Goal: Information Seeking & Learning: Learn about a topic

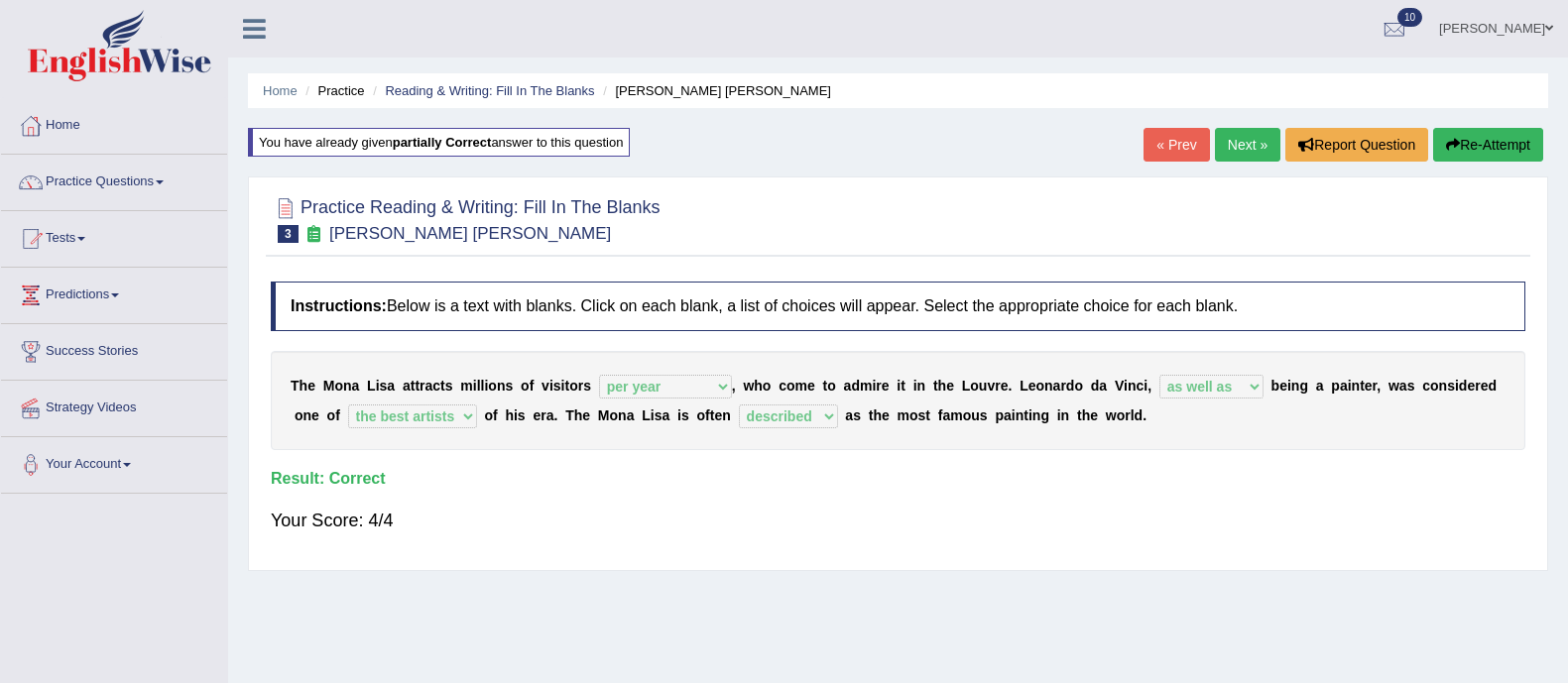
select select "per year"
select select "as well as"
select select "the best artists"
select select "described"
click at [99, 180] on link "Practice Questions" at bounding box center [114, 180] width 226 height 50
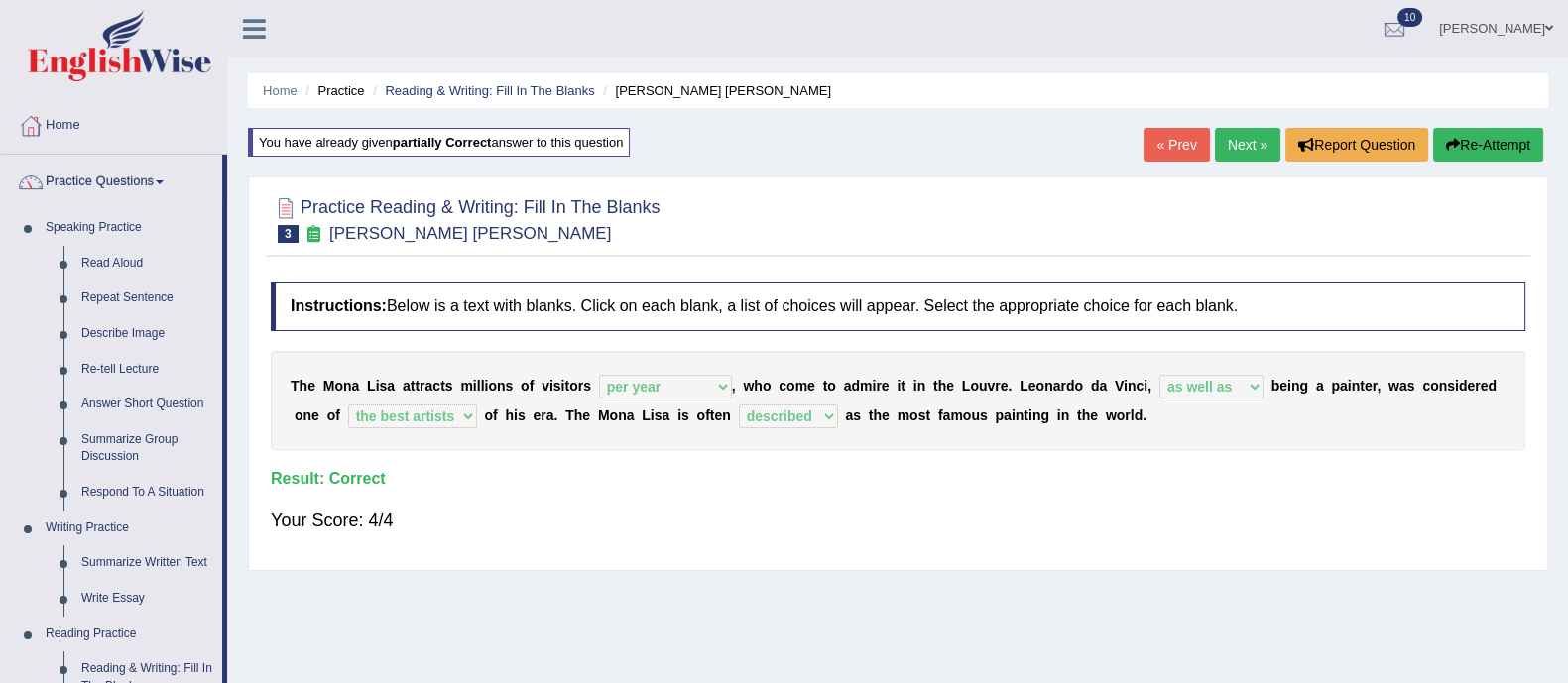
click at [1042, 28] on ul "Sonal Toggle navigation Username: Sonal309 Access Type: Online Subscription: Di…" at bounding box center [1099, 28] width 938 height 57
click at [129, 453] on link "Summarize Group Discussion" at bounding box center [147, 448] width 150 height 53
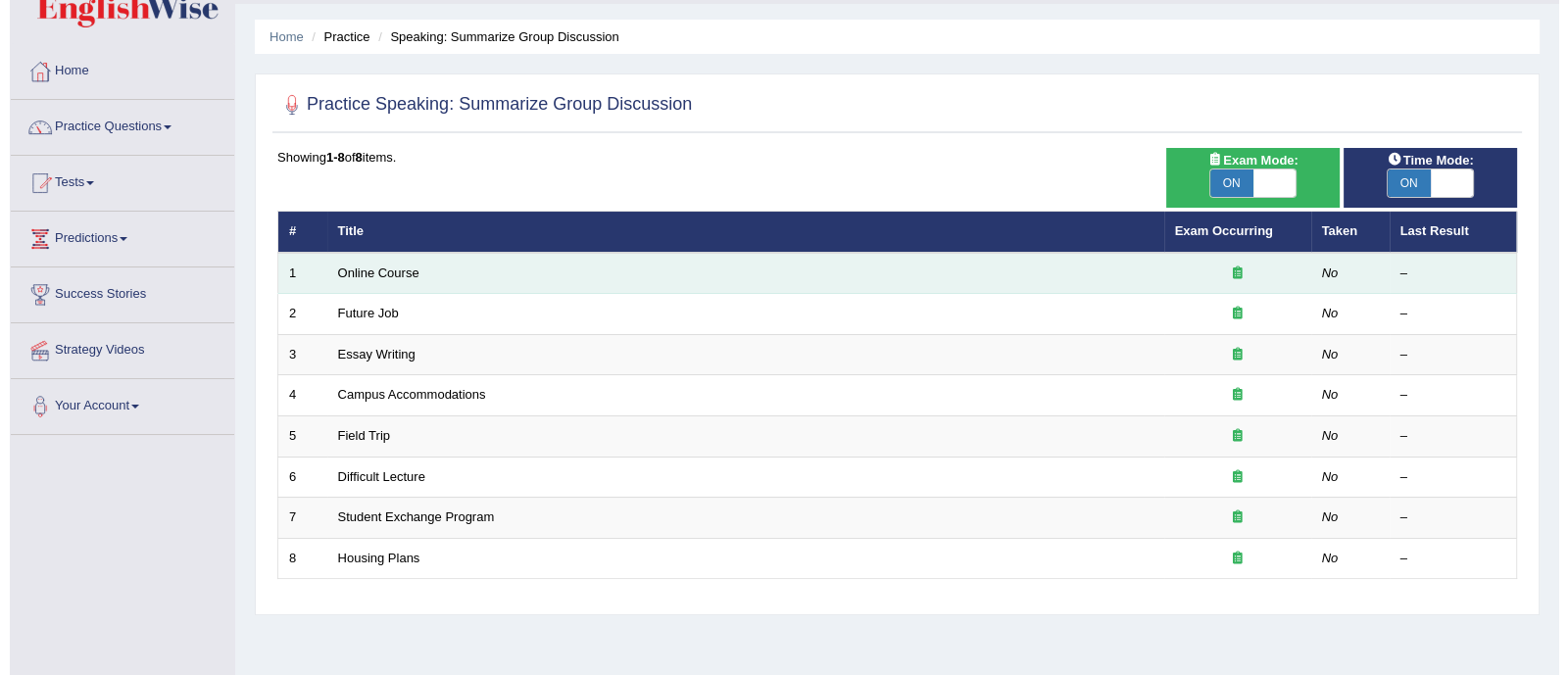
scroll to position [53, 0]
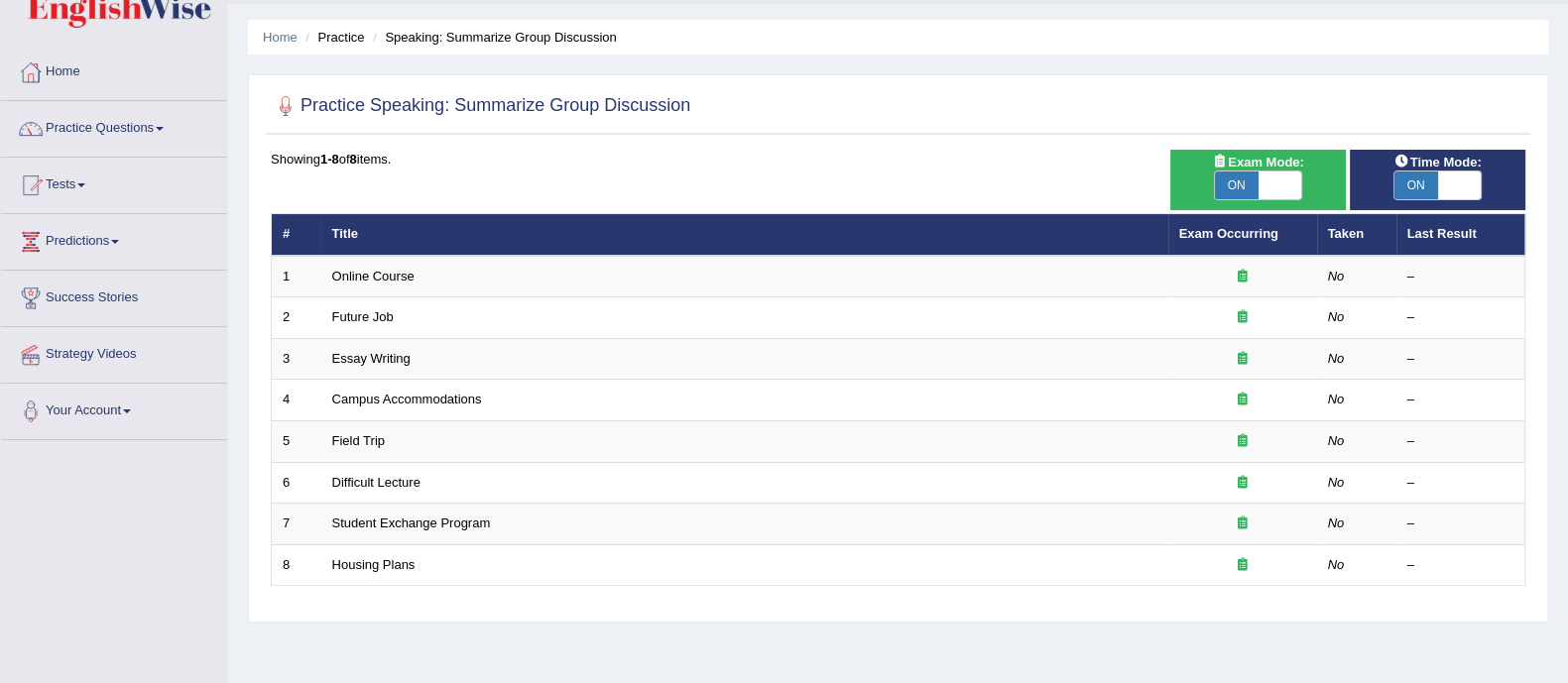
click at [1230, 186] on span "ON" at bounding box center [1237, 186] width 44 height 28
checkbox input "false"
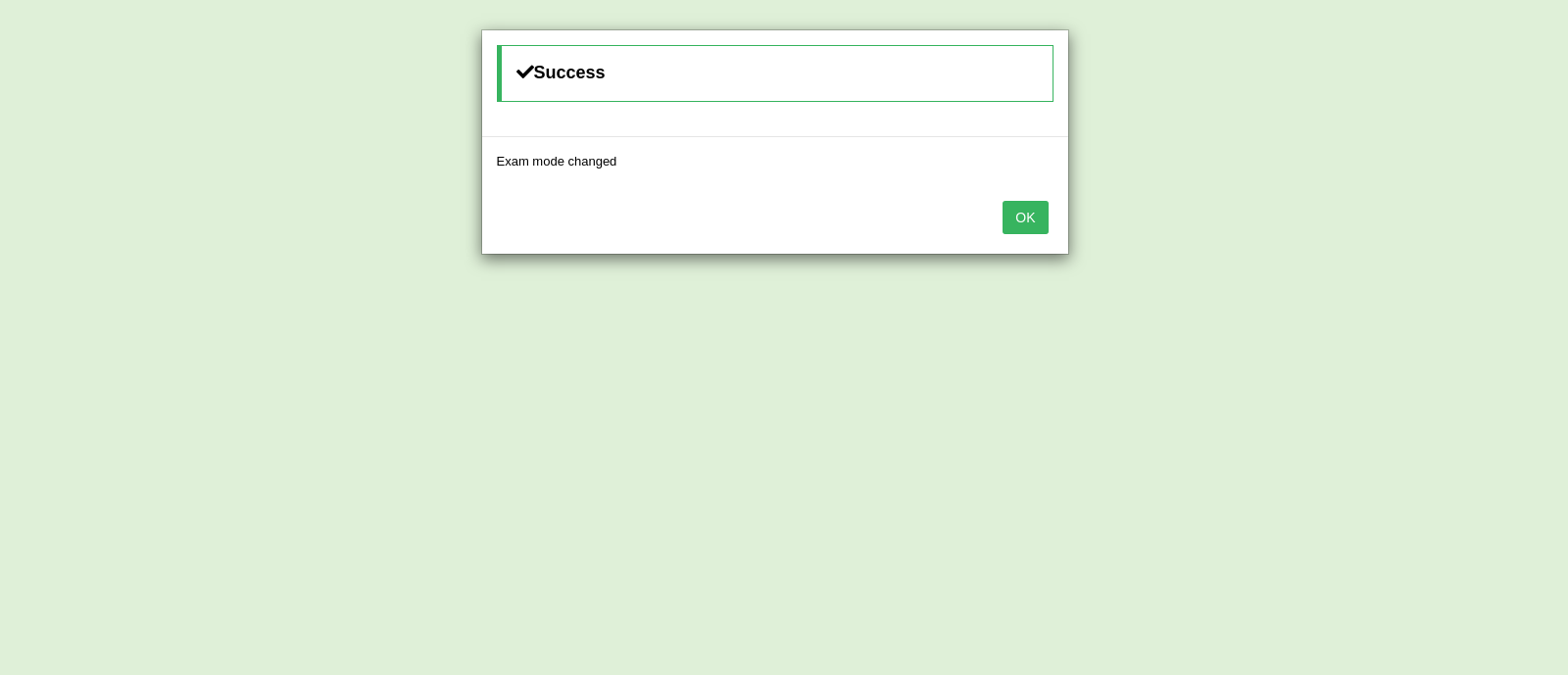
click at [1015, 206] on button "OK" at bounding box center [1026, 217] width 45 height 34
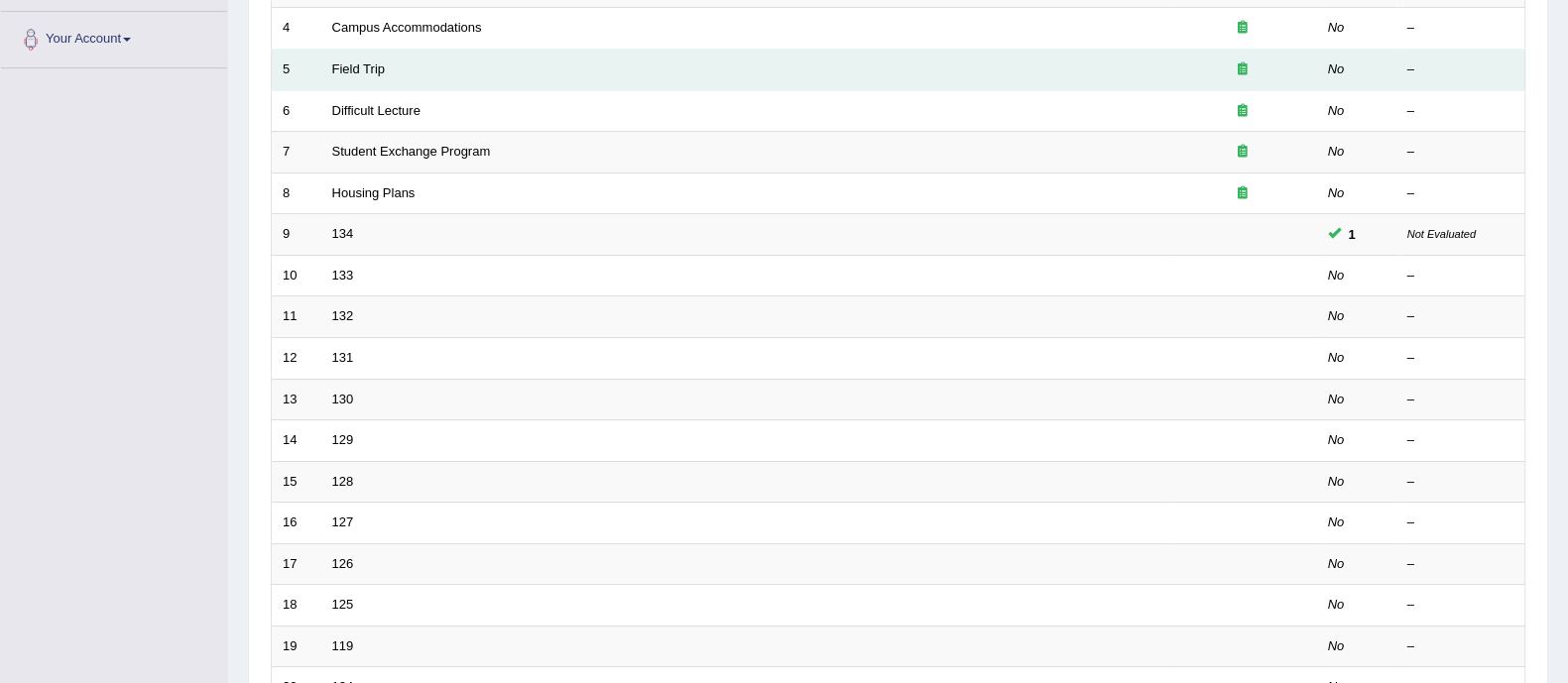
scroll to position [420, 0]
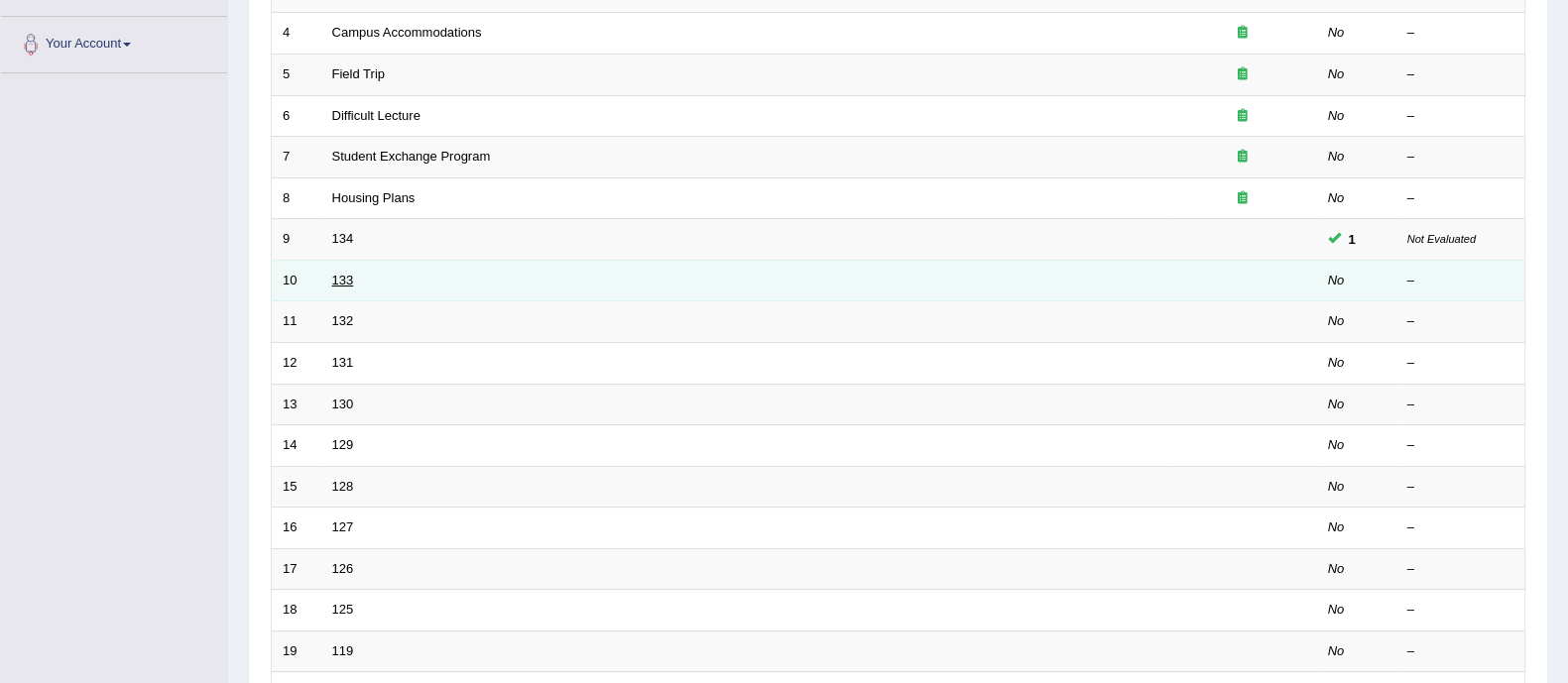
click at [344, 282] on link "133" at bounding box center [343, 280] width 22 height 15
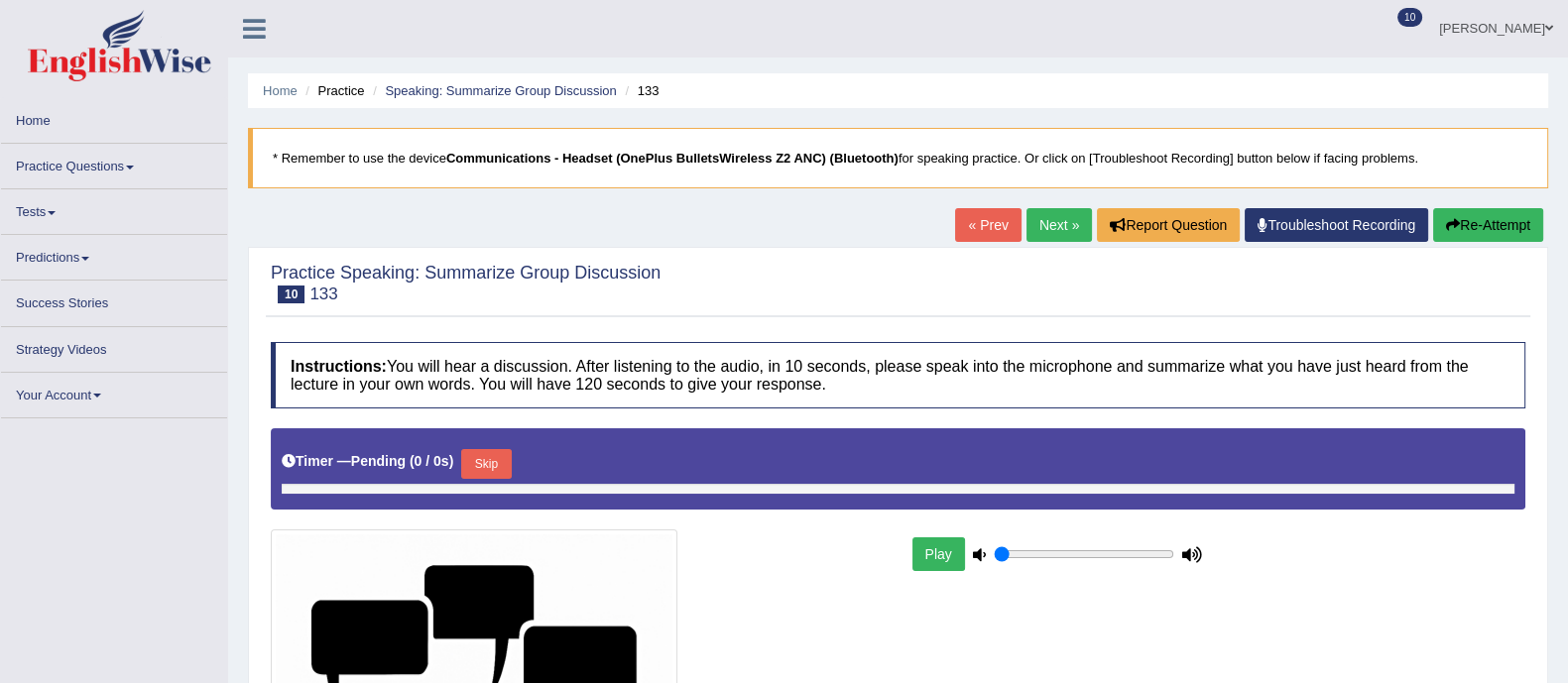
type input "0.85"
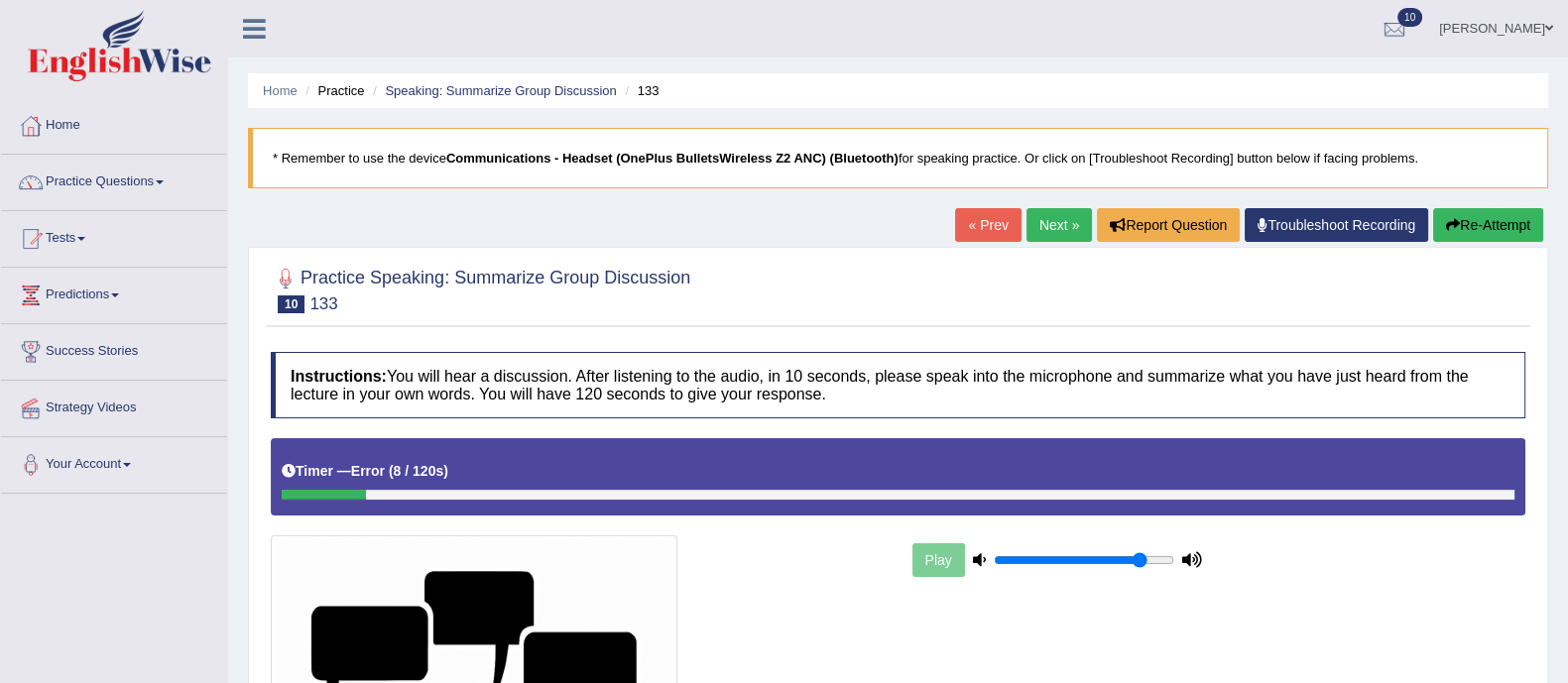
scroll to position [27, 0]
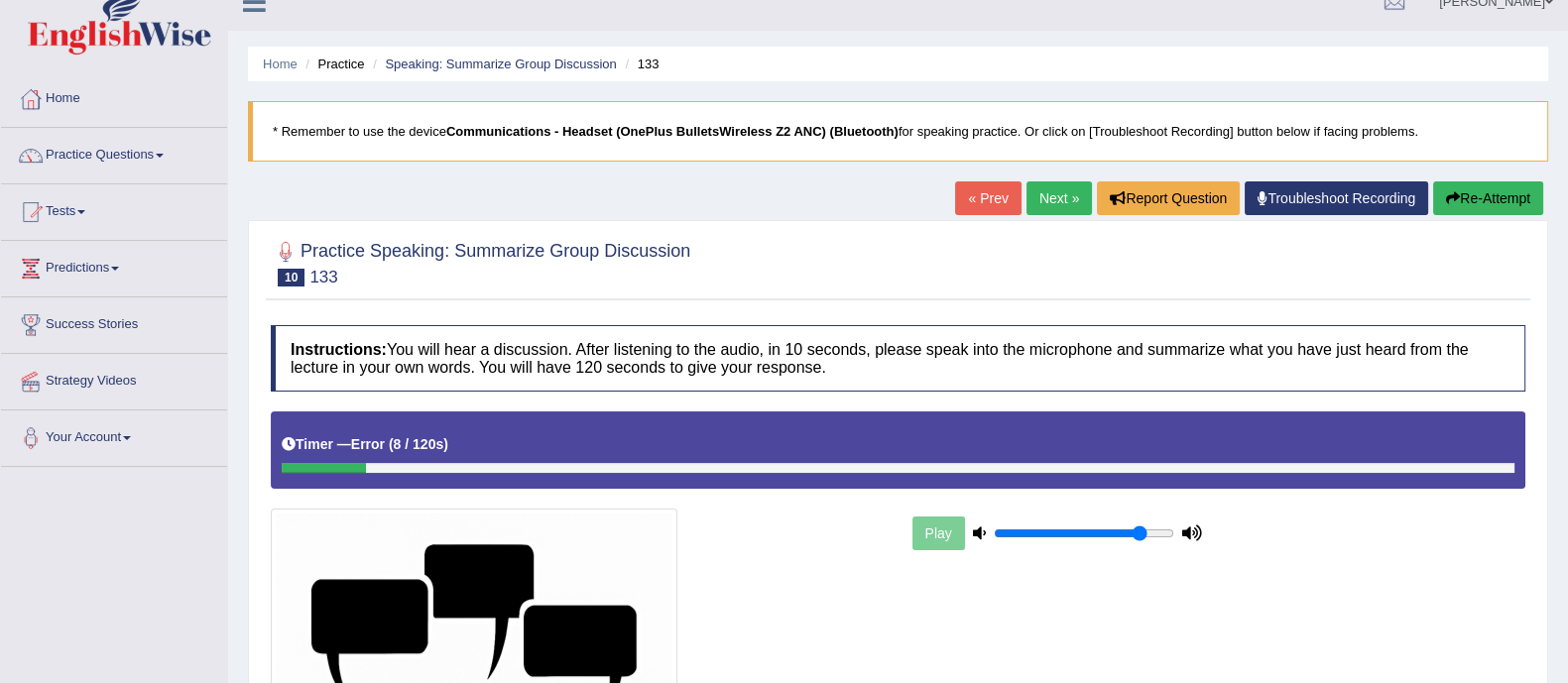
click at [586, 130] on b "Communications - Headset (OnePlus BulletsWireless Z2 ANC) (Bluetooth)" at bounding box center [672, 131] width 452 height 15
click at [1475, 200] on button "Re-Attempt" at bounding box center [1488, 198] width 110 height 34
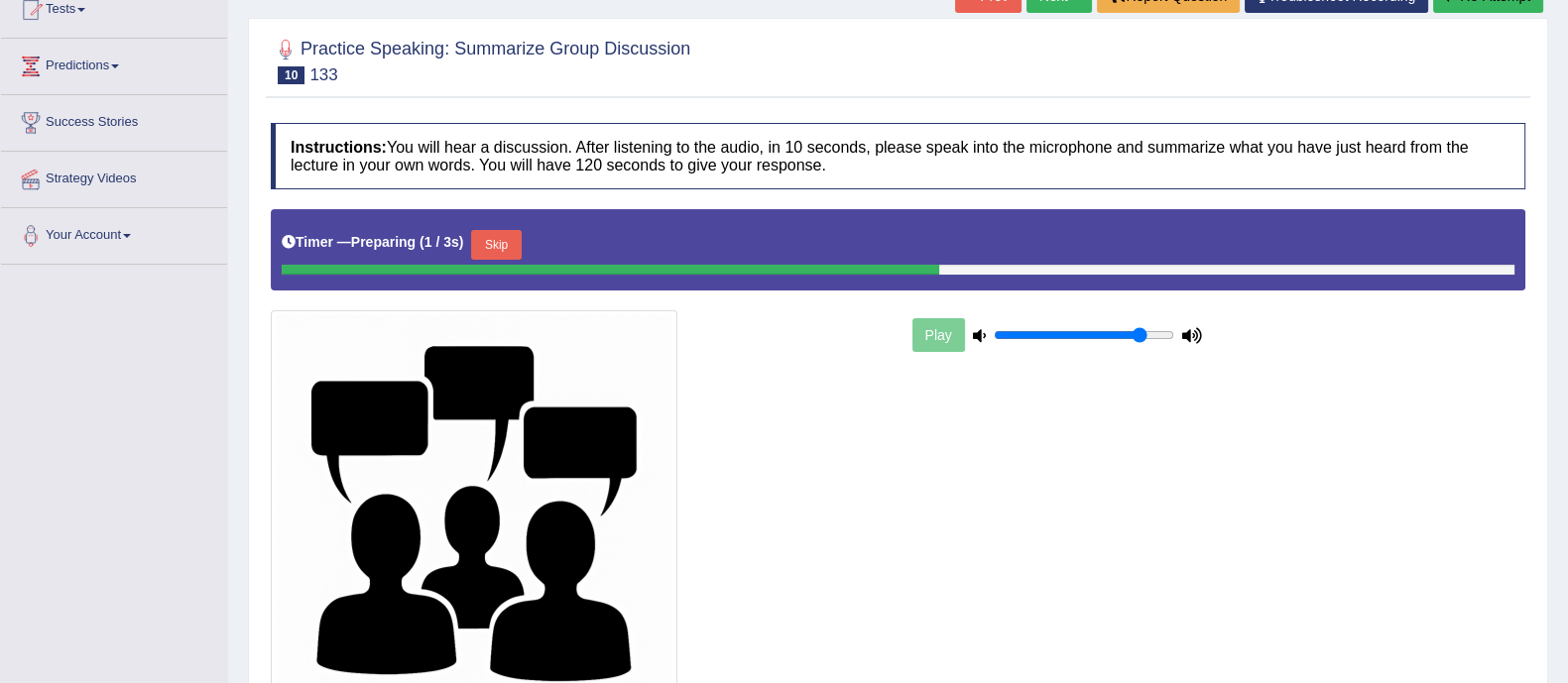
scroll to position [232, 0]
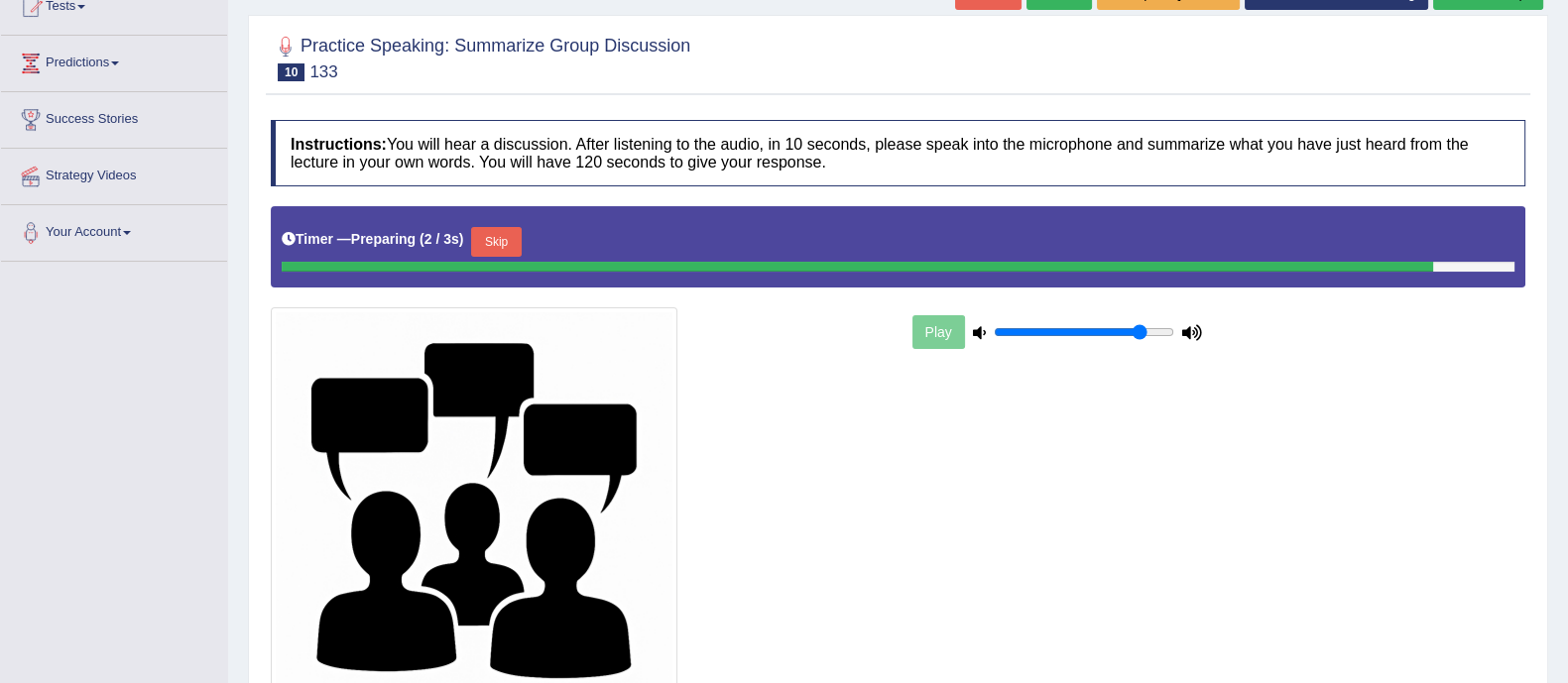
click at [513, 235] on div "Timer — Preparing ( 2 / 3s ) Skip" at bounding box center [898, 242] width 1233 height 40
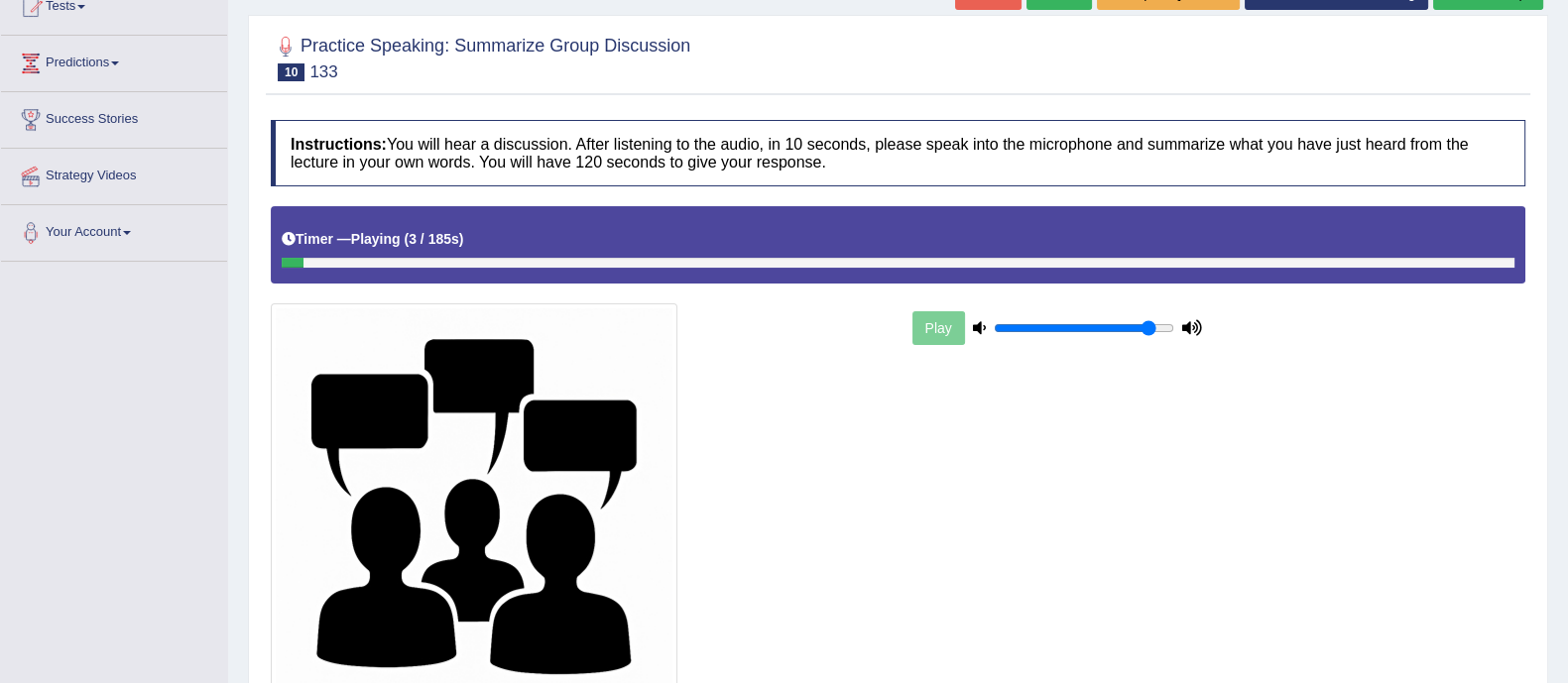
drag, startPoint x: 1159, startPoint y: 325, endPoint x: 1145, endPoint y: 326, distance: 13.9
type input "0.9"
click at [1145, 326] on input "range" at bounding box center [1084, 328] width 180 height 16
click at [1366, 259] on div at bounding box center [898, 263] width 1233 height 10
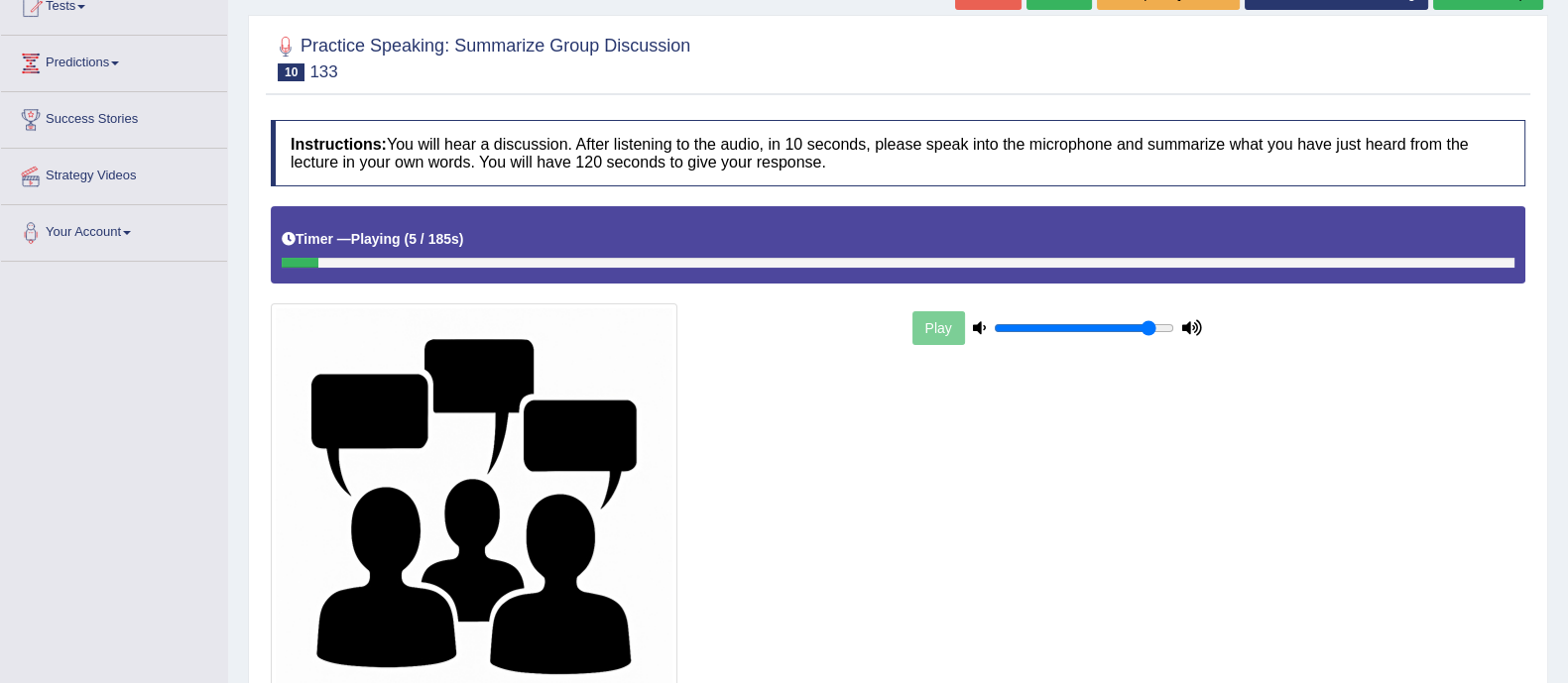
click at [1366, 259] on div at bounding box center [898, 263] width 1233 height 10
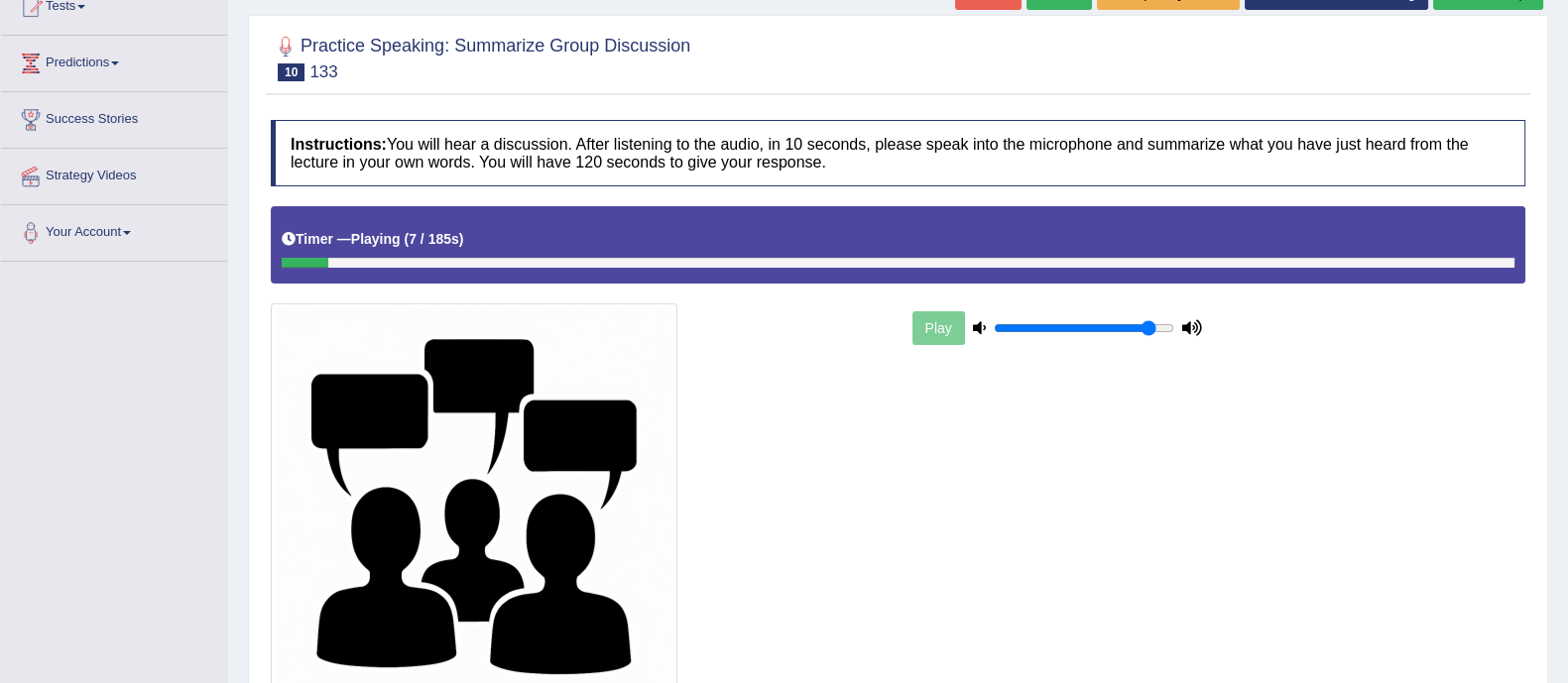
click at [1366, 259] on div at bounding box center [898, 263] width 1233 height 10
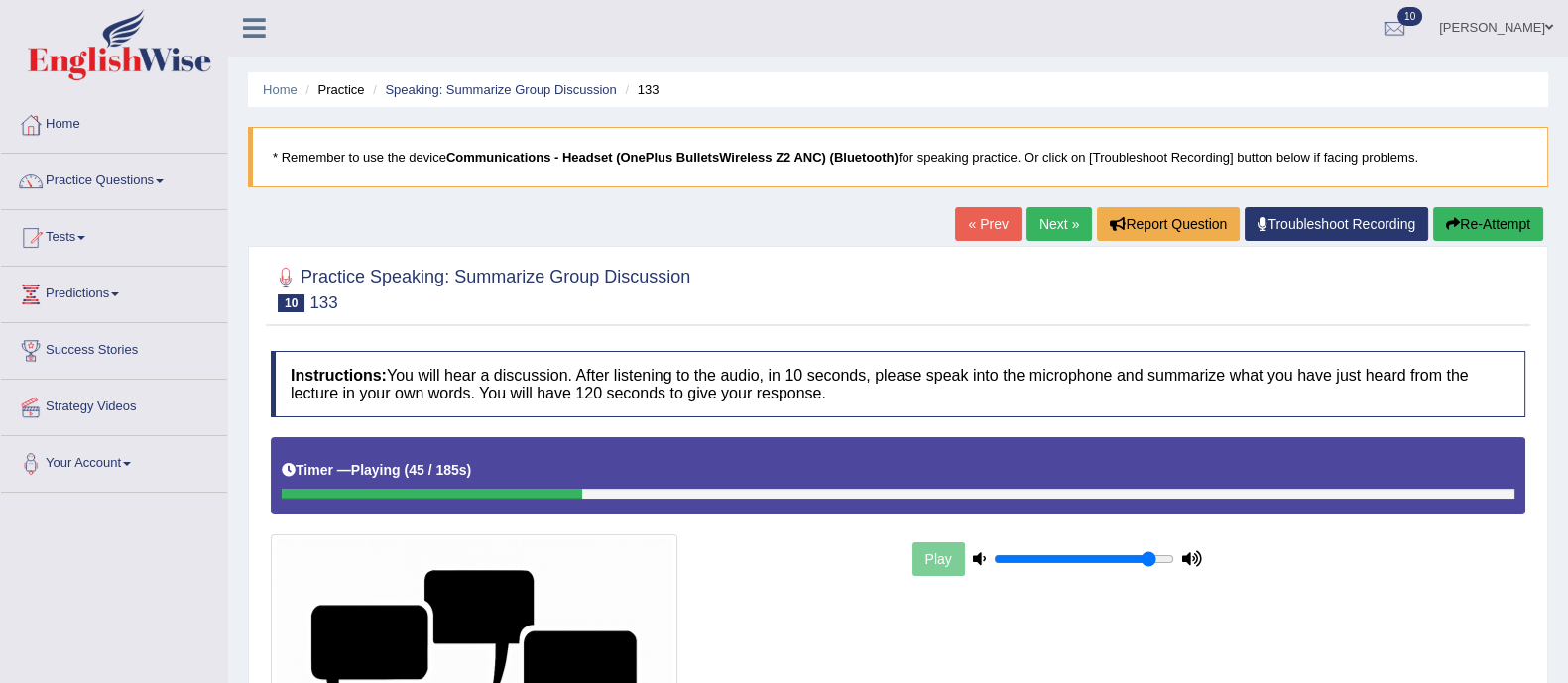
scroll to position [0, 0]
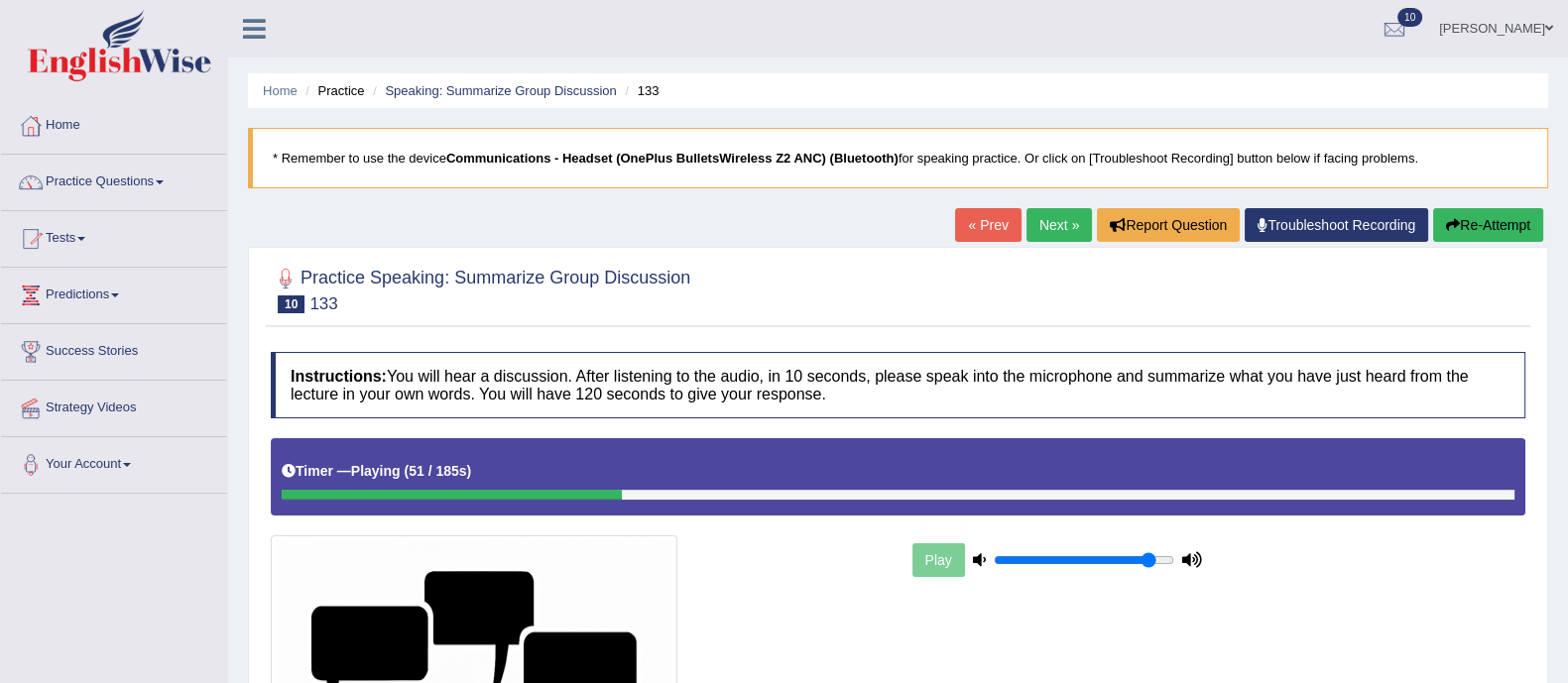
click at [1326, 497] on div at bounding box center [898, 495] width 1233 height 10
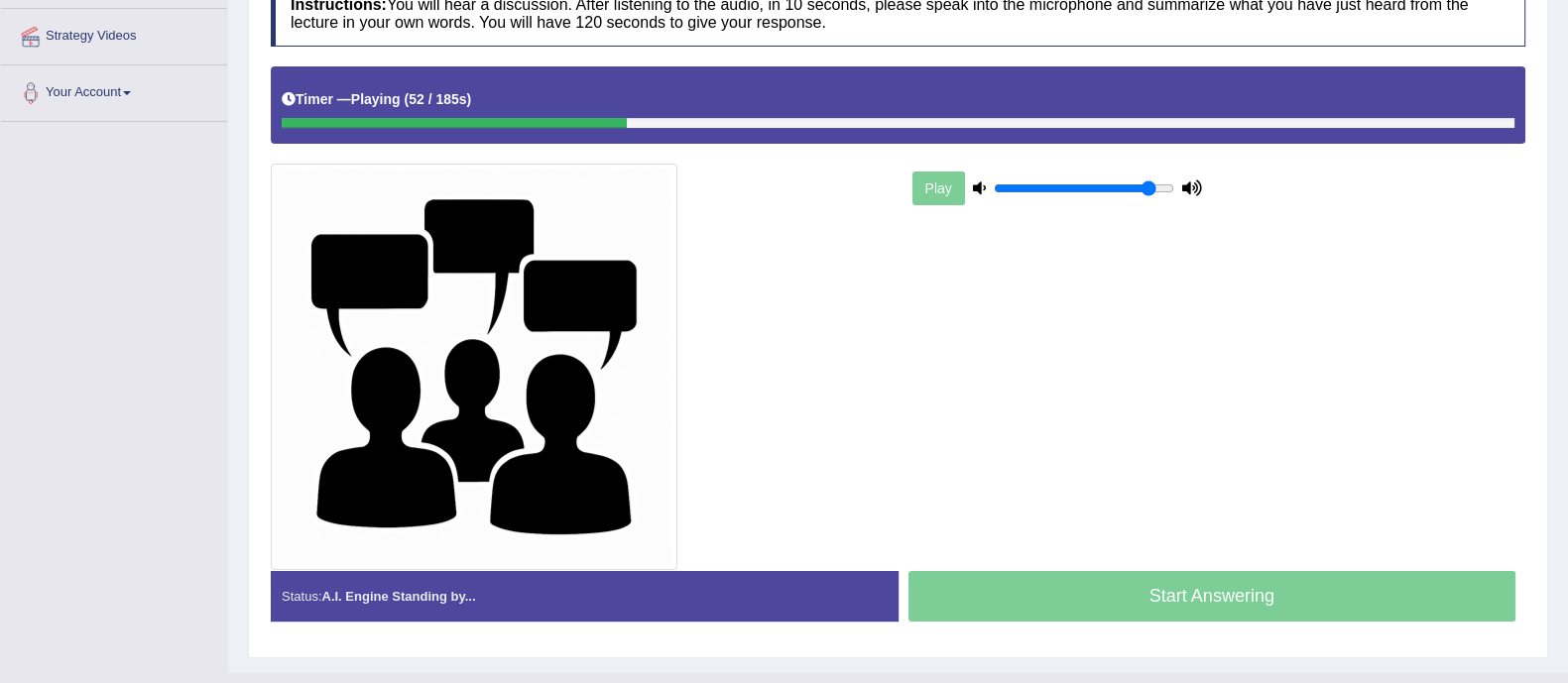
scroll to position [410, 0]
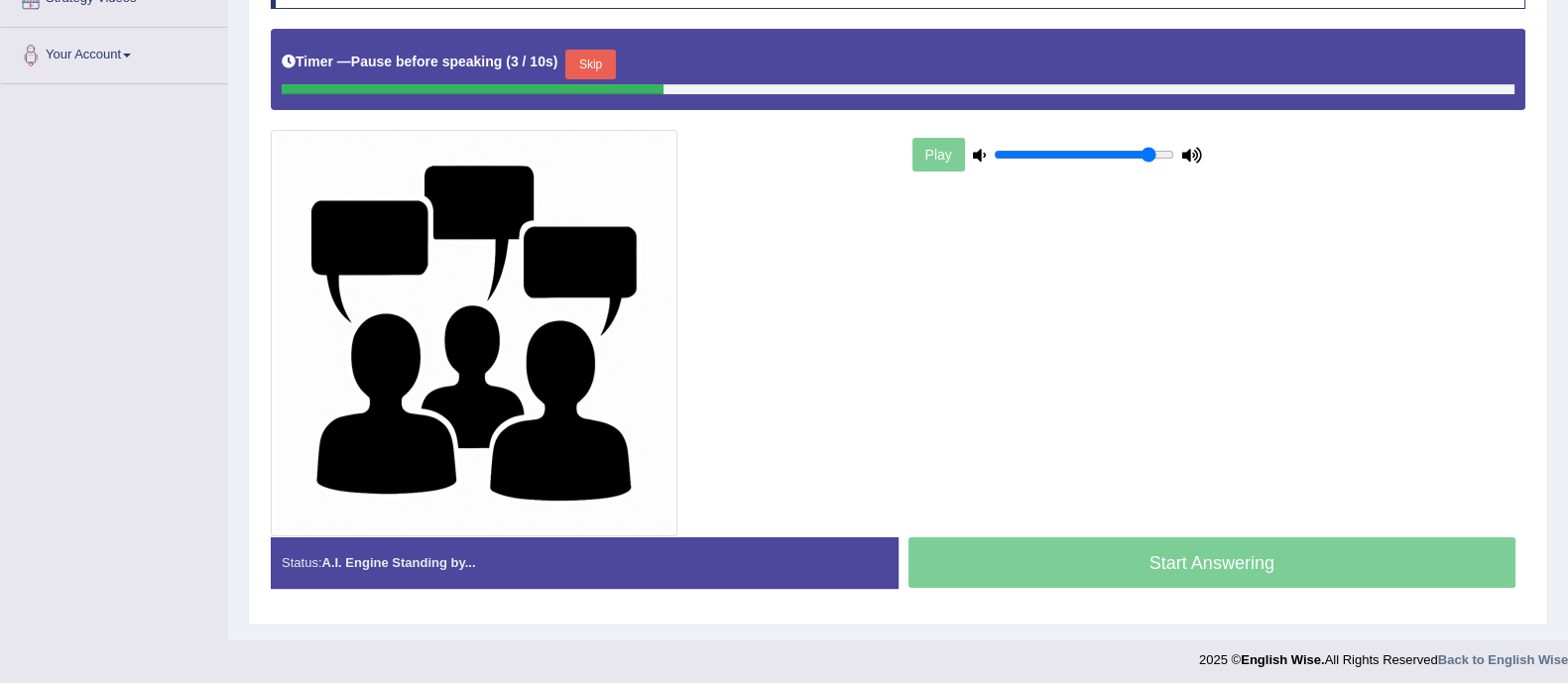
click at [603, 62] on button "Skip" at bounding box center [590, 65] width 50 height 30
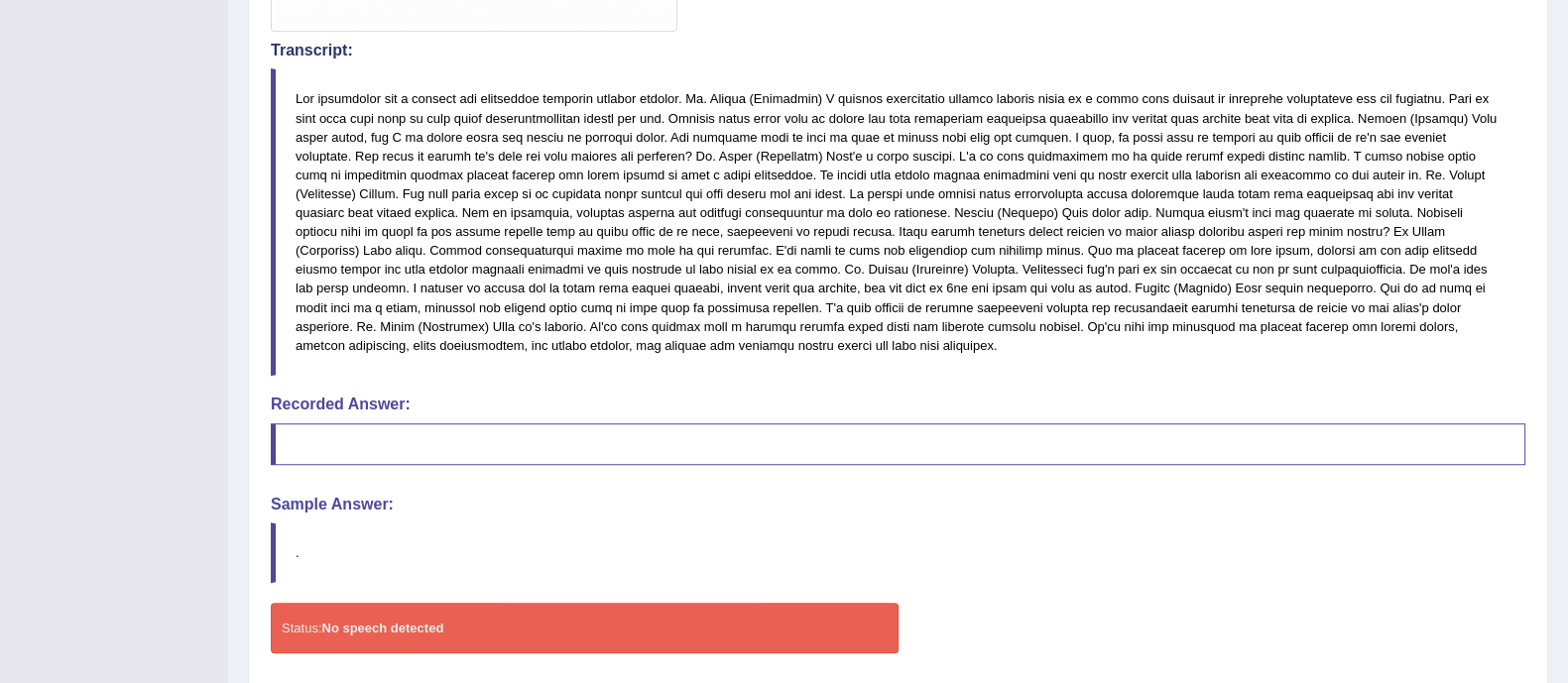
scroll to position [980, 0]
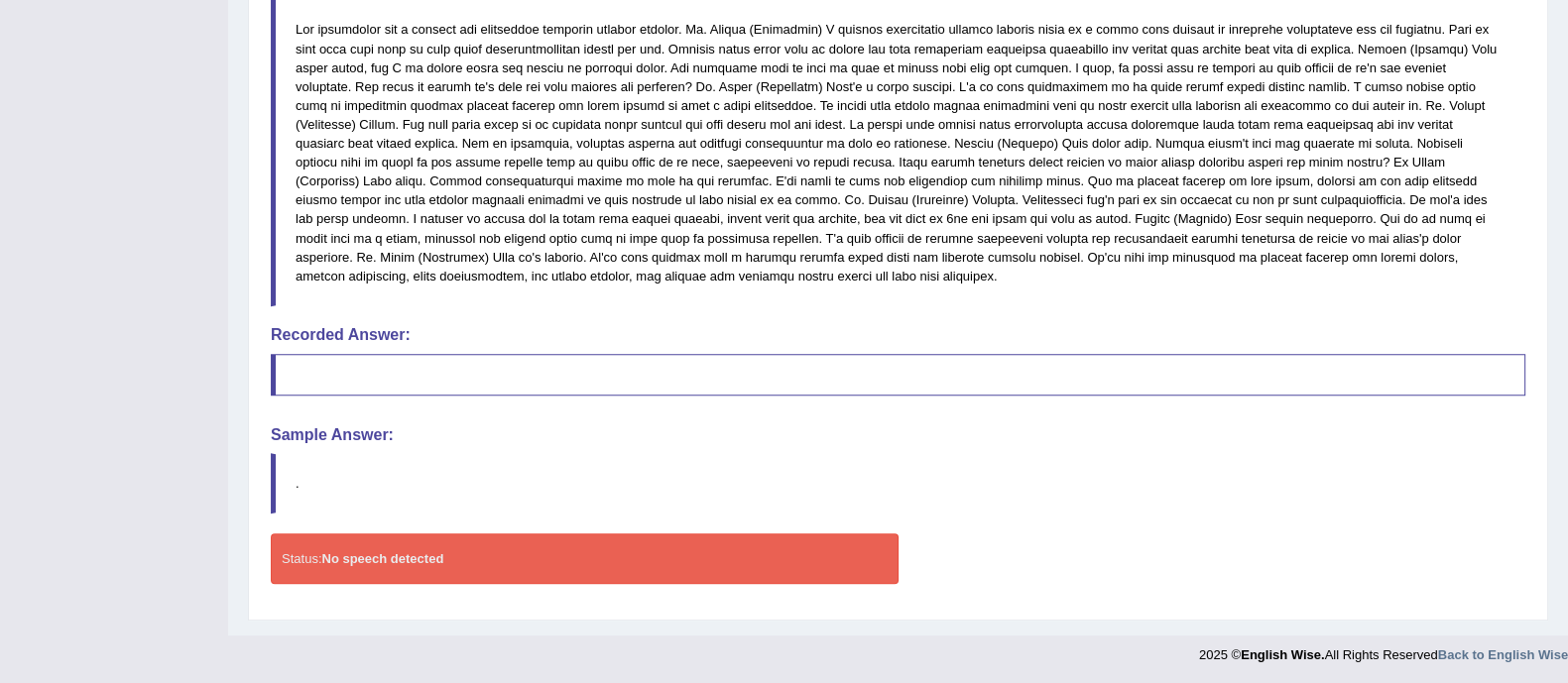
click at [536, 481] on blockquote "." at bounding box center [898, 483] width 1255 height 60
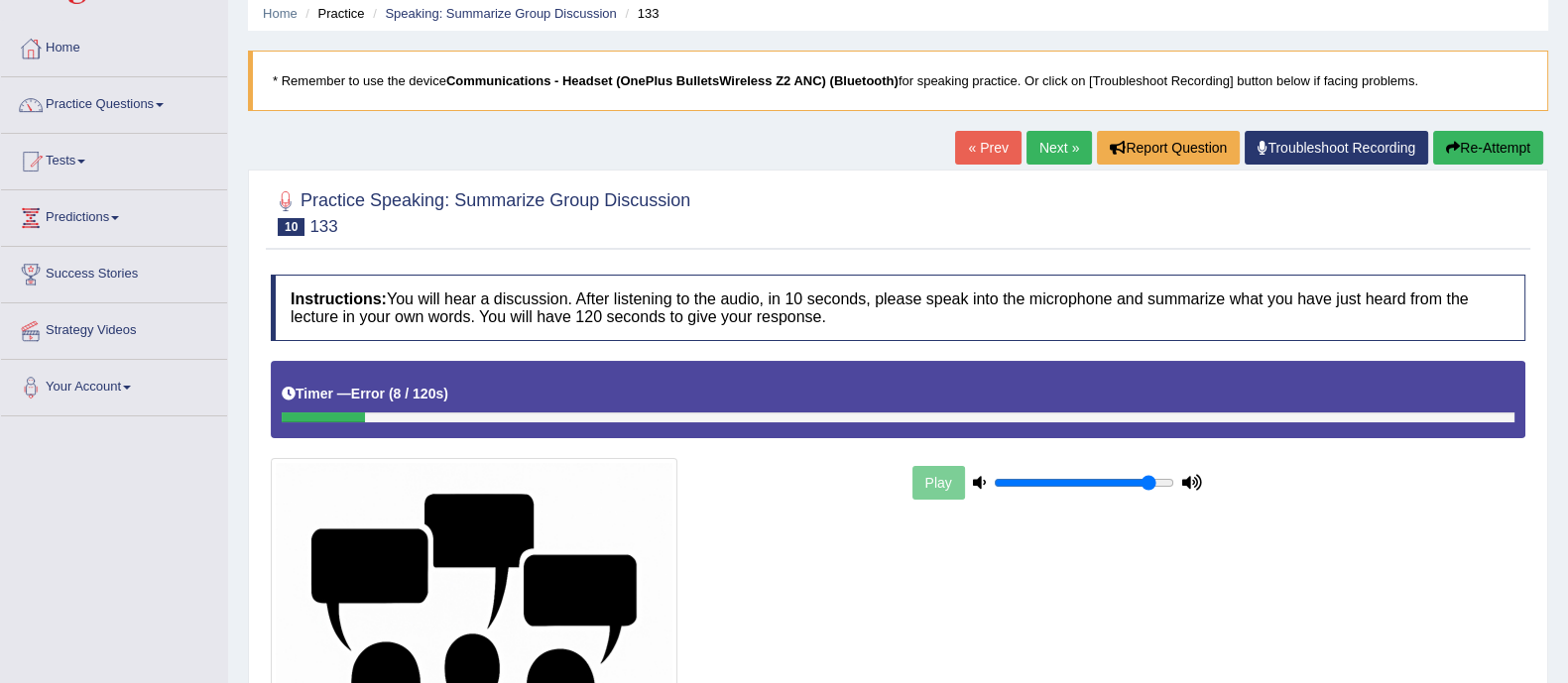
scroll to position [0, 0]
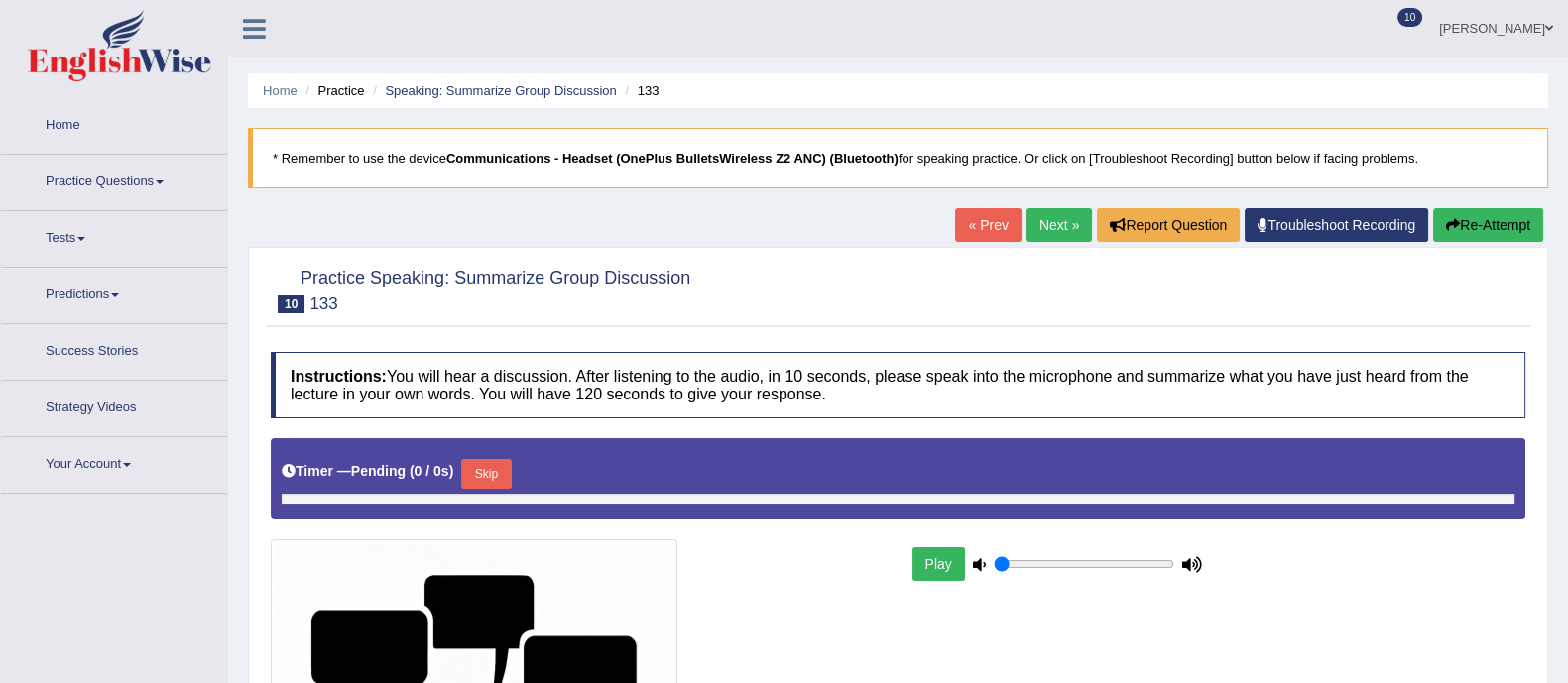
type input "0.9"
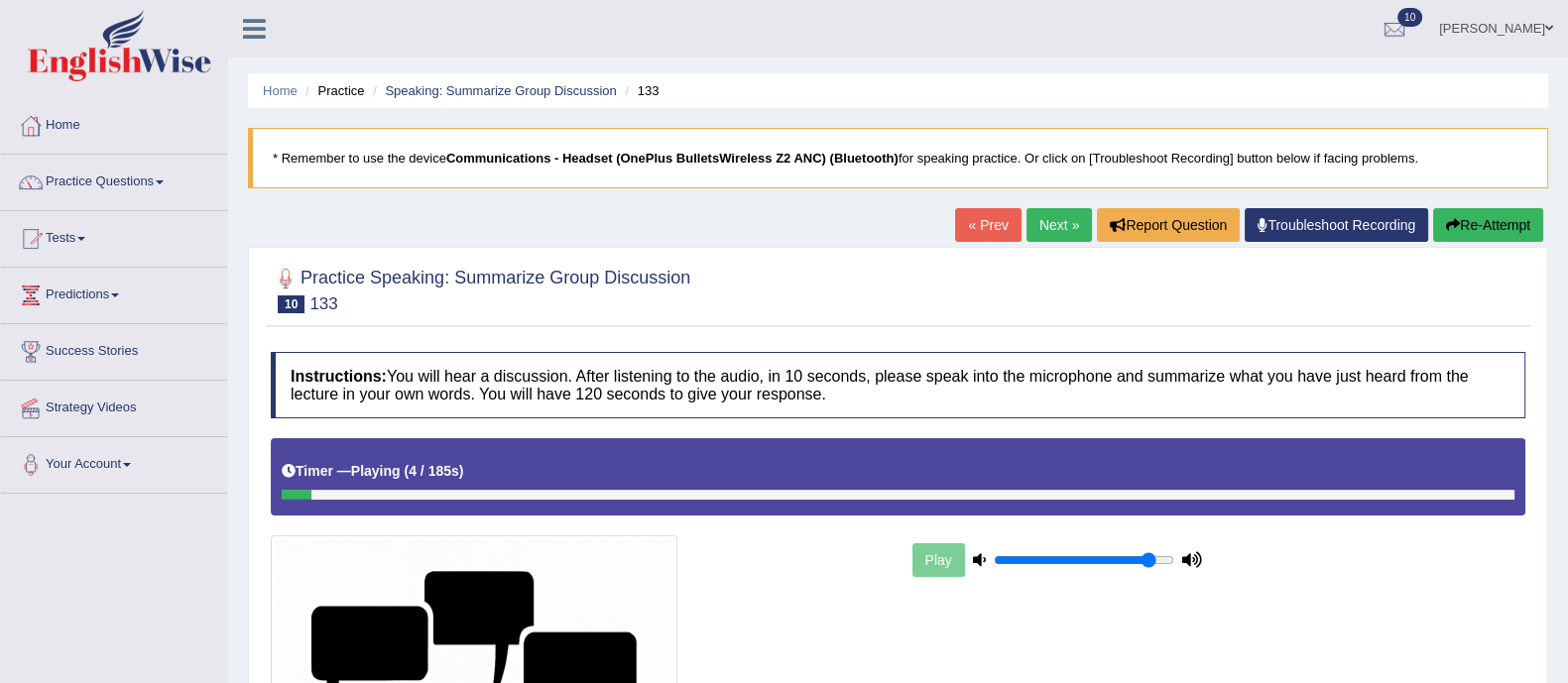
click at [1542, 30] on link "[PERSON_NAME]" at bounding box center [1496, 26] width 144 height 52
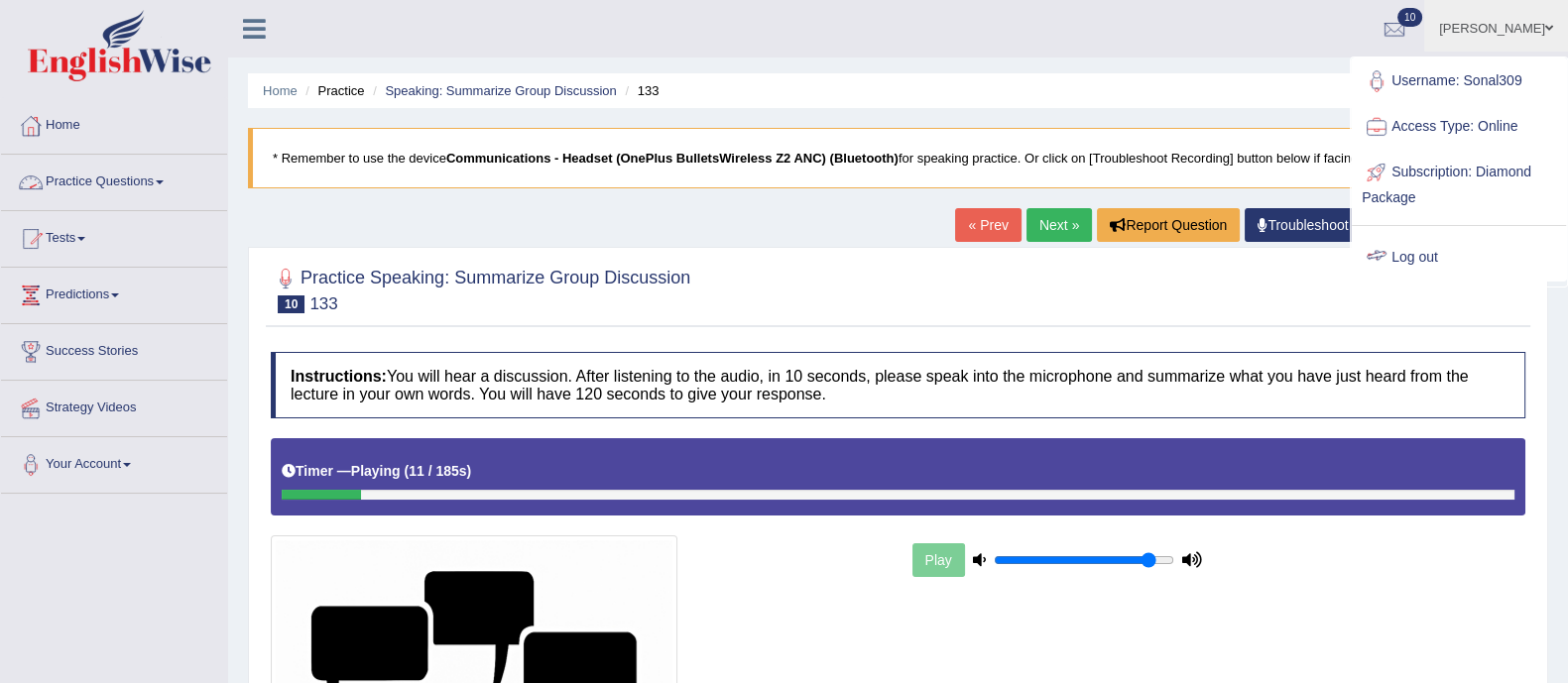
click at [114, 173] on link "Practice Questions" at bounding box center [114, 180] width 226 height 50
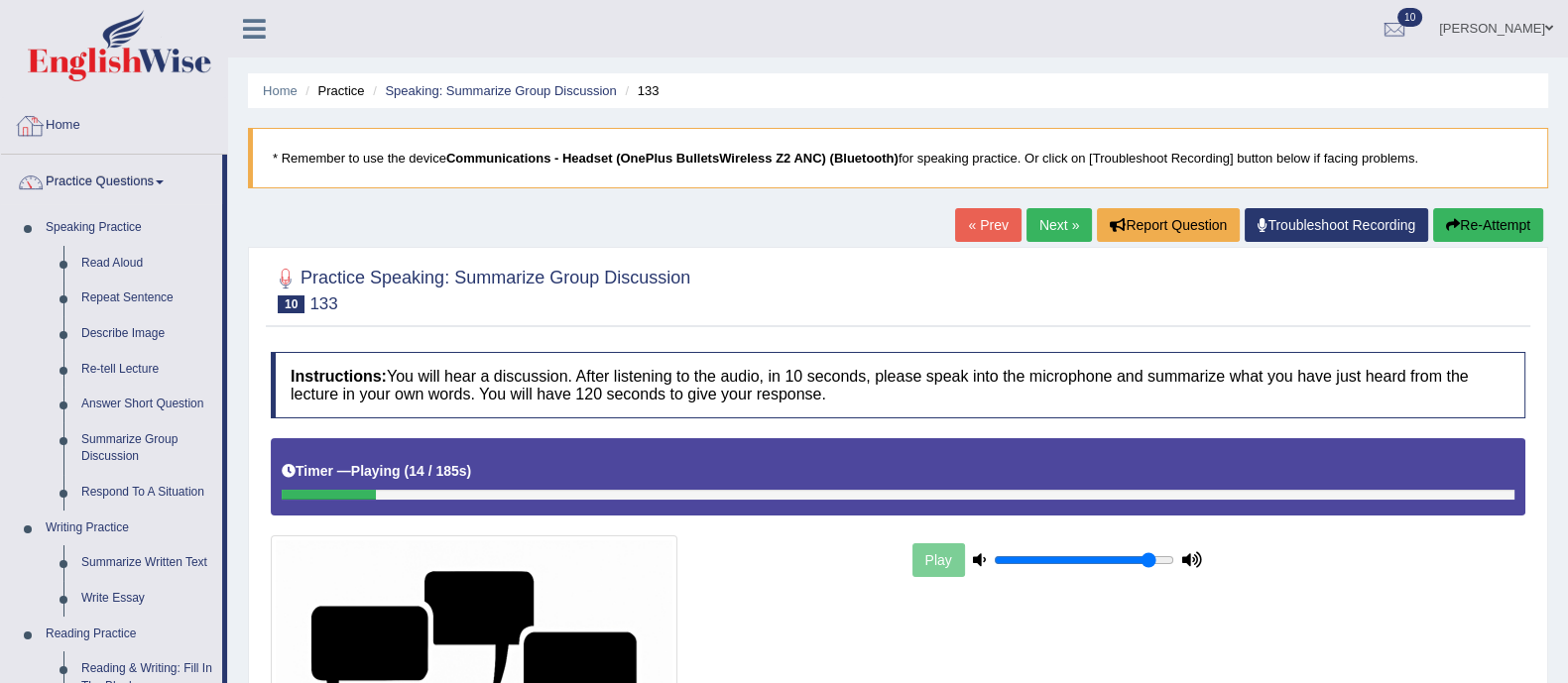
click at [68, 120] on link "Home" at bounding box center [114, 123] width 226 height 50
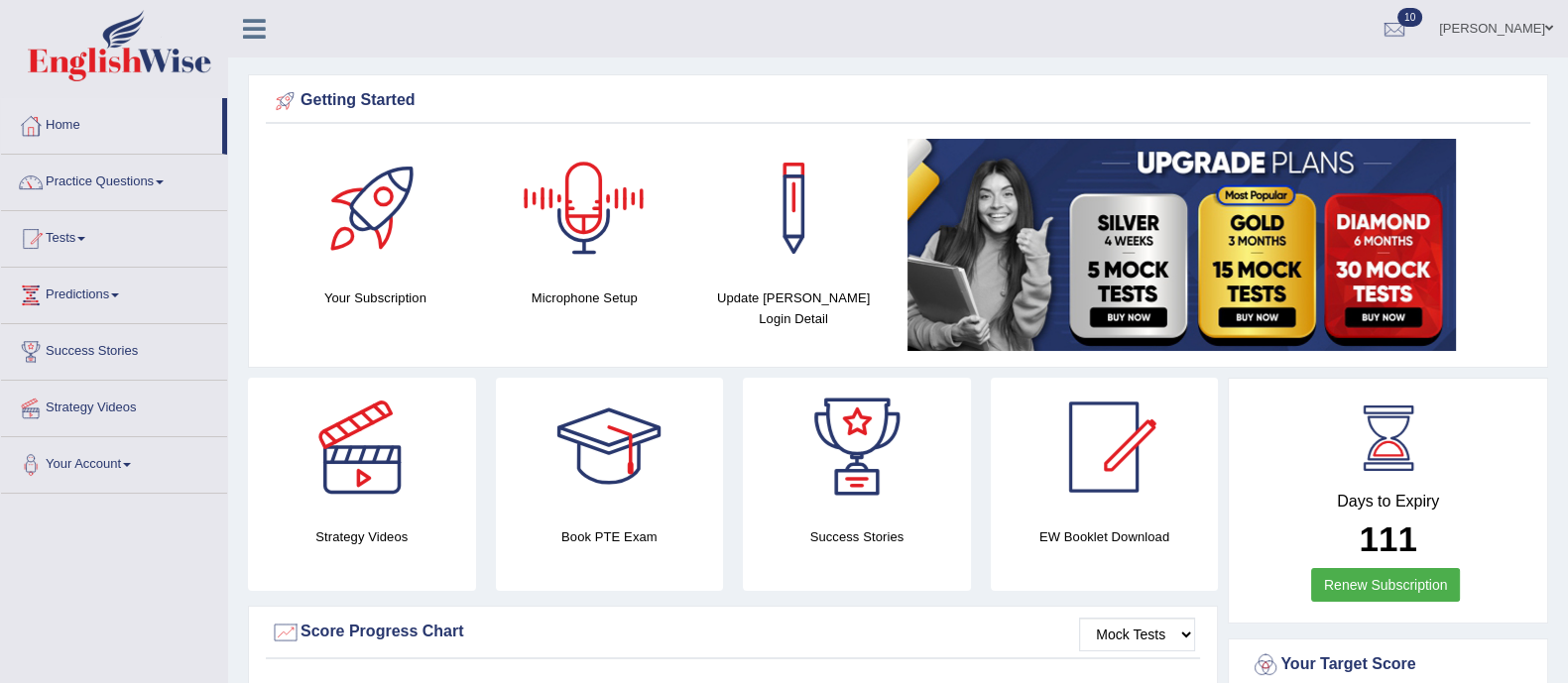
click at [600, 248] on div at bounding box center [584, 208] width 139 height 139
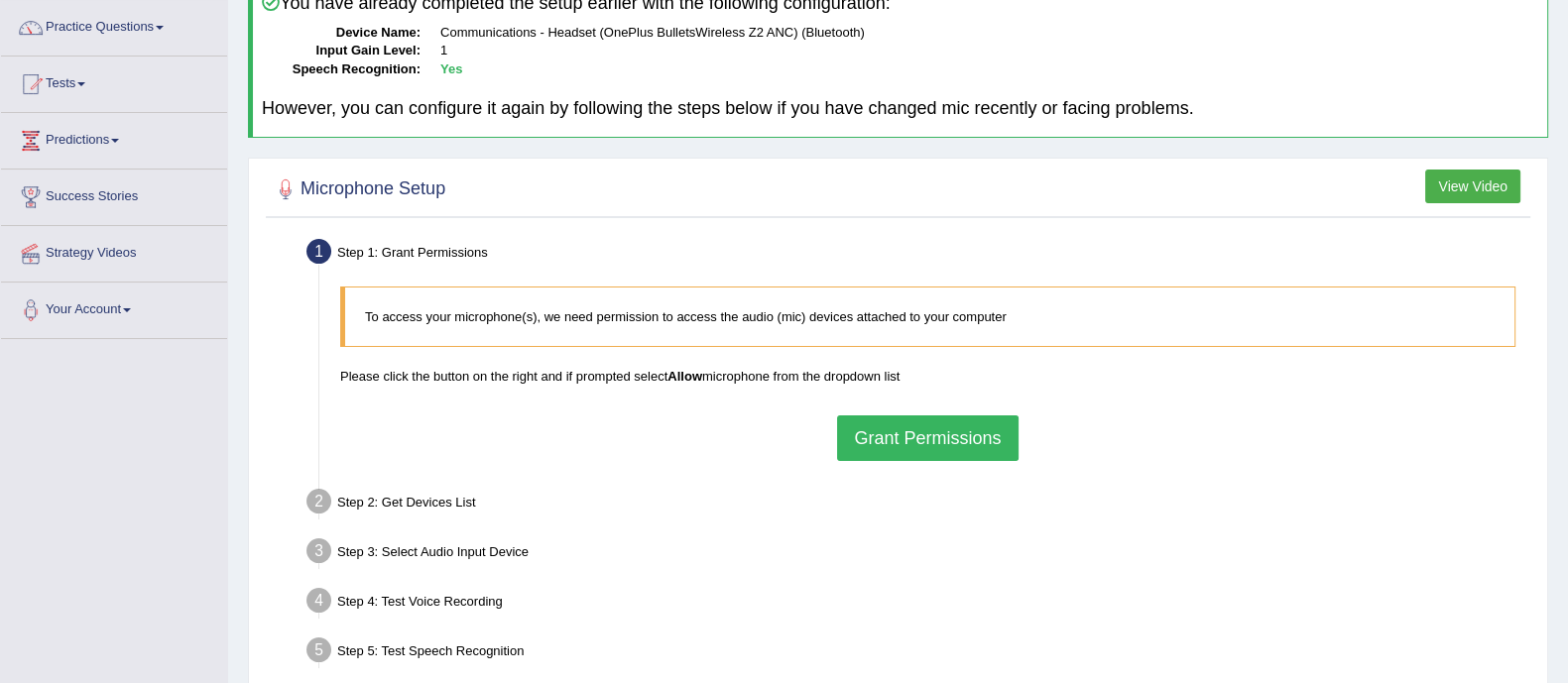
scroll to position [158, 0]
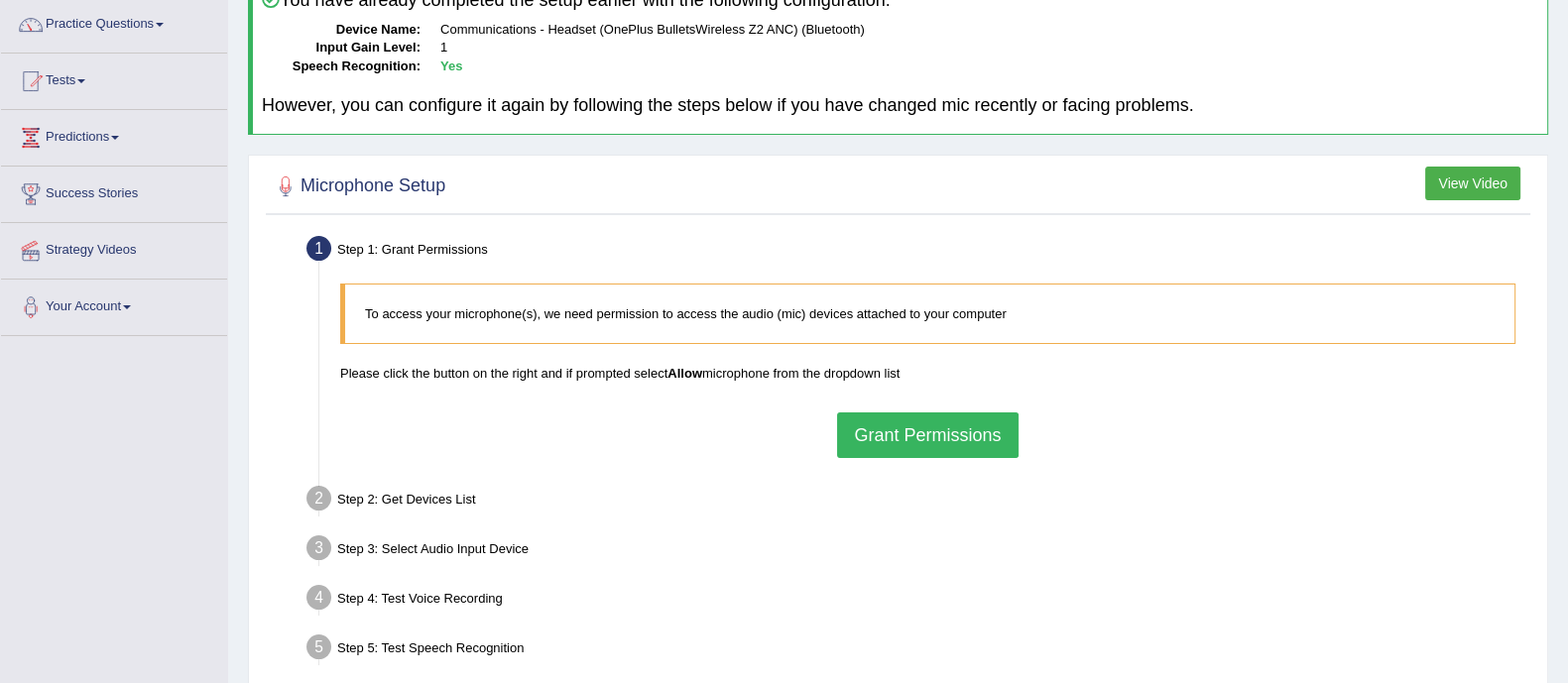
click at [906, 434] on button "Grant Permissions" at bounding box center [927, 436] width 180 height 46
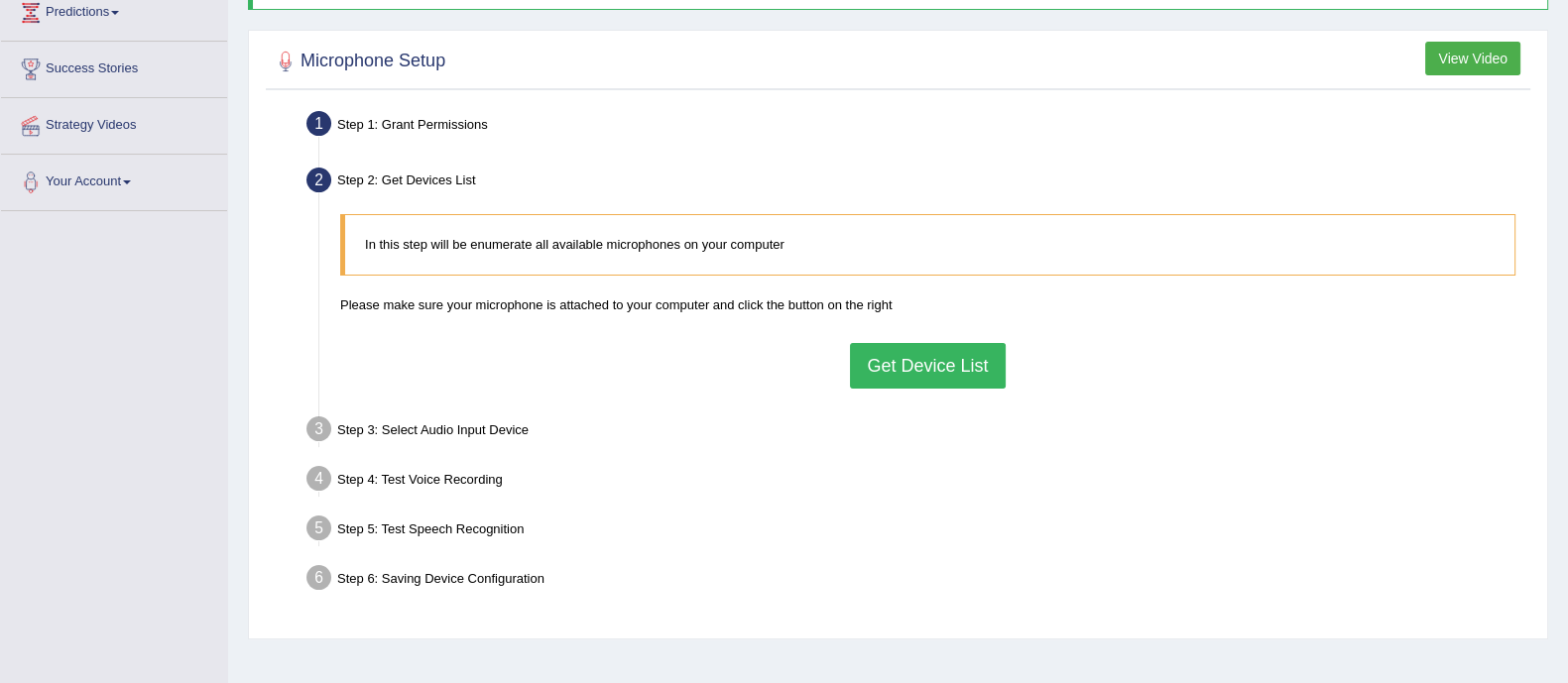
scroll to position [292, 0]
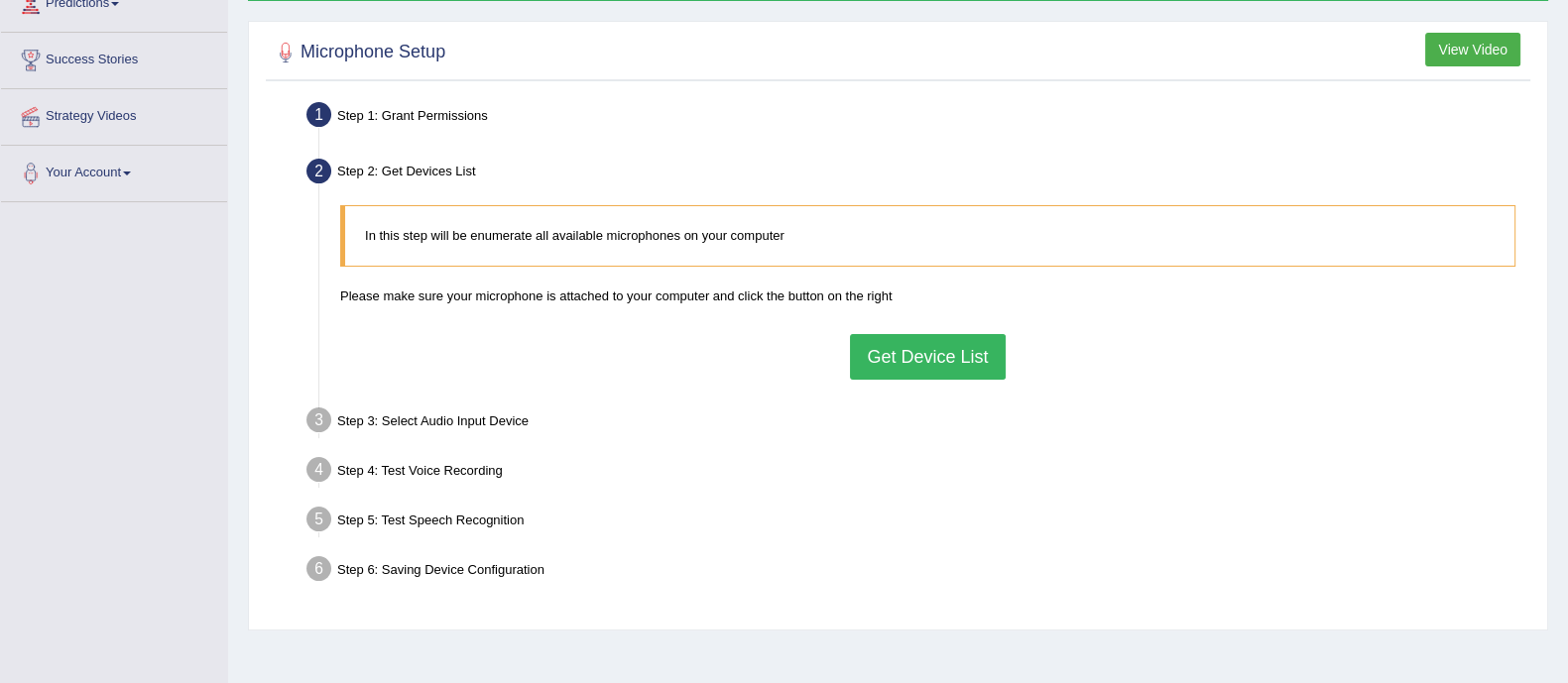
click at [927, 353] on button "Get Device List" at bounding box center [927, 357] width 155 height 46
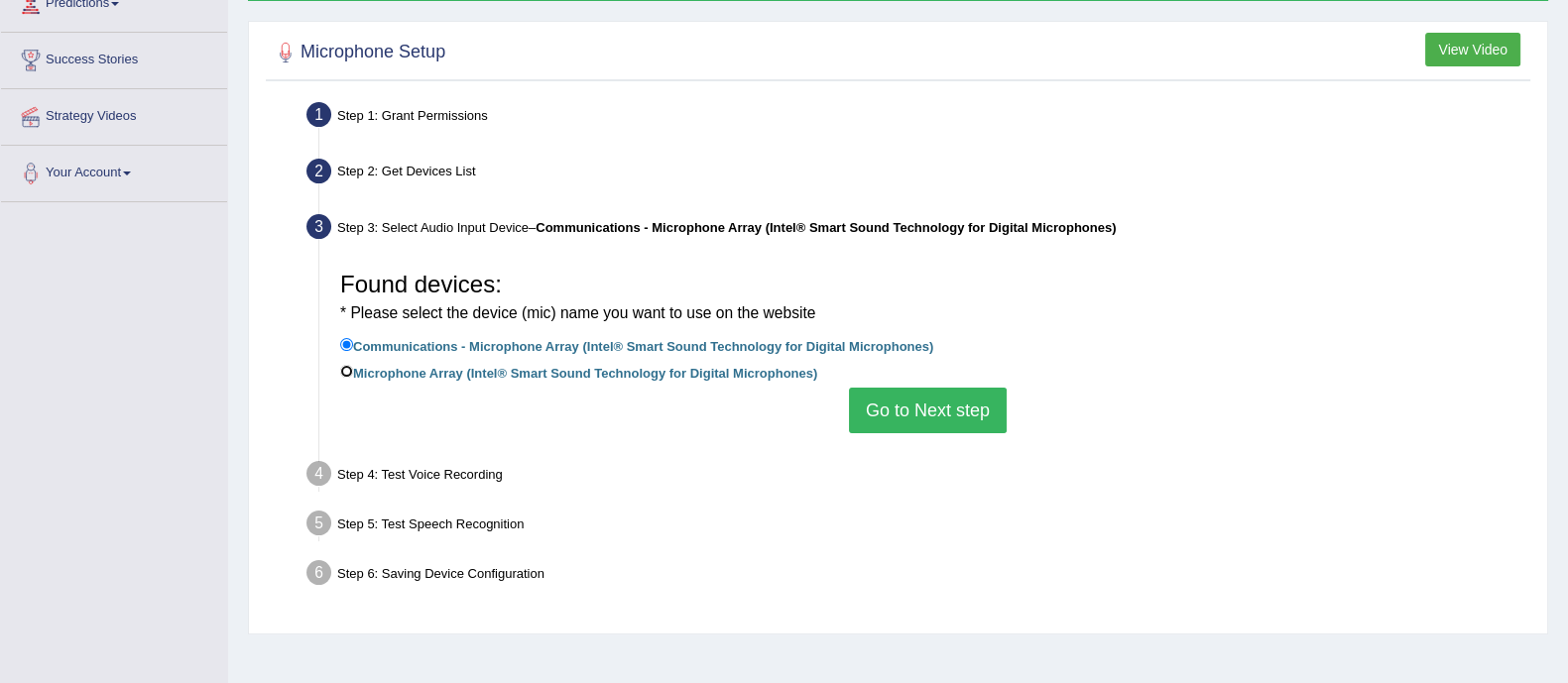
click at [343, 373] on input "Microphone Array (Intel® Smart Sound Technology for Digital Microphones)" at bounding box center [346, 371] width 13 height 13
radio input "true"
click at [977, 399] on button "Go to Next step" at bounding box center [928, 411] width 158 height 46
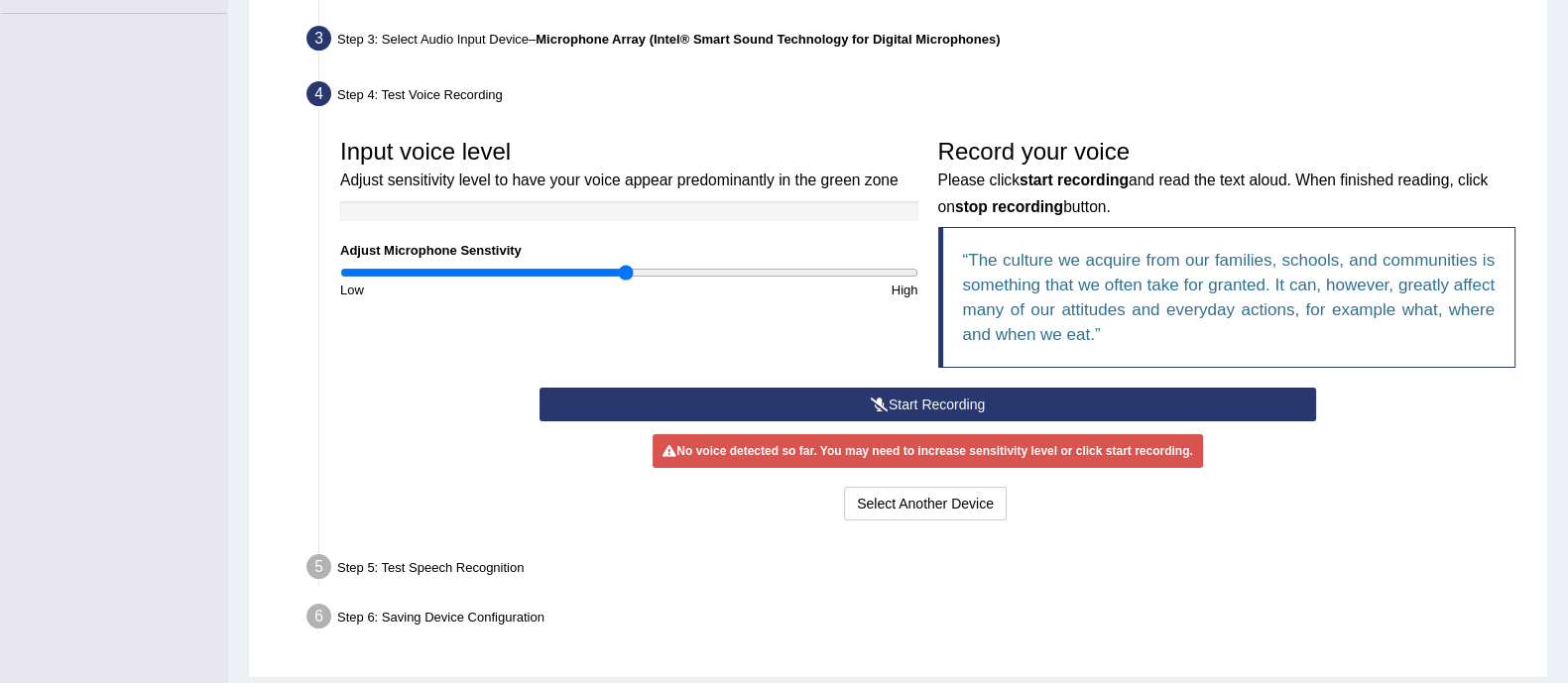
scroll to position [487, 0]
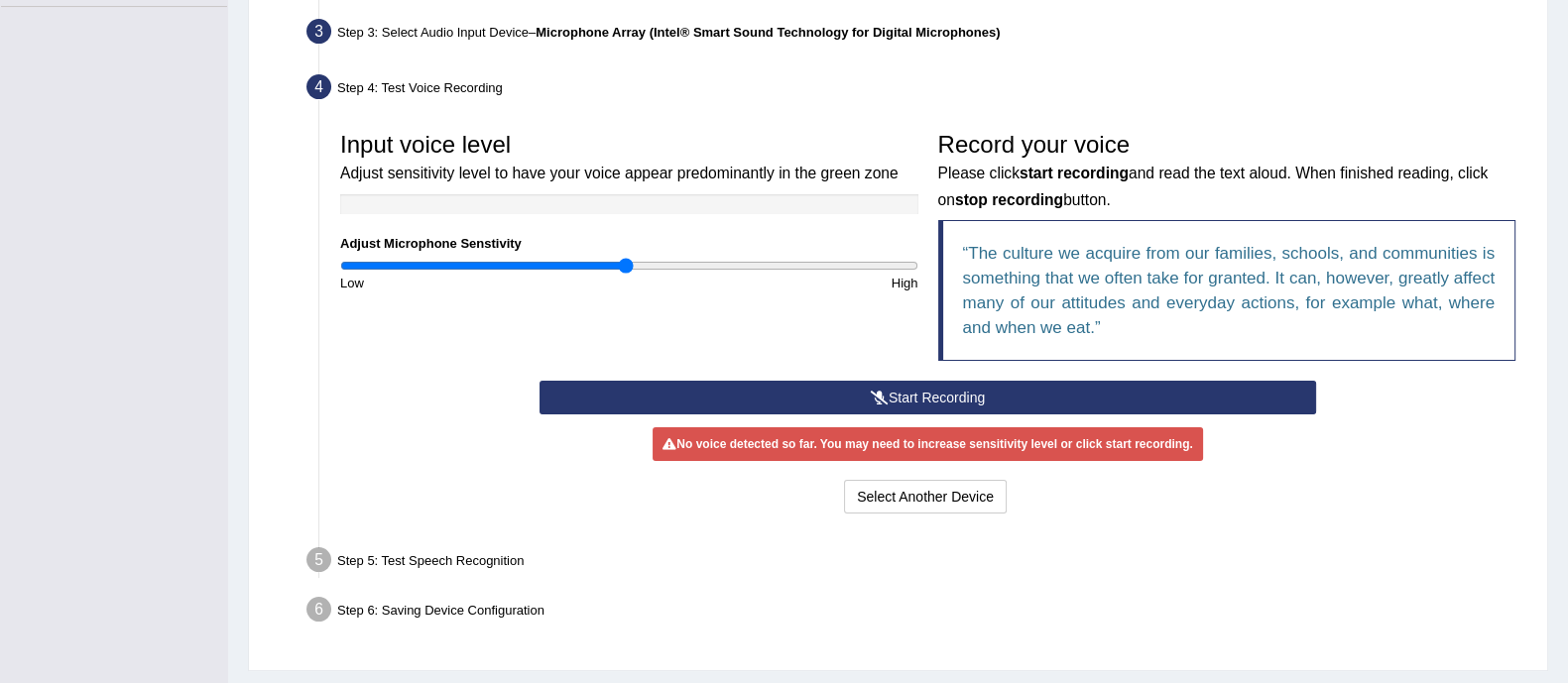
click at [963, 404] on button "Start Recording" at bounding box center [928, 398] width 777 height 34
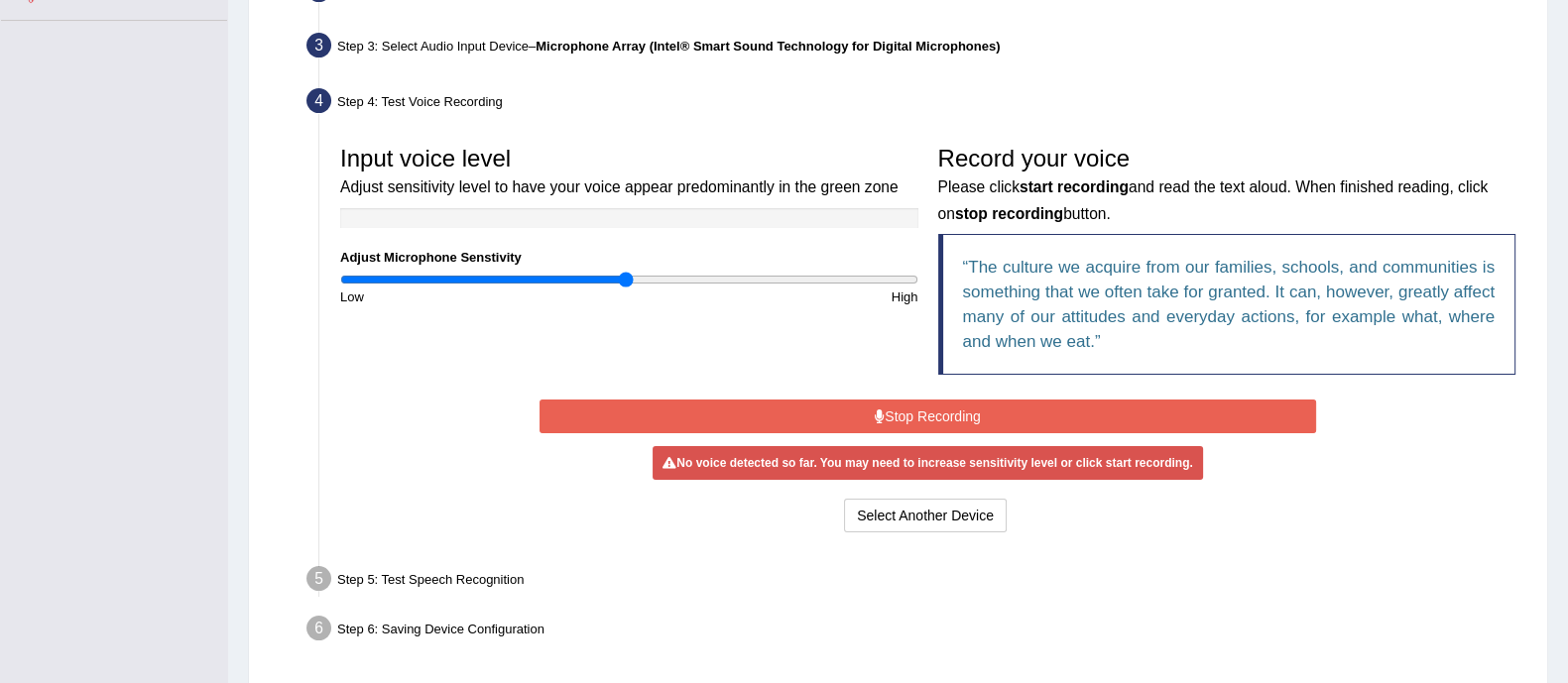
scroll to position [475, 0]
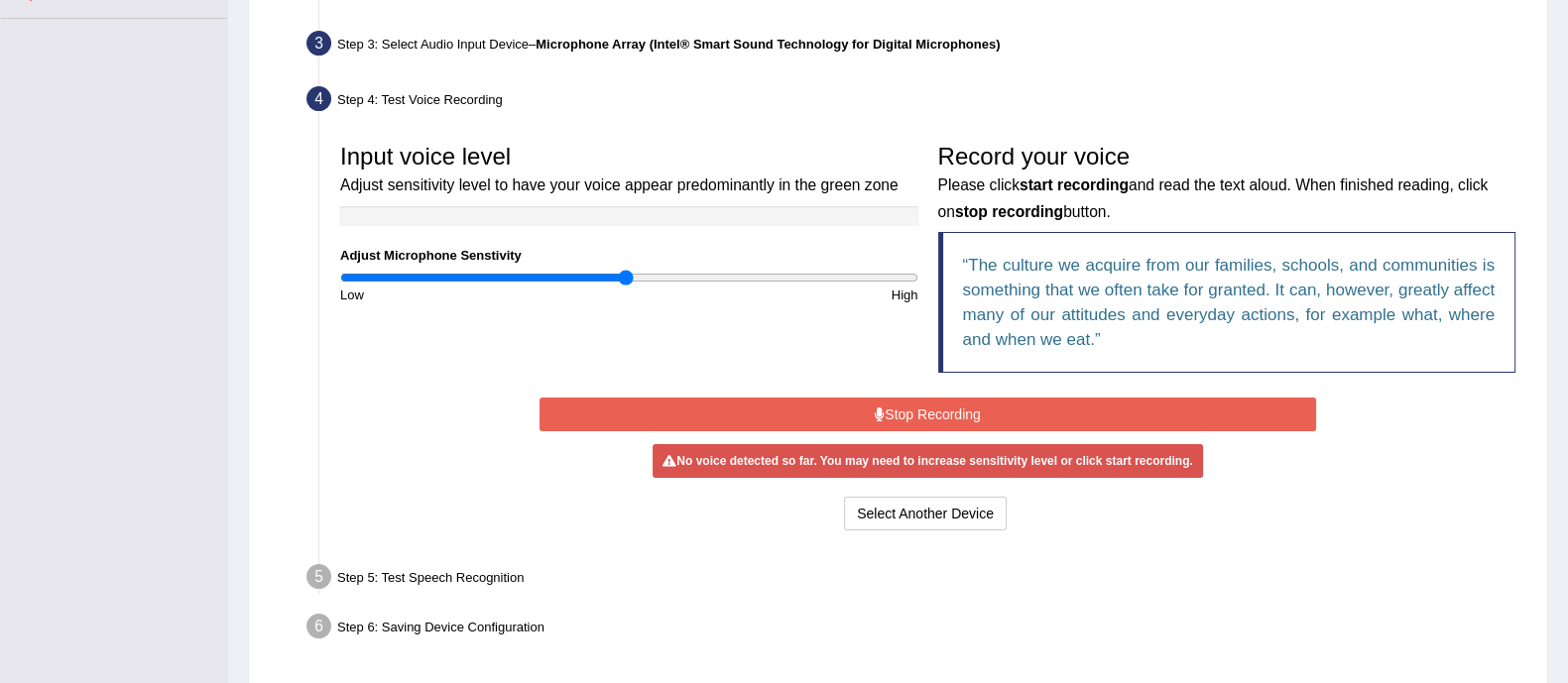
click at [947, 402] on button "Stop Recording" at bounding box center [928, 415] width 777 height 34
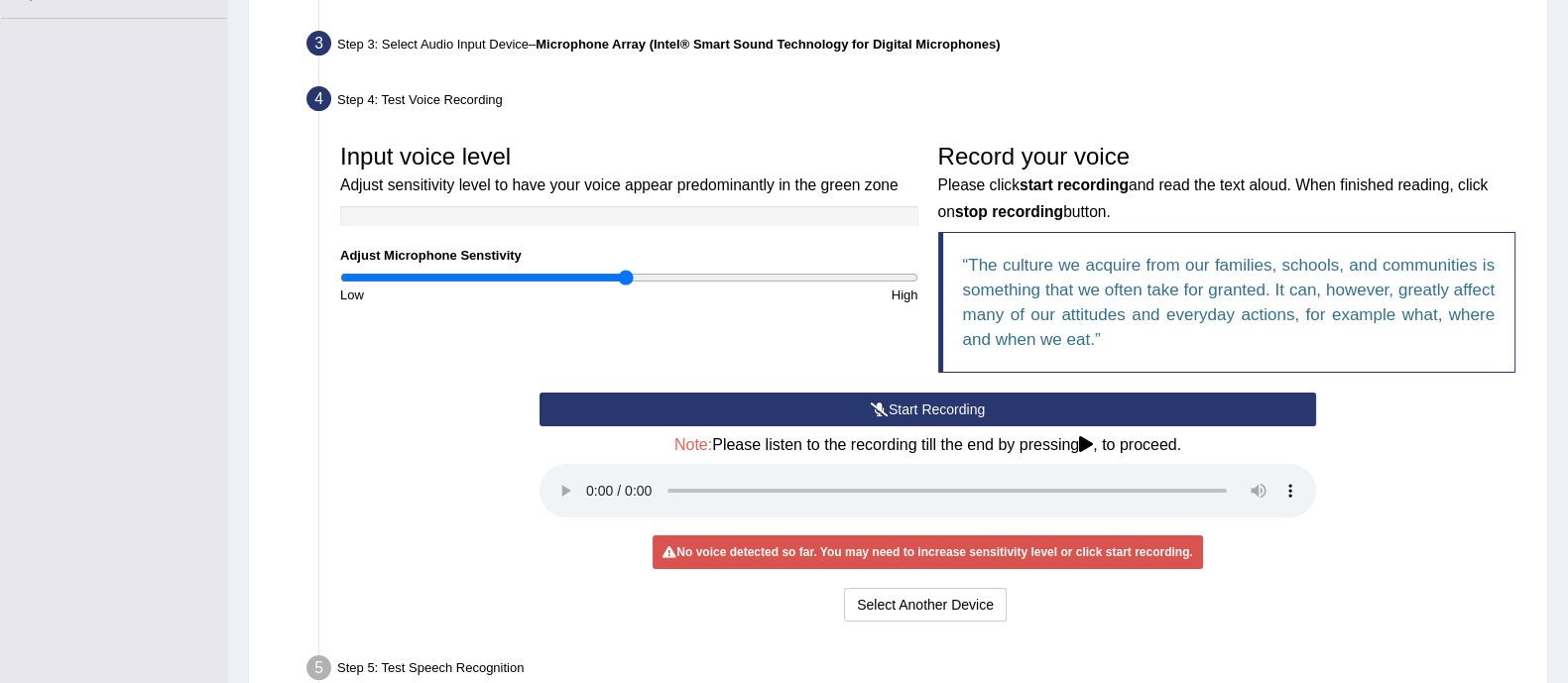
click at [947, 402] on button "Start Recording" at bounding box center [928, 410] width 777 height 34
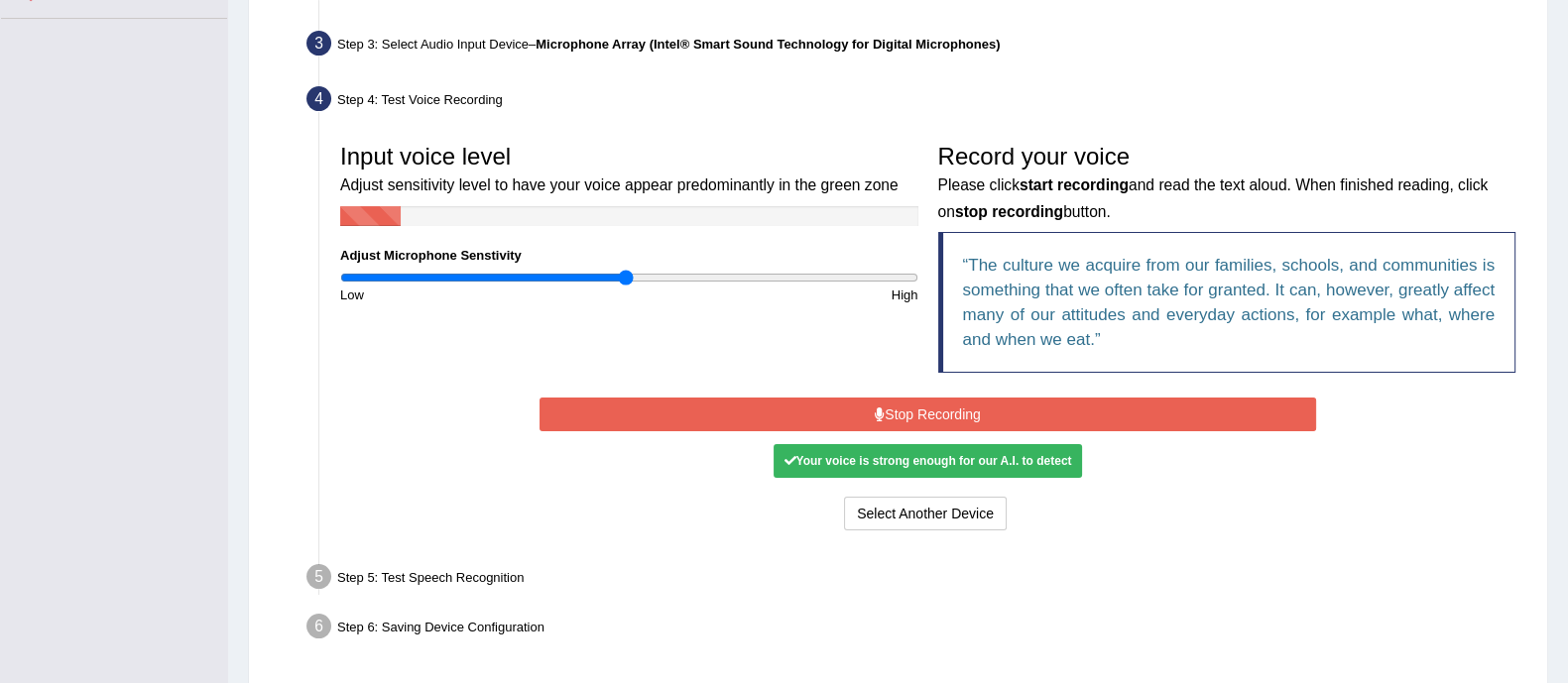
click at [1013, 460] on div "Your voice is strong enough for our A.I. to detect" at bounding box center [927, 461] width 307 height 34
click at [941, 511] on button "Select Another Device" at bounding box center [925, 514] width 163 height 34
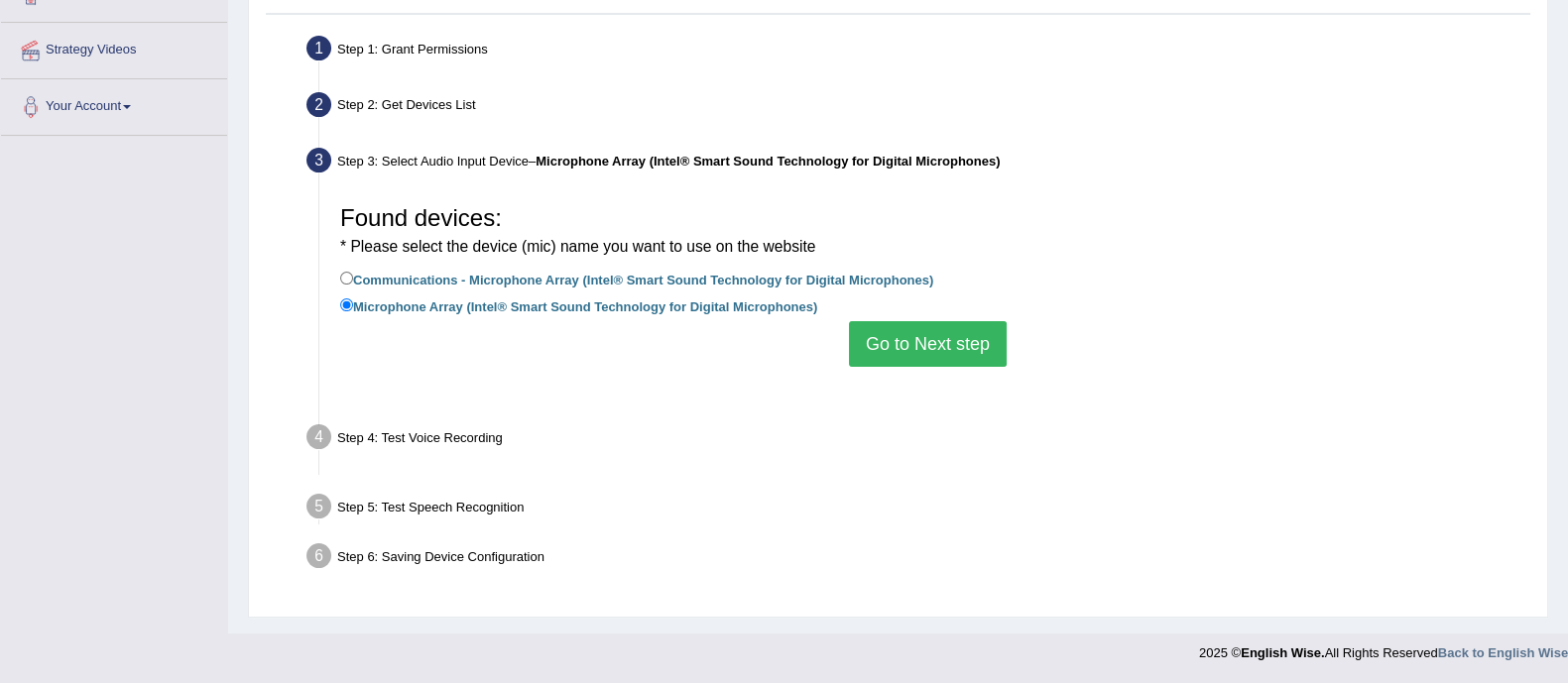
scroll to position [357, 0]
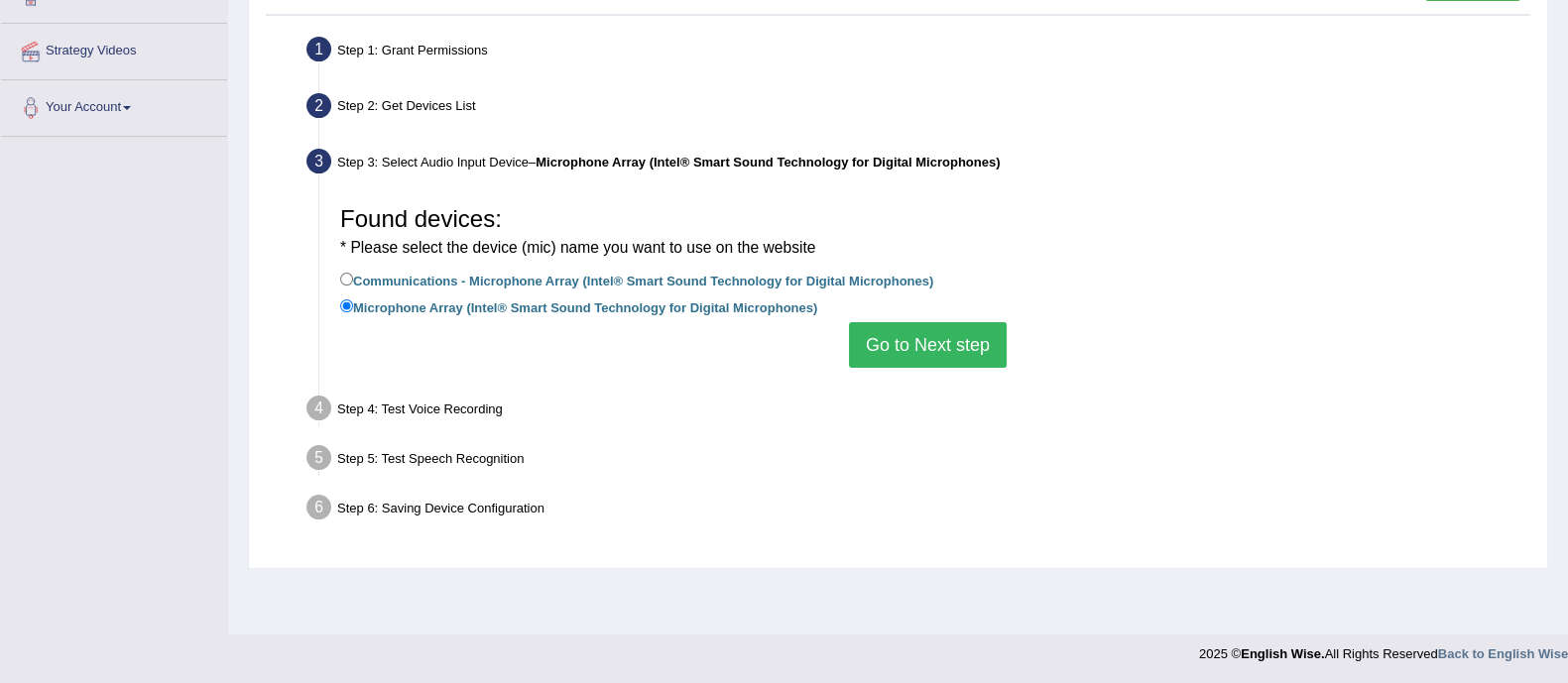
click at [937, 339] on button "Go to Next step" at bounding box center [928, 345] width 158 height 46
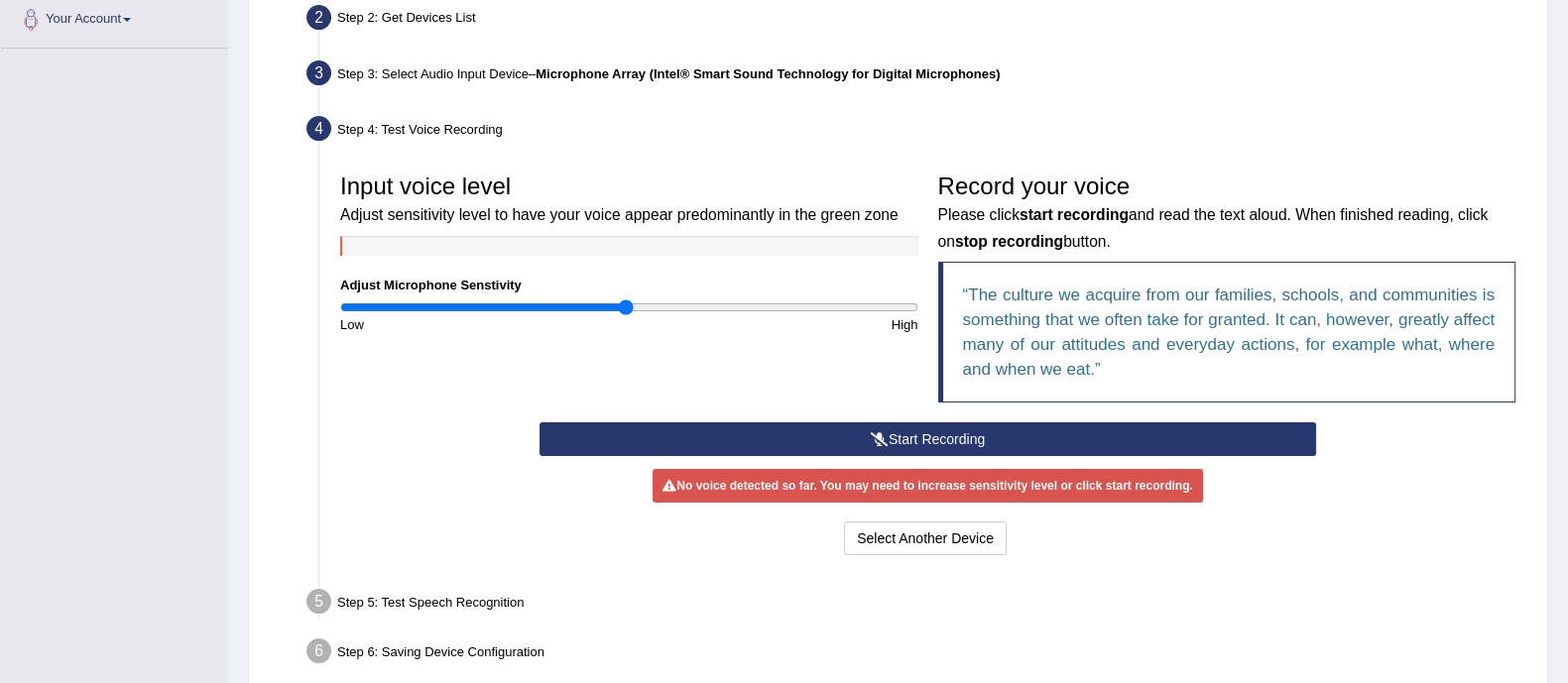
scroll to position [450, 0]
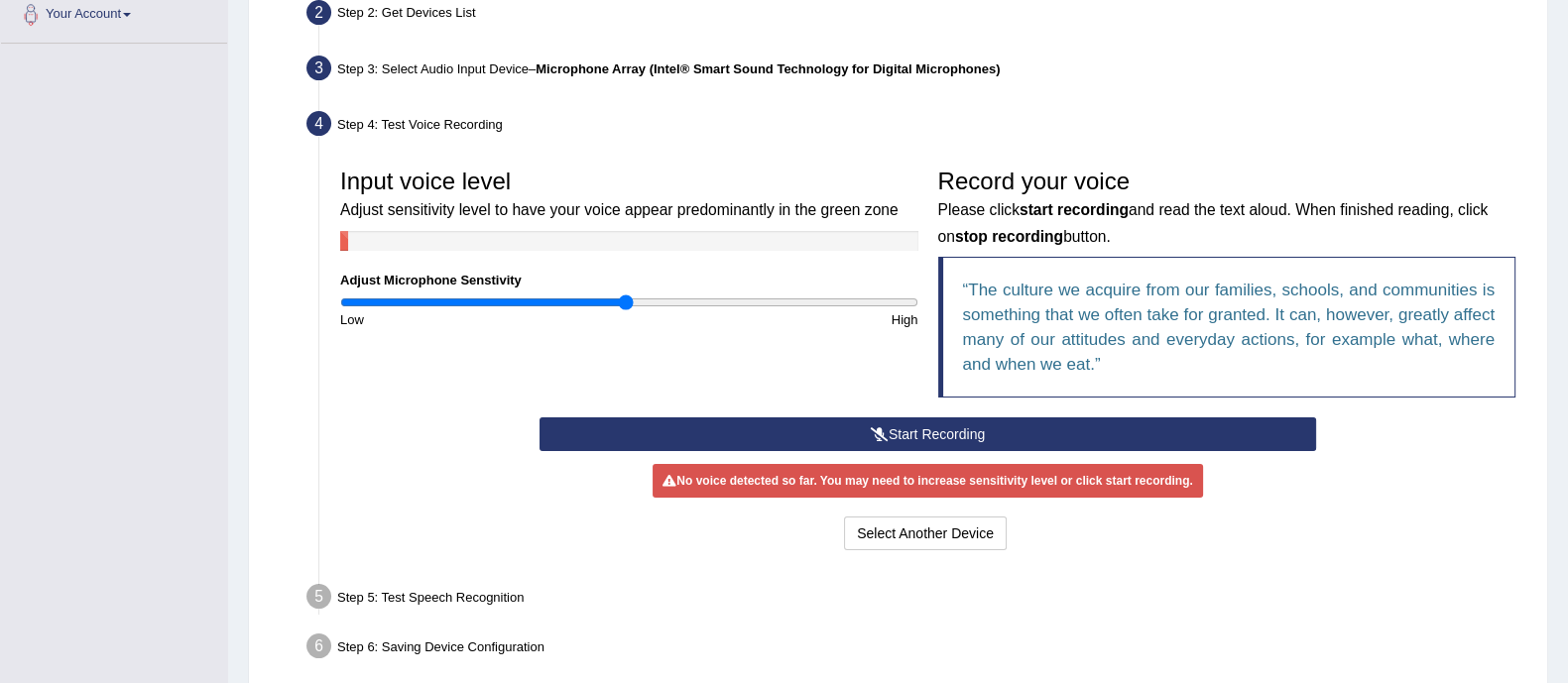
click at [980, 435] on button "Start Recording" at bounding box center [928, 435] width 777 height 34
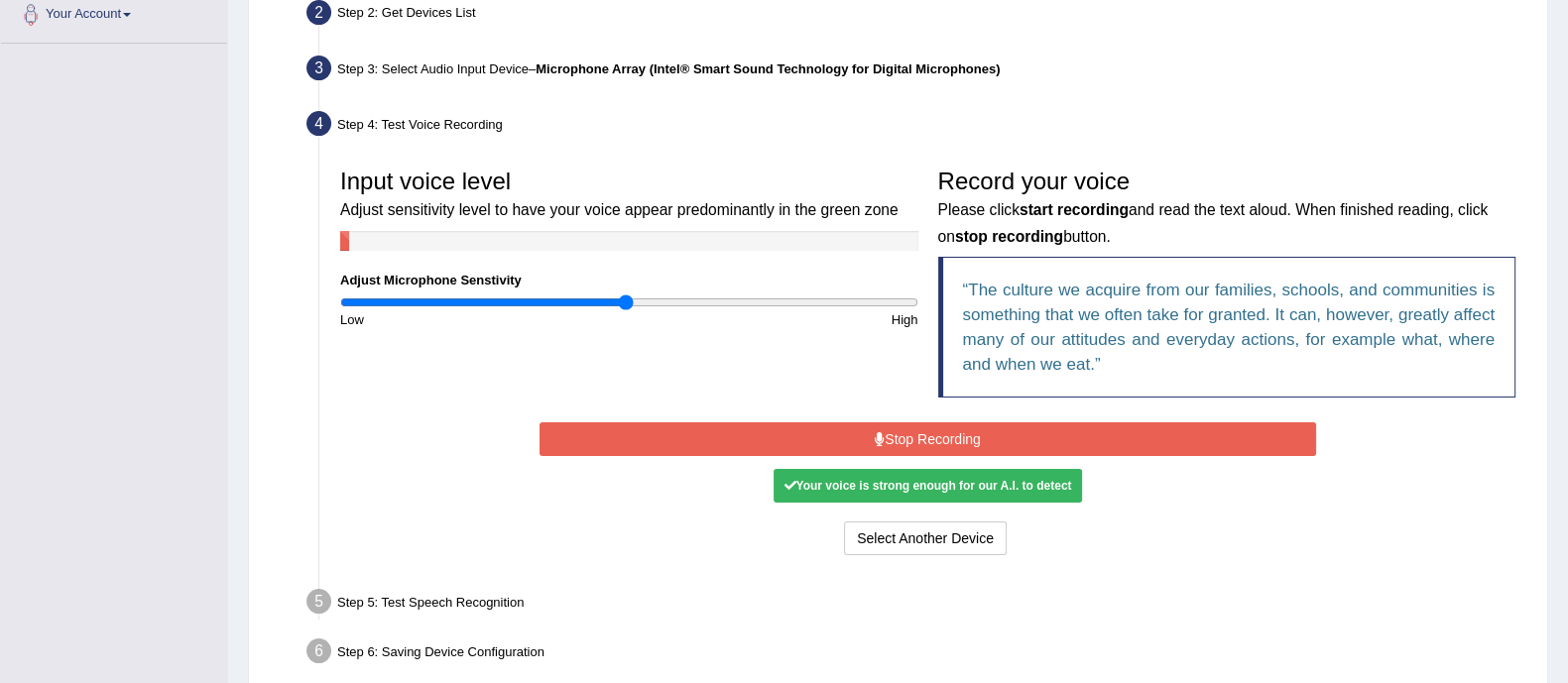
click at [872, 483] on div "Your voice is strong enough for our A.I. to detect" at bounding box center [927, 486] width 307 height 34
click at [893, 422] on button "Stop Recording" at bounding box center [928, 439] width 777 height 34
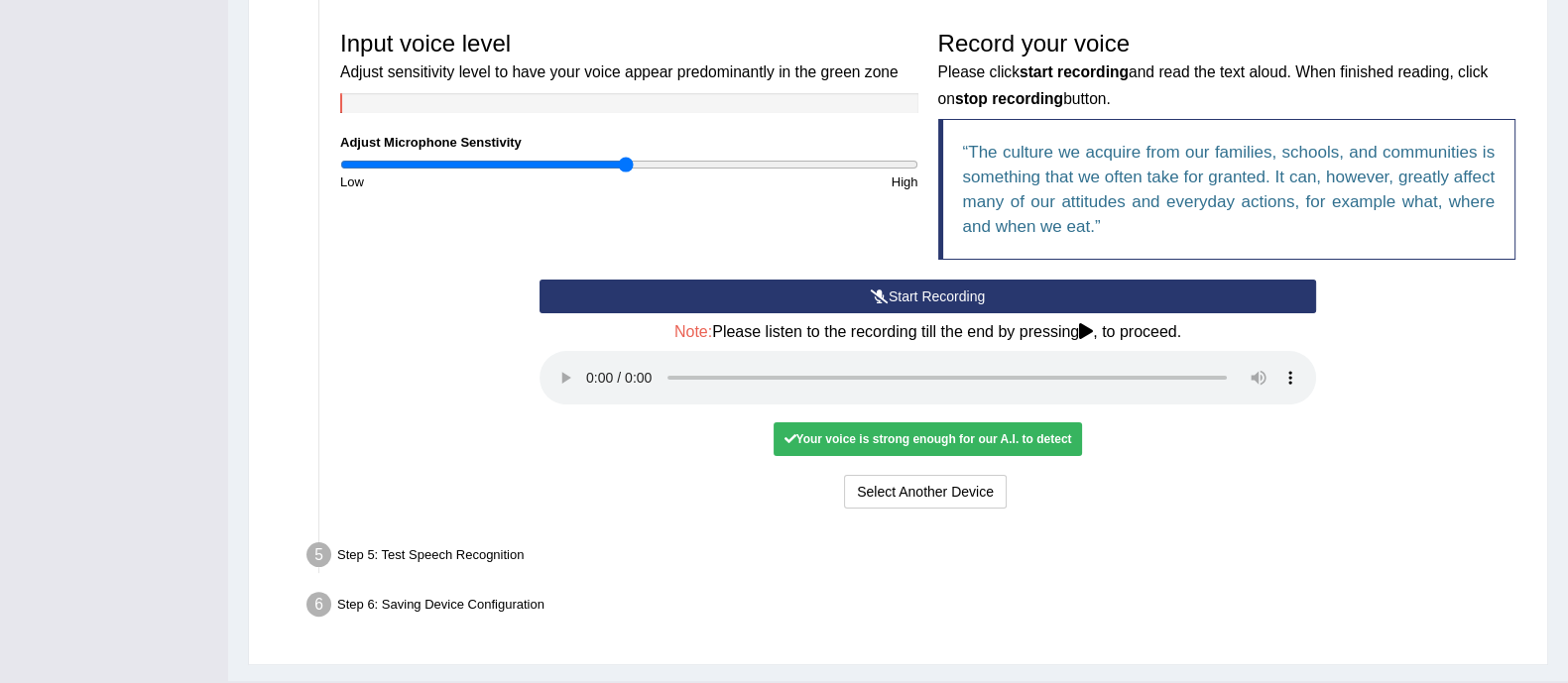
scroll to position [589, 0]
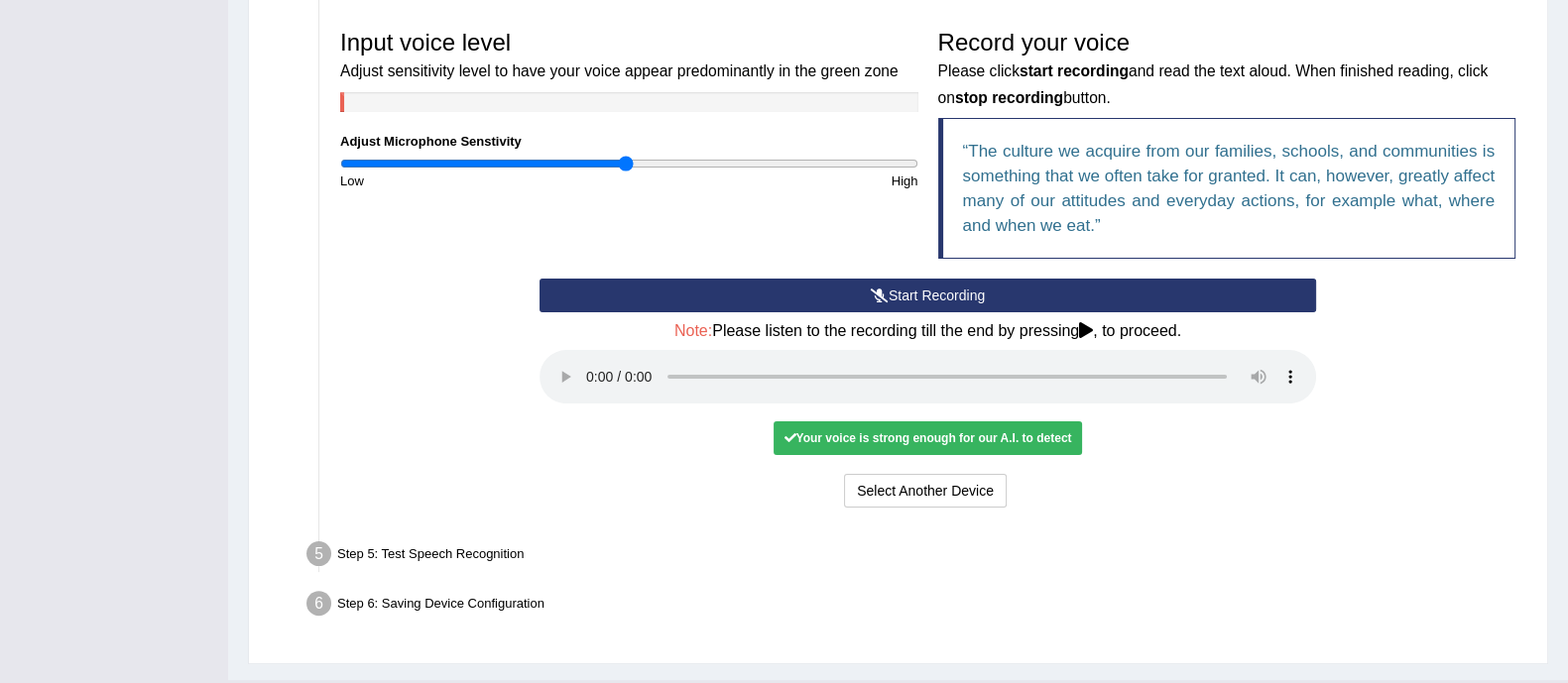
click at [892, 437] on div "Your voice is strong enough for our A.I. to detect" at bounding box center [927, 438] width 307 height 34
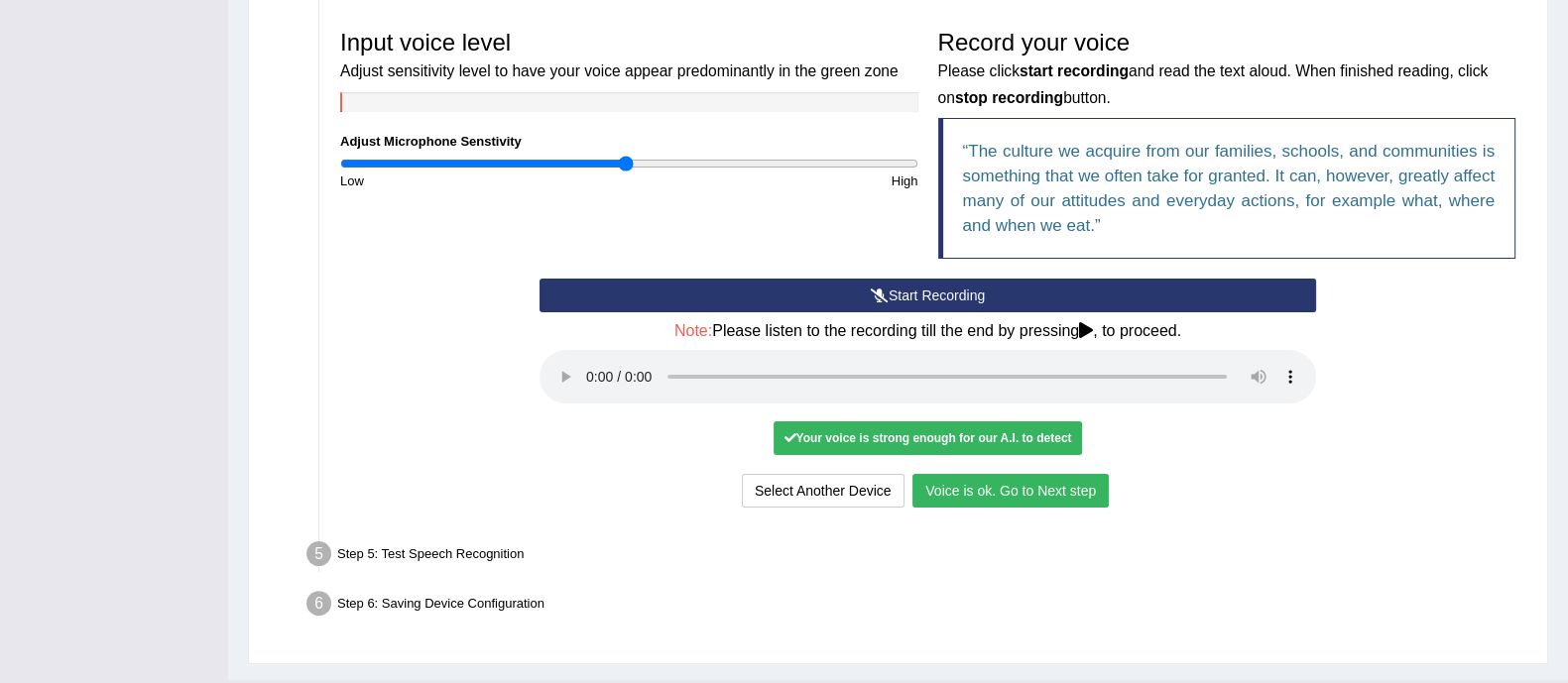
click at [1036, 496] on button "Voice is ok. Go to Next step" at bounding box center [1010, 491] width 196 height 34
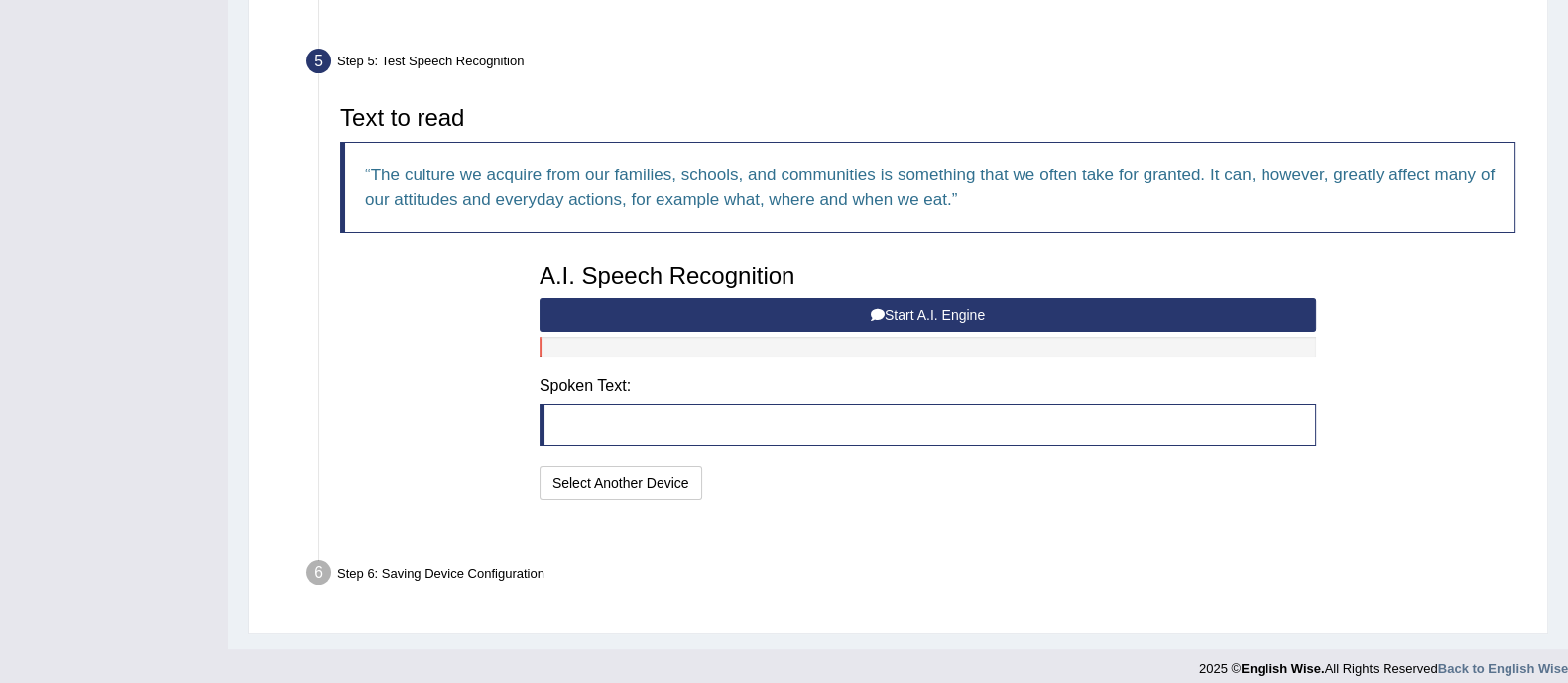
scroll to position [554, 0]
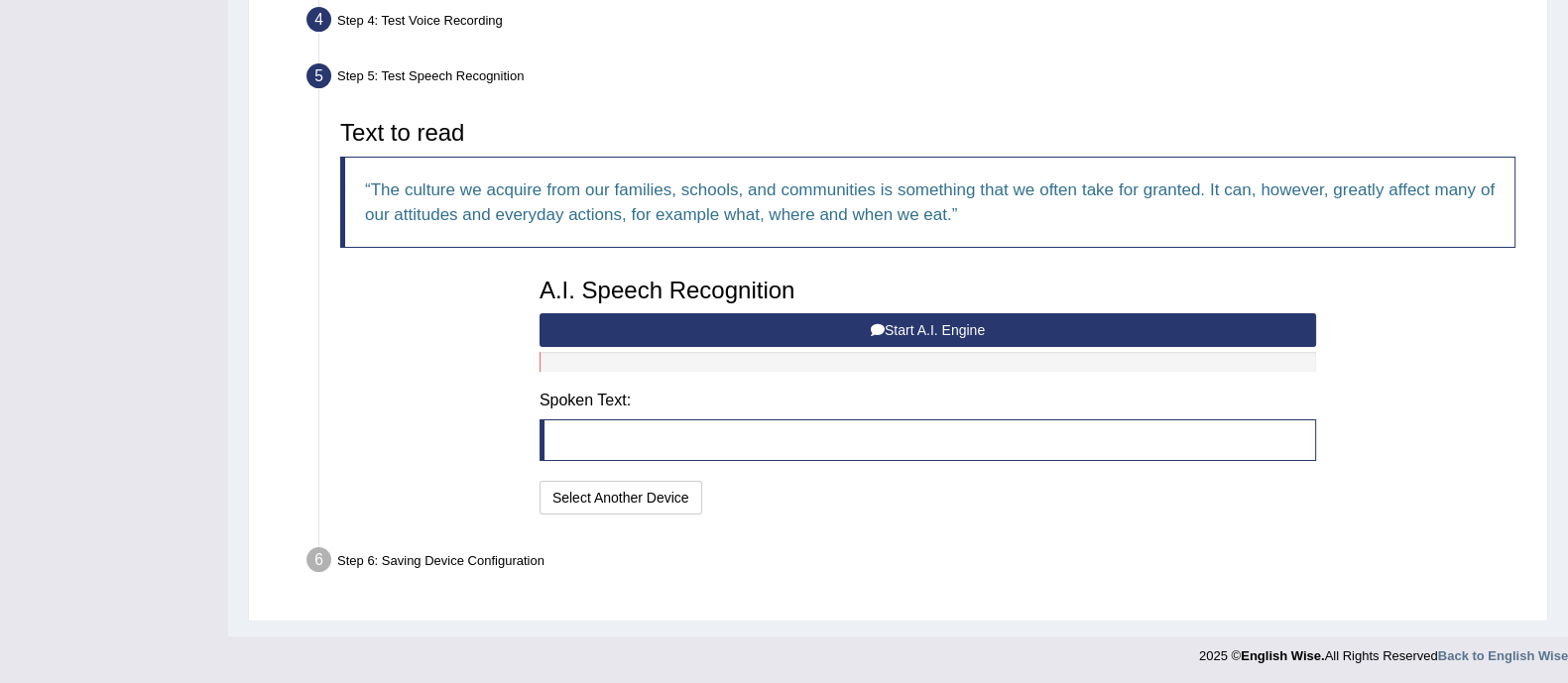
click at [957, 320] on button "Start A.I. Engine" at bounding box center [928, 330] width 777 height 34
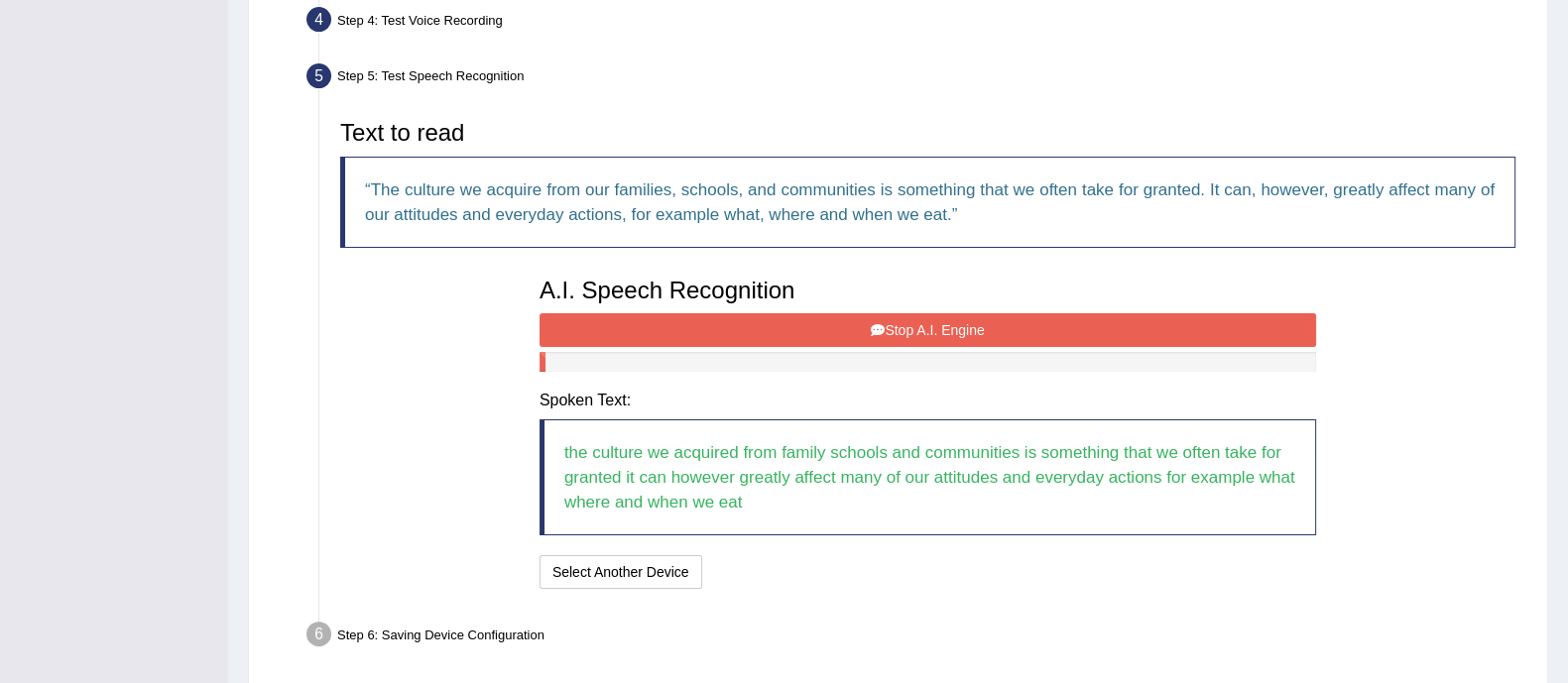
click at [860, 333] on button "Stop A.I. Engine" at bounding box center [928, 330] width 777 height 34
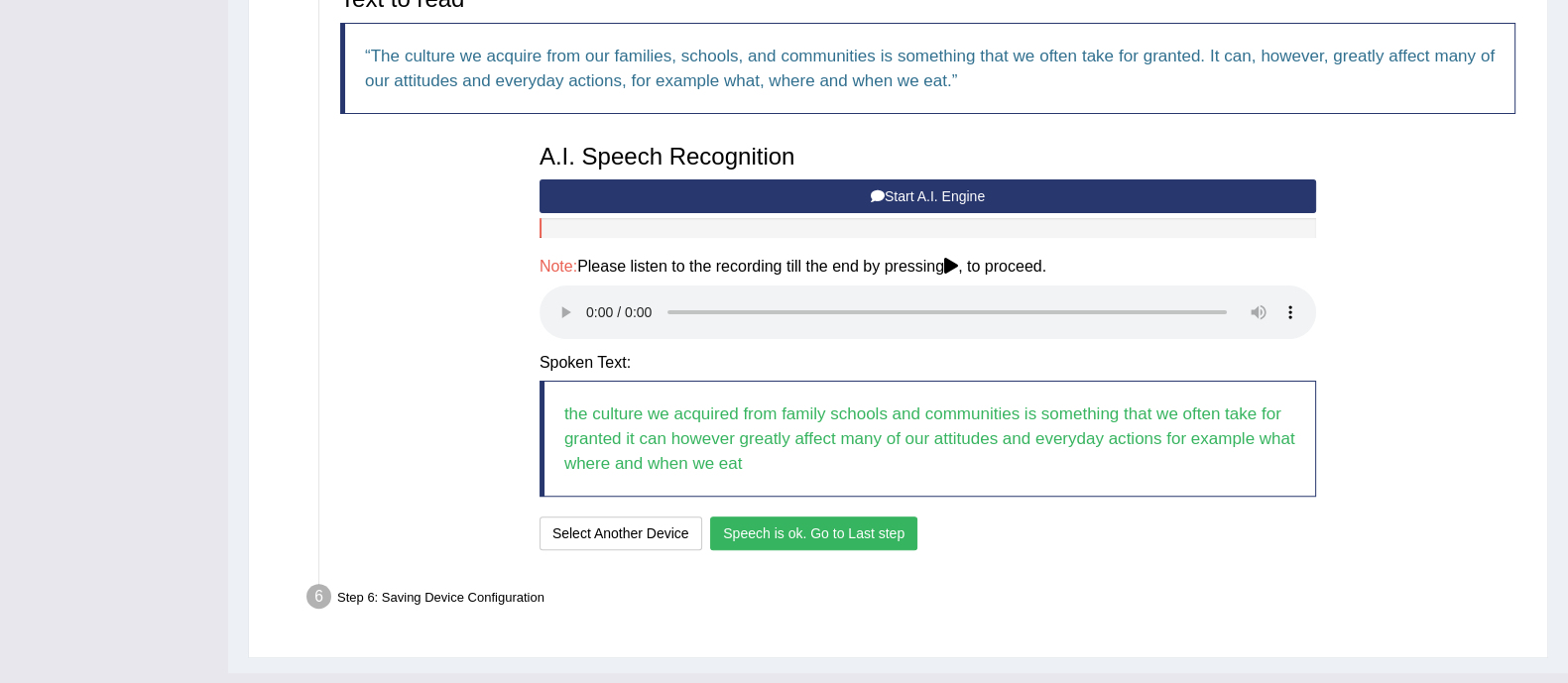
scroll to position [725, 0]
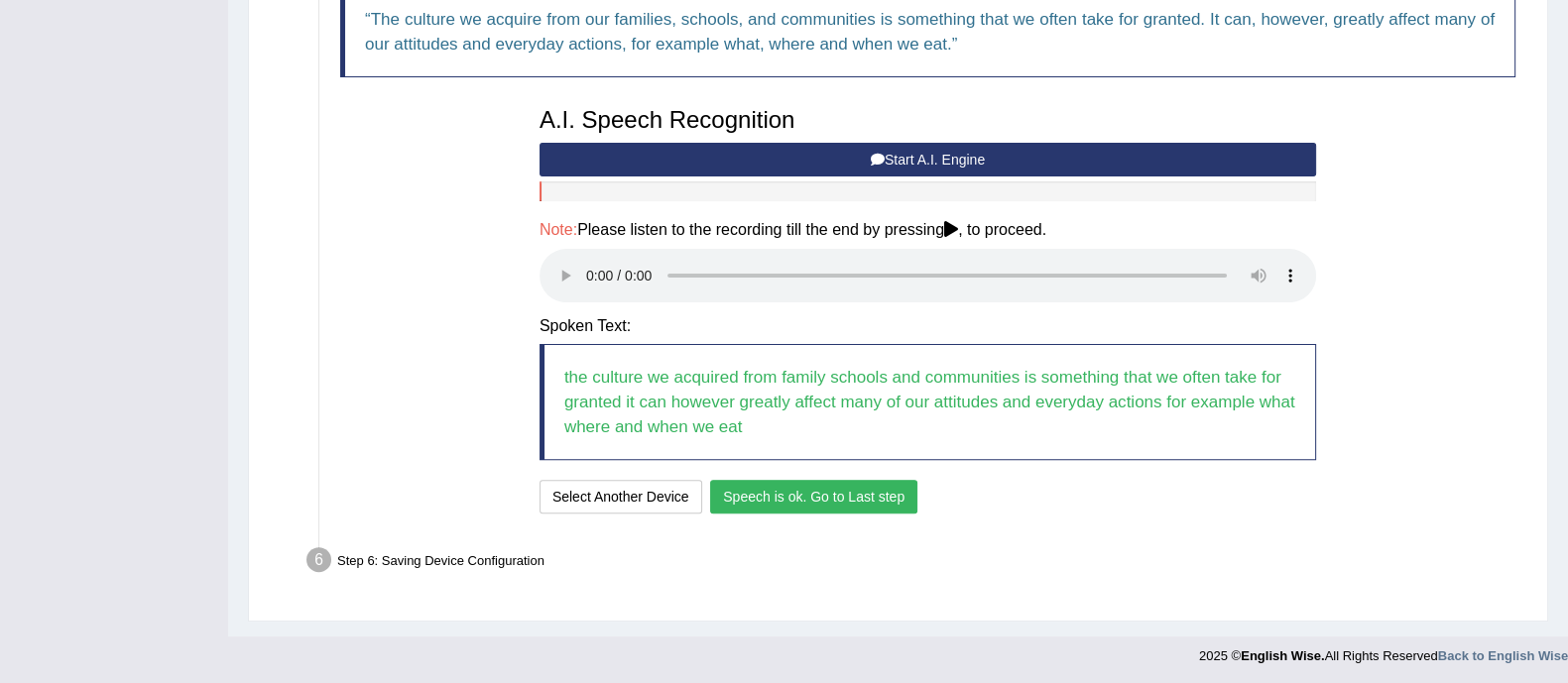
click at [834, 490] on button "Speech is ok. Go to Last step" at bounding box center [813, 497] width 207 height 34
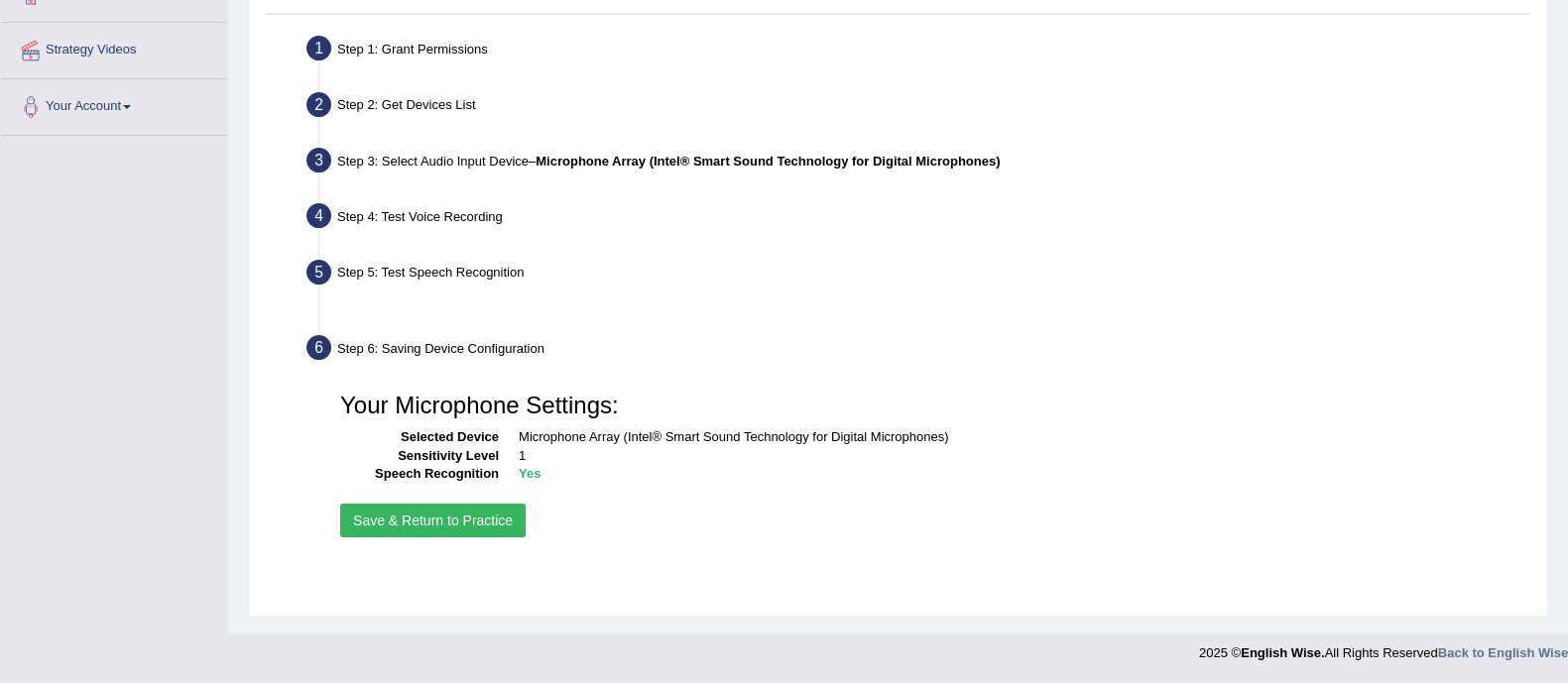
scroll to position [357, 0]
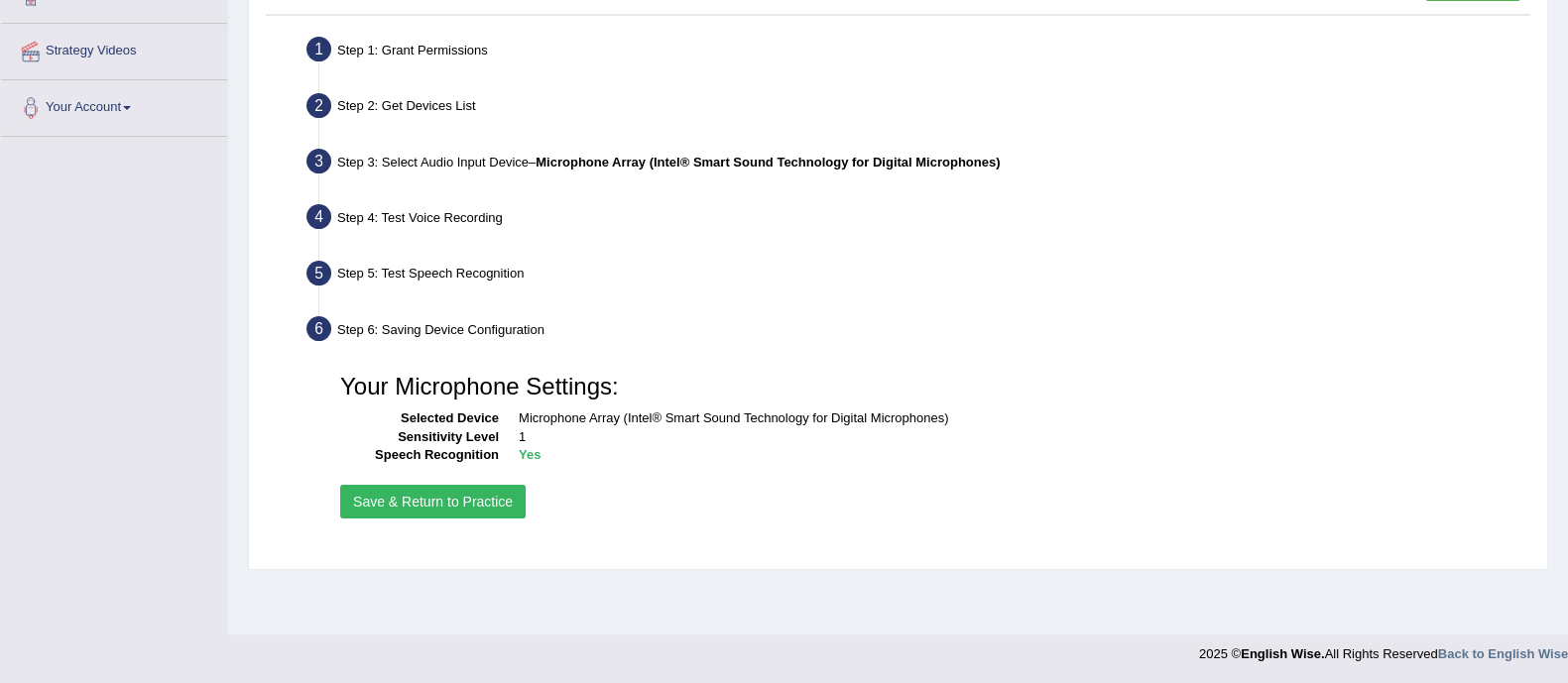
click at [460, 498] on button "Save & Return to Practice" at bounding box center [432, 502] width 185 height 34
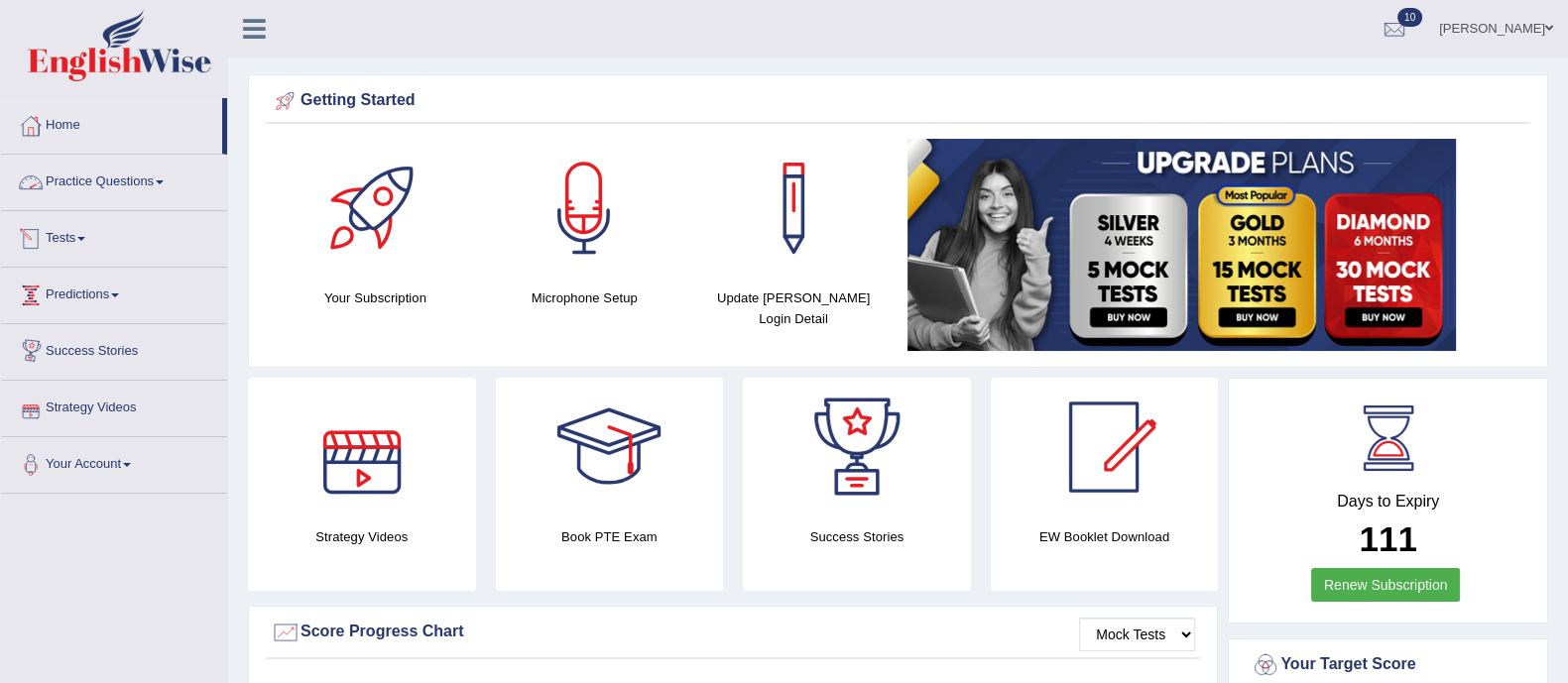
click at [79, 174] on link "Practice Questions" at bounding box center [114, 180] width 226 height 50
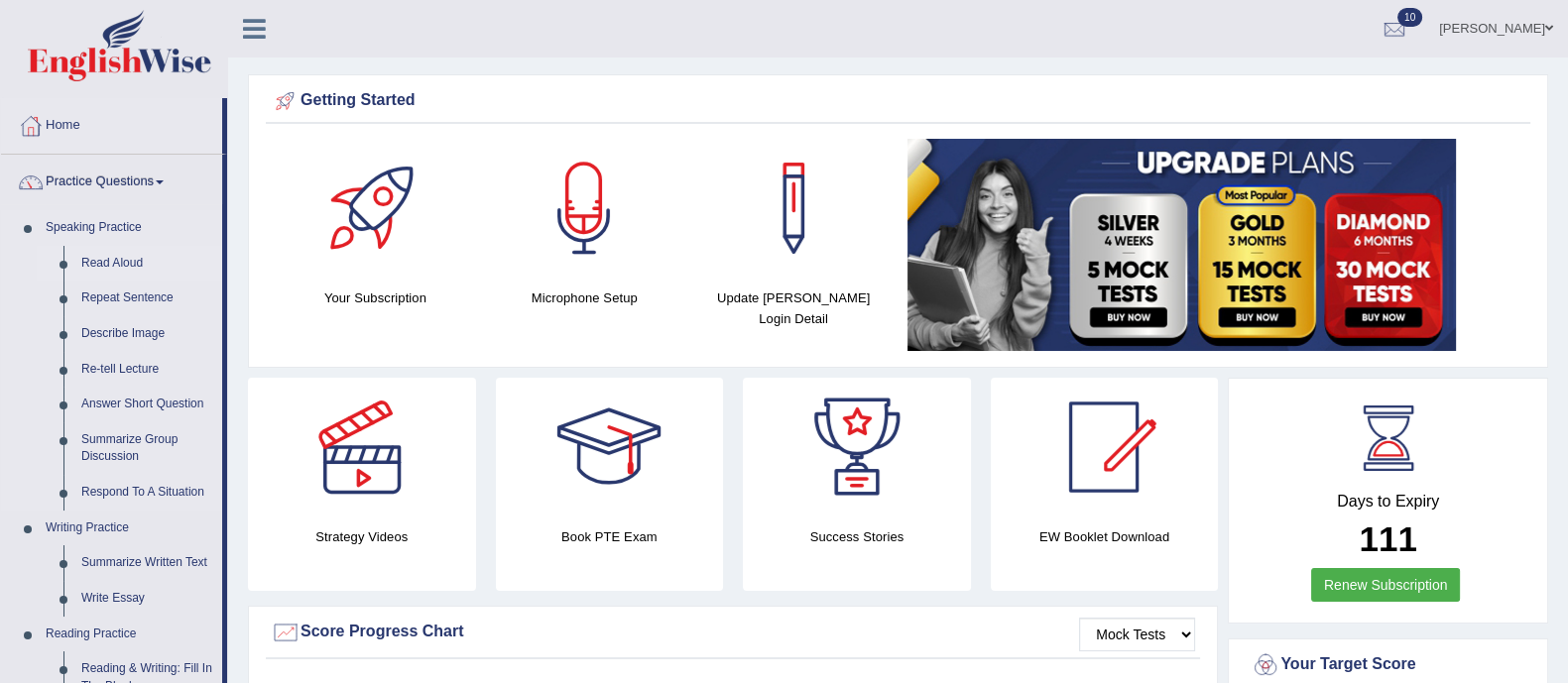
click at [89, 251] on link "Read Aloud" at bounding box center [147, 264] width 150 height 36
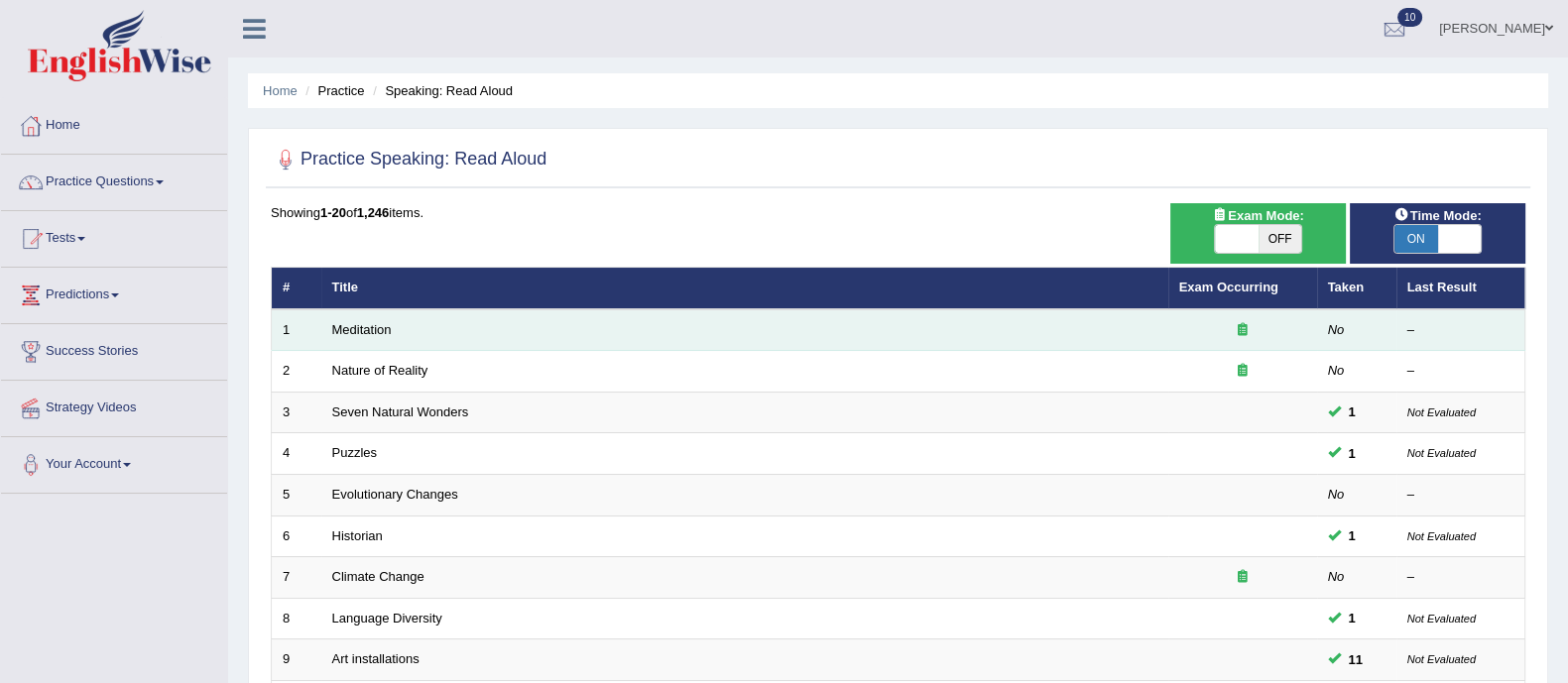
click at [352, 319] on td "Meditation" at bounding box center [744, 330] width 847 height 42
click at [357, 327] on link "Meditation" at bounding box center [362, 329] width 60 height 15
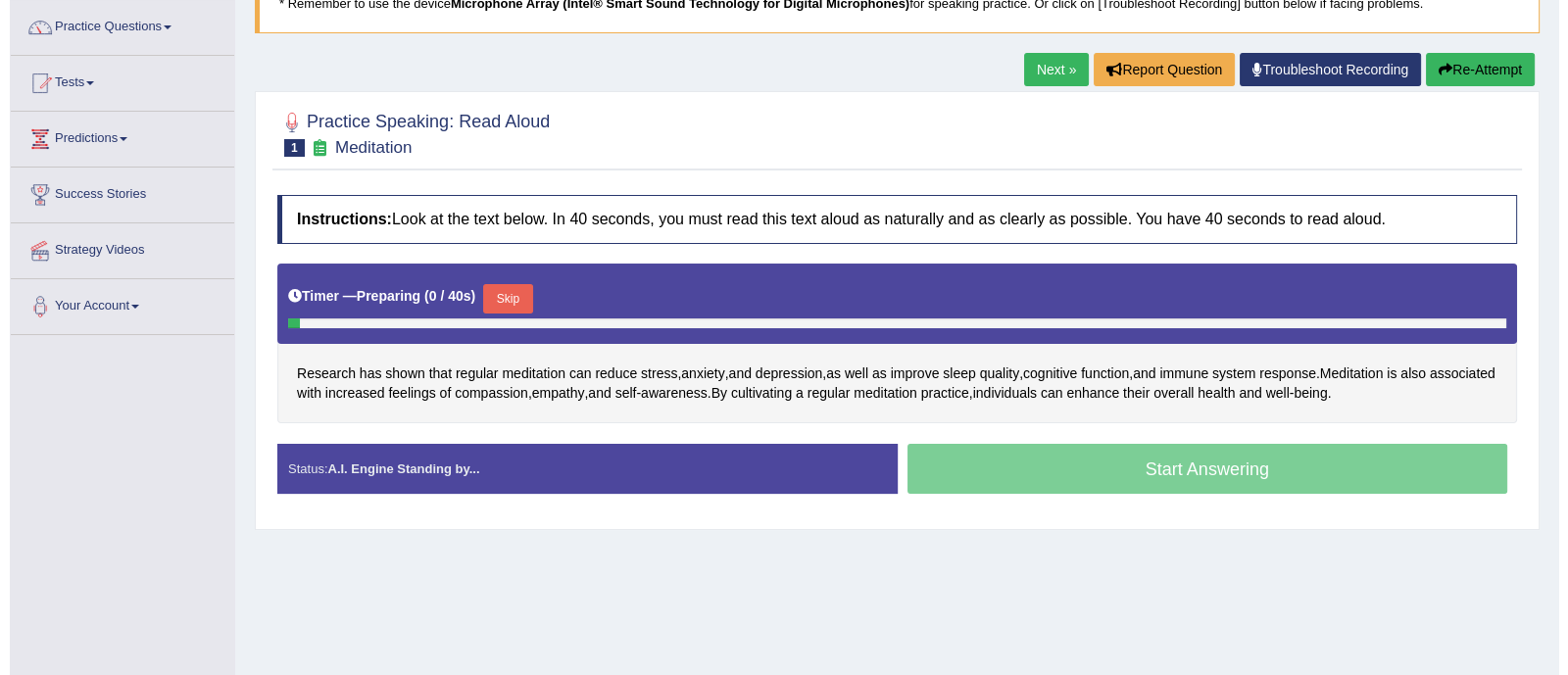
scroll to position [154, 0]
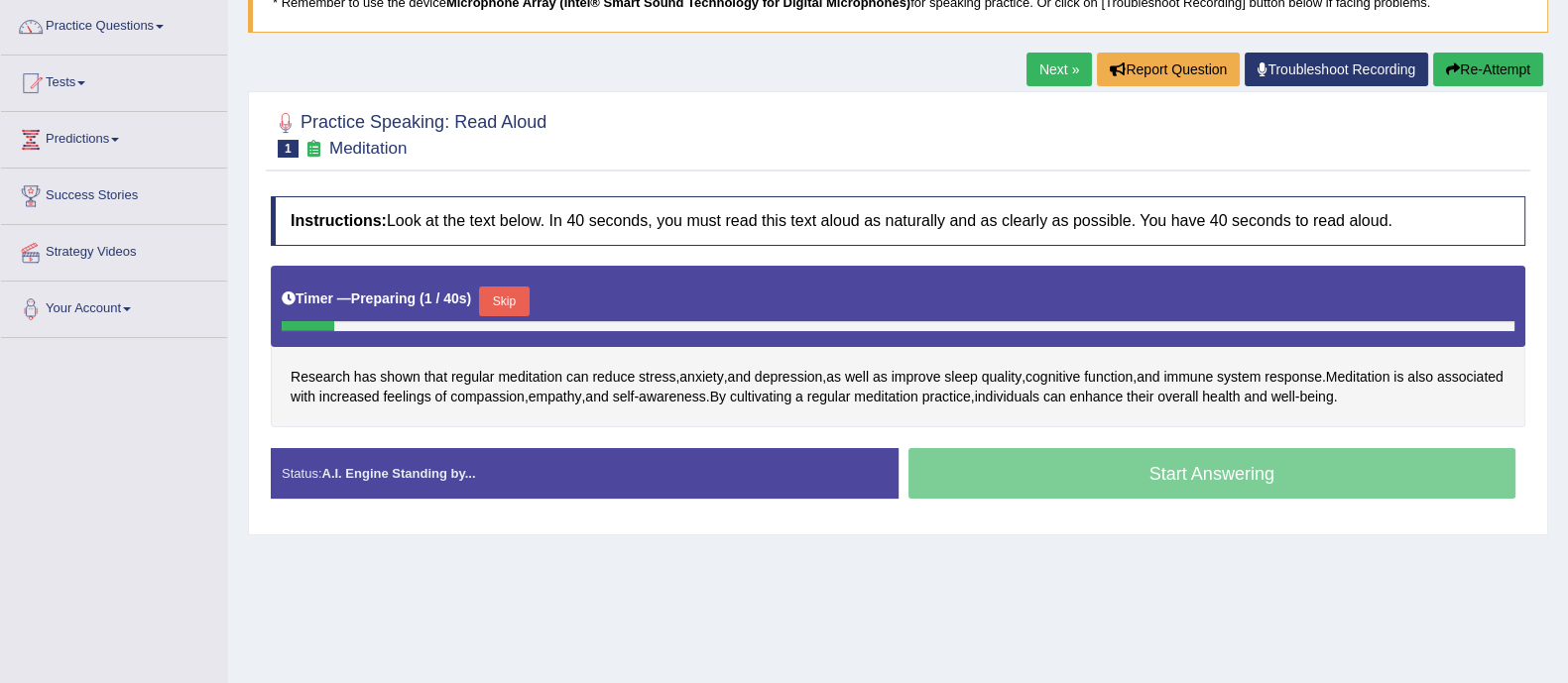
click at [511, 295] on button "Skip" at bounding box center [504, 302] width 50 height 30
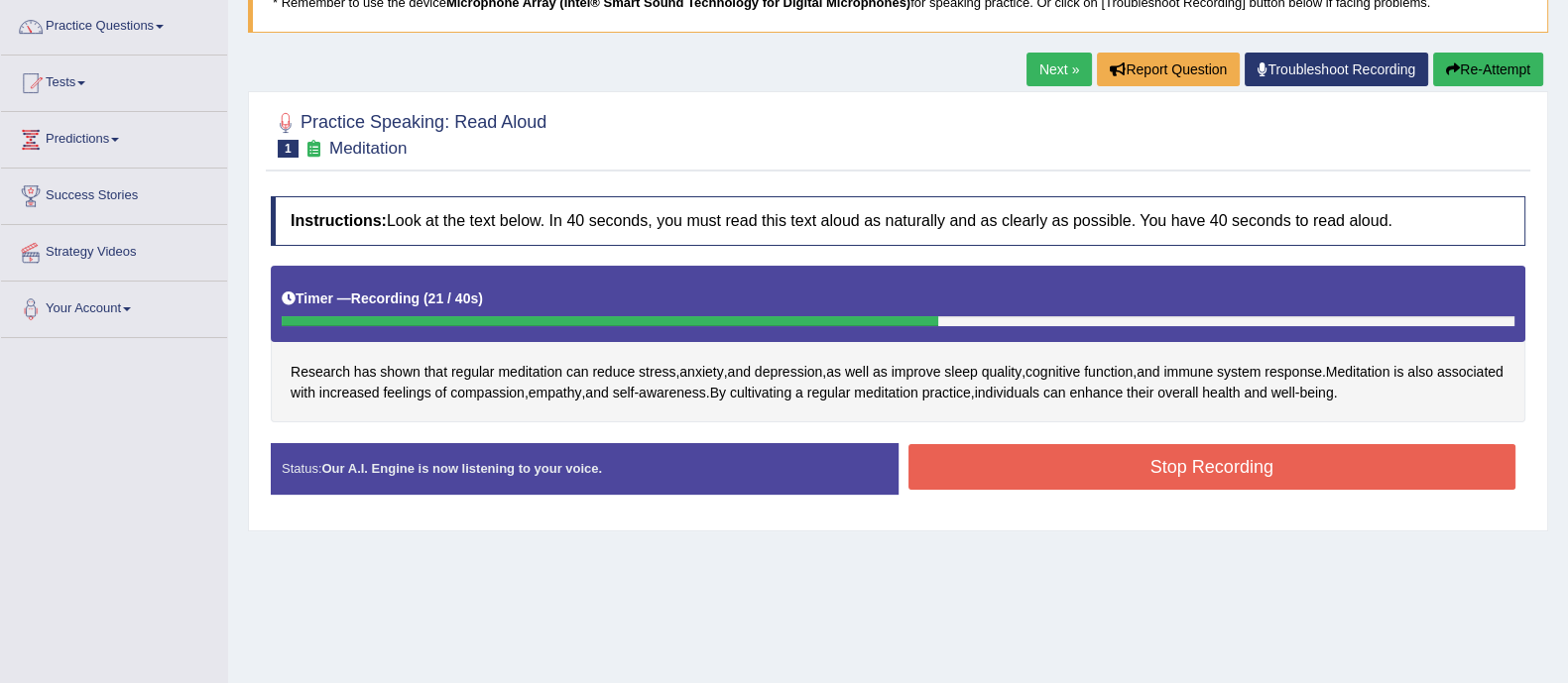
click at [1099, 450] on button "Stop Recording" at bounding box center [1212, 467] width 608 height 46
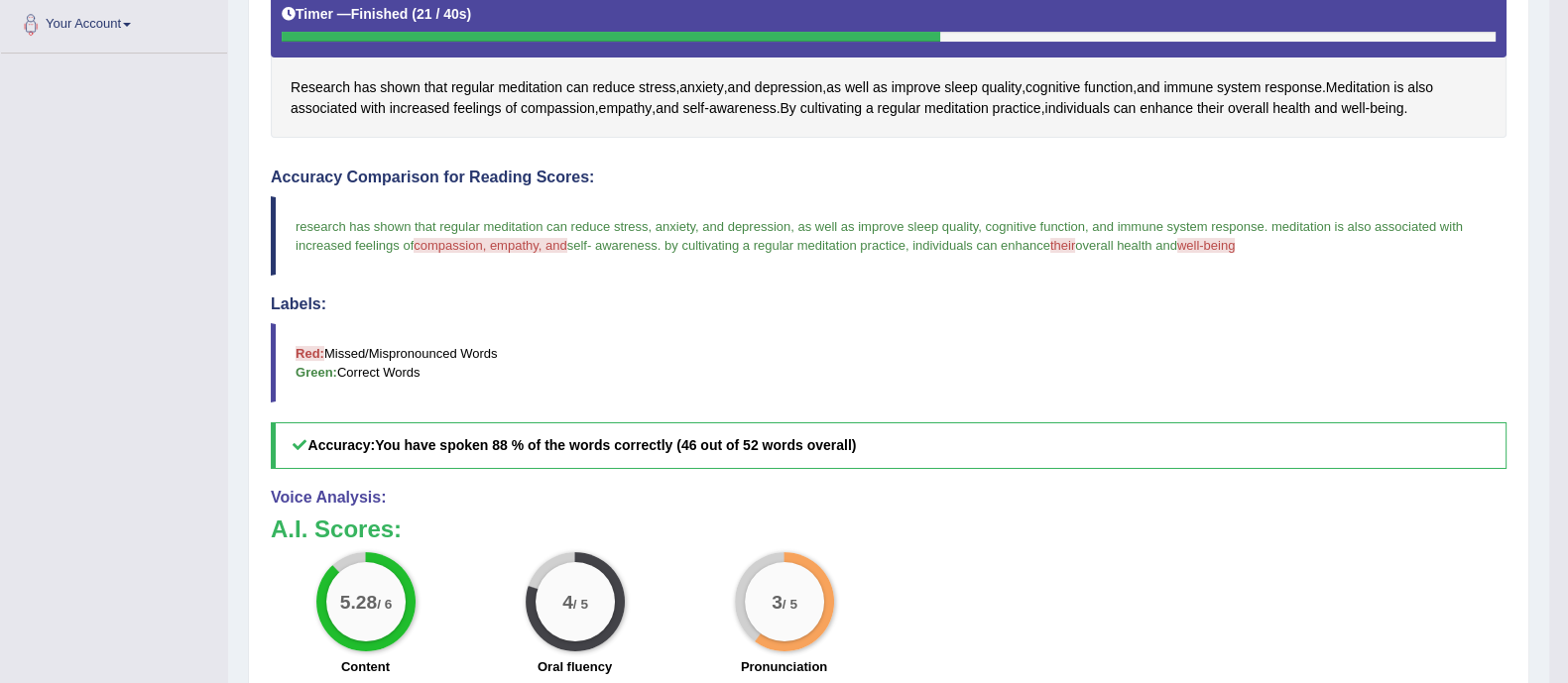
scroll to position [0, 0]
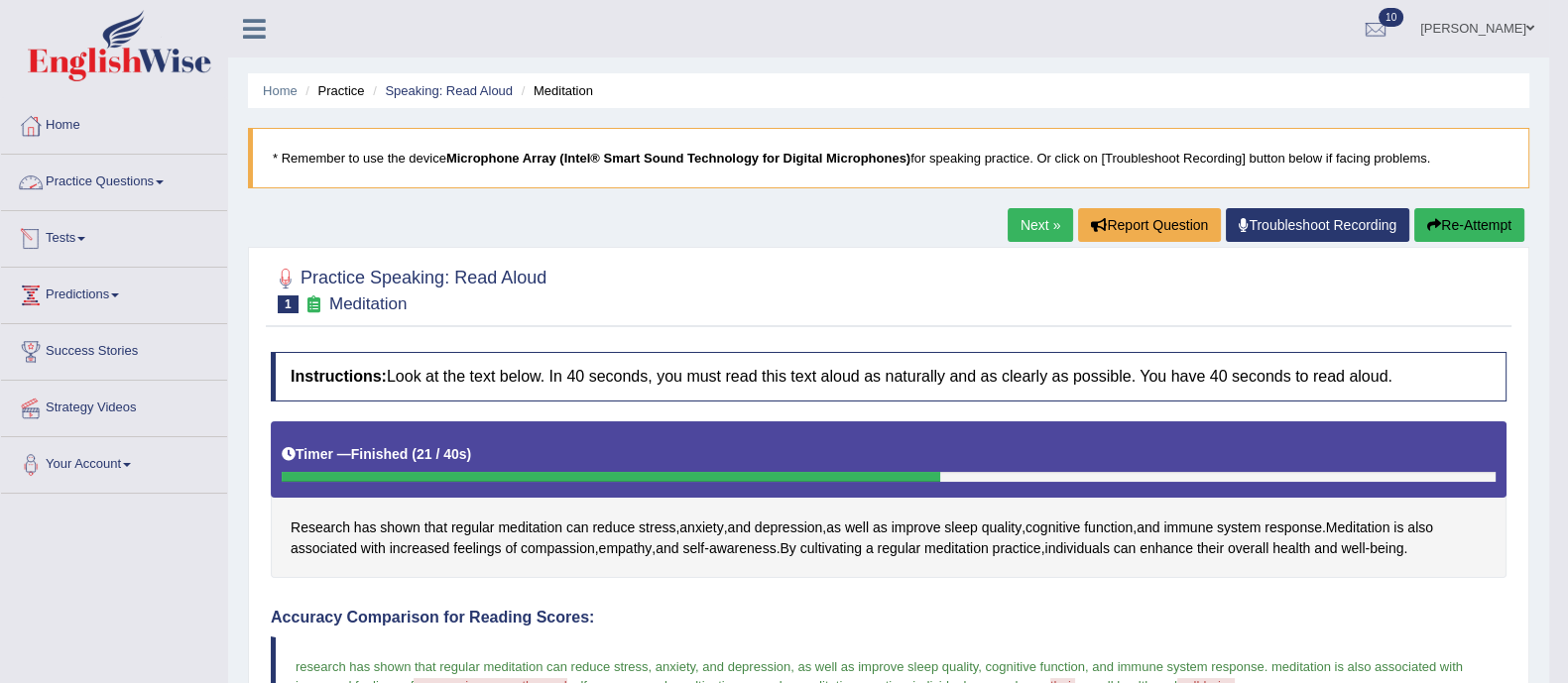
click at [74, 170] on link "Practice Questions" at bounding box center [114, 180] width 226 height 50
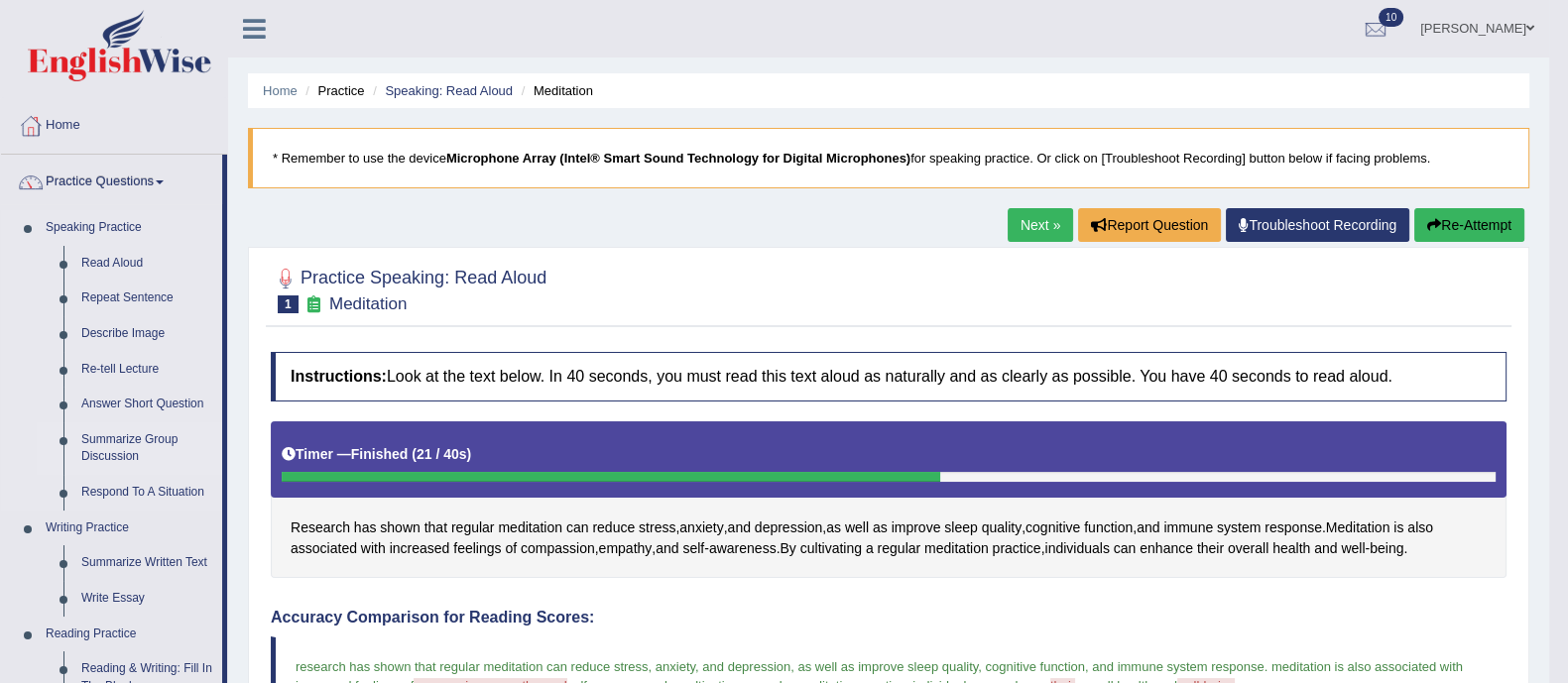
click at [103, 457] on link "Summarize Group Discussion" at bounding box center [147, 448] width 150 height 53
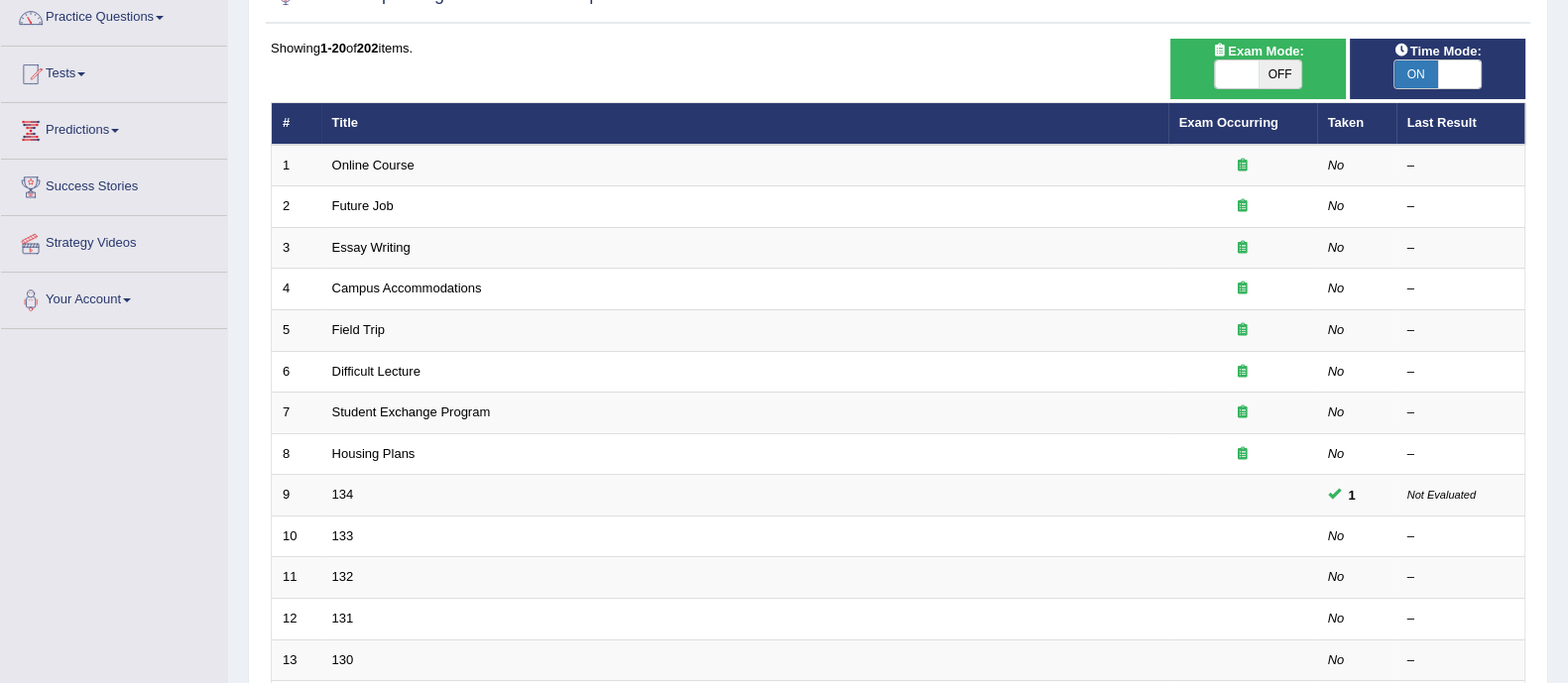
scroll to position [166, 0]
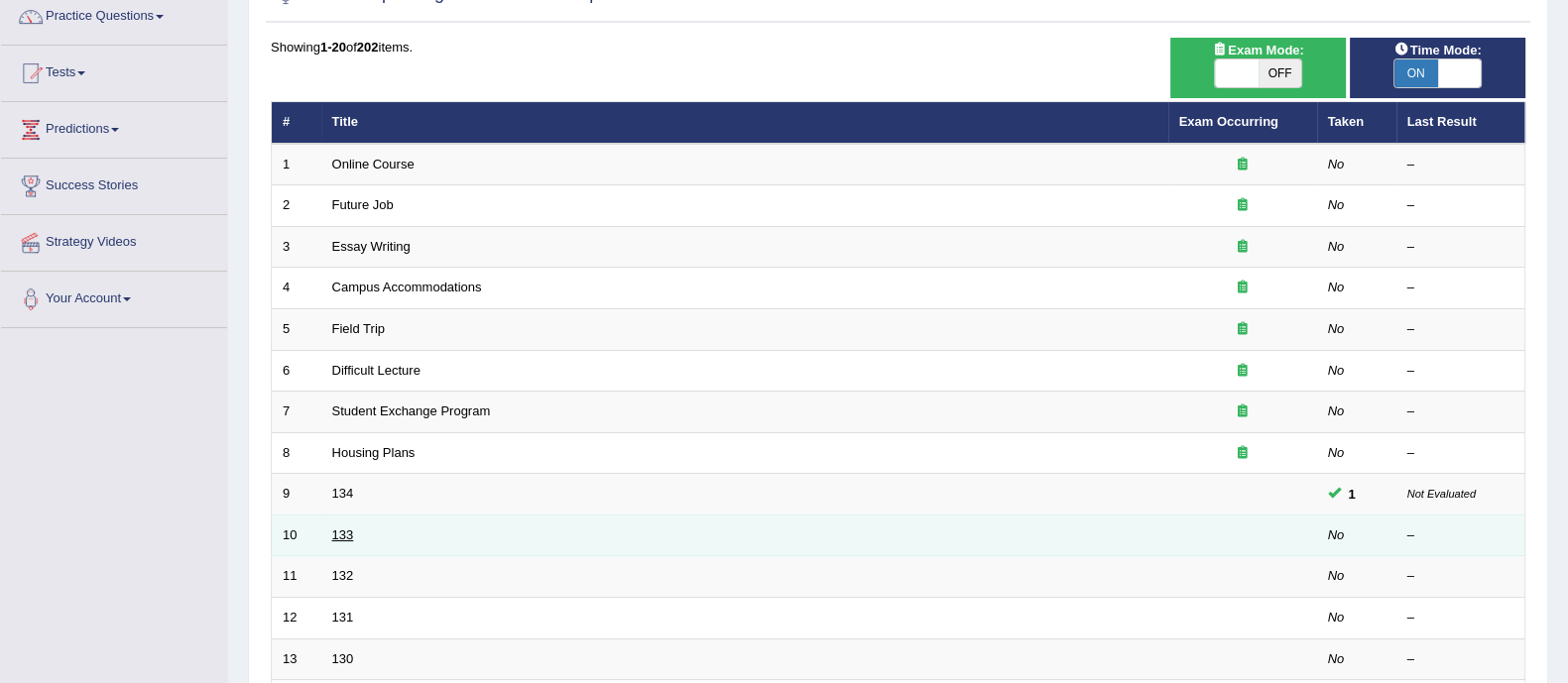
click at [339, 538] on link "133" at bounding box center [343, 535] width 22 height 15
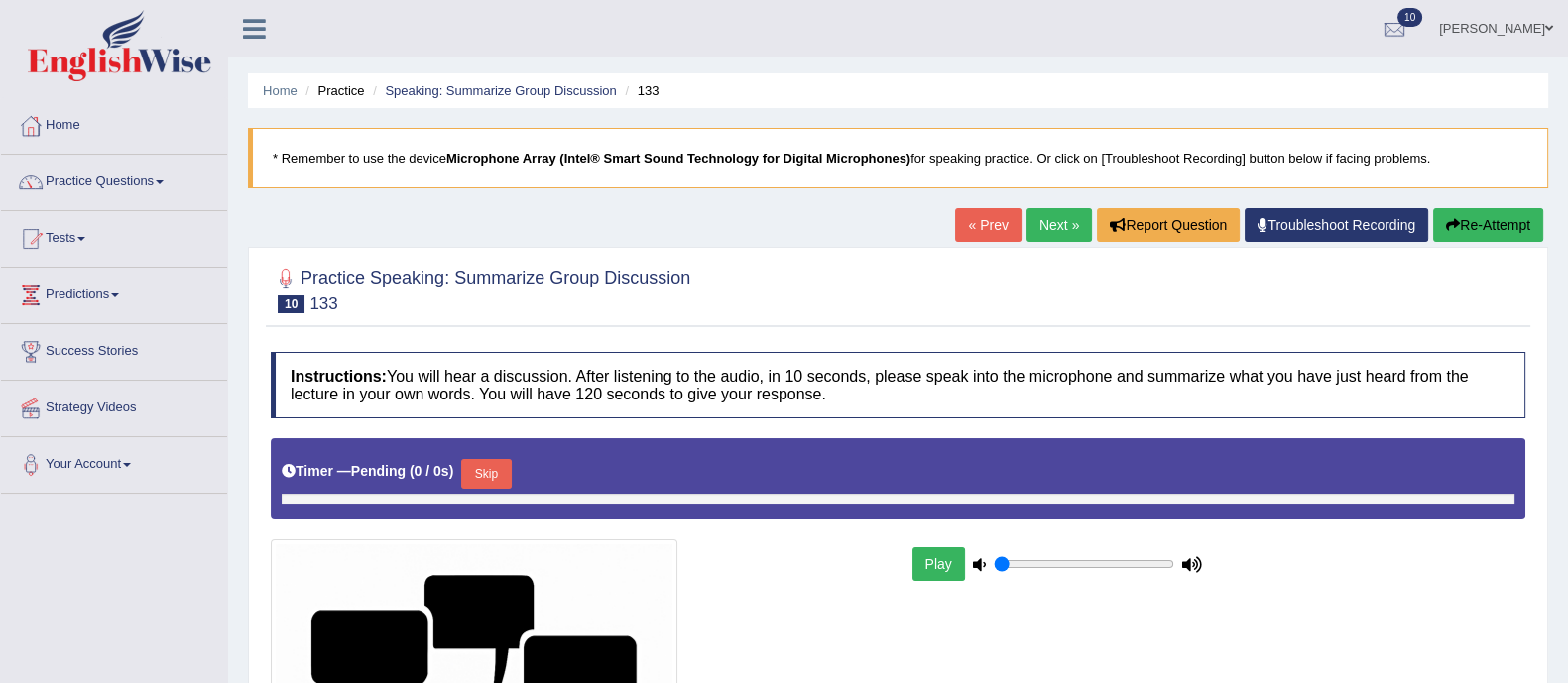
type input "0.9"
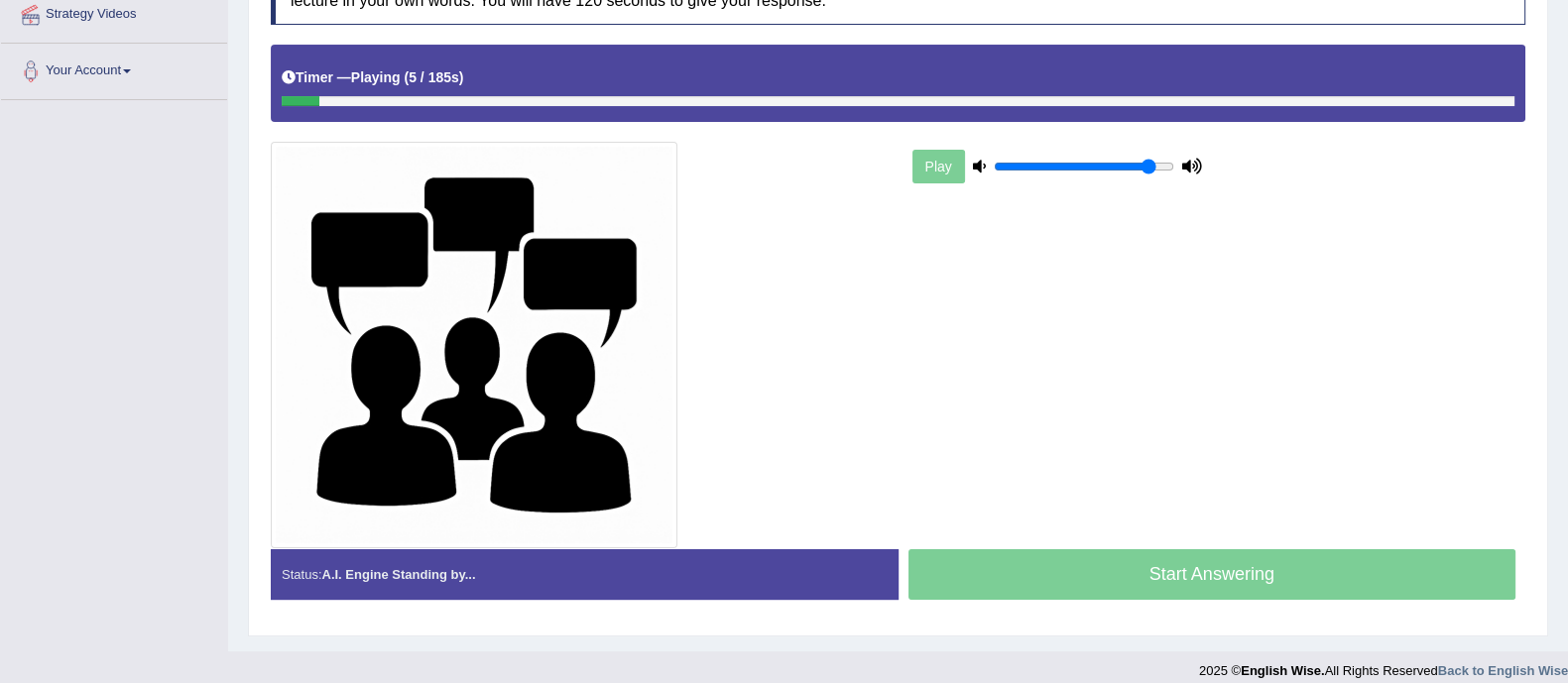
scroll to position [410, 0]
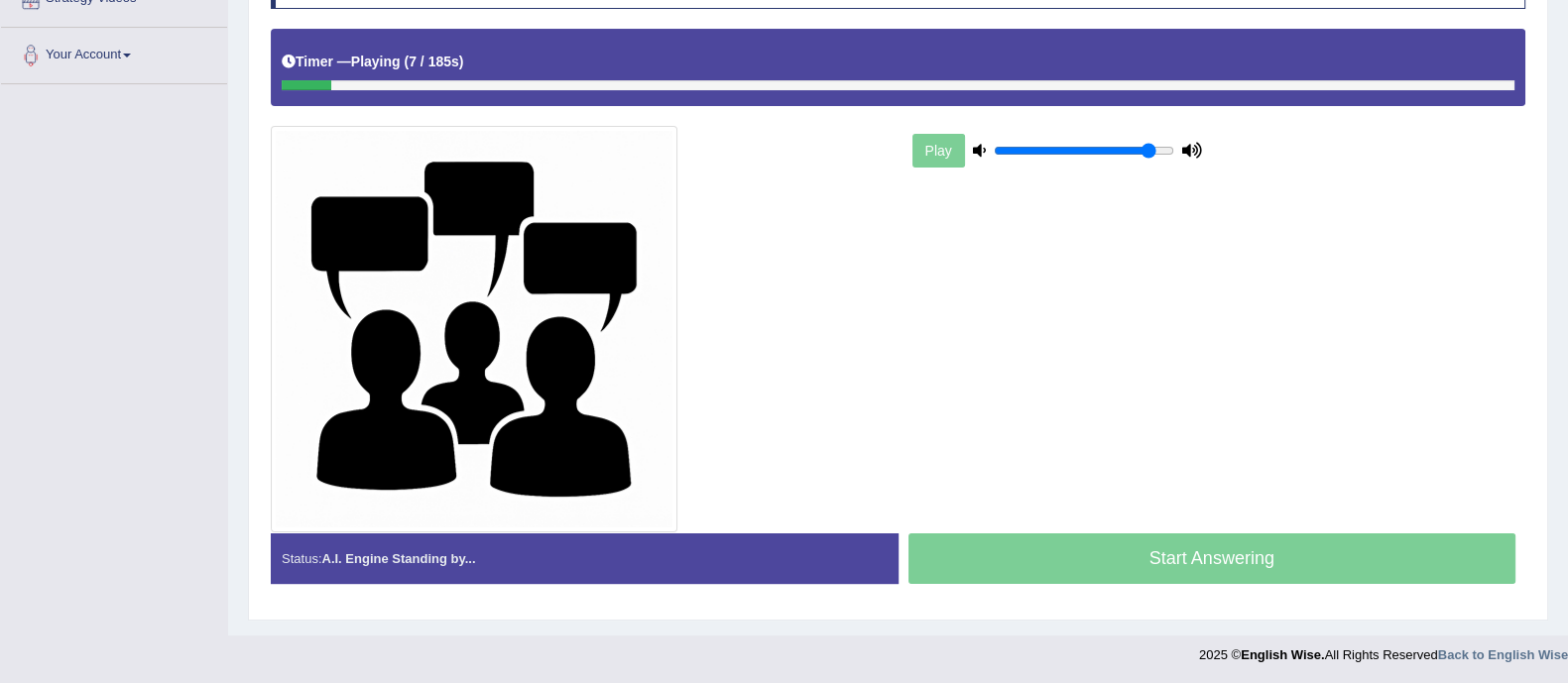
click at [1142, 88] on div "Timer — Playing ( 7 / 185s ) Skip" at bounding box center [898, 67] width 1255 height 76
click at [1156, 73] on div "Timer — Playing ( 8 / 185s ) Skip" at bounding box center [898, 62] width 1233 height 35
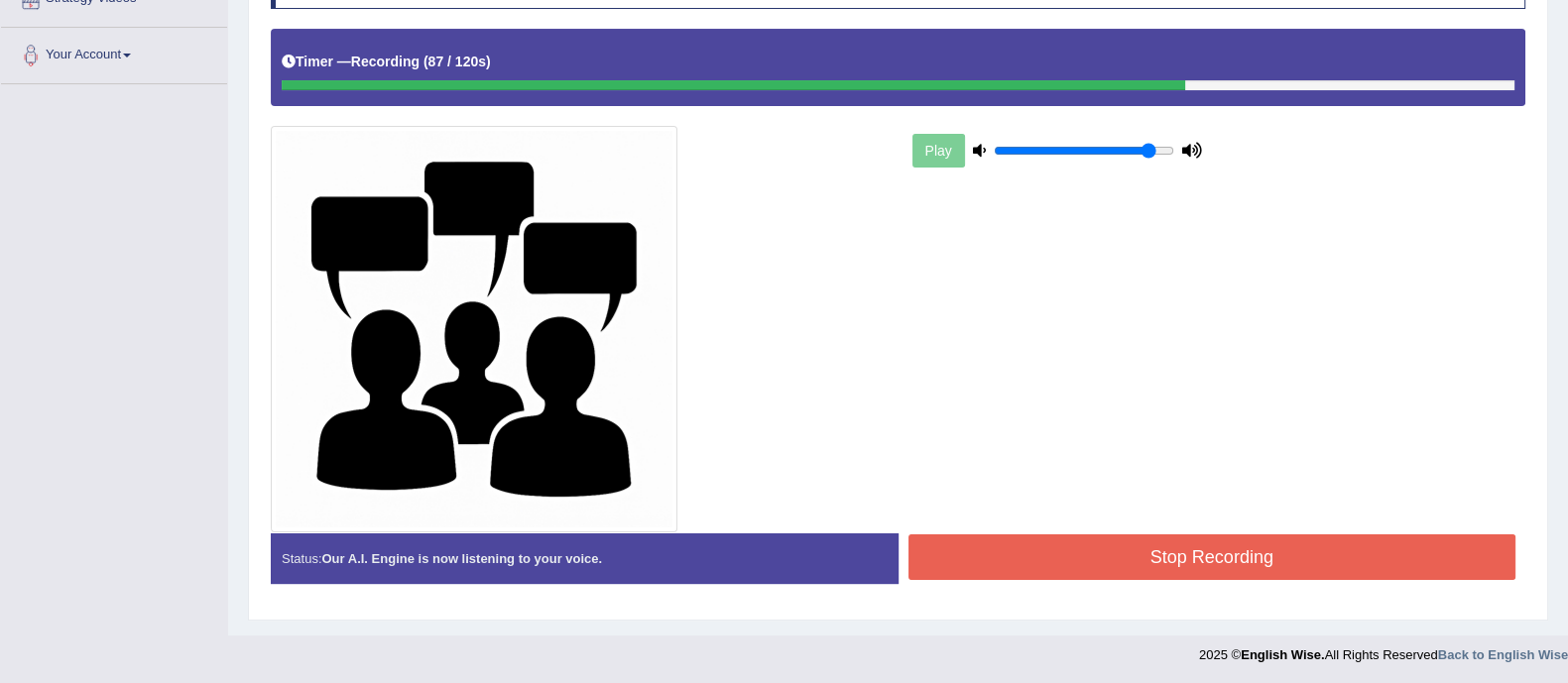
click at [1075, 552] on button "Stop Recording" at bounding box center [1212, 558] width 608 height 46
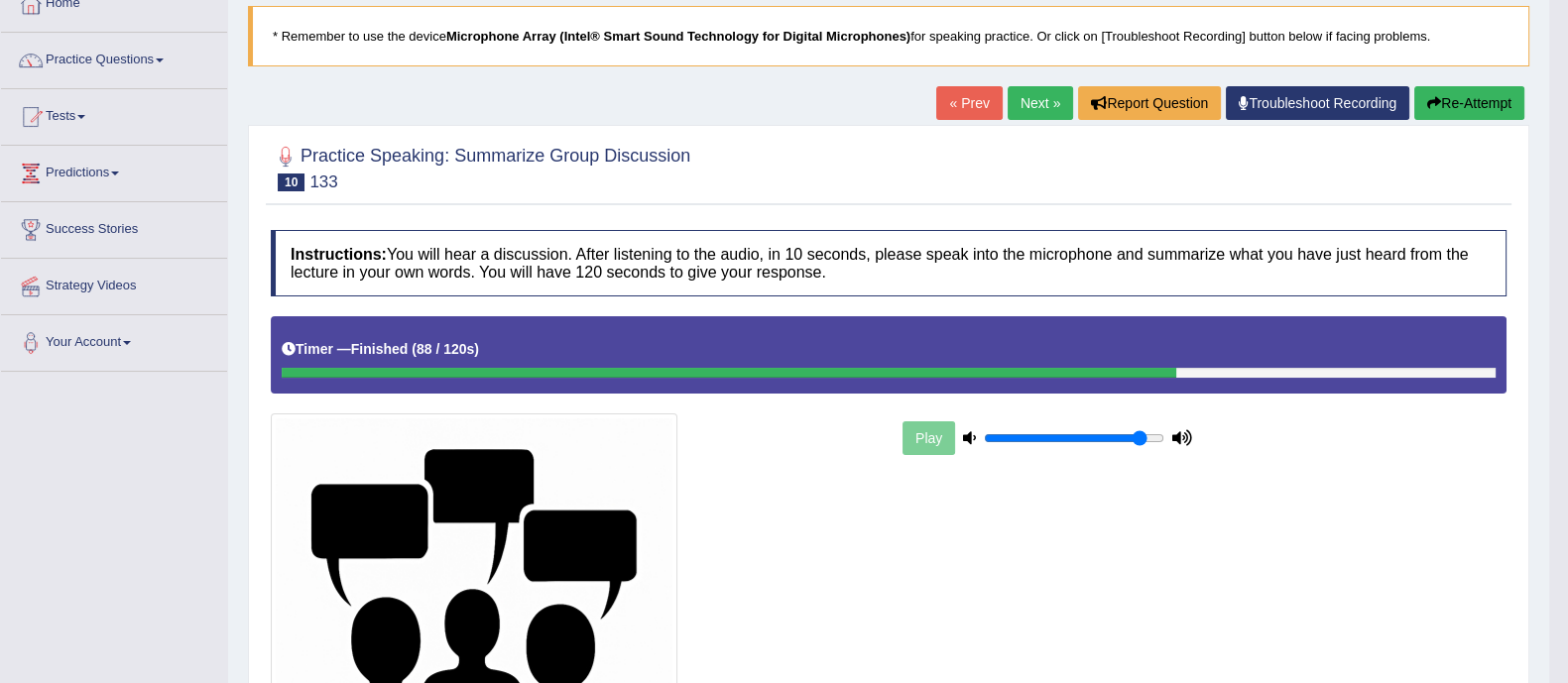
scroll to position [0, 0]
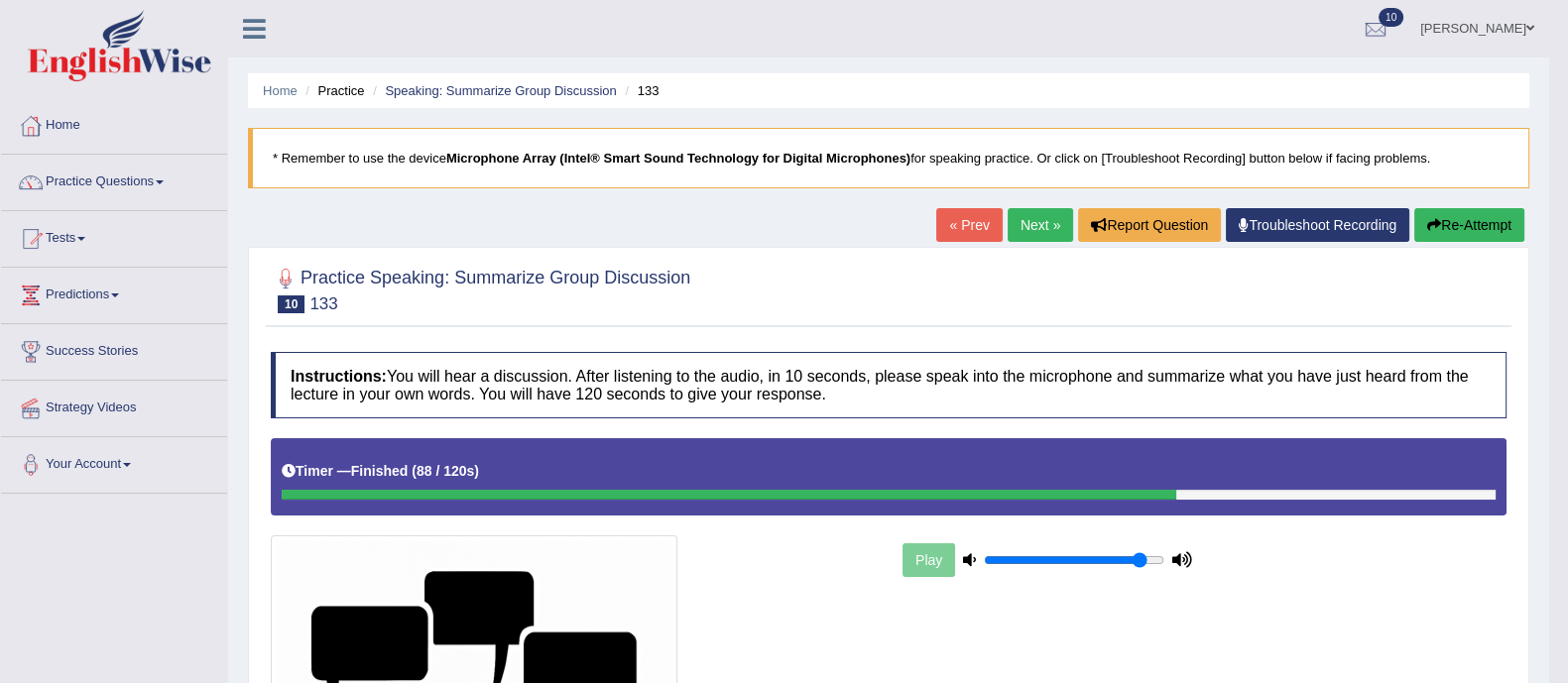
click at [1022, 221] on link "Next »" at bounding box center [1040, 225] width 65 height 34
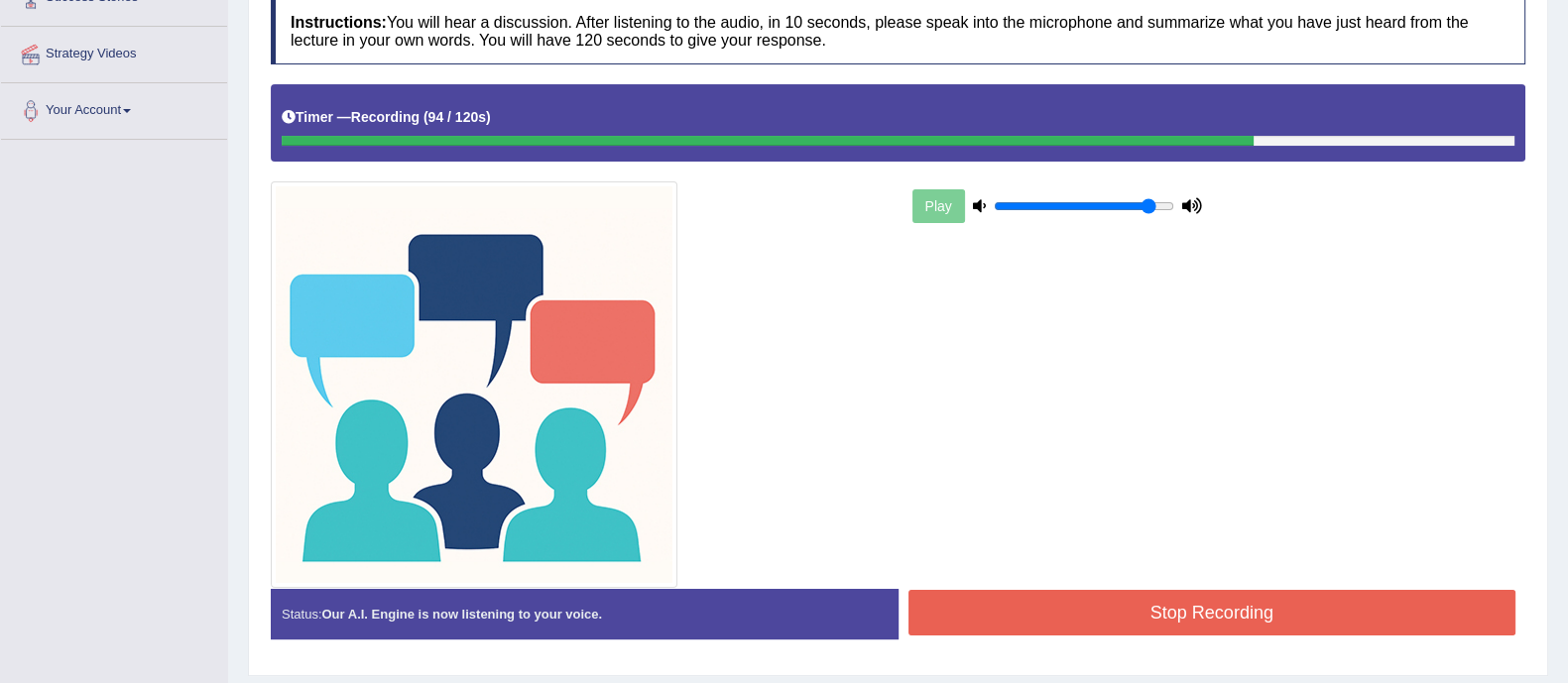
scroll to position [410, 0]
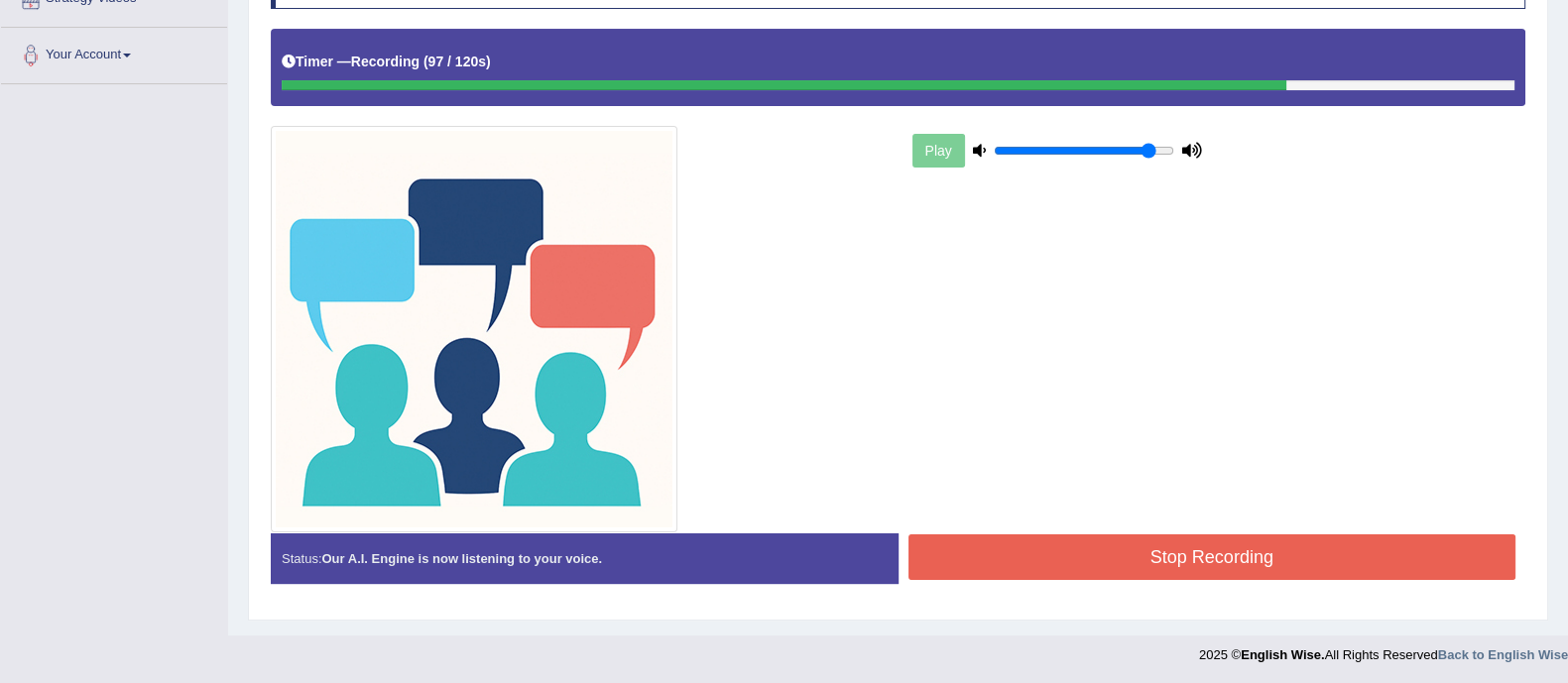
click at [1131, 555] on button "Stop Recording" at bounding box center [1212, 558] width 608 height 46
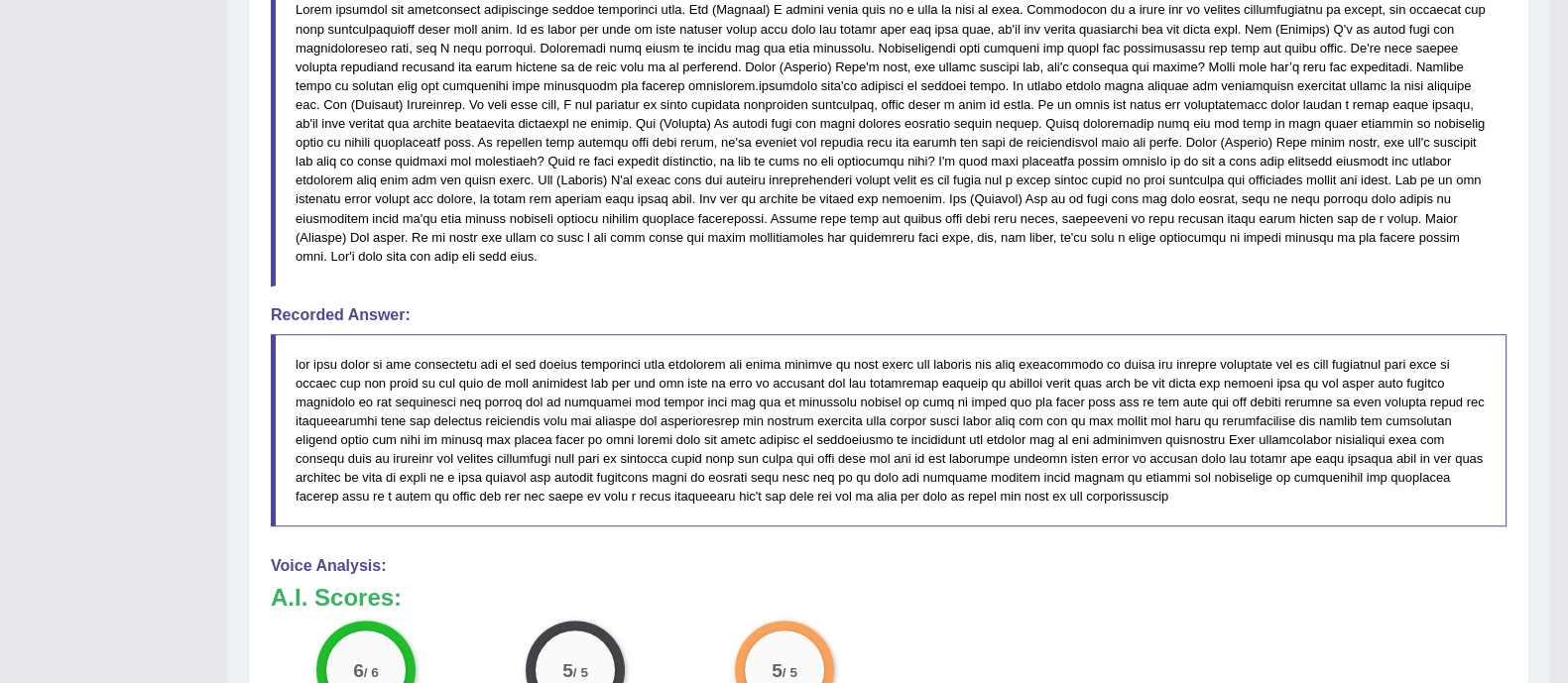
scroll to position [0, 0]
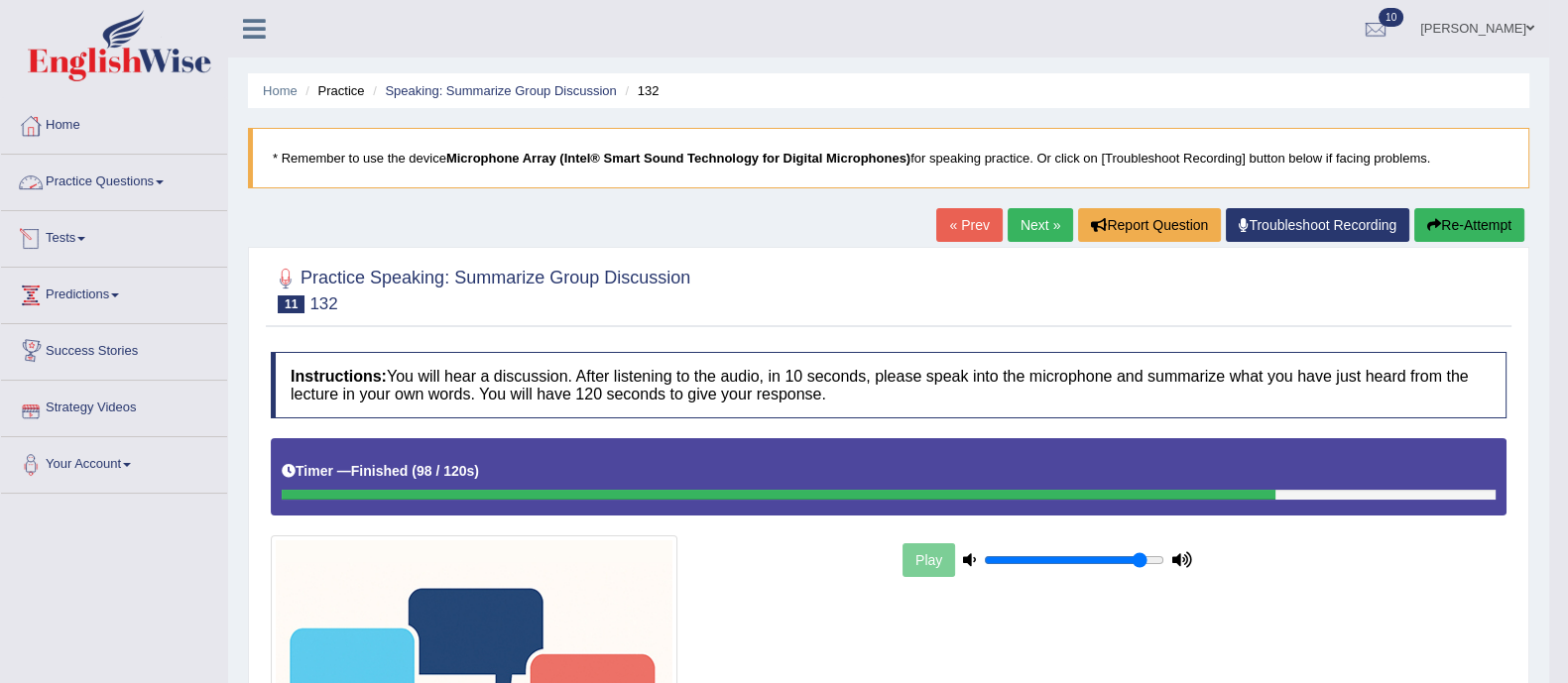
click at [108, 180] on link "Practice Questions" at bounding box center [114, 180] width 226 height 50
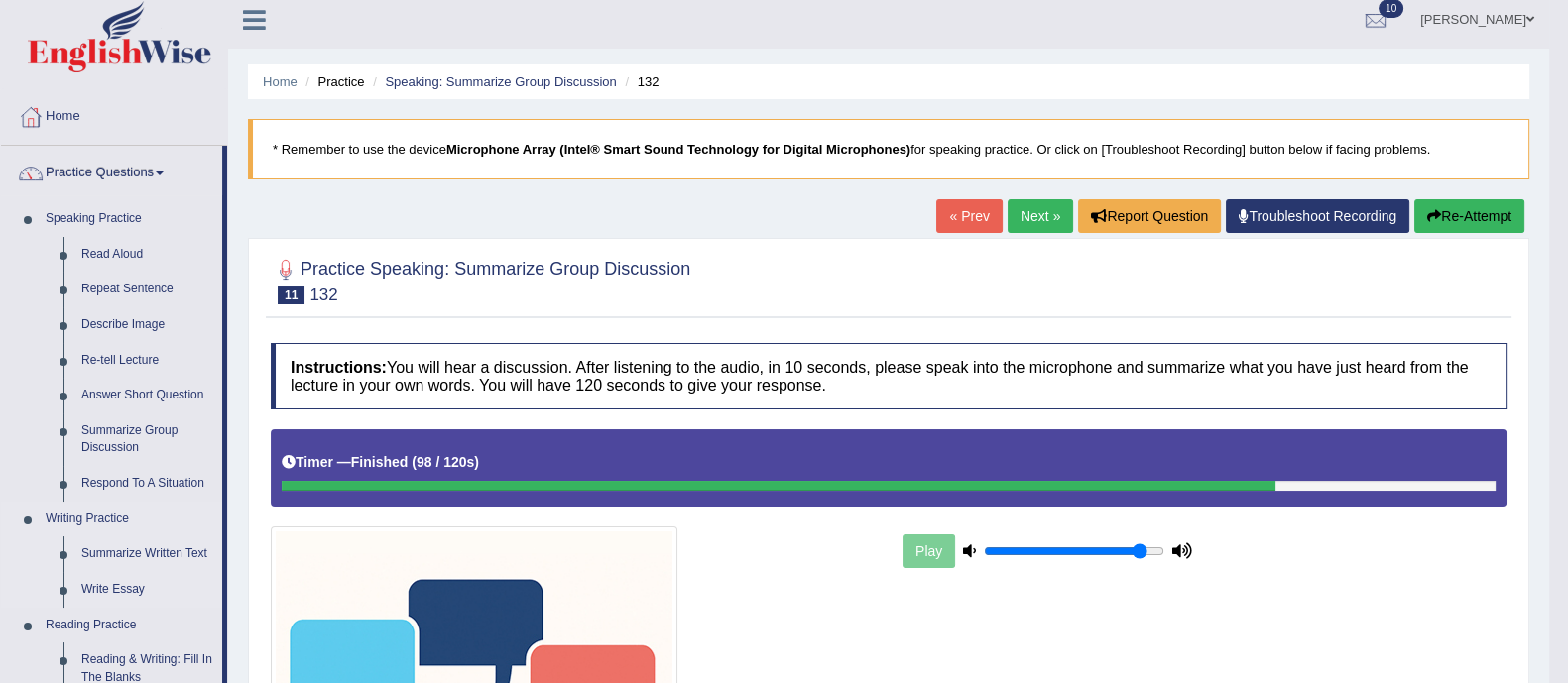
scroll to position [10, 0]
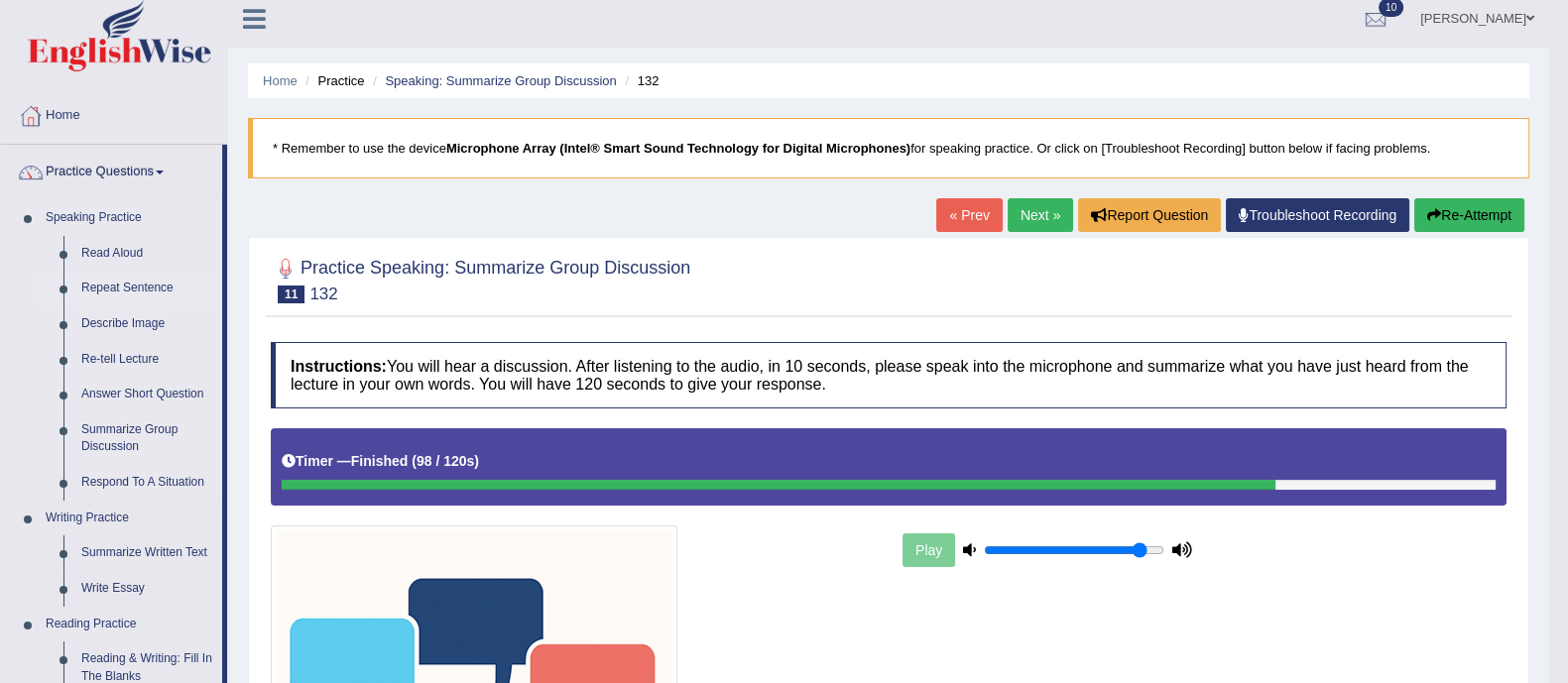
click at [134, 286] on link "Repeat Sentence" at bounding box center [147, 289] width 150 height 36
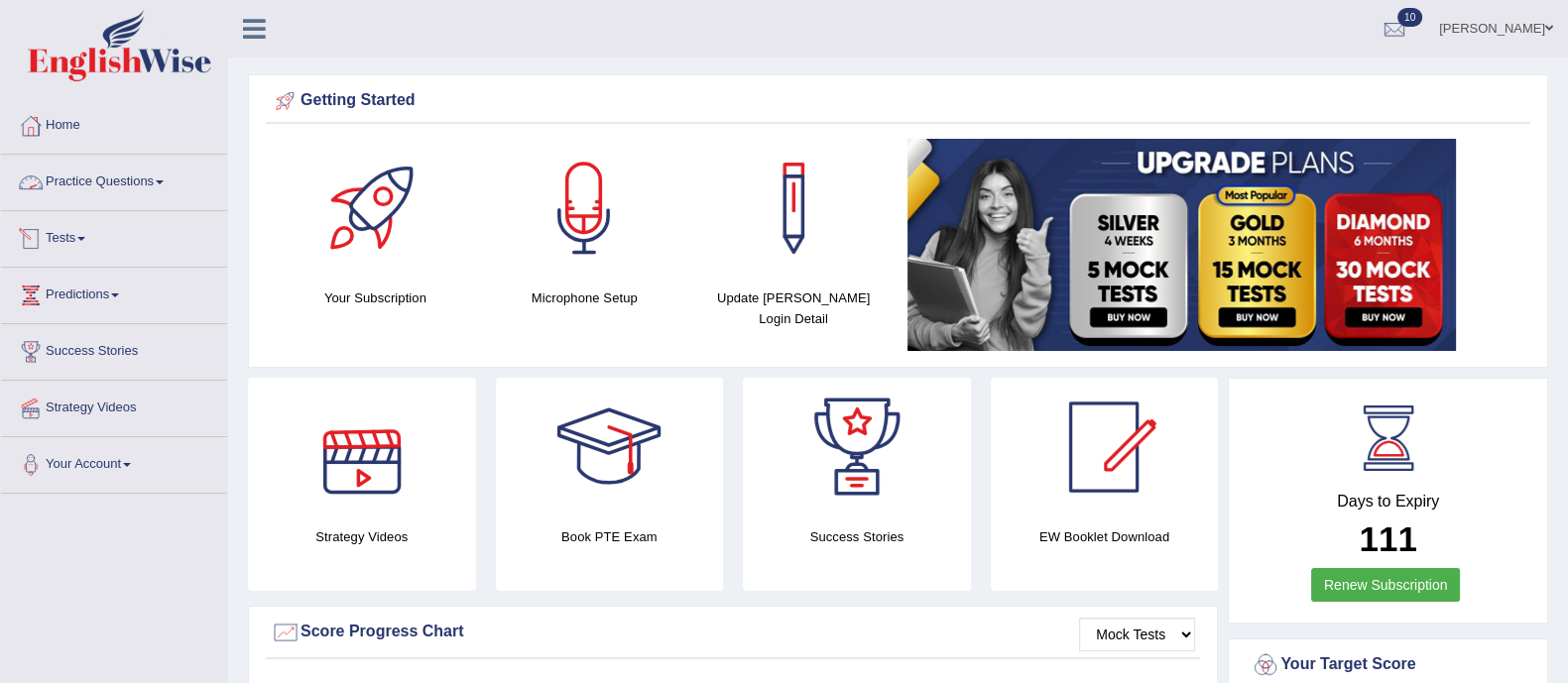
click at [137, 173] on link "Practice Questions" at bounding box center [114, 180] width 226 height 50
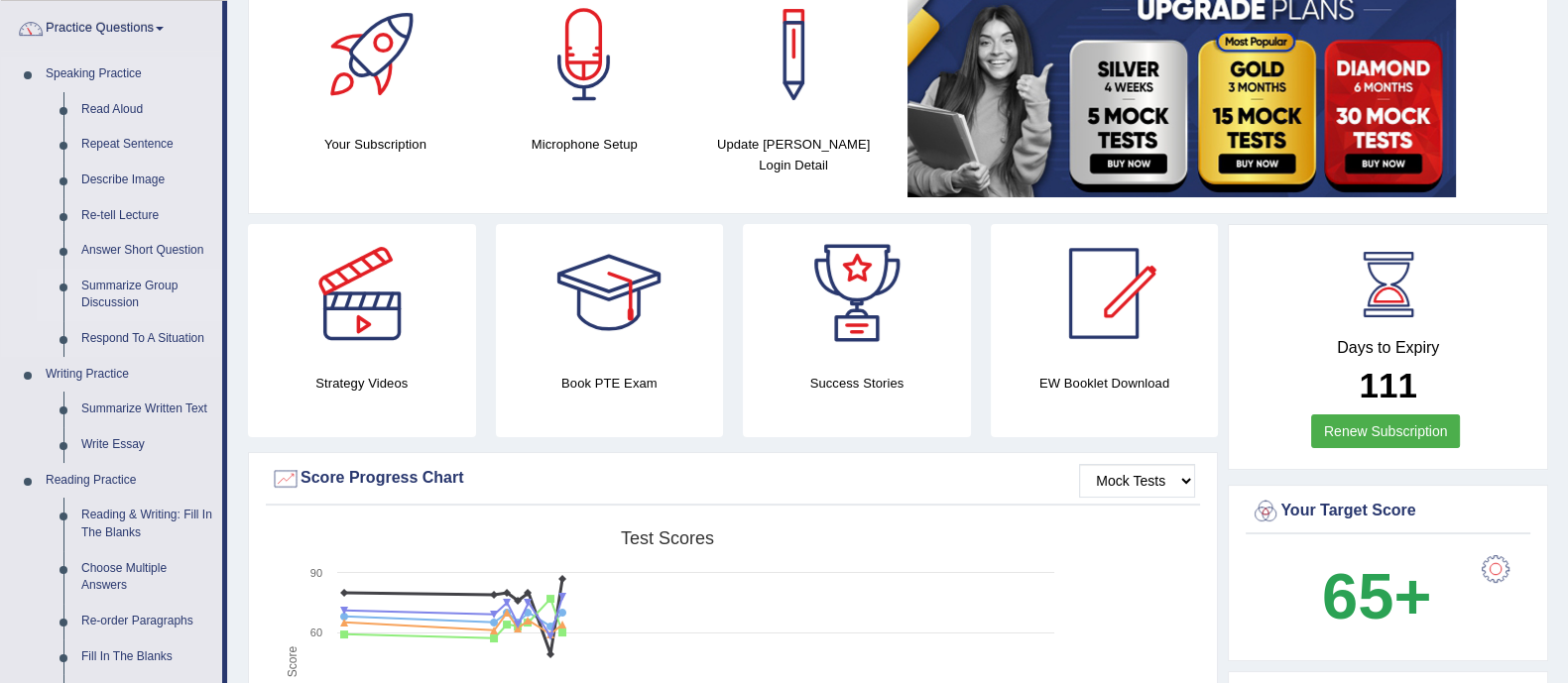
scroll to position [155, 0]
click at [121, 172] on link "Describe Image" at bounding box center [147, 180] width 150 height 36
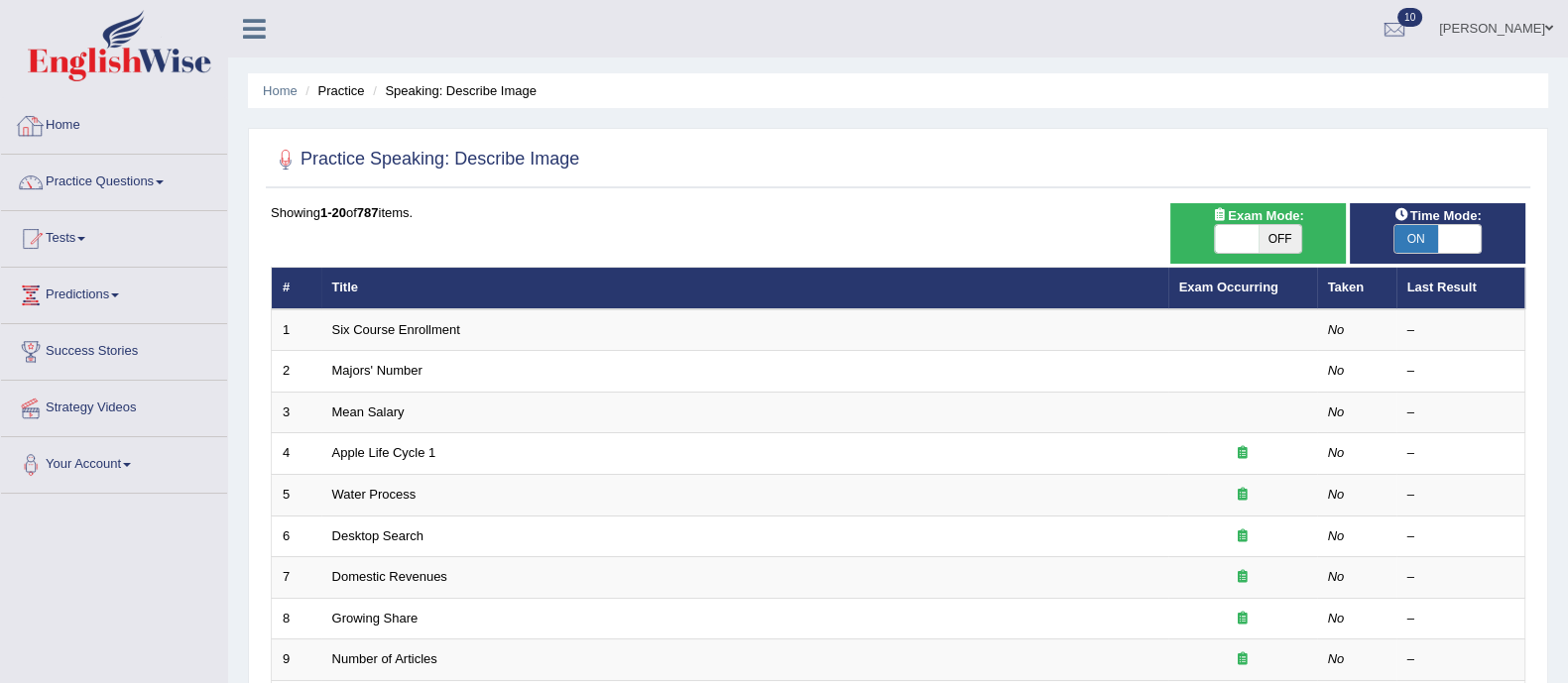
click at [62, 118] on link "Home" at bounding box center [114, 123] width 226 height 50
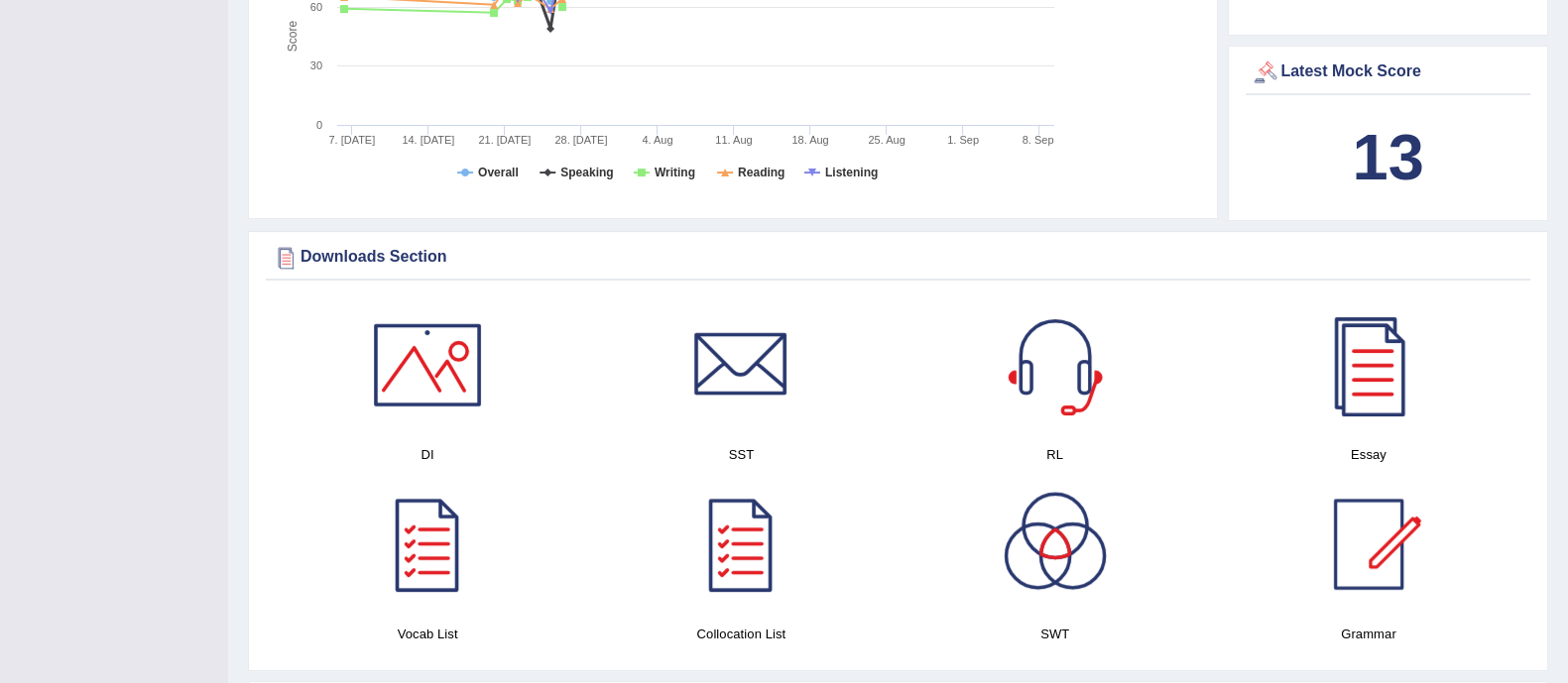
scroll to position [931, 0]
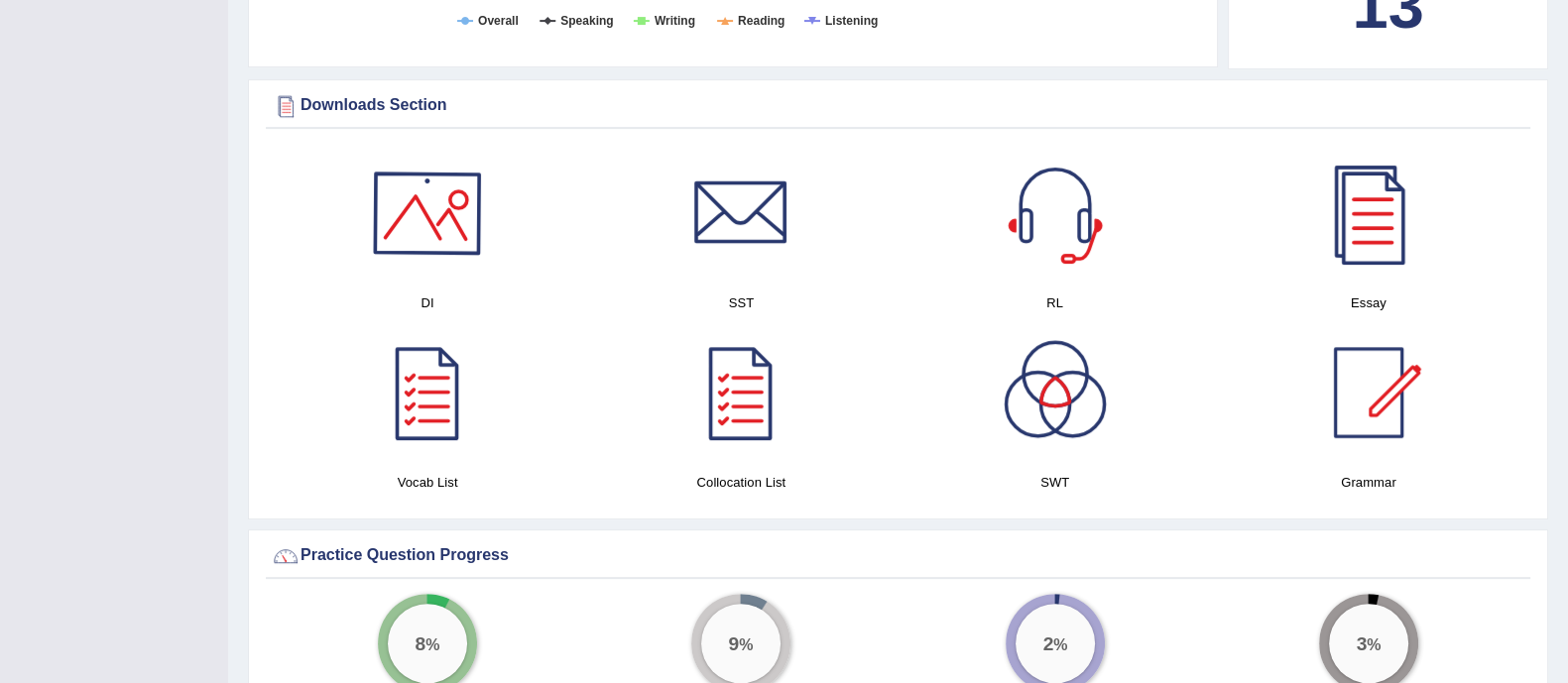
click at [460, 256] on div at bounding box center [427, 213] width 139 height 139
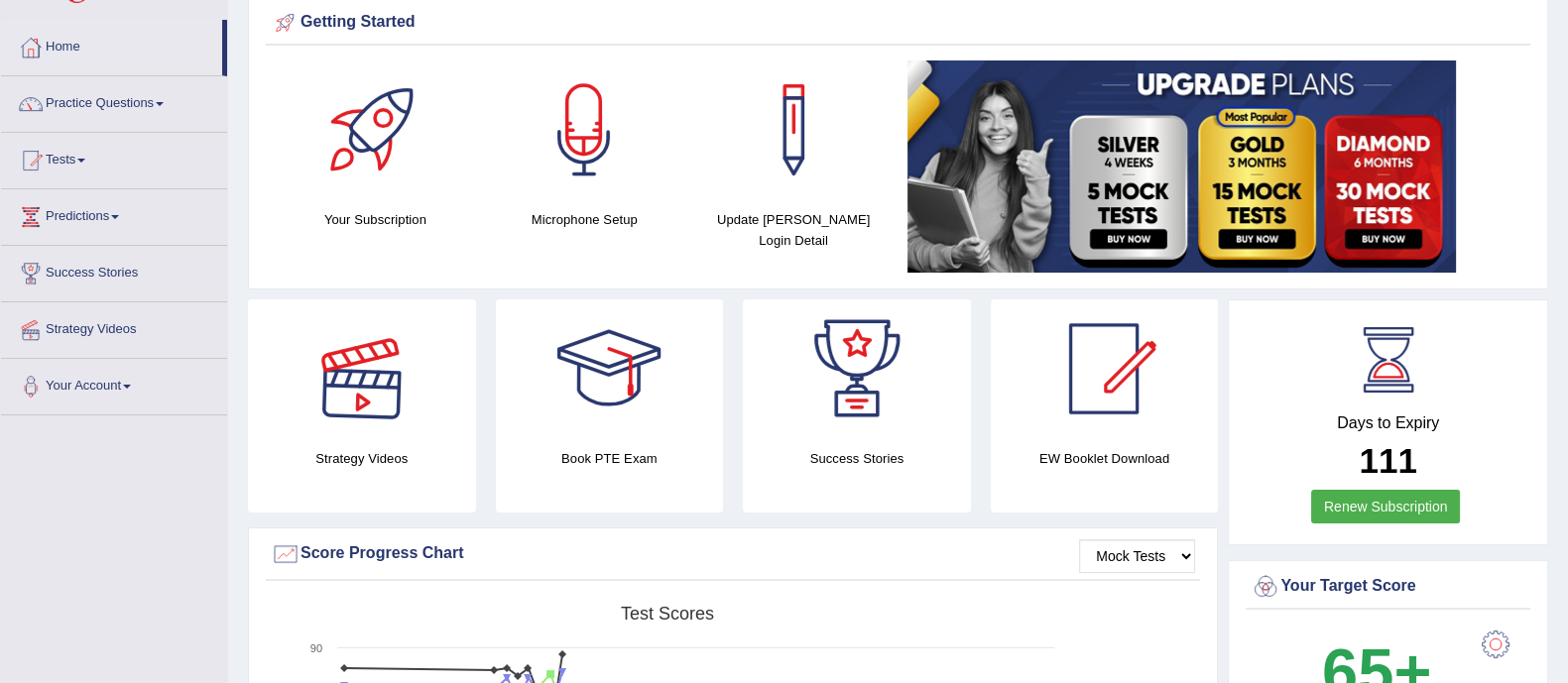
scroll to position [0, 0]
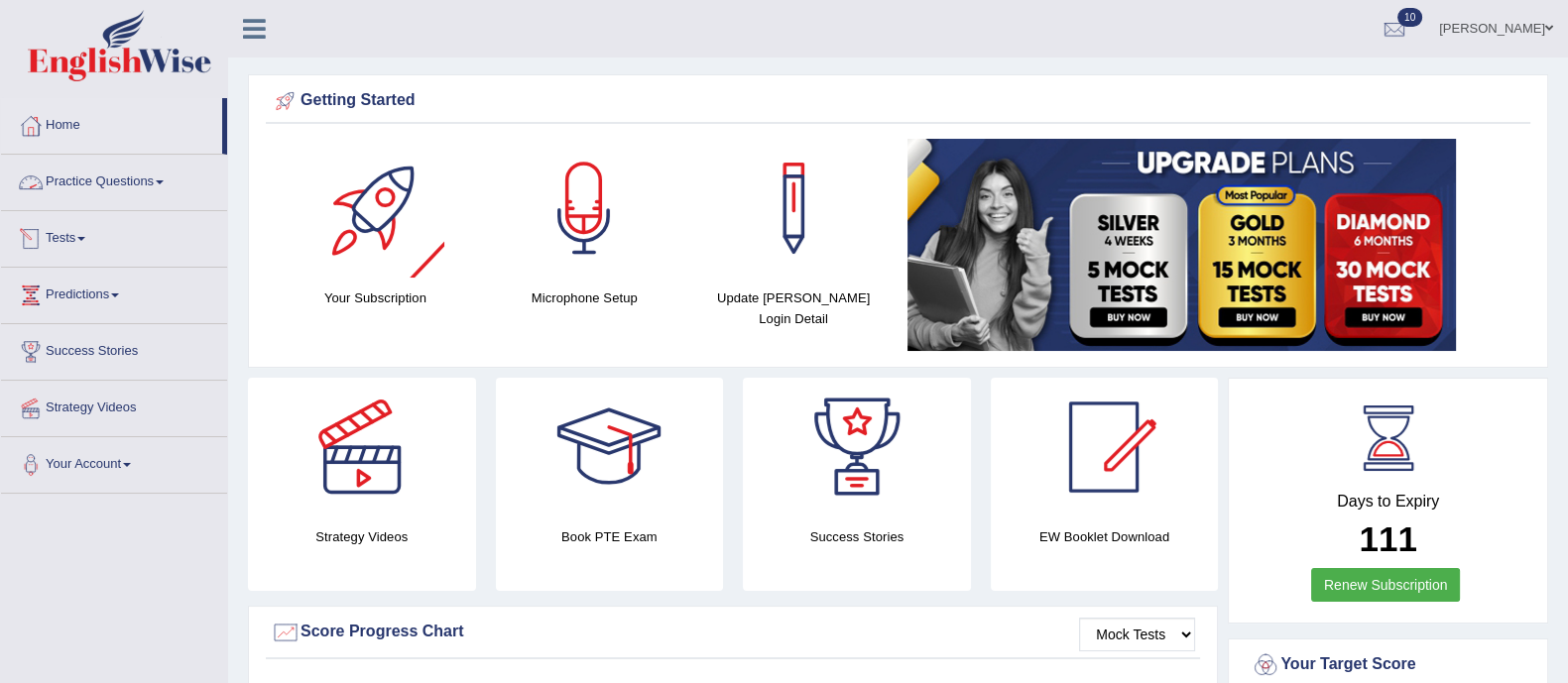
click at [134, 166] on link "Practice Questions" at bounding box center [114, 180] width 226 height 50
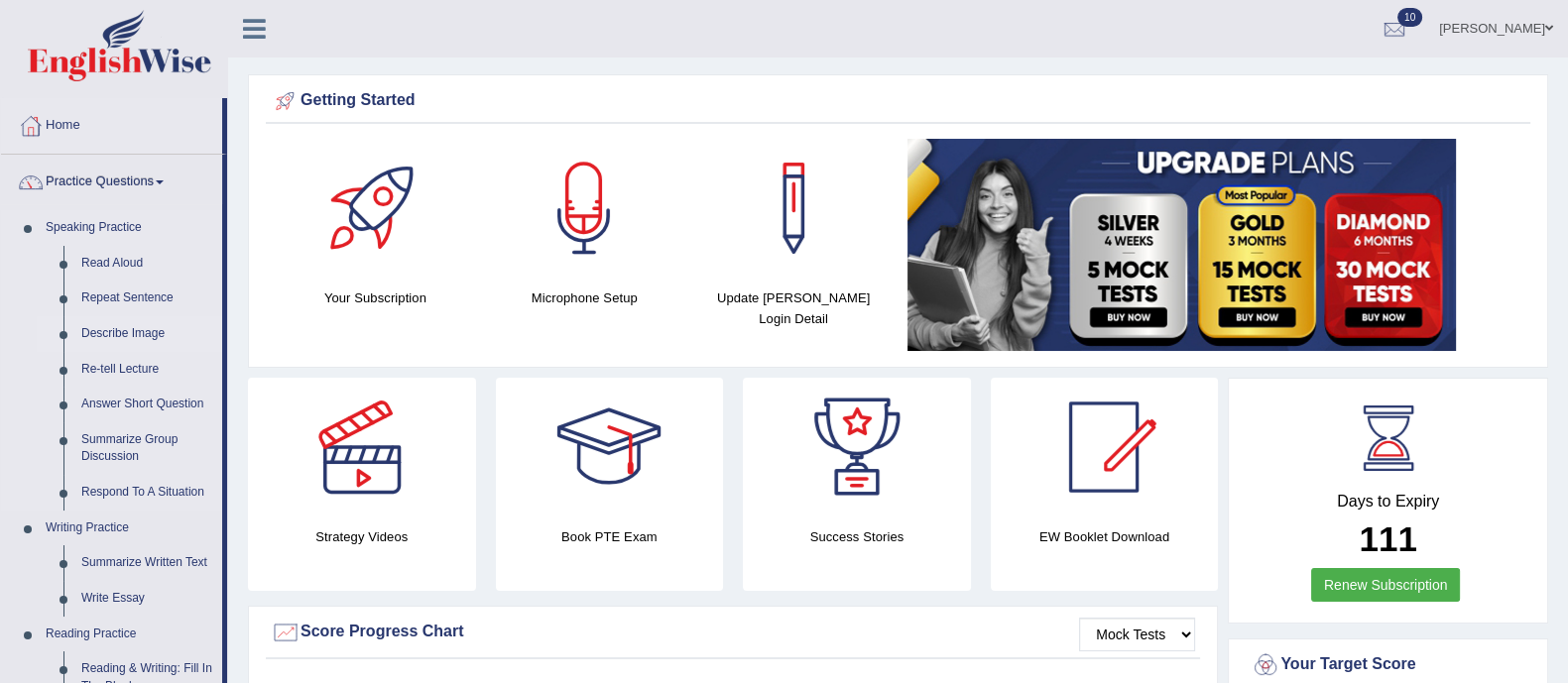
click at [129, 330] on link "Describe Image" at bounding box center [147, 334] width 150 height 36
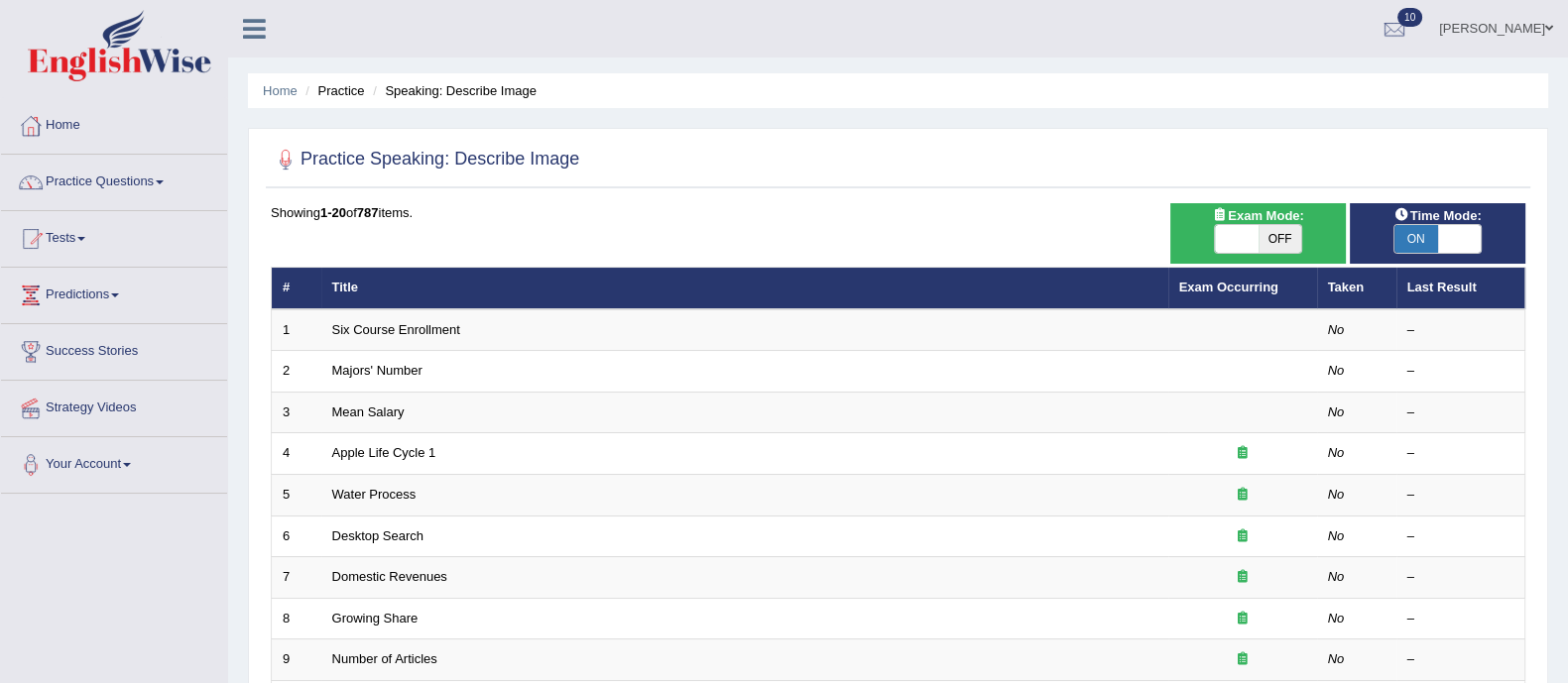
click at [1272, 239] on span "OFF" at bounding box center [1281, 239] width 44 height 28
checkbox input "true"
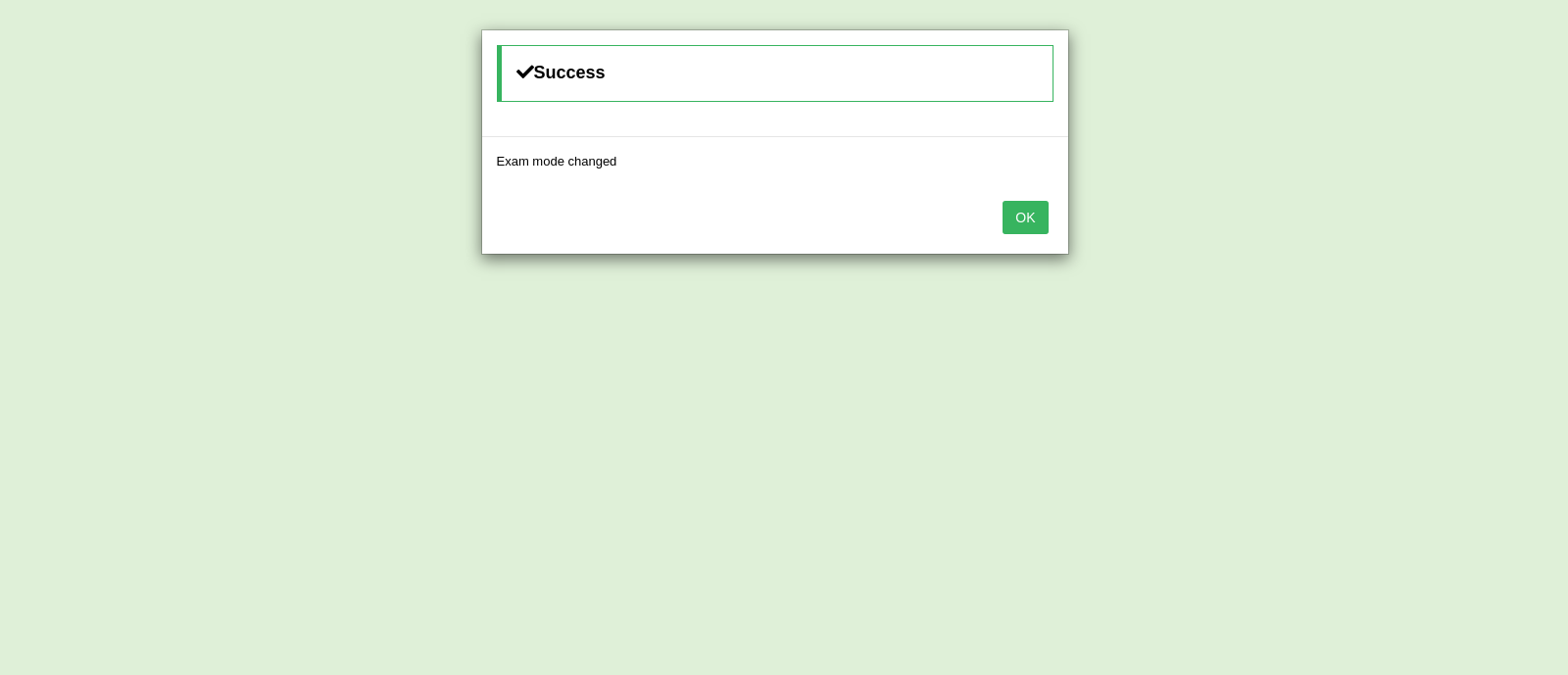
click at [1024, 211] on button "OK" at bounding box center [1026, 217] width 45 height 34
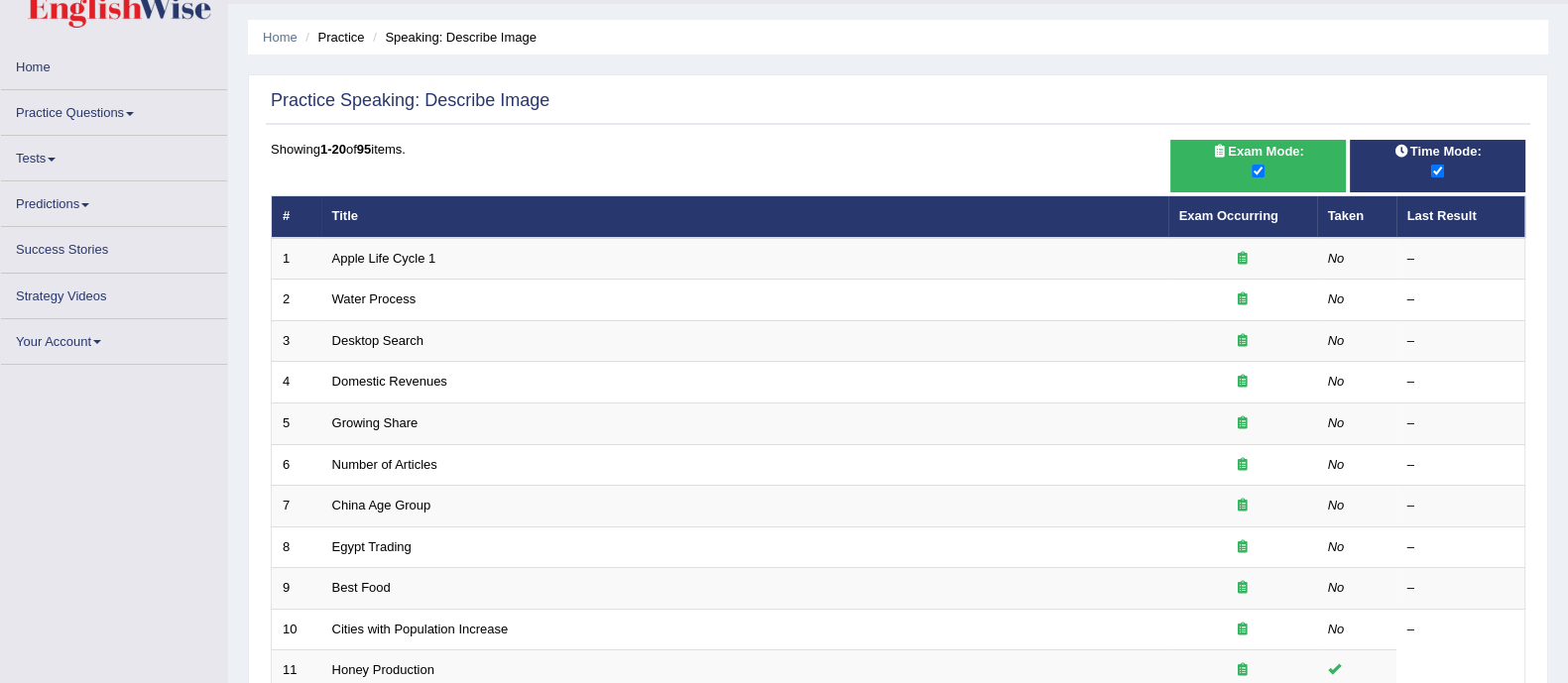
scroll to position [54, 0]
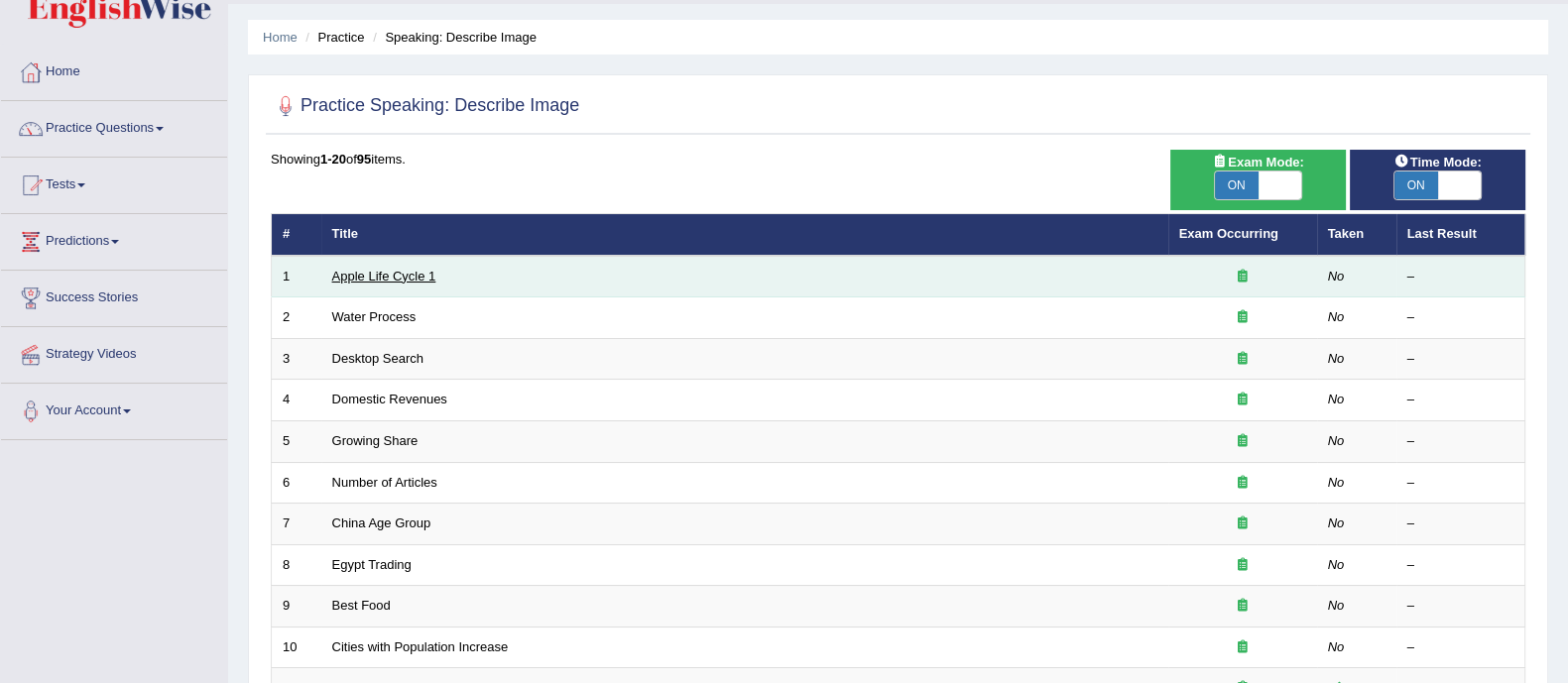
click at [420, 269] on link "Apple Life Cycle 1" at bounding box center [384, 276] width 104 height 15
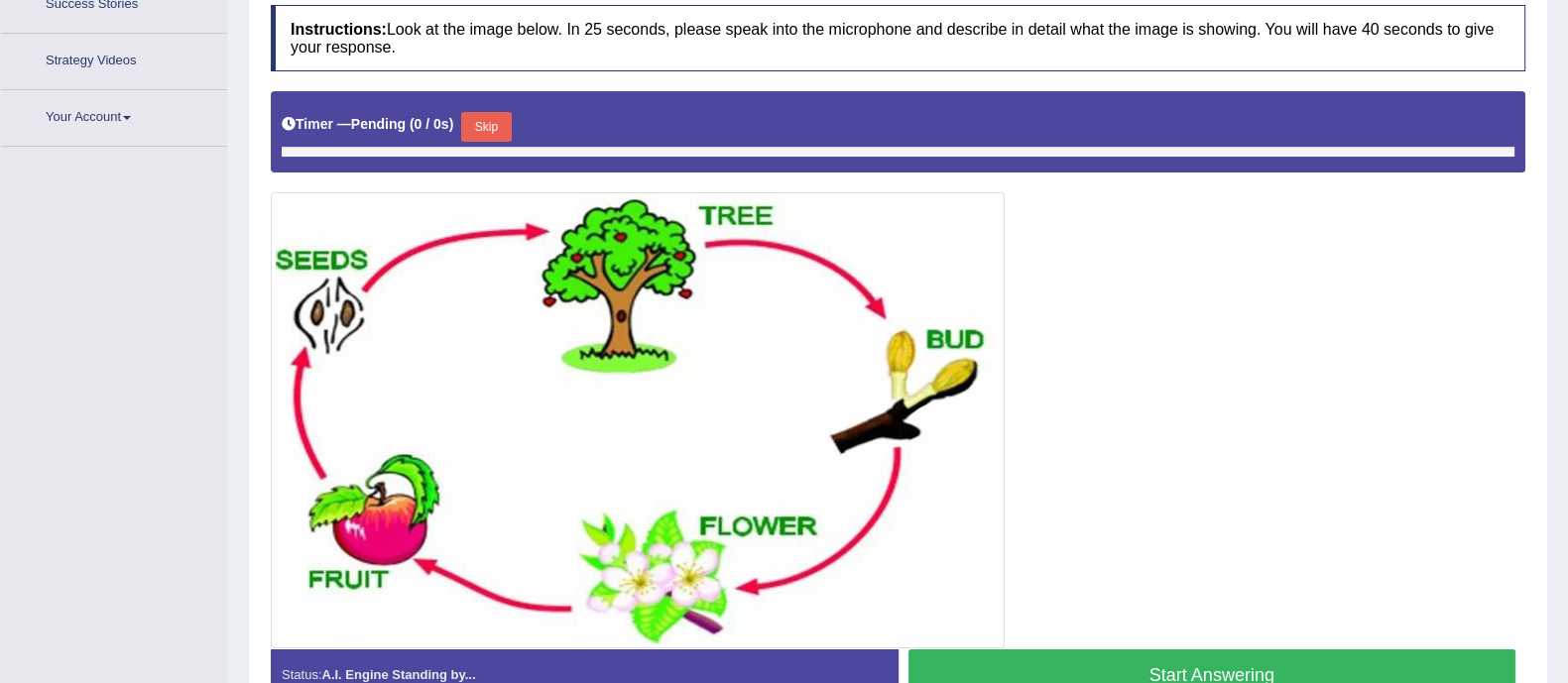
scroll to position [406, 0]
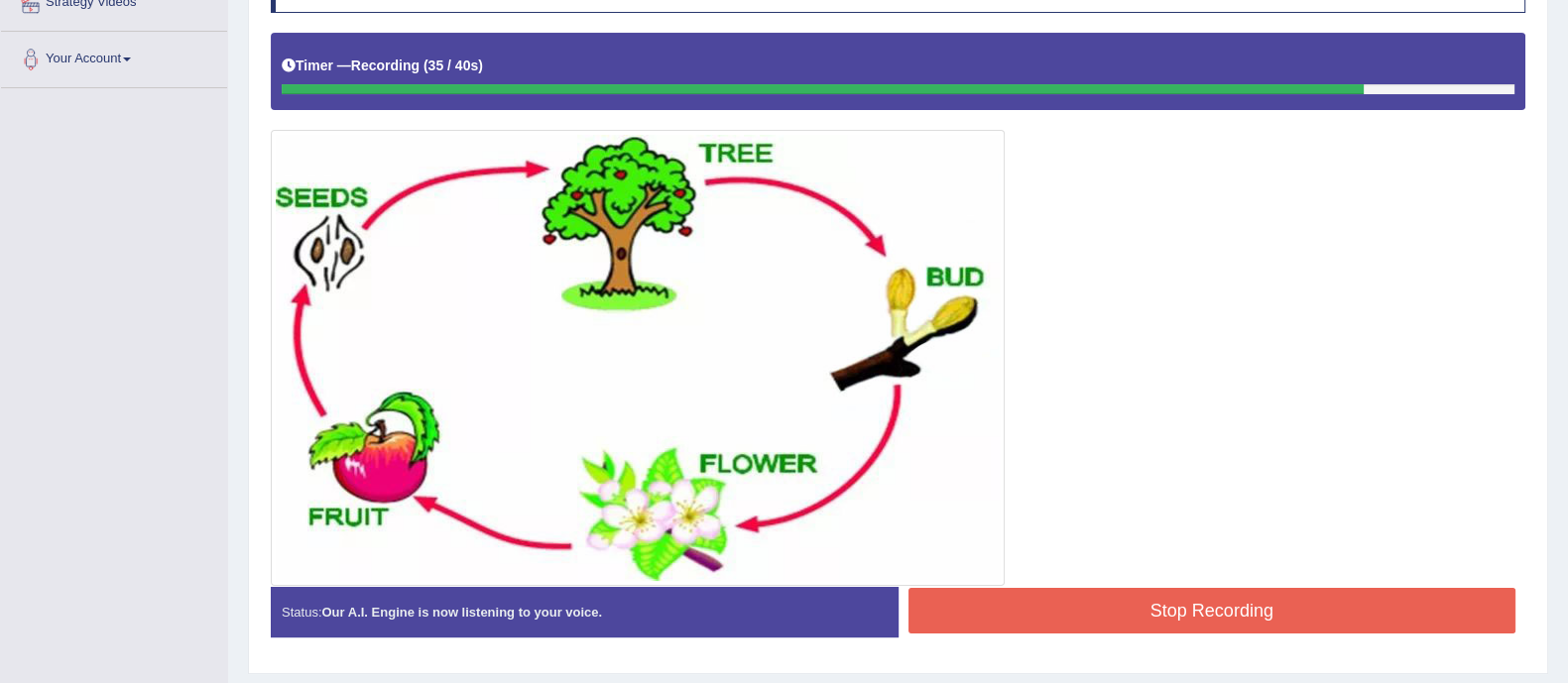
click at [1191, 595] on button "Stop Recording" at bounding box center [1212, 611] width 608 height 46
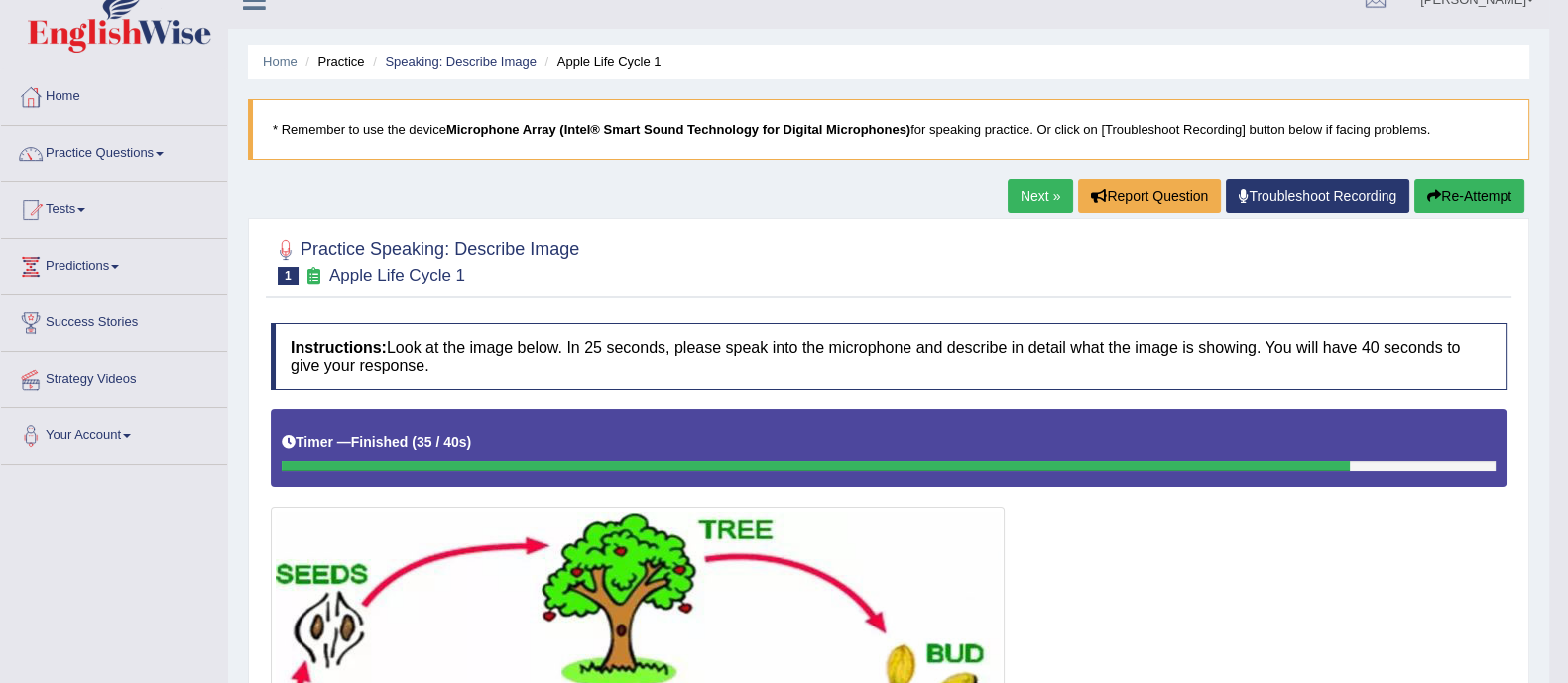
scroll to position [546, 0]
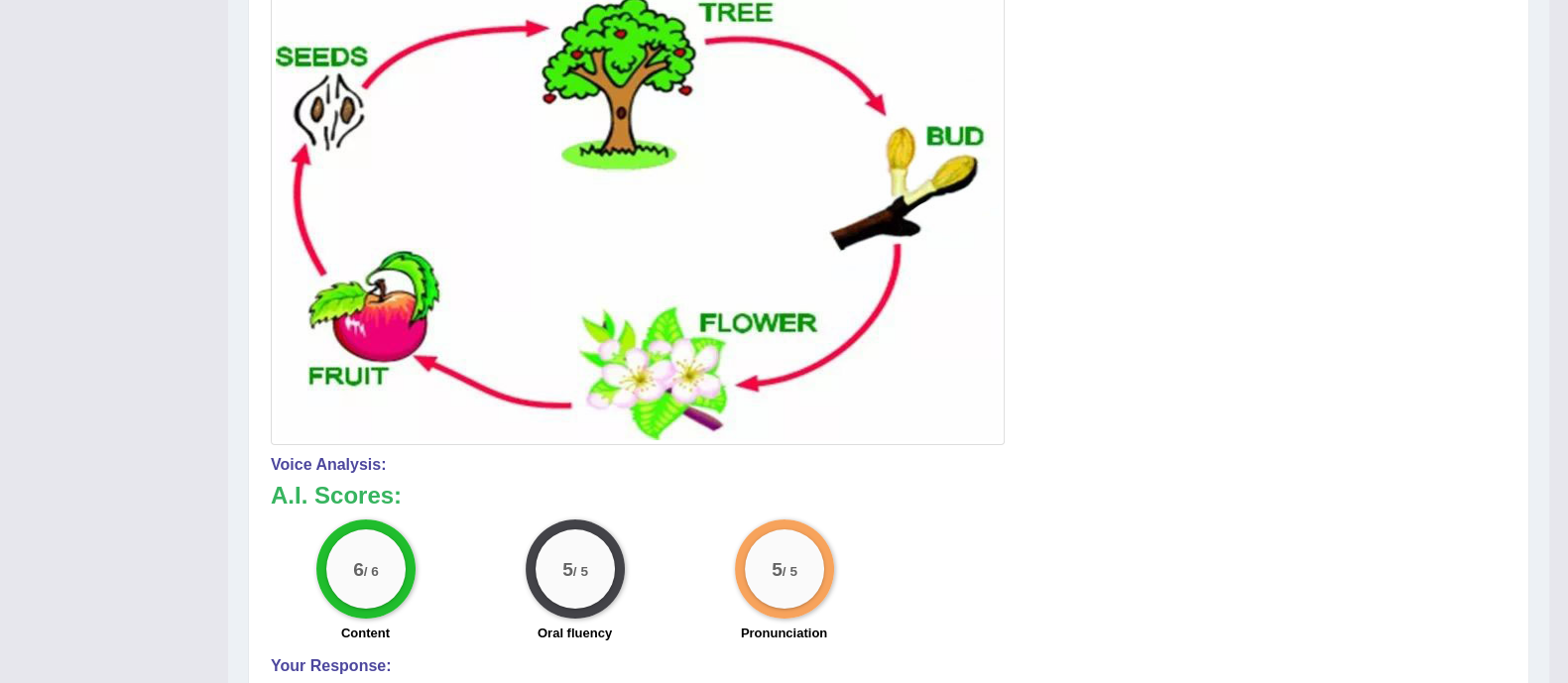
click at [848, 475] on div "Voice Analysis: A.I. Scores: 6 / 6 Content 5 / 5 Oral fluency 5 / 5 Pronunciati…" at bounding box center [889, 593] width 1236 height 274
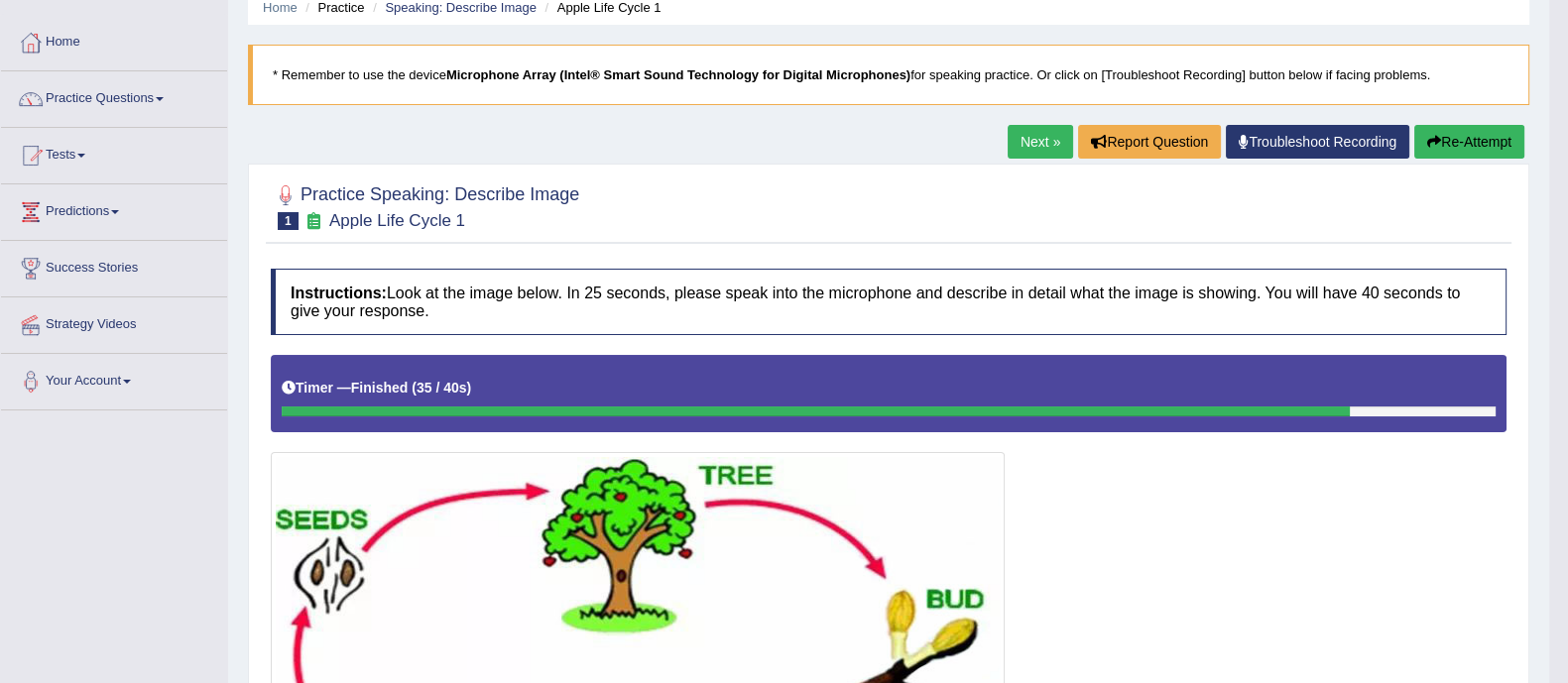
scroll to position [80, 0]
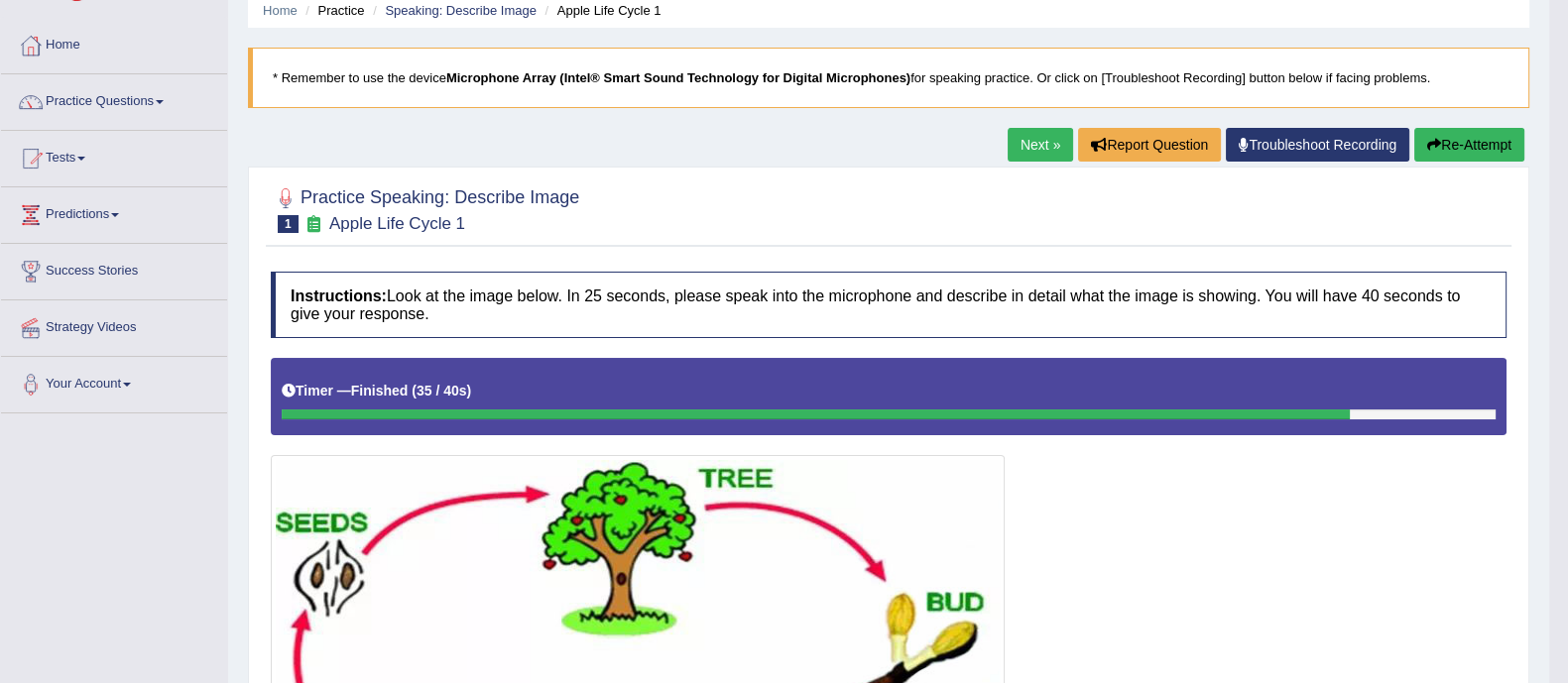
click at [1021, 131] on link "Next »" at bounding box center [1040, 145] width 65 height 34
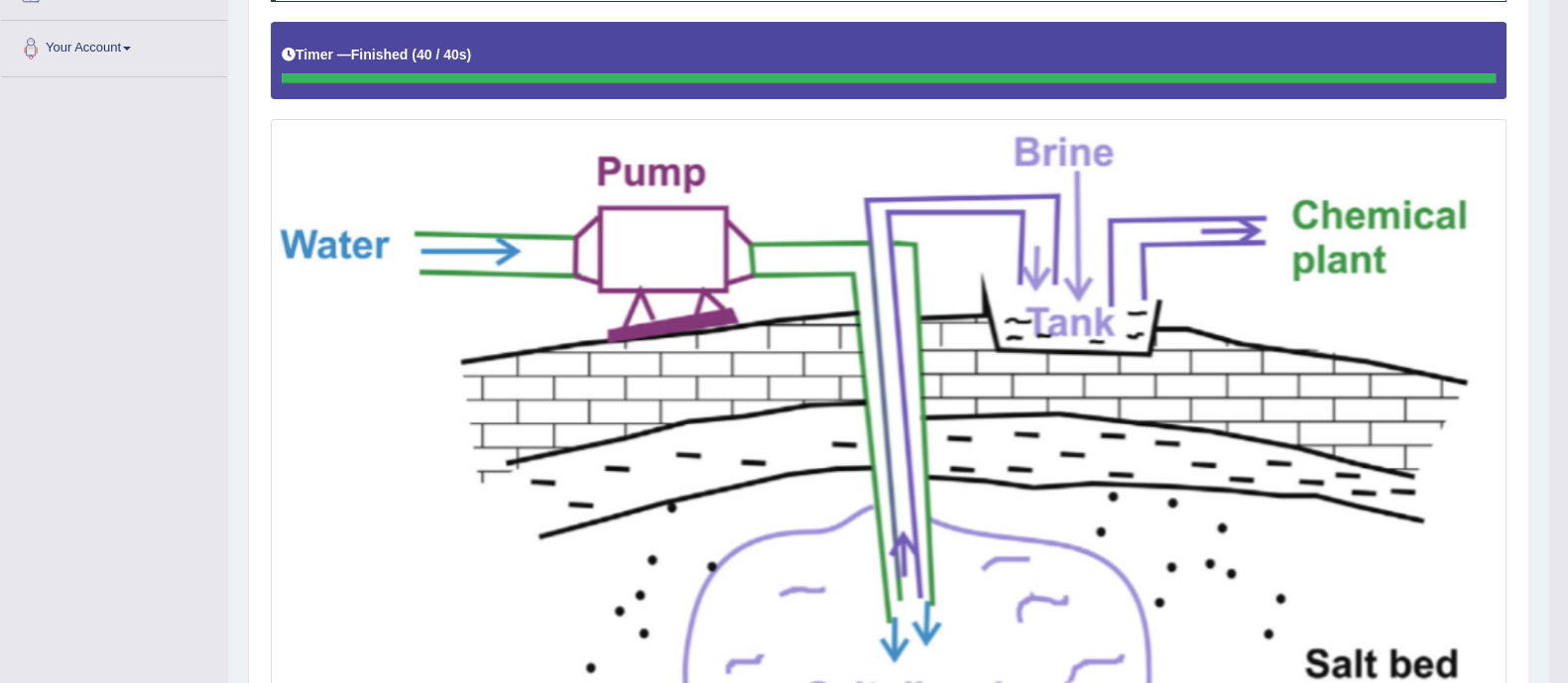
scroll to position [419, 0]
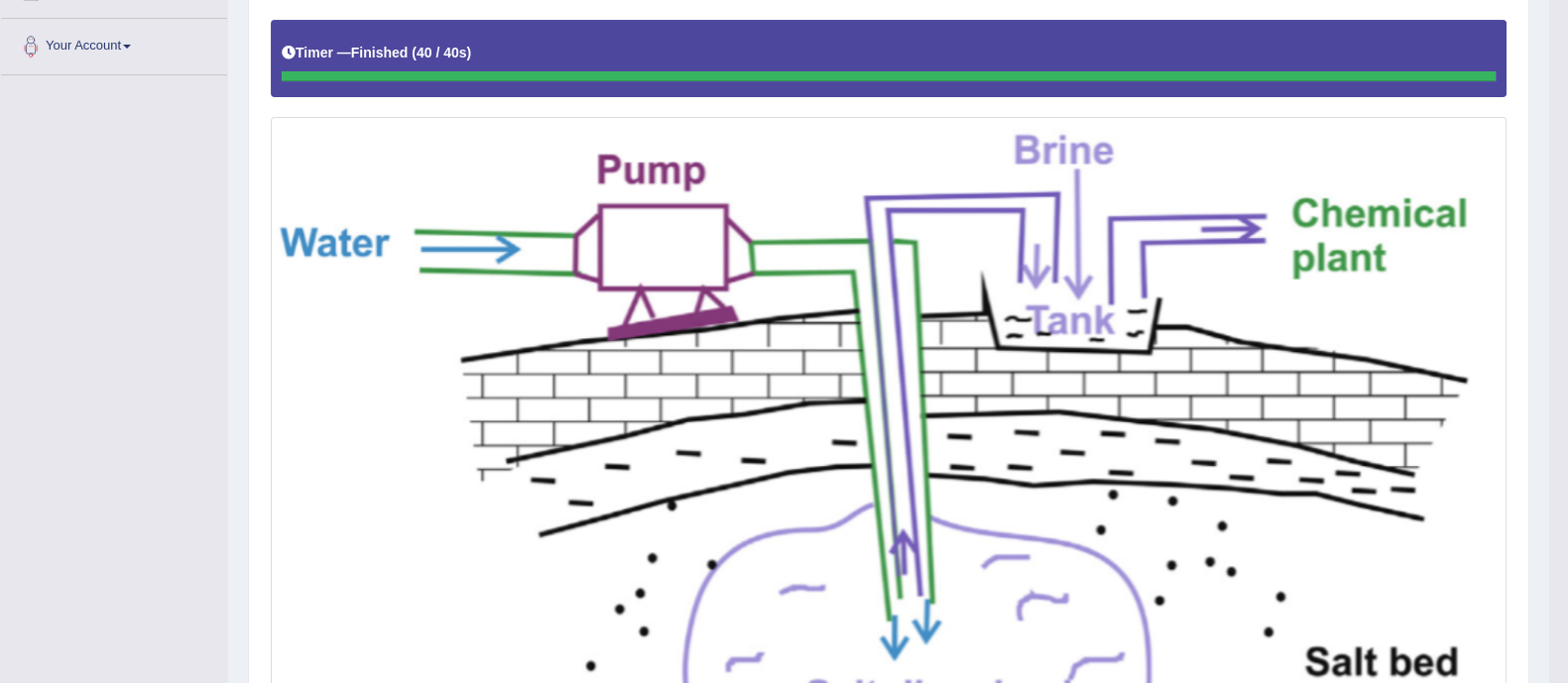
click at [1012, 429] on img at bounding box center [889, 535] width 1226 height 827
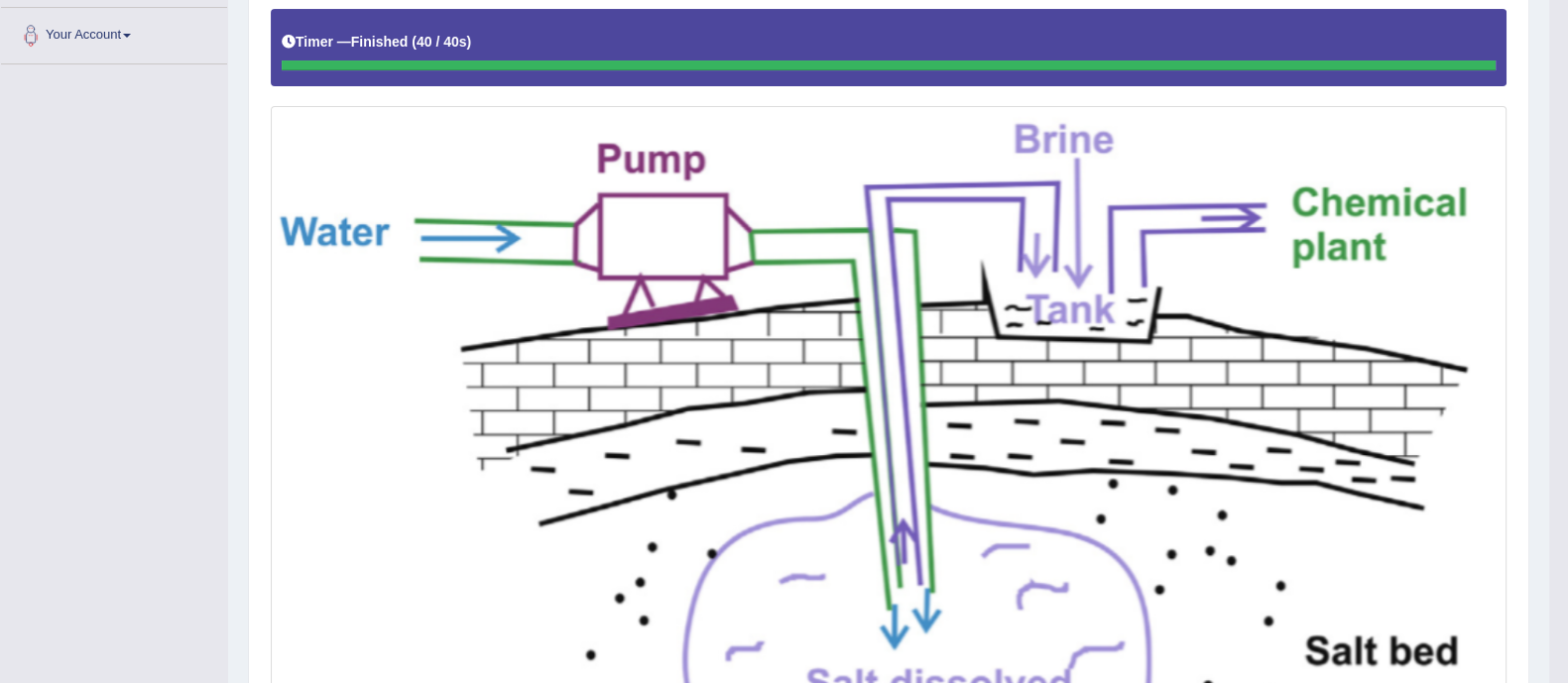
scroll to position [0, 0]
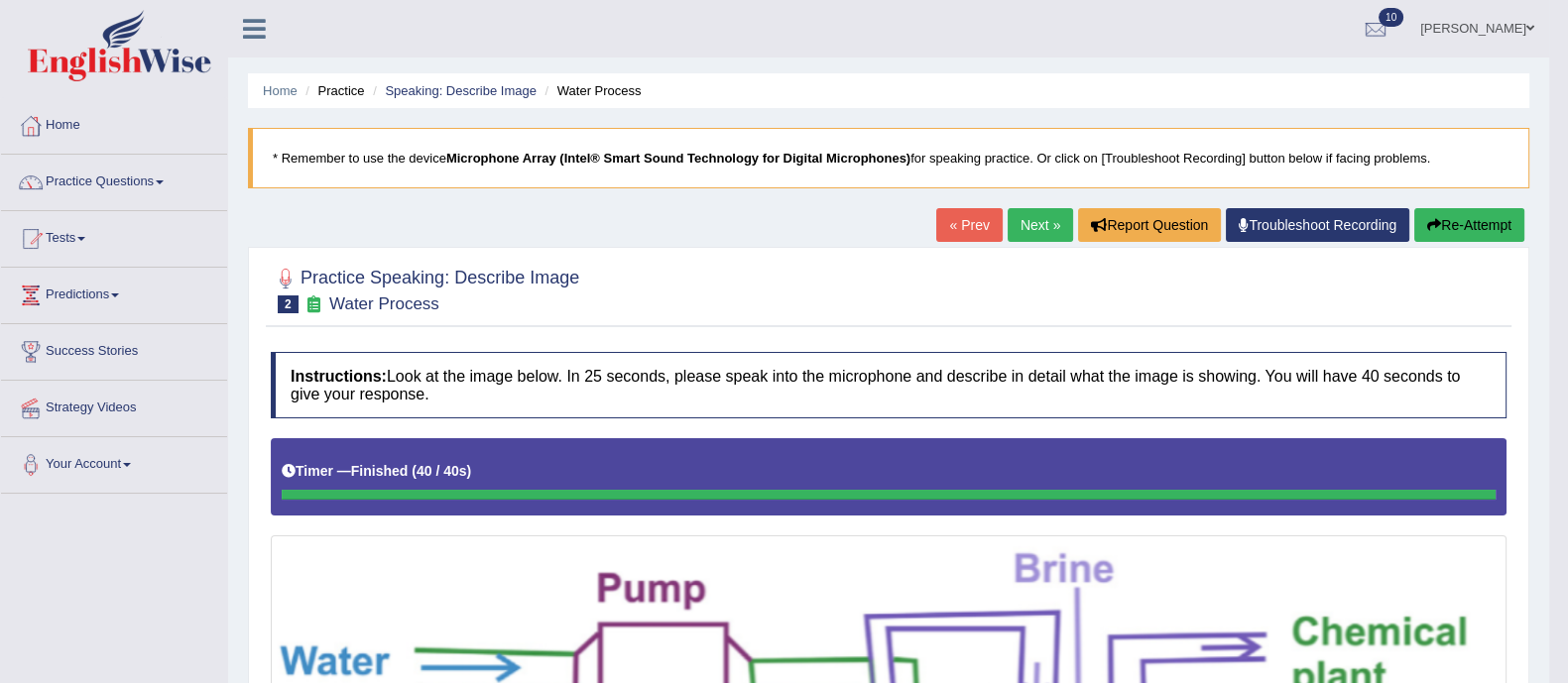
click at [1031, 238] on link "Next »" at bounding box center [1040, 225] width 65 height 34
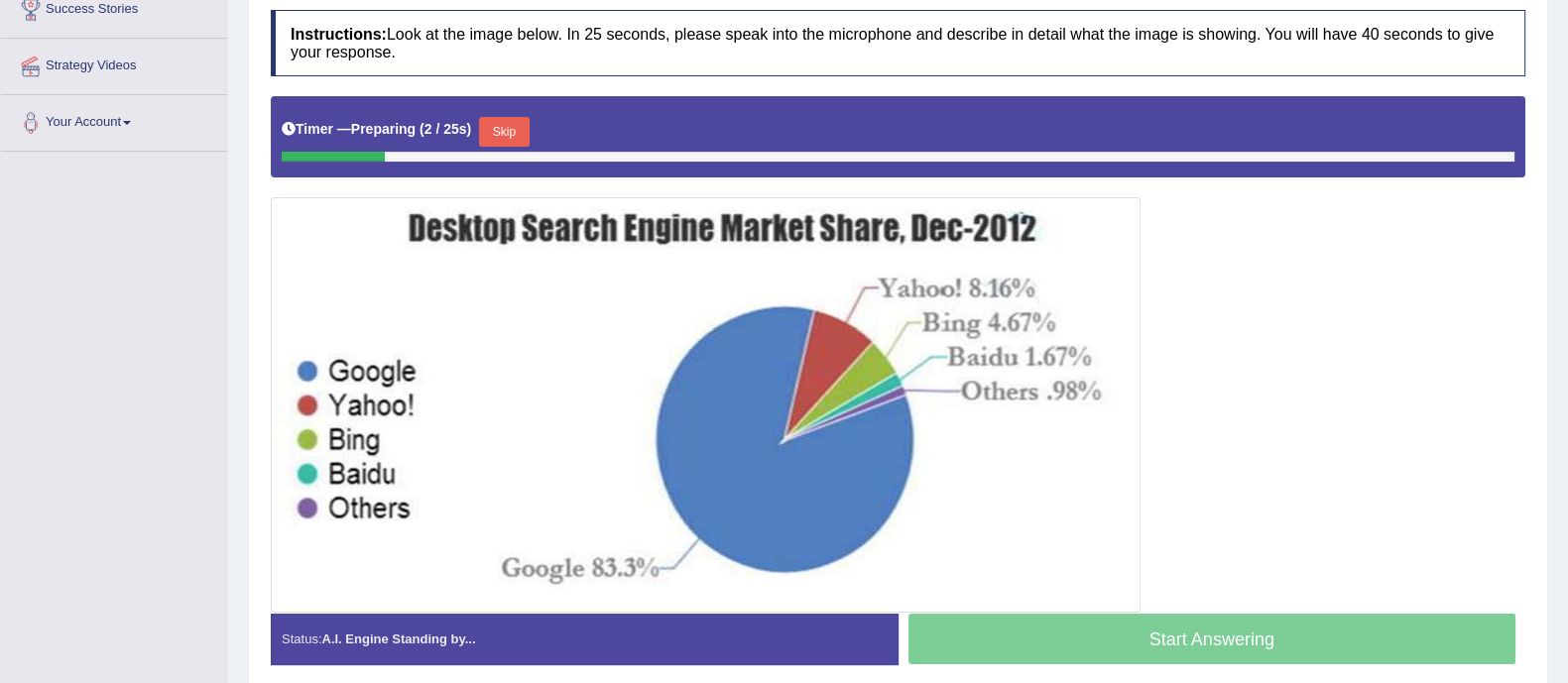
scroll to position [362, 0]
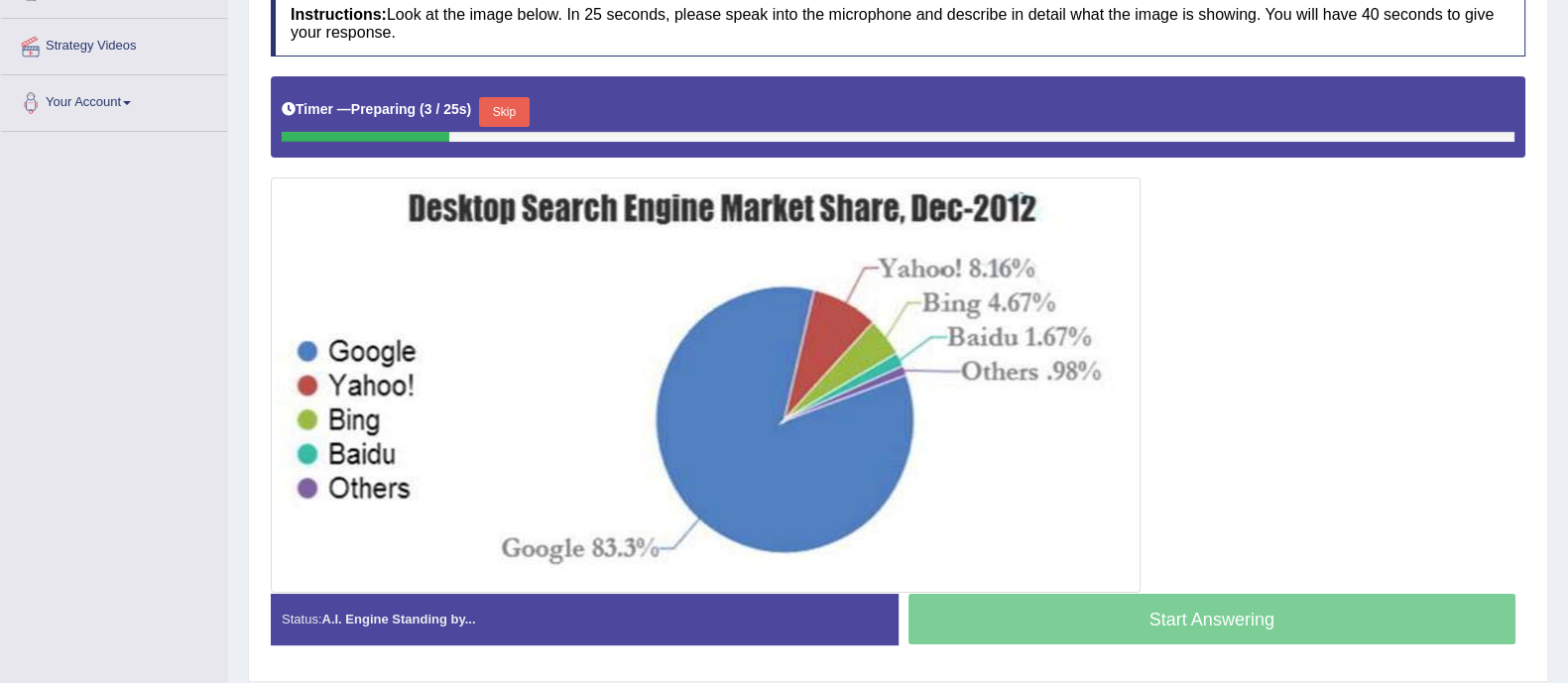
click at [520, 101] on button "Skip" at bounding box center [504, 112] width 50 height 30
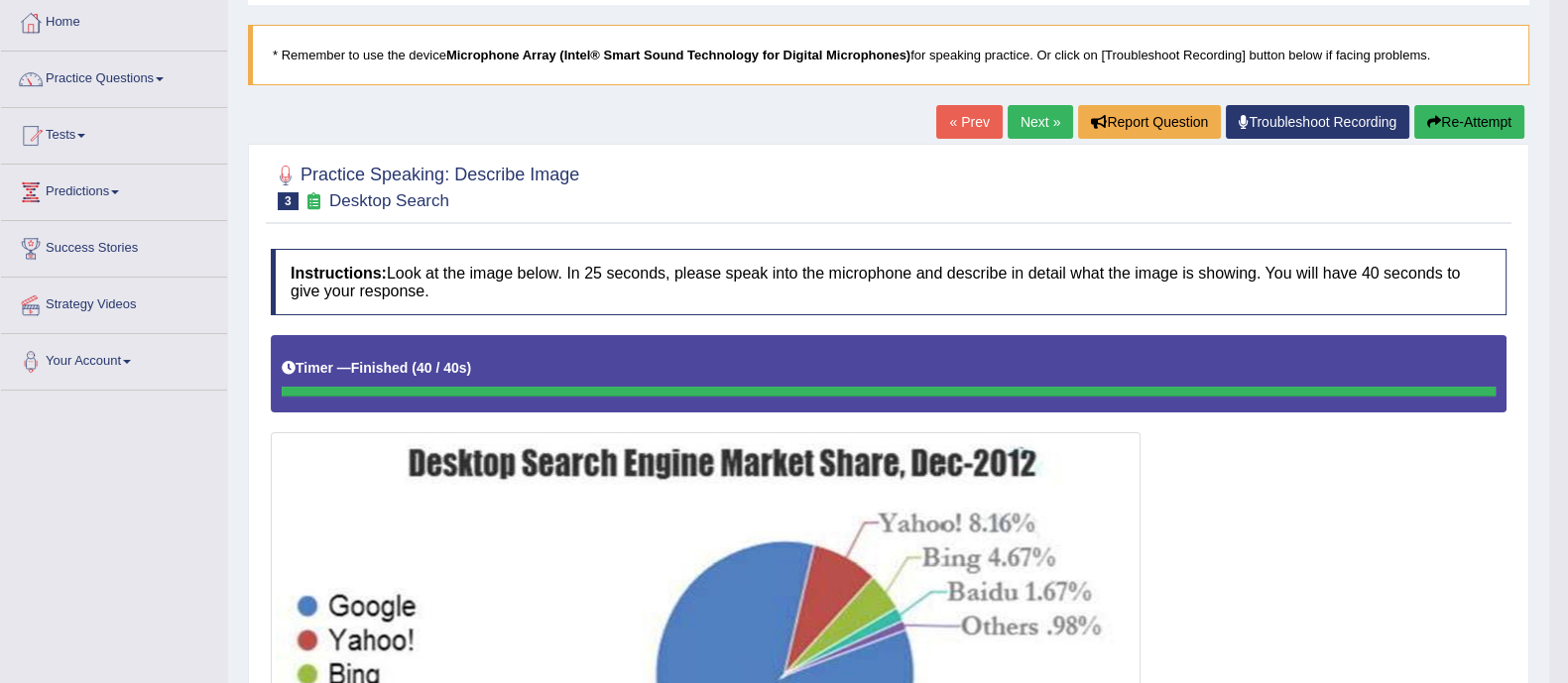
scroll to position [101, 0]
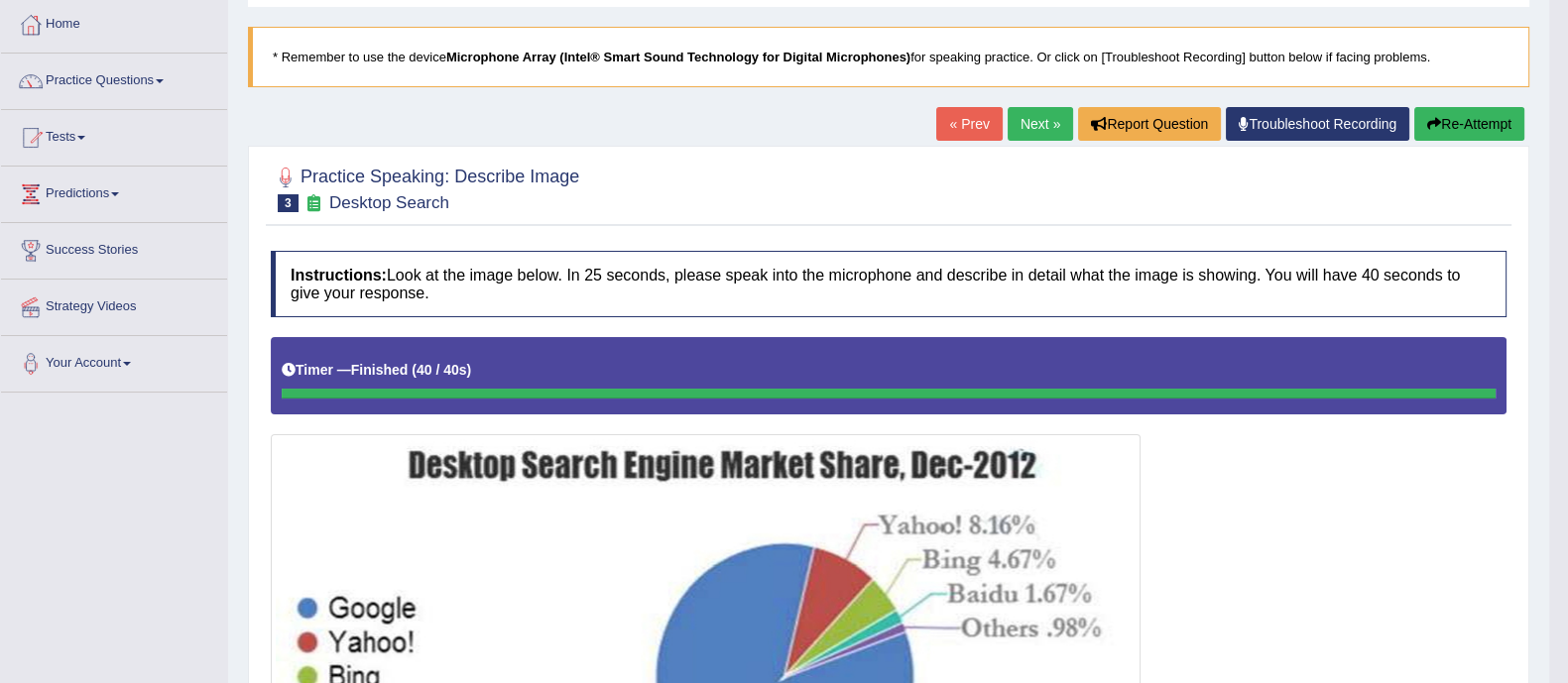
click at [1046, 121] on link "Next »" at bounding box center [1040, 124] width 65 height 34
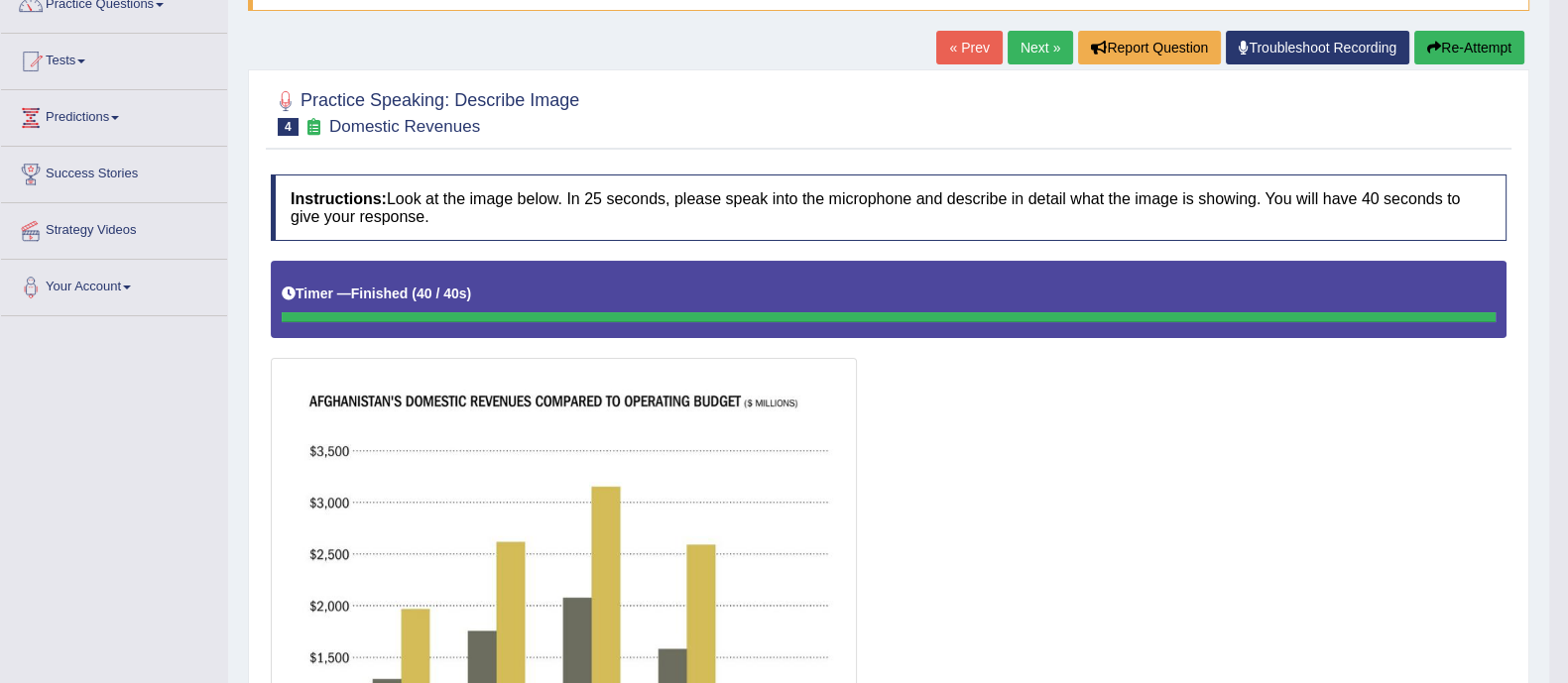
scroll to position [158, 0]
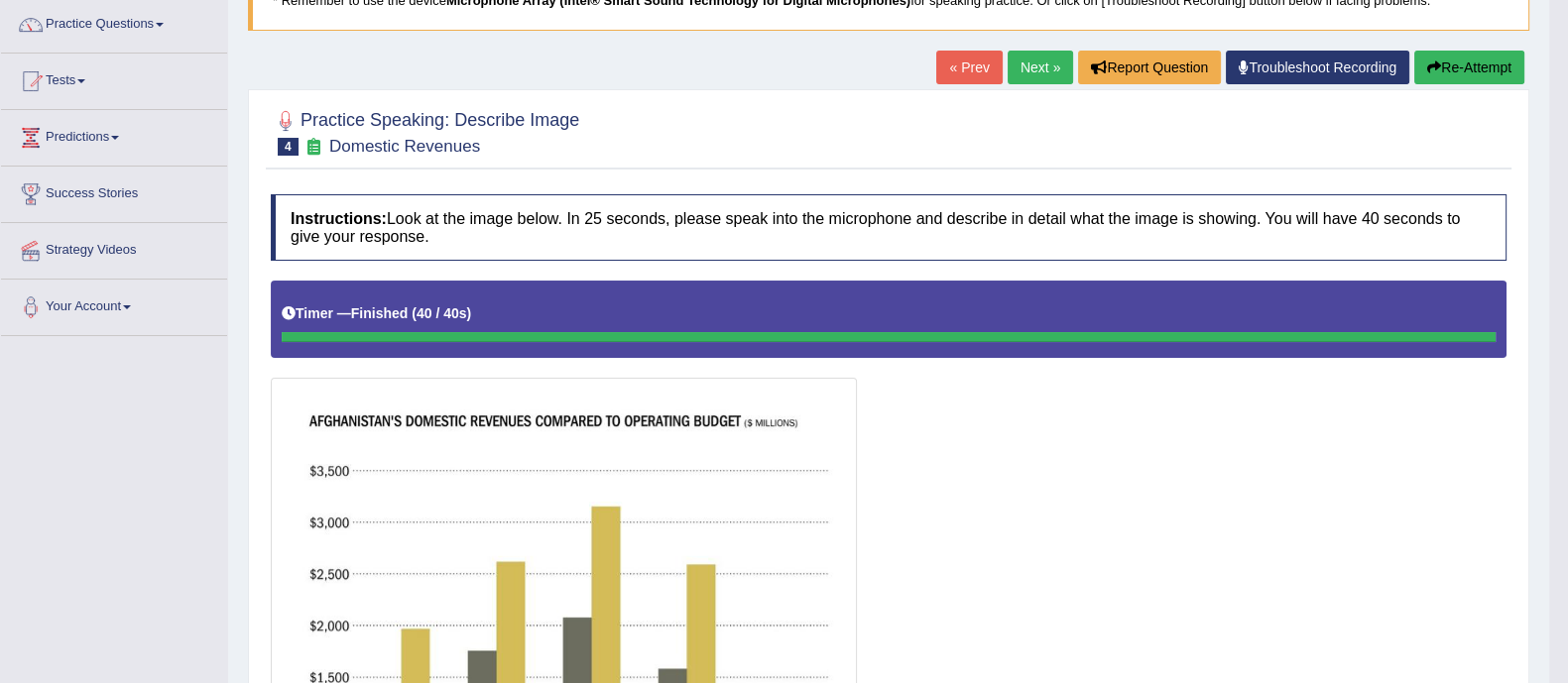
click at [1449, 75] on button "Re-Attempt" at bounding box center [1469, 68] width 110 height 34
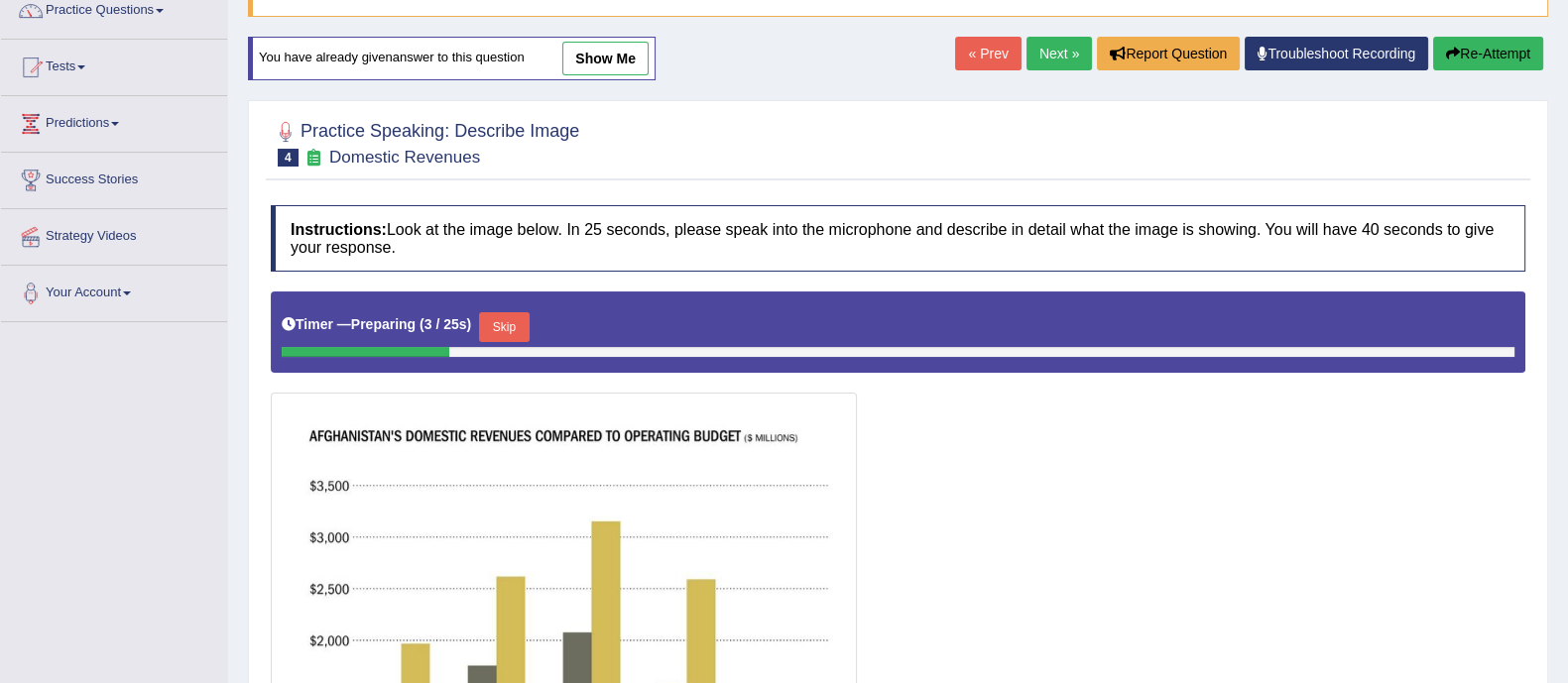
scroll to position [169, 0]
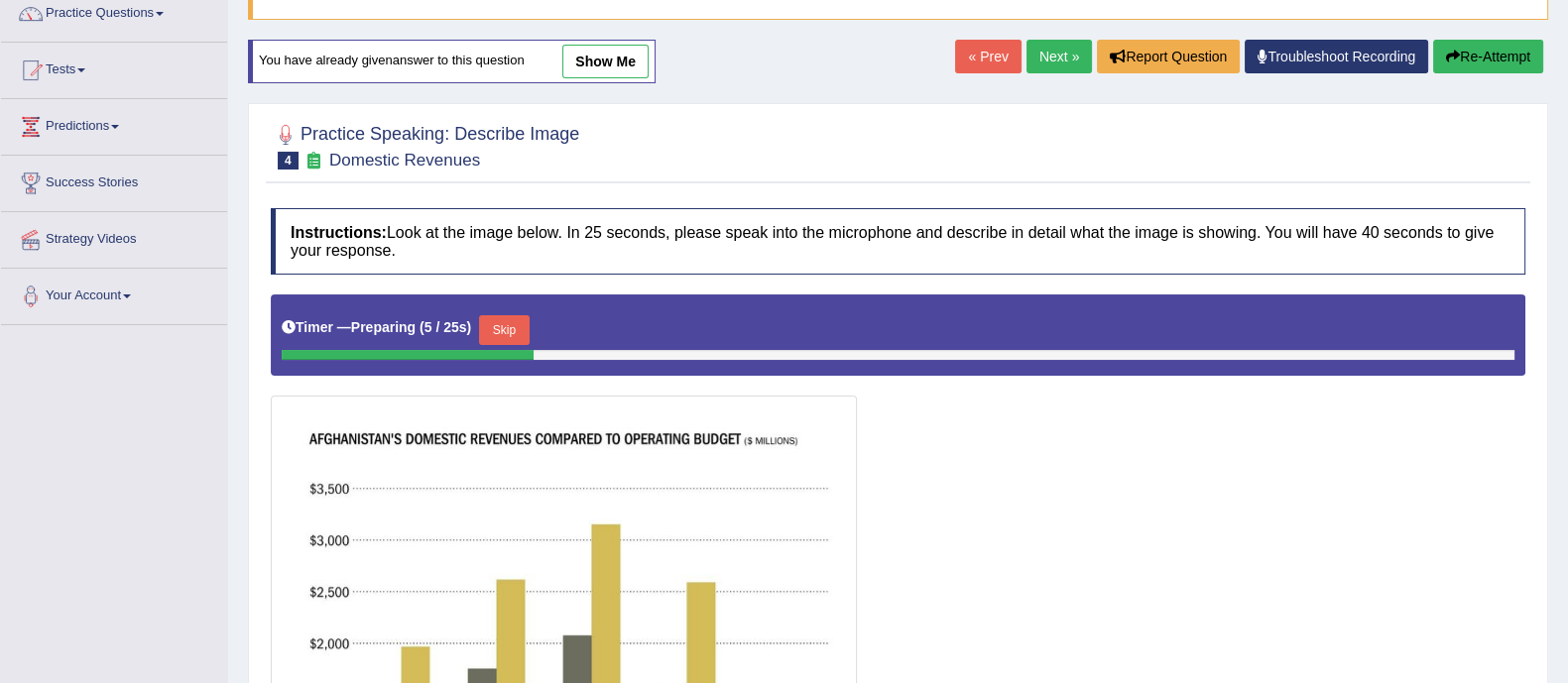
click at [511, 323] on button "Skip" at bounding box center [504, 330] width 50 height 30
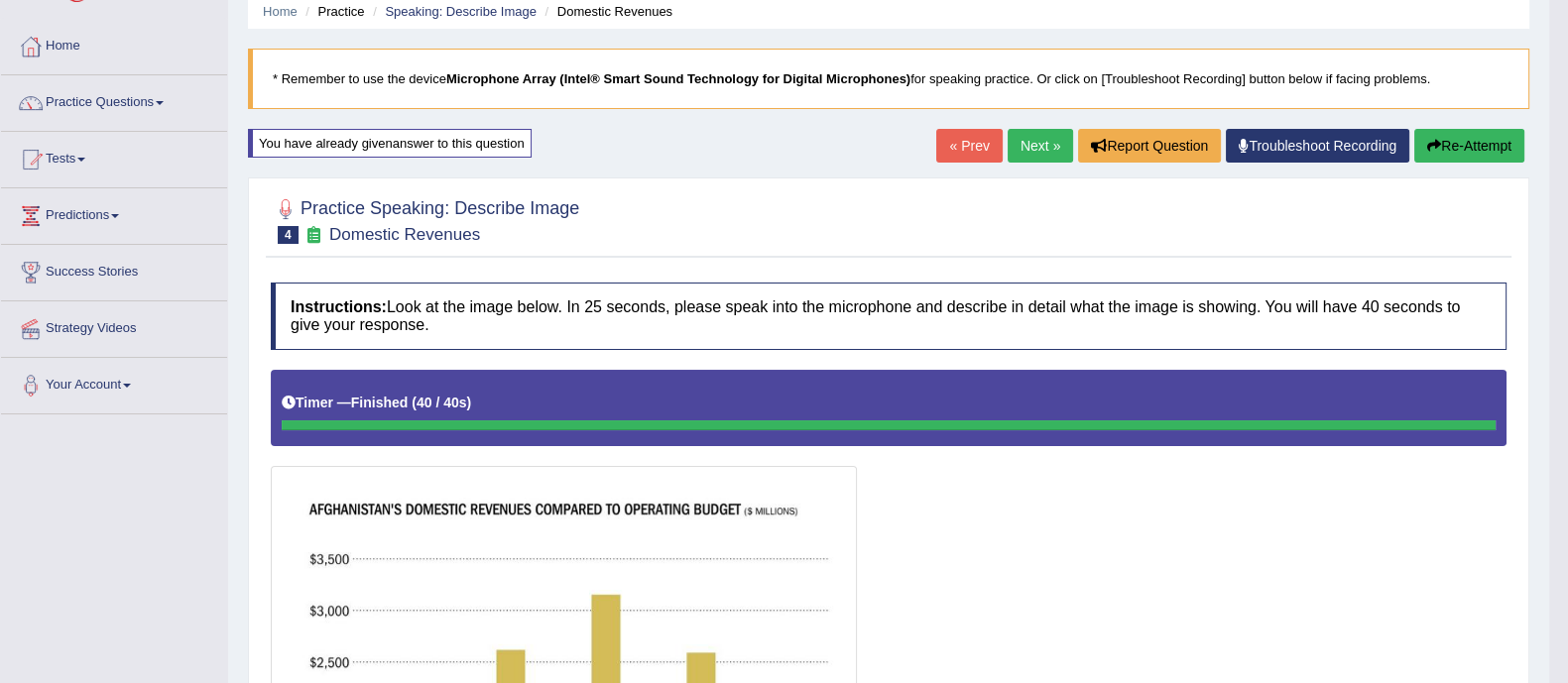
scroll to position [0, 0]
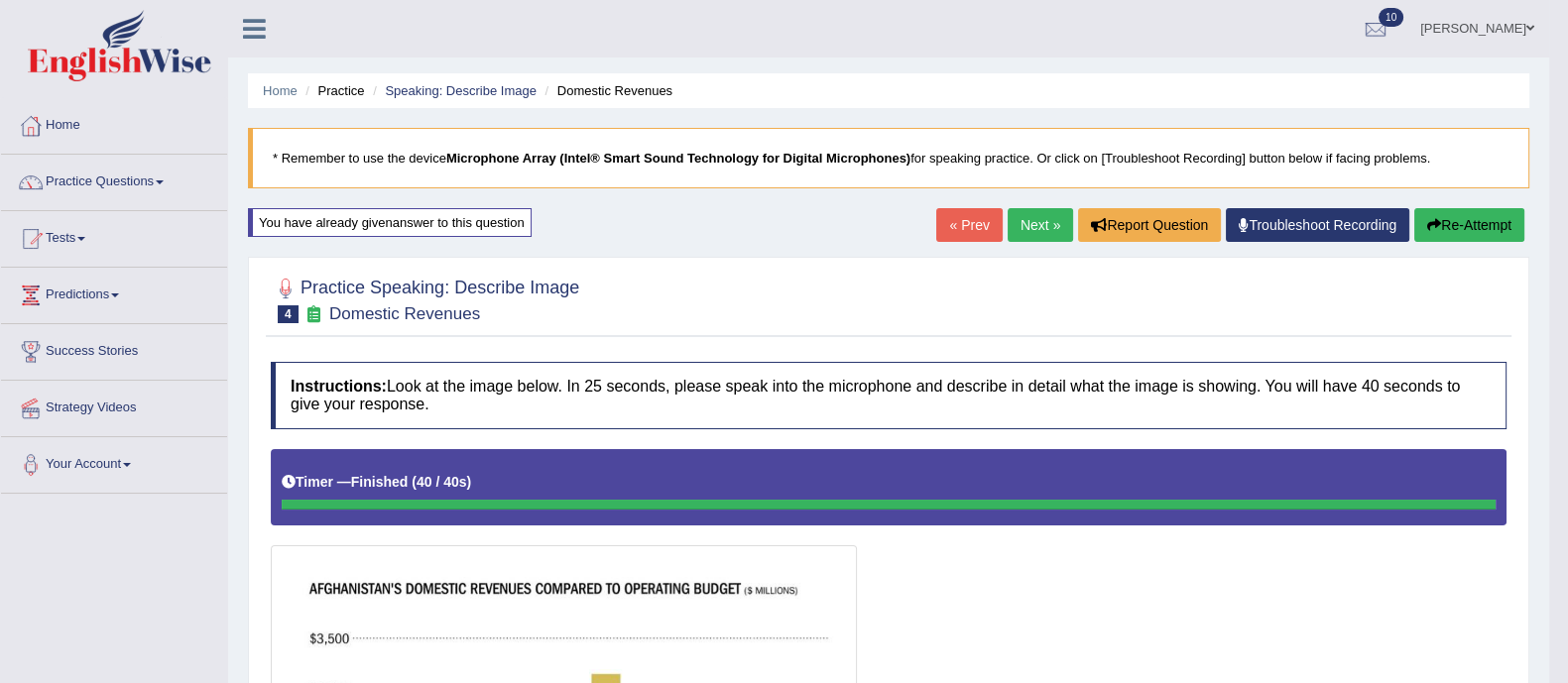
click at [1472, 230] on button "Re-Attempt" at bounding box center [1469, 225] width 110 height 34
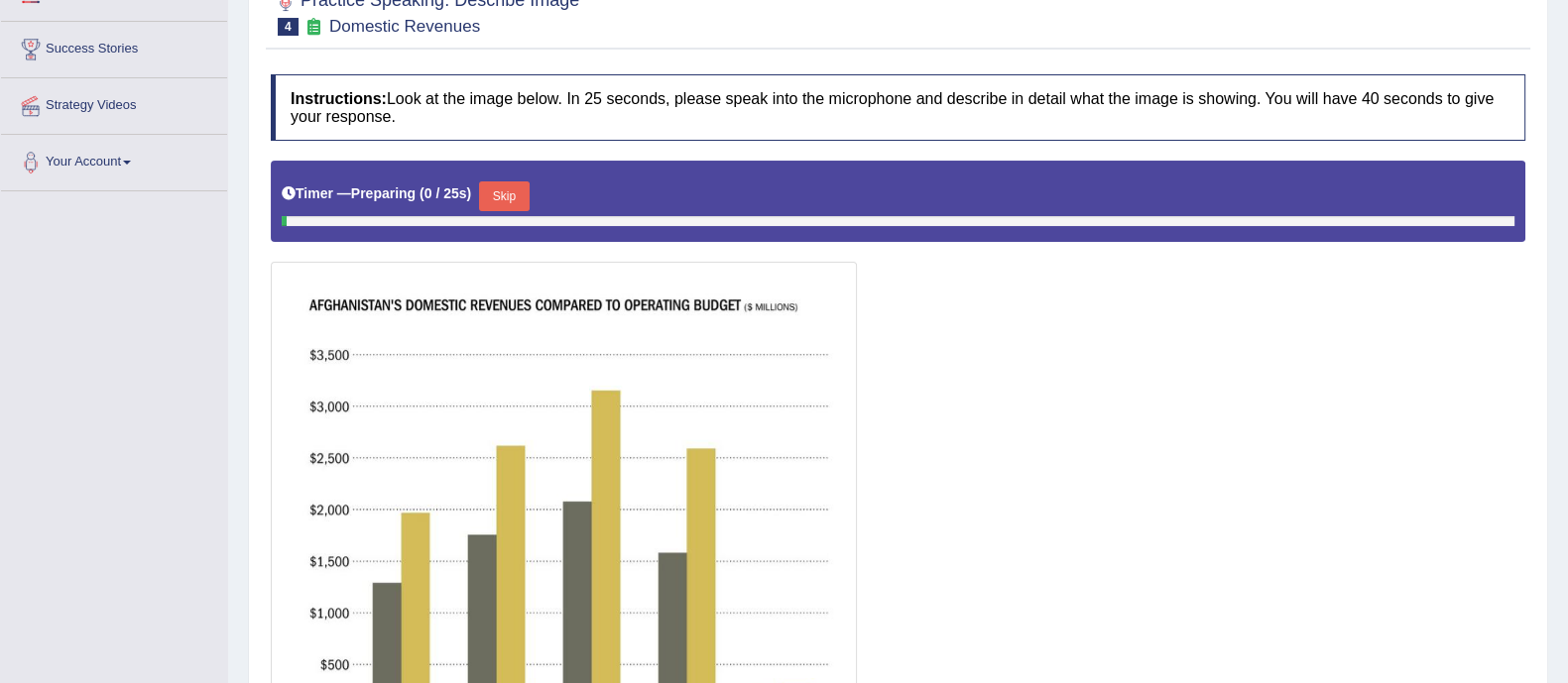
scroll to position [342, 0]
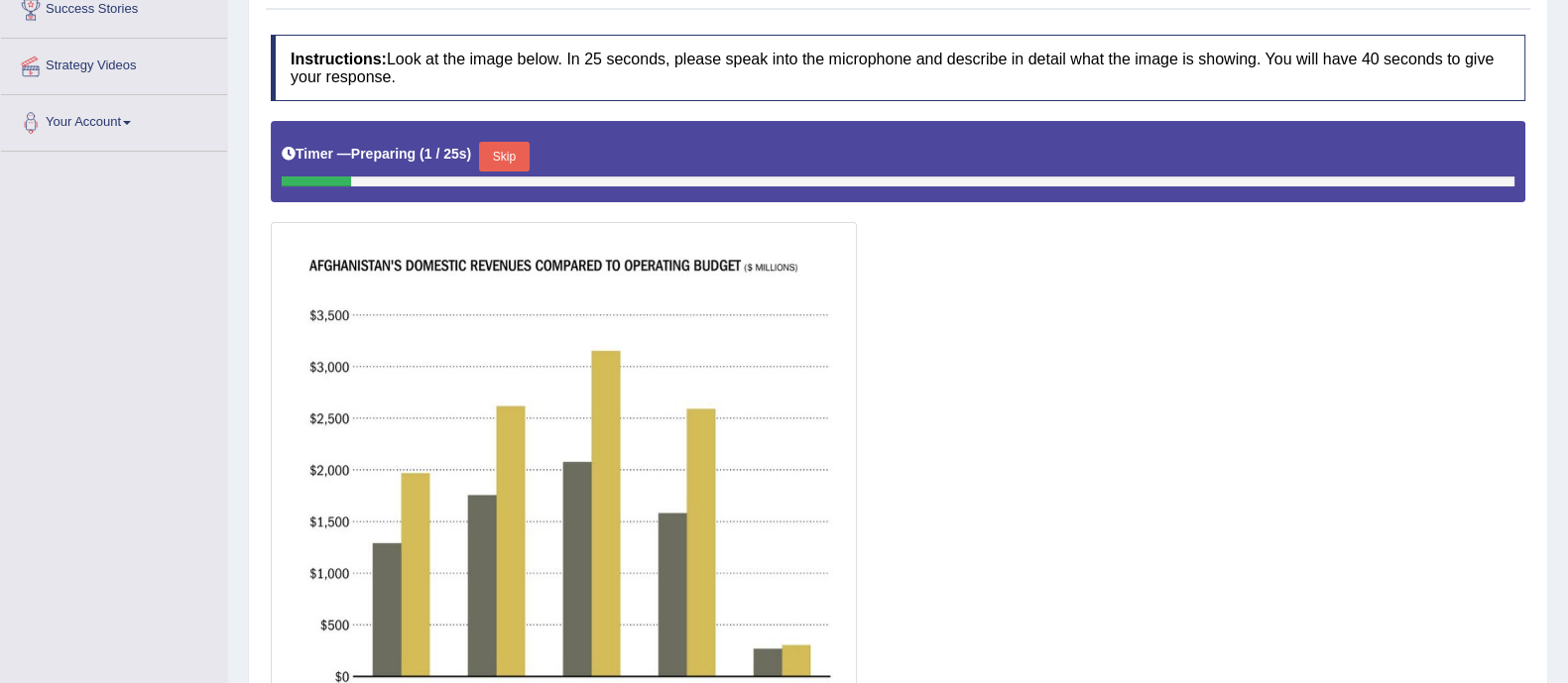
click at [496, 159] on button "Skip" at bounding box center [504, 157] width 50 height 30
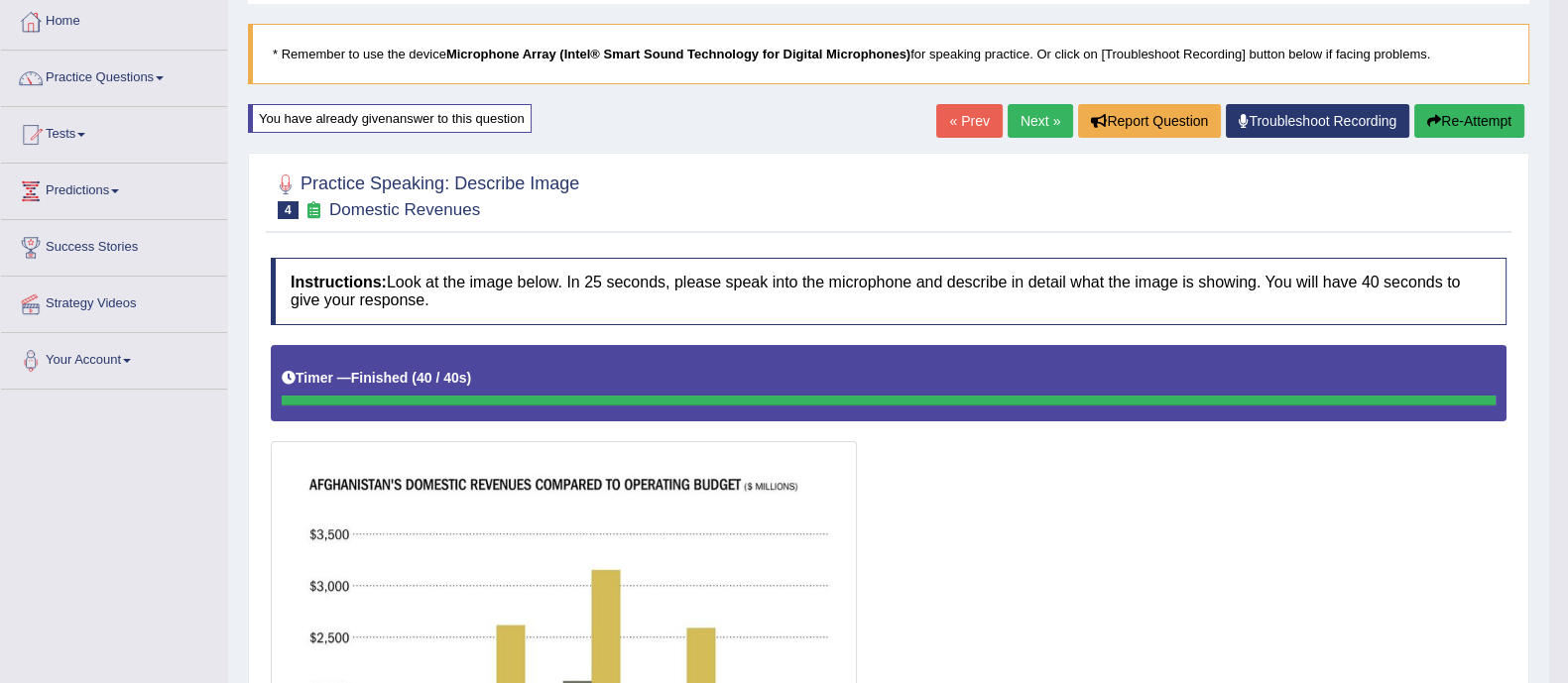
scroll to position [100, 0]
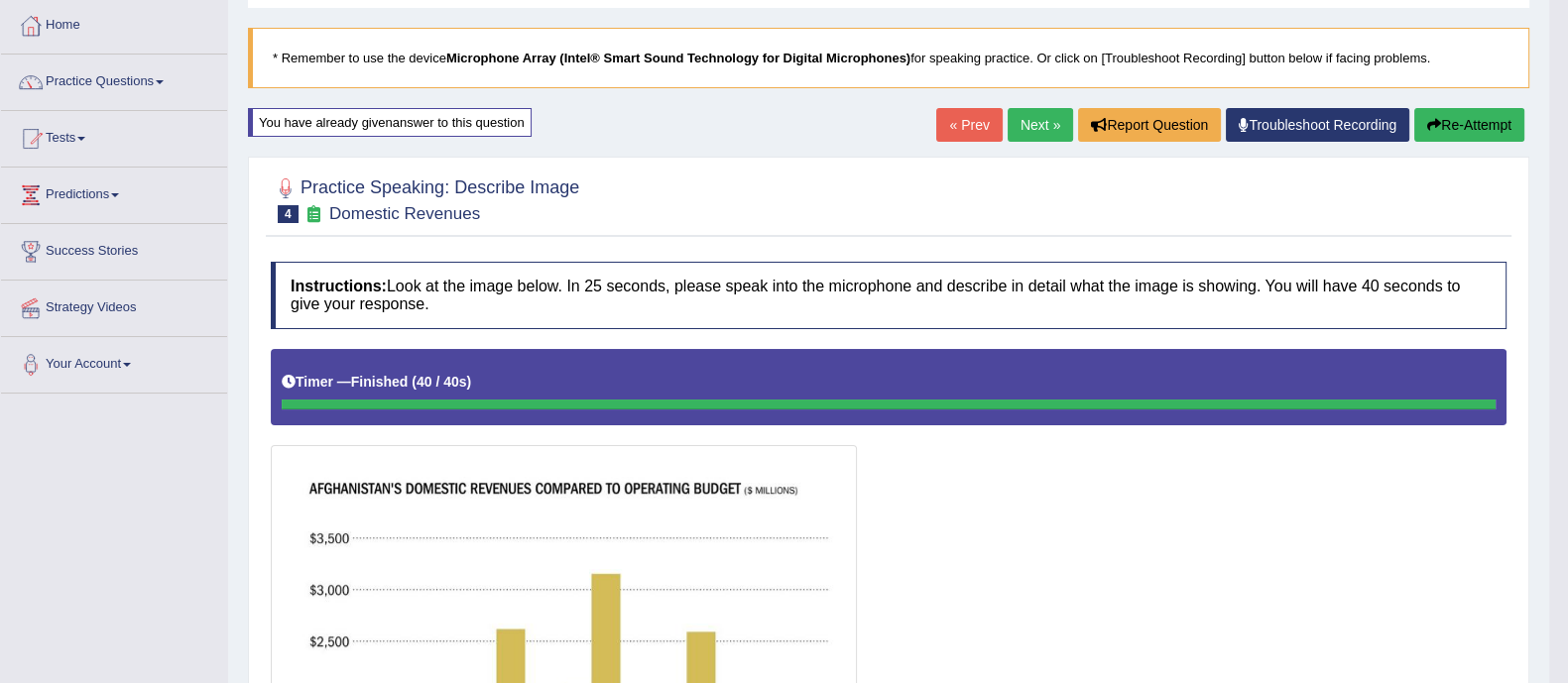
click at [1467, 123] on button "Re-Attempt" at bounding box center [1469, 125] width 110 height 34
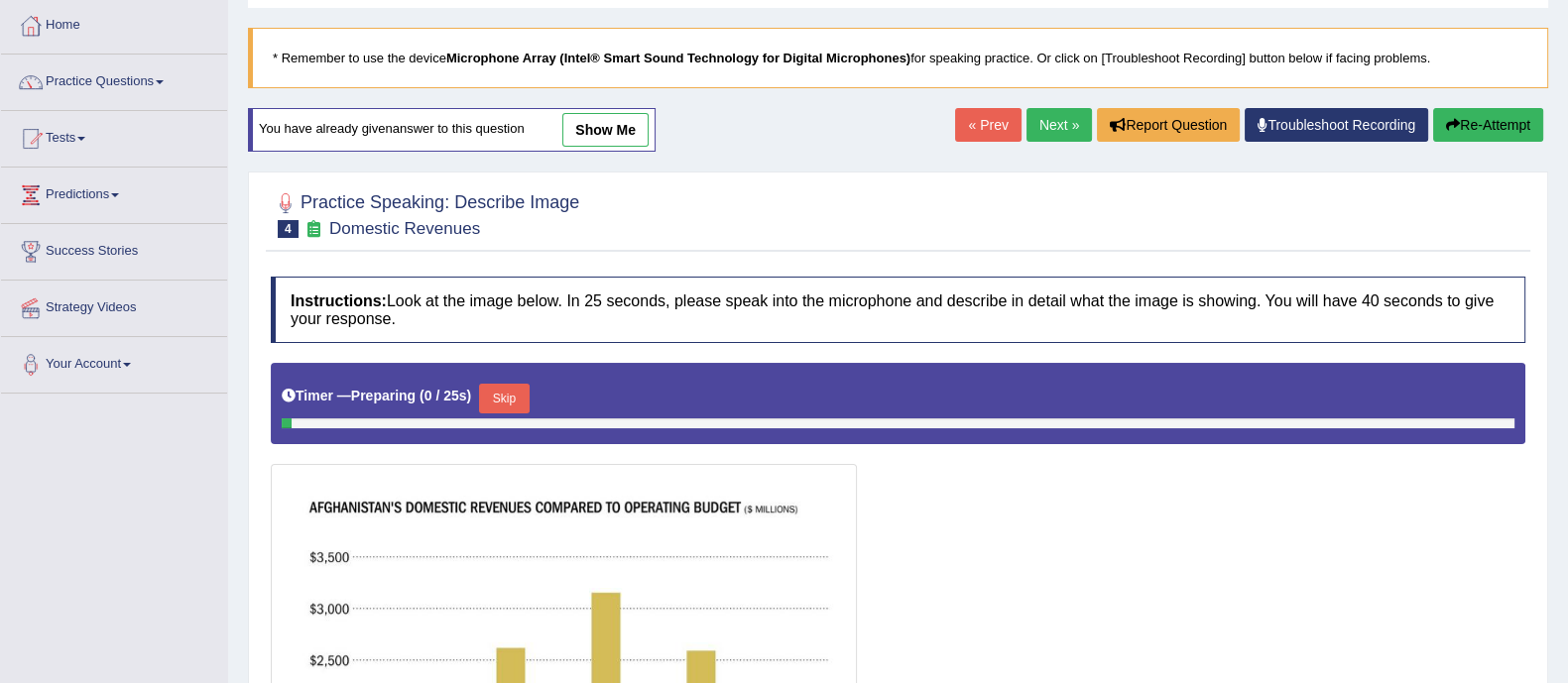
scroll to position [349, 0]
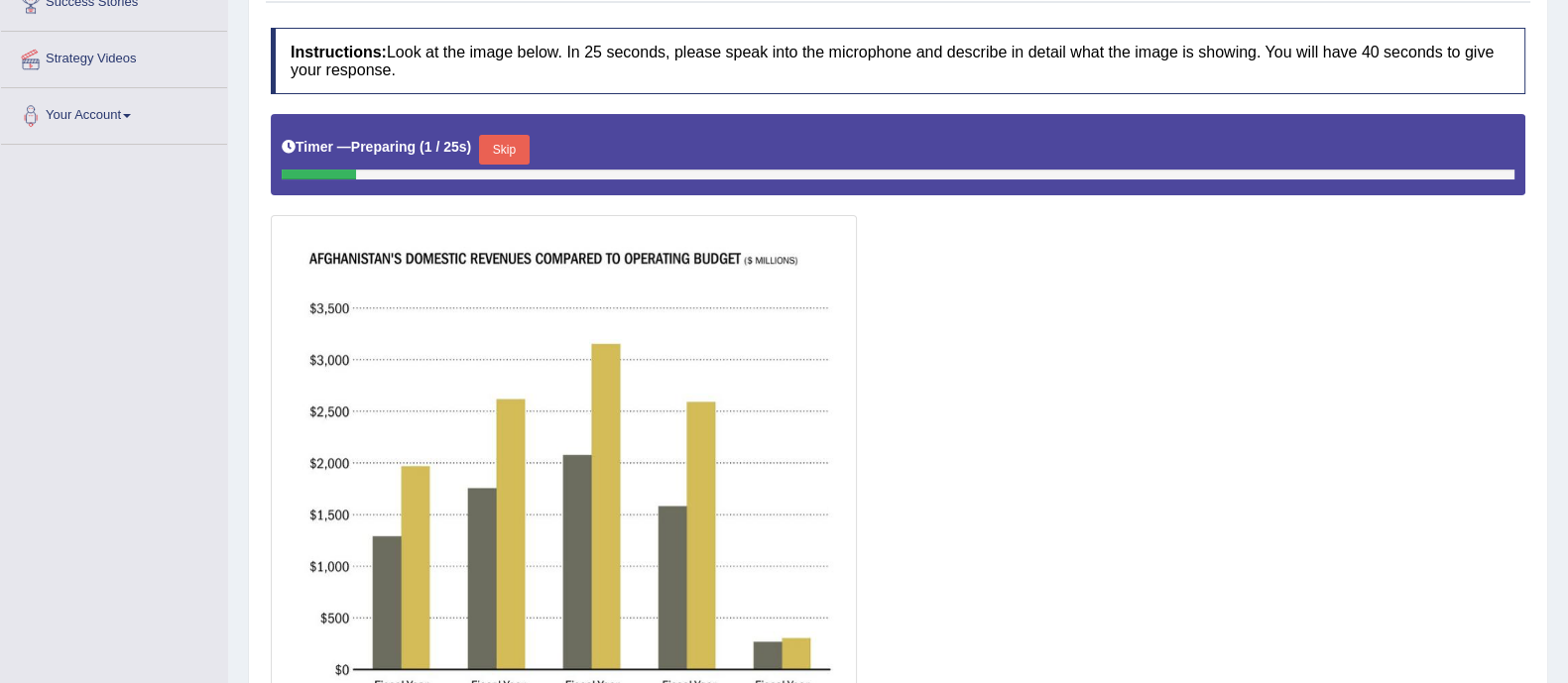
click at [511, 150] on button "Skip" at bounding box center [504, 150] width 50 height 30
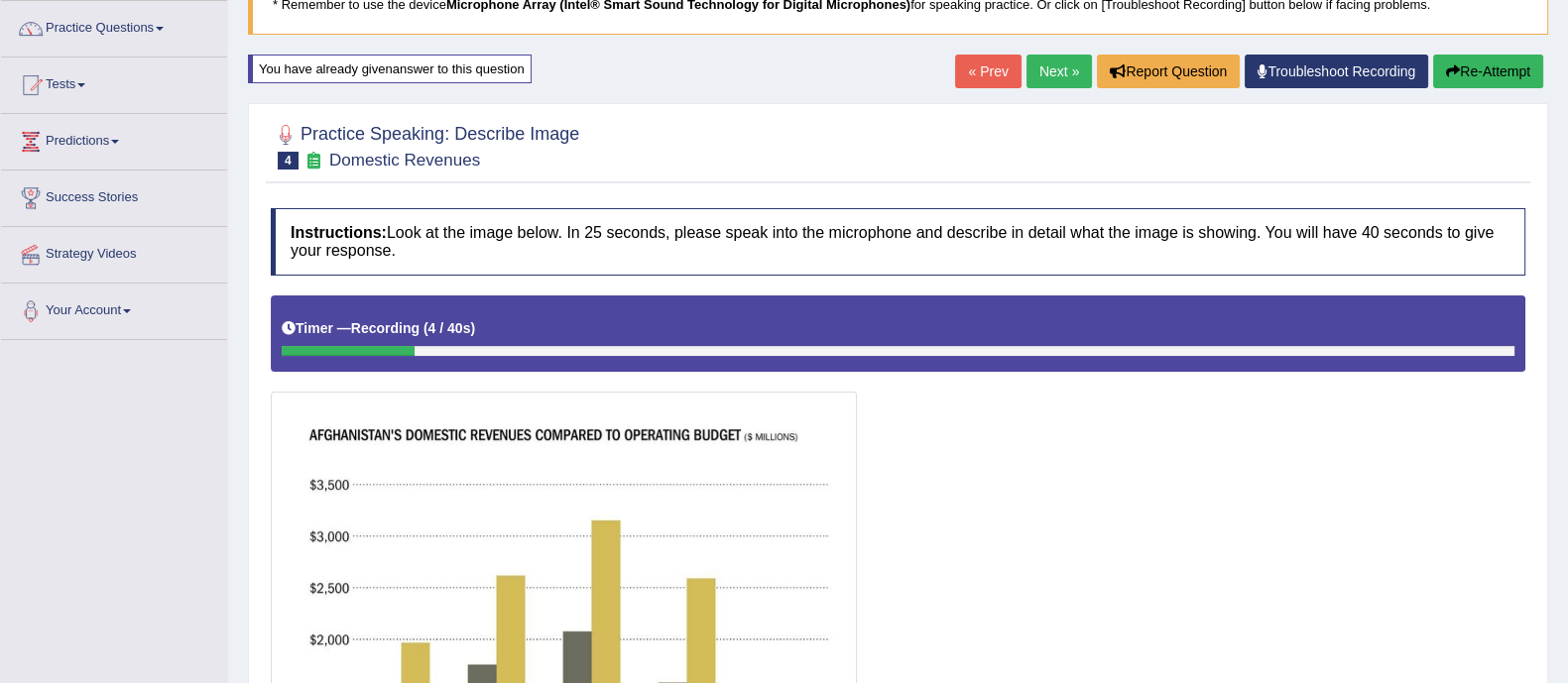
scroll to position [149, 0]
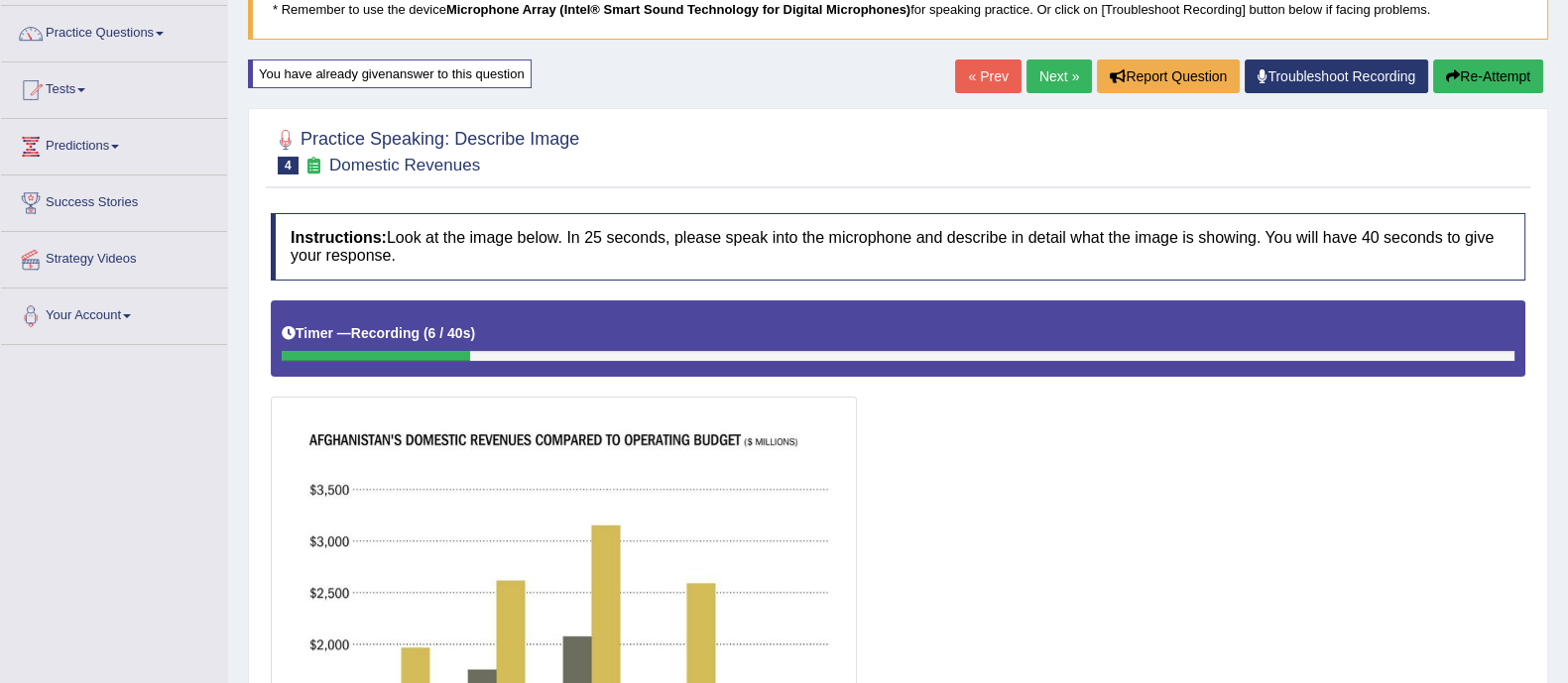
click at [1476, 91] on button "Re-Attempt" at bounding box center [1488, 77] width 110 height 34
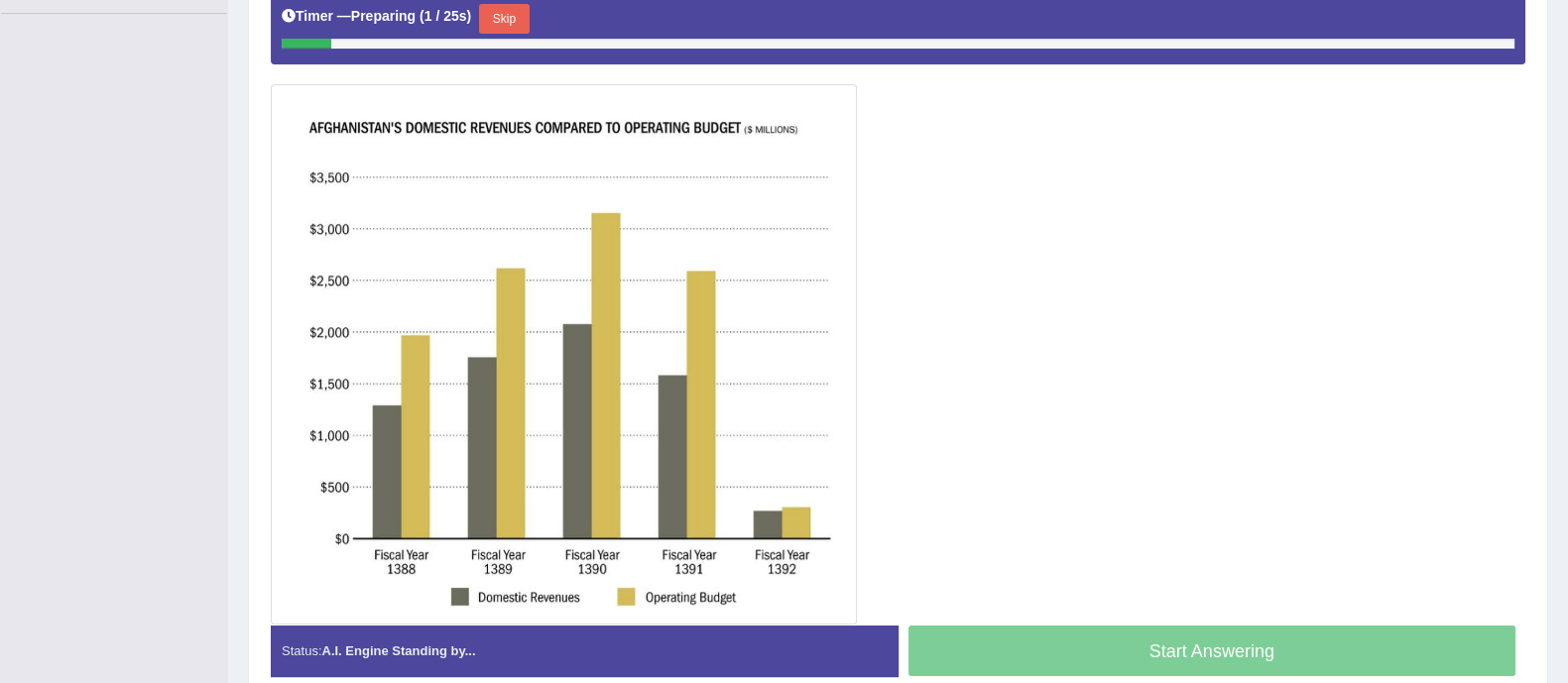
scroll to position [478, 0]
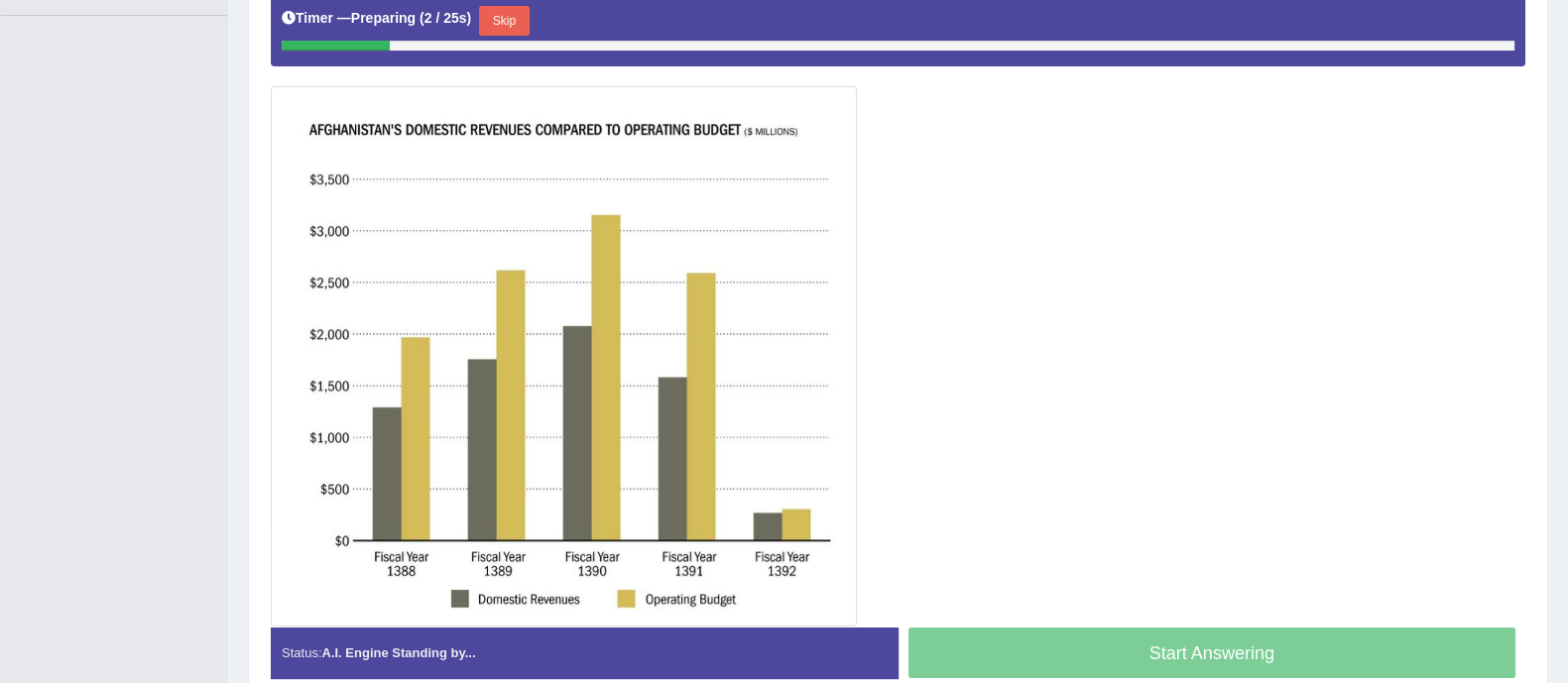
click at [510, 23] on button "Skip" at bounding box center [504, 21] width 50 height 30
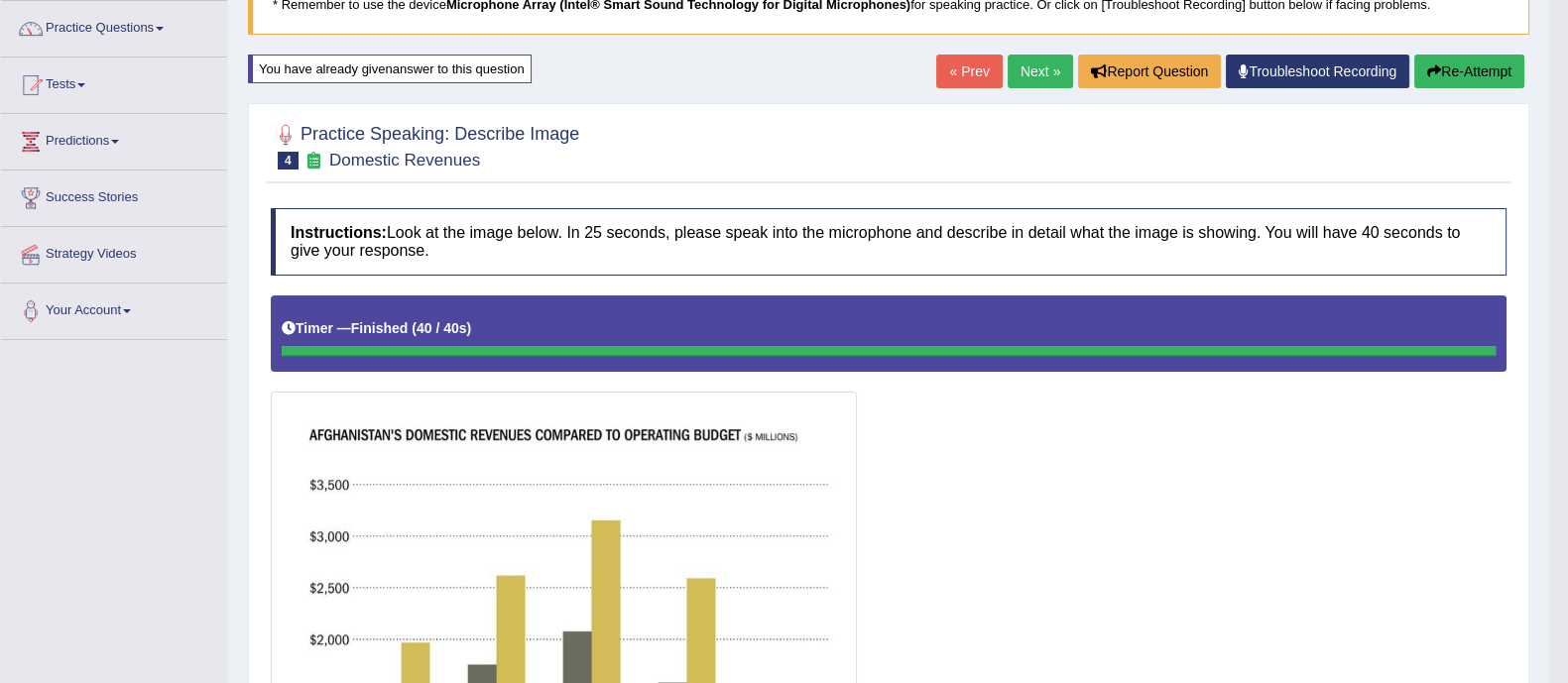
scroll to position [146, 0]
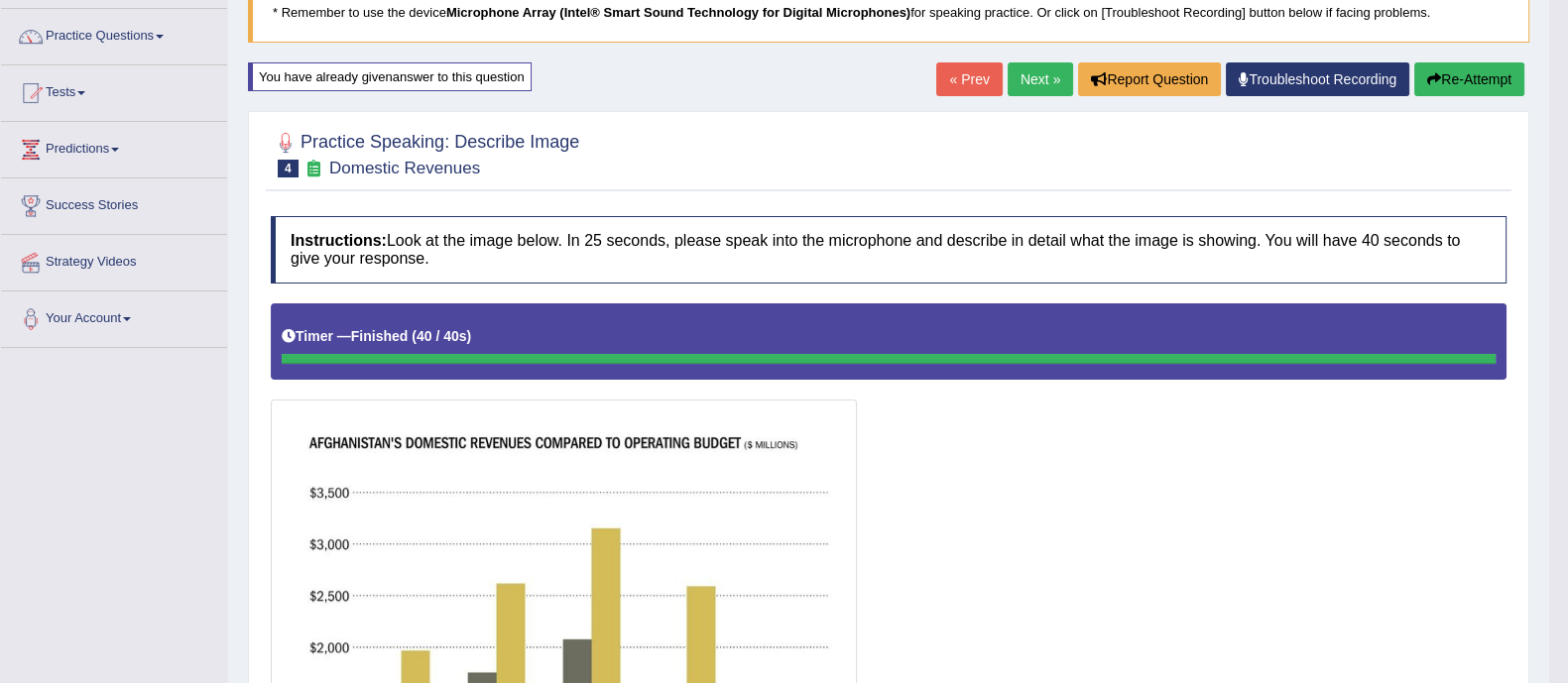
click at [1026, 75] on link "Next »" at bounding box center [1040, 79] width 65 height 34
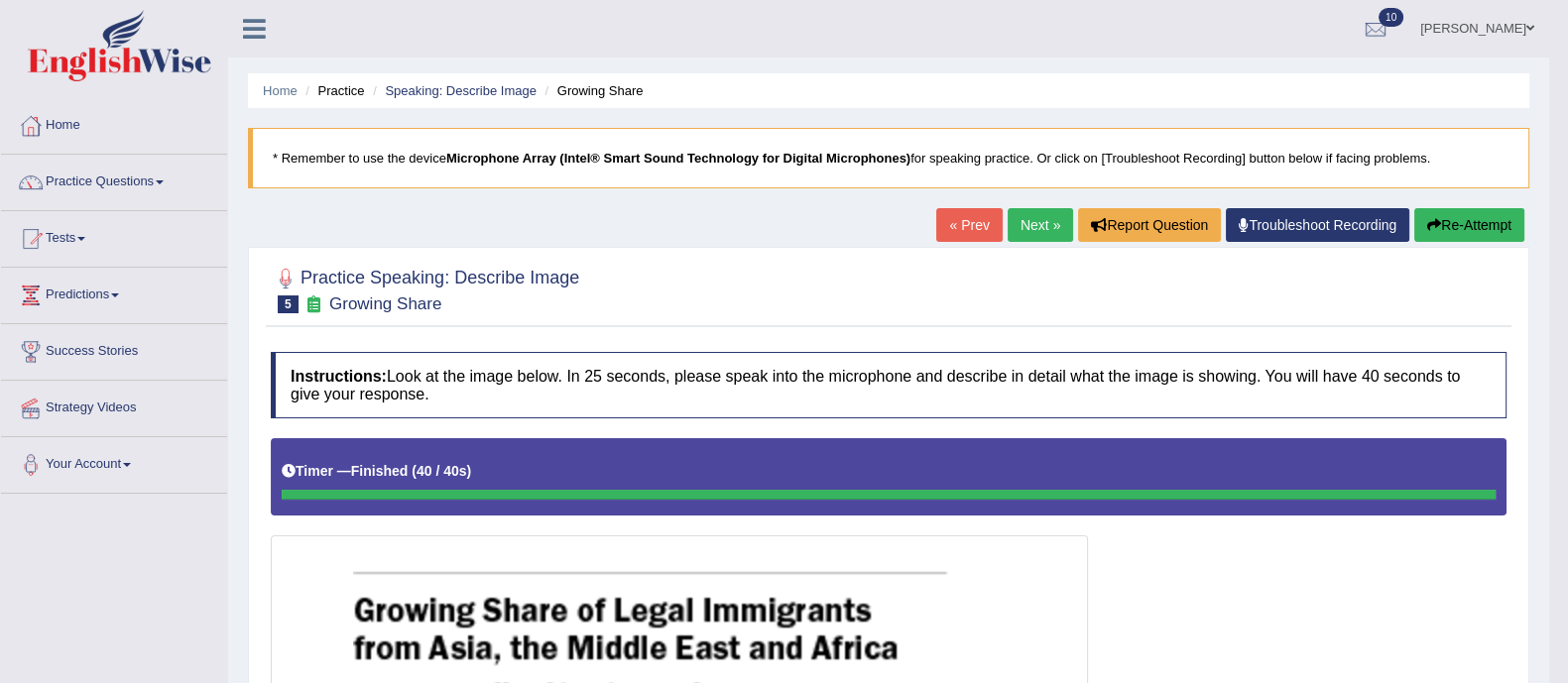
click at [1032, 233] on link "Next »" at bounding box center [1040, 225] width 65 height 34
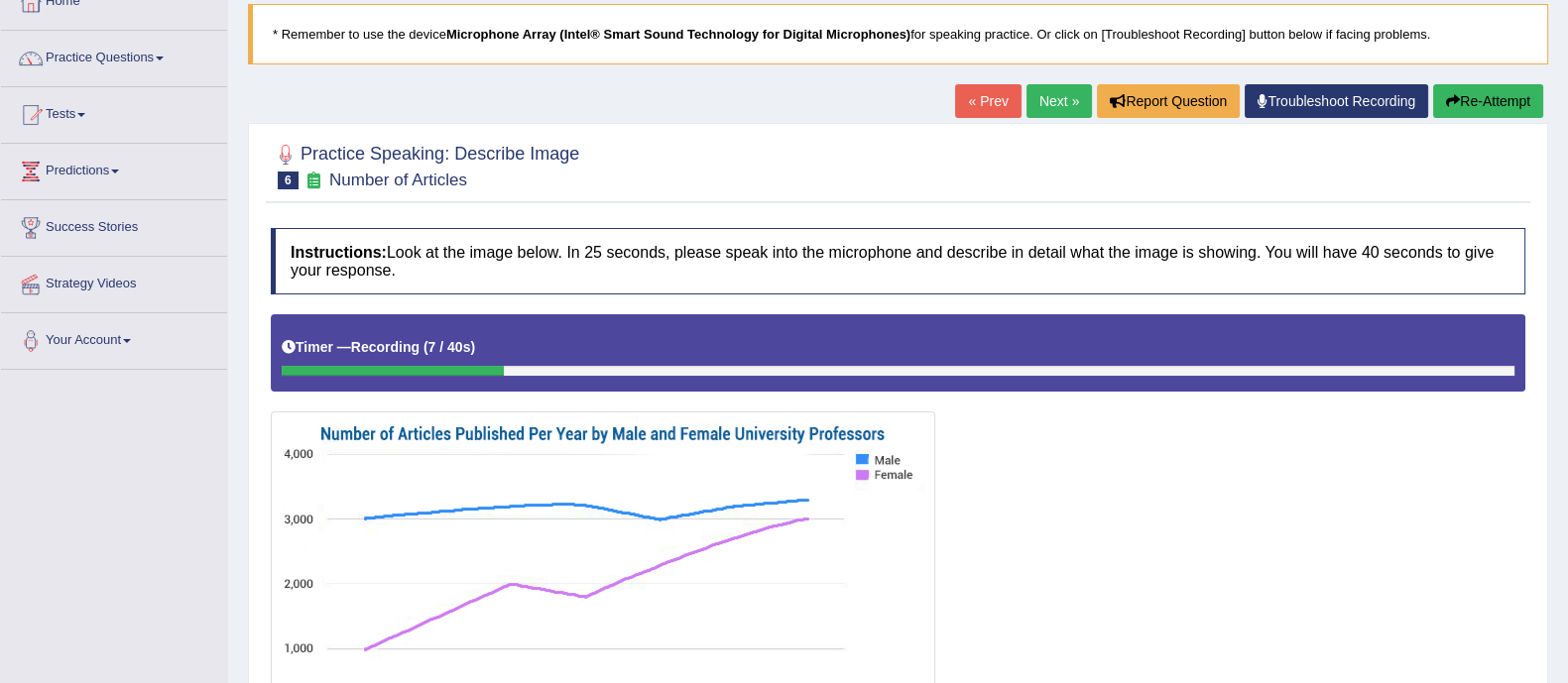
scroll to position [123, 0]
click at [1462, 106] on button "Re-Attempt" at bounding box center [1488, 102] width 110 height 34
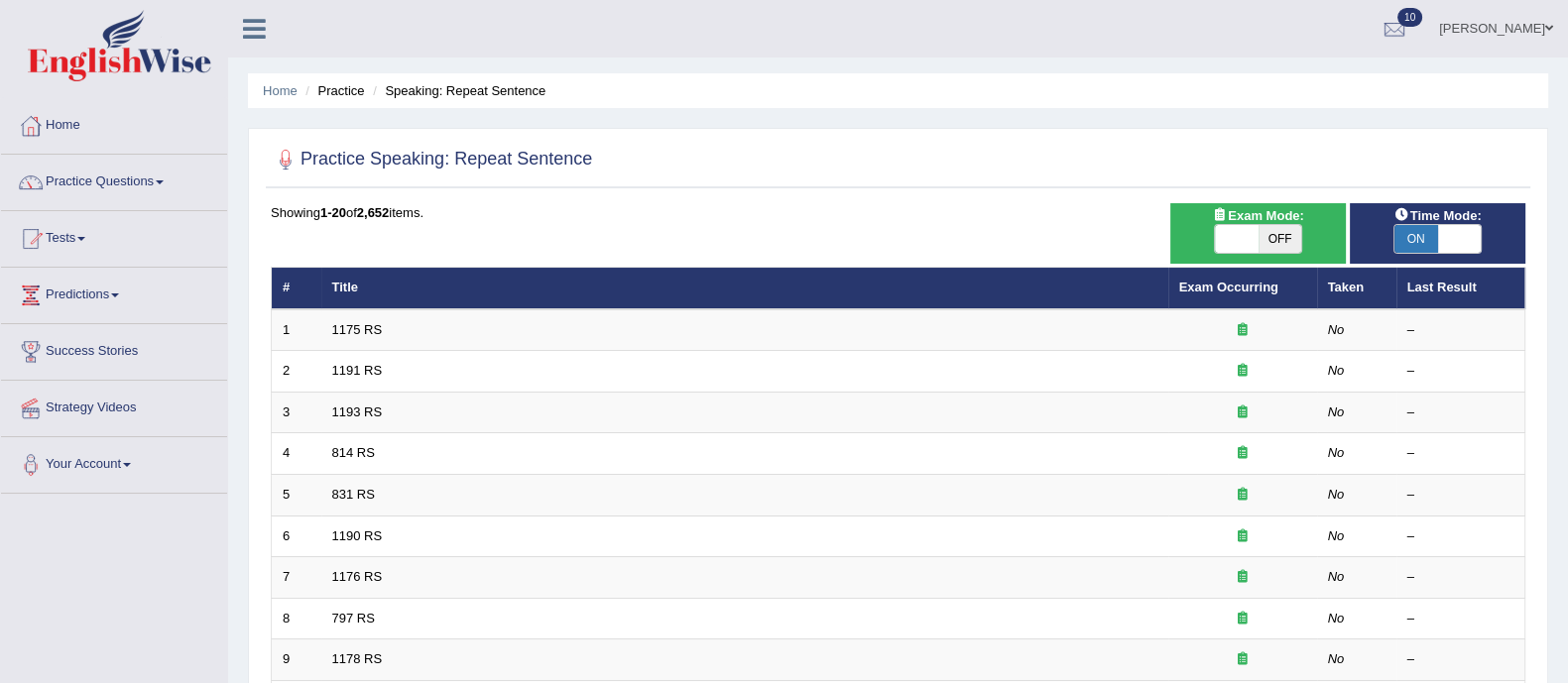
click at [1276, 236] on span "OFF" at bounding box center [1281, 239] width 44 height 28
checkbox input "true"
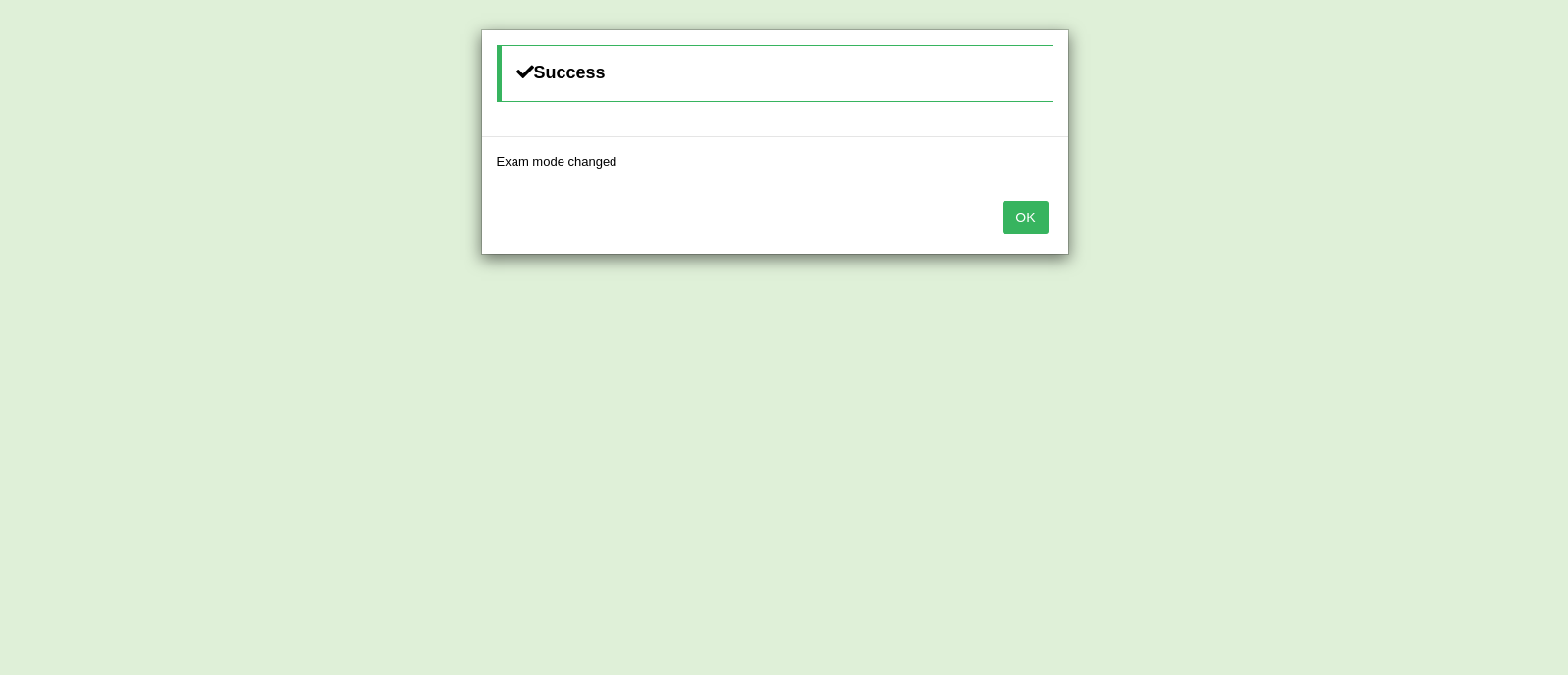
click at [1029, 217] on button "OK" at bounding box center [1026, 217] width 45 height 34
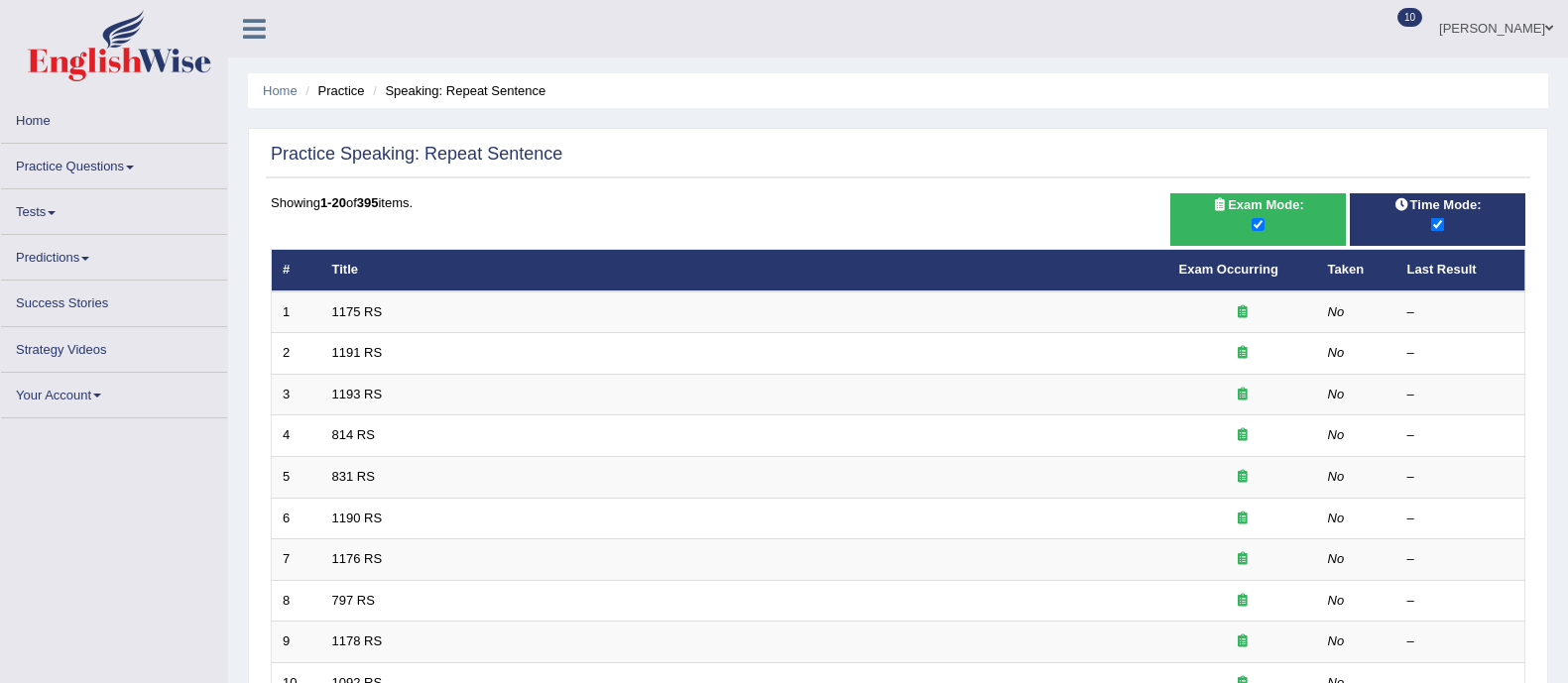
click at [117, 162] on link "Practice Questions" at bounding box center [114, 163] width 226 height 39
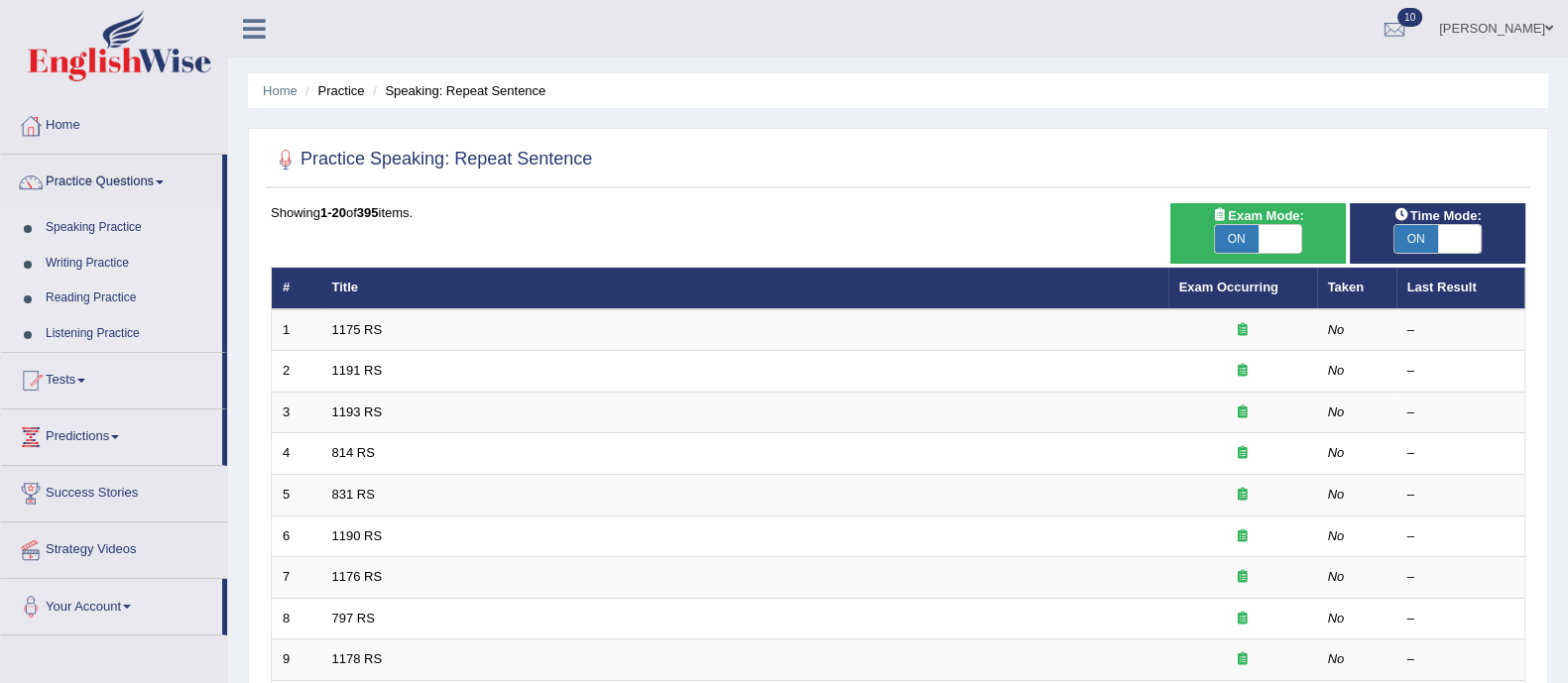
click at [92, 296] on link "Reading Practice" at bounding box center [129, 299] width 185 height 36
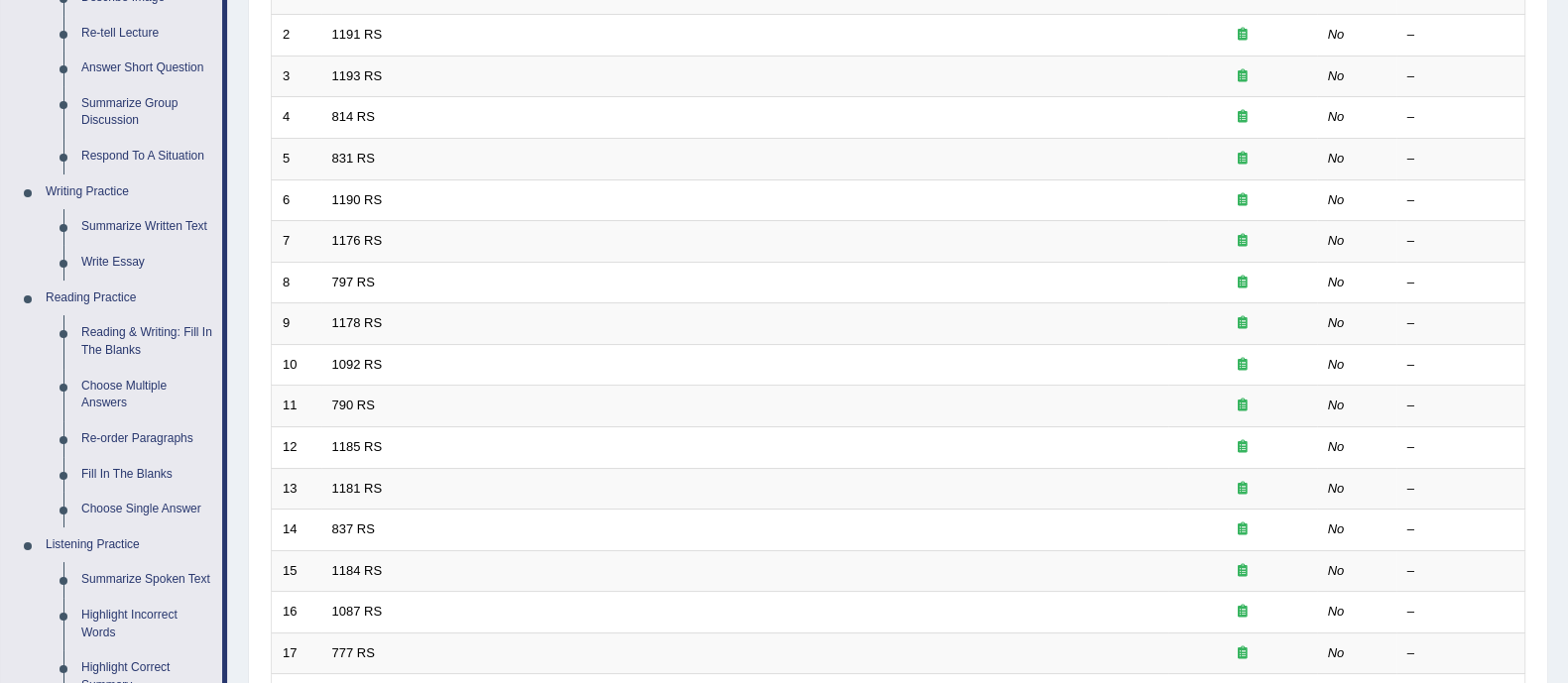
scroll to position [337, 0]
click at [106, 335] on link "Reading & Writing: Fill In The Blanks" at bounding box center [147, 340] width 150 height 53
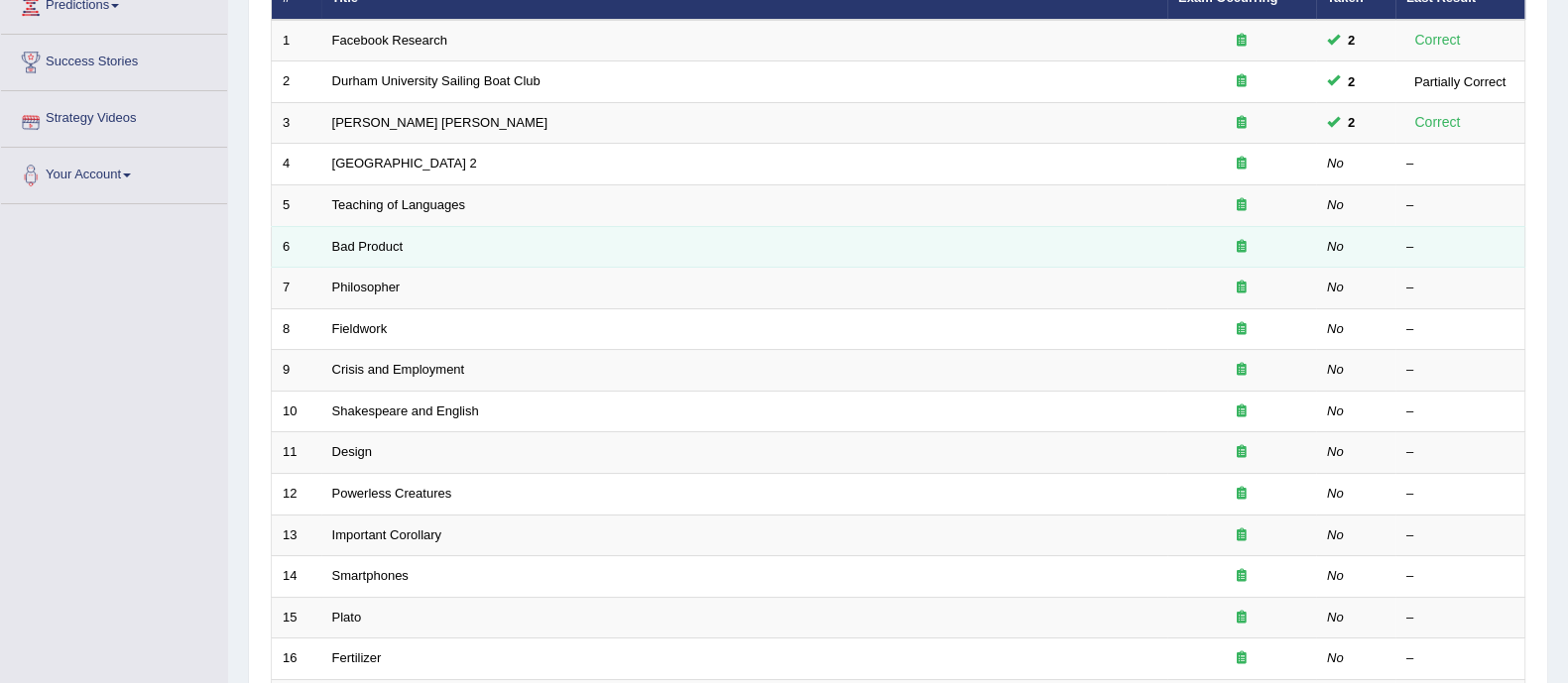
scroll to position [267, 0]
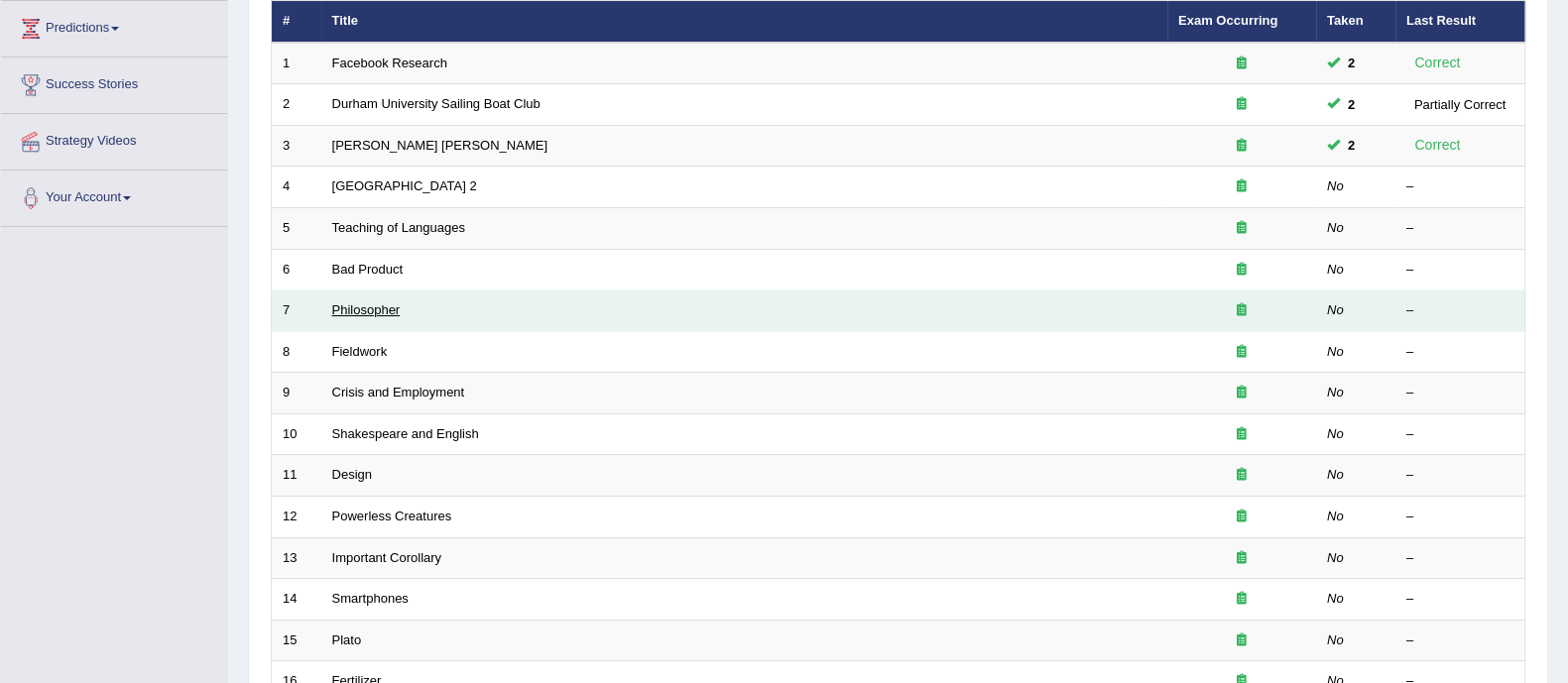
click at [381, 310] on link "Philosopher" at bounding box center [366, 309] width 68 height 15
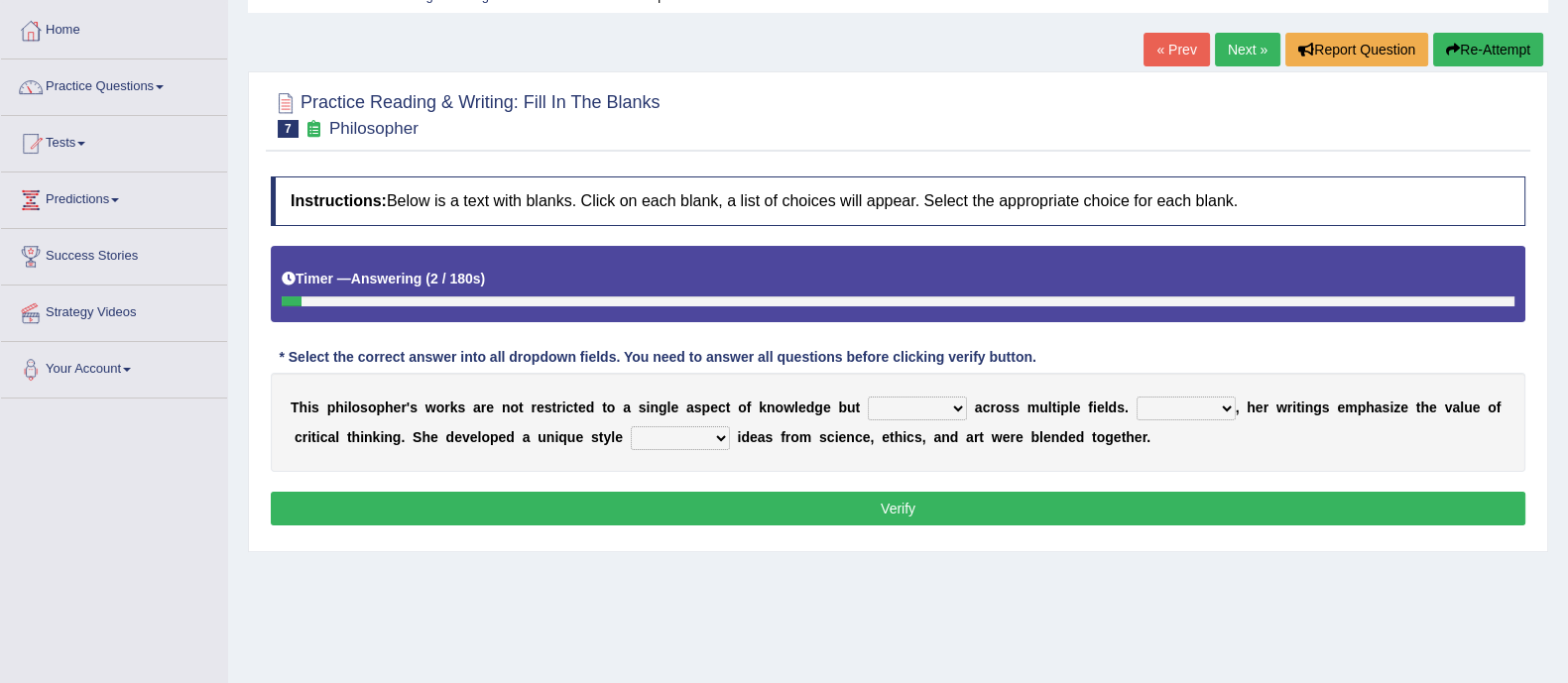
scroll to position [96, 0]
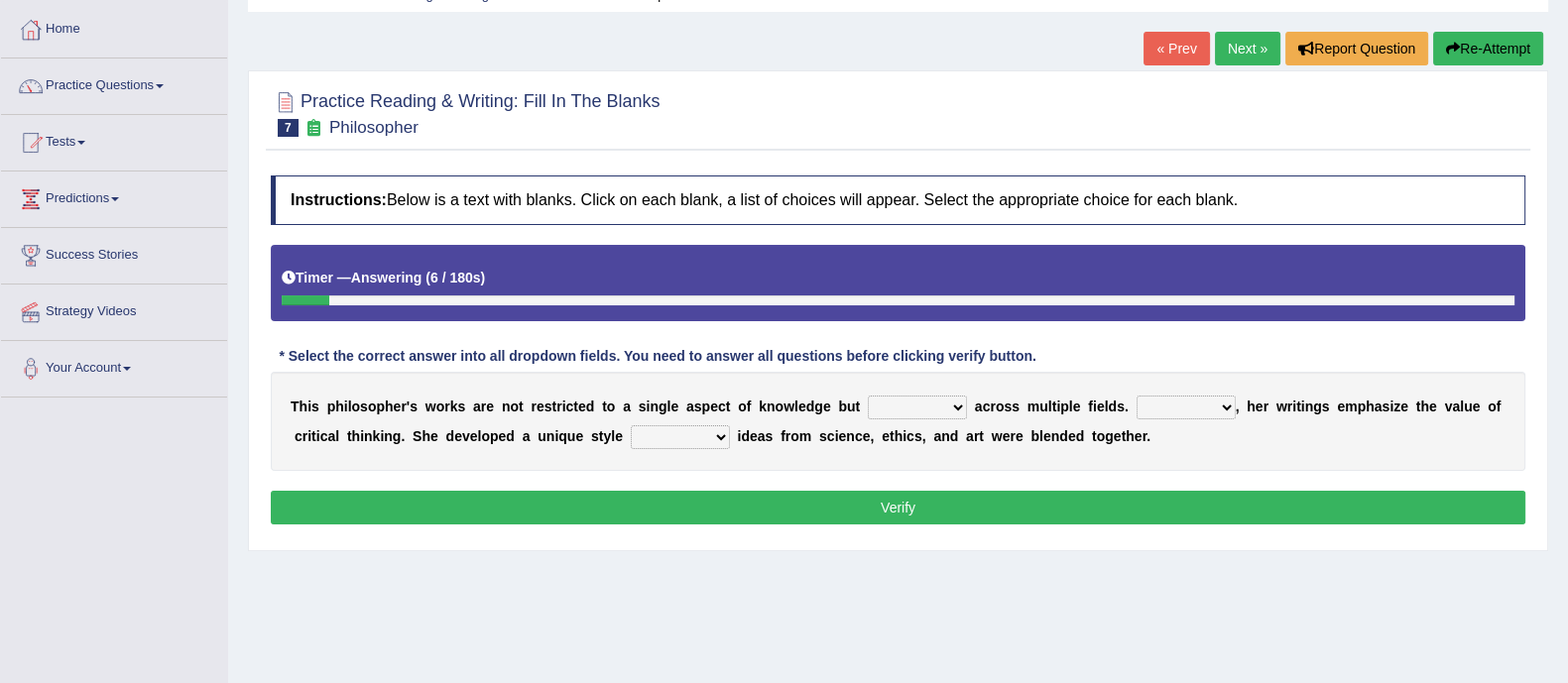
click at [925, 409] on select "constrain contain assemble extend" at bounding box center [917, 408] width 99 height 24
click at [868, 396] on select "constrain contain assemble extend" at bounding box center [917, 408] width 99 height 24
click at [905, 409] on select "constrain contain assemble extend" at bounding box center [917, 408] width 99 height 24
click at [868, 396] on select "constrain contain assemble extend" at bounding box center [917, 408] width 99 height 24
click at [912, 409] on select "constrain contain assemble extend" at bounding box center [917, 408] width 99 height 24
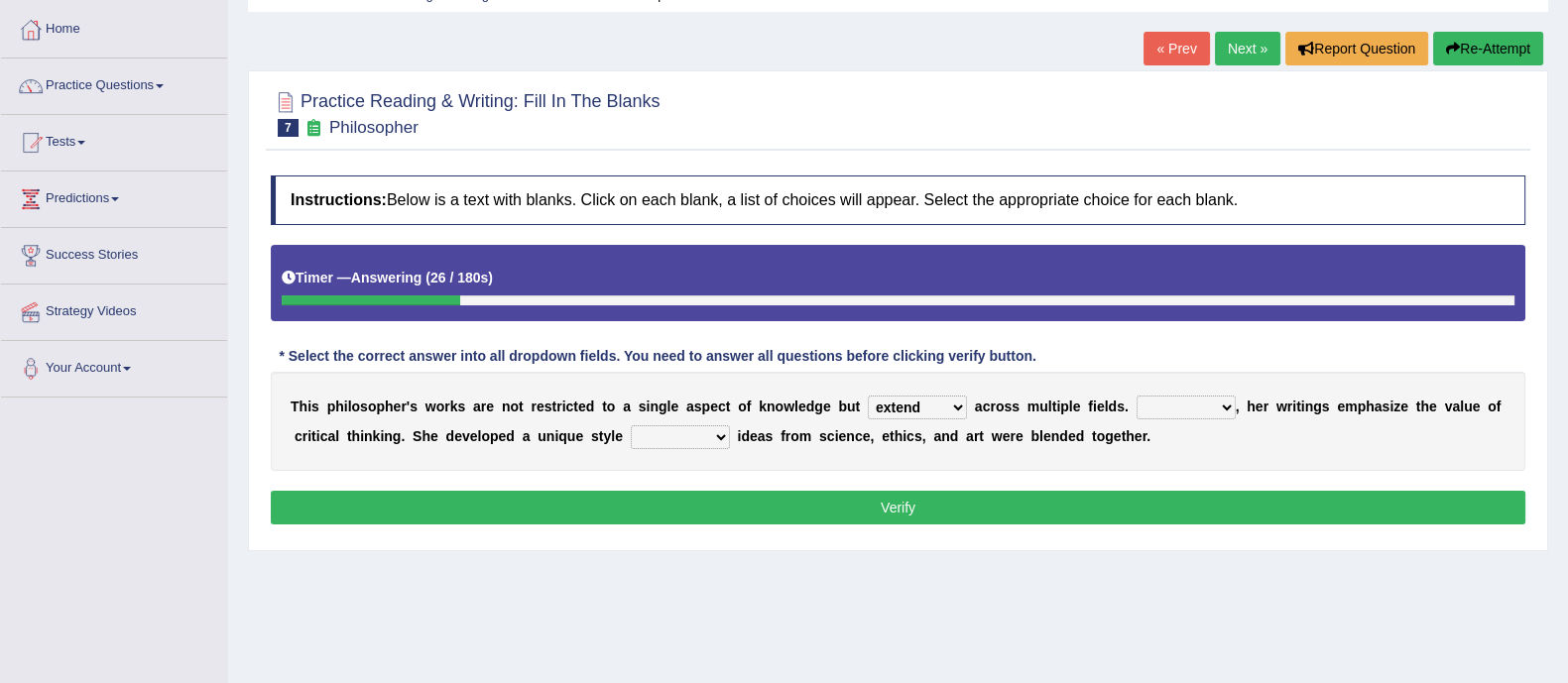
select select "contain"
click at [868, 396] on select "constrain contain assemble extend" at bounding box center [917, 408] width 99 height 24
click at [1206, 406] on select "Rather So Moreover Likely" at bounding box center [1186, 408] width 99 height 24
select select "Moreover"
click at [1137, 396] on select "Rather So Moreover Likely" at bounding box center [1186, 408] width 99 height 24
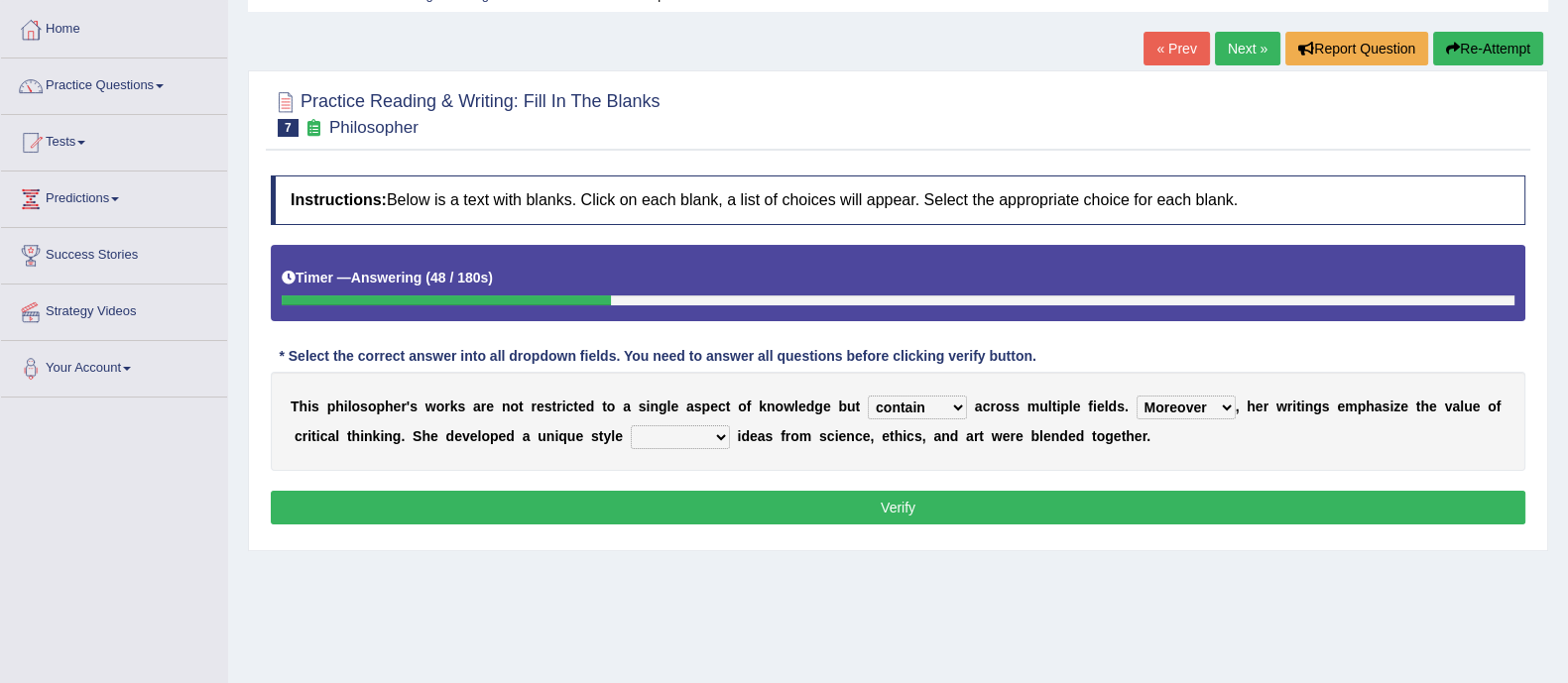
click at [688, 425] on select "in that that which in which" at bounding box center [680, 437] width 99 height 24
select select "in which"
click at [631, 425] on select "in that that which in which" at bounding box center [680, 437] width 99 height 24
click at [679, 435] on select "in that that which in which" at bounding box center [680, 437] width 99 height 24
click at [615, 440] on b "e" at bounding box center [619, 436] width 8 height 16
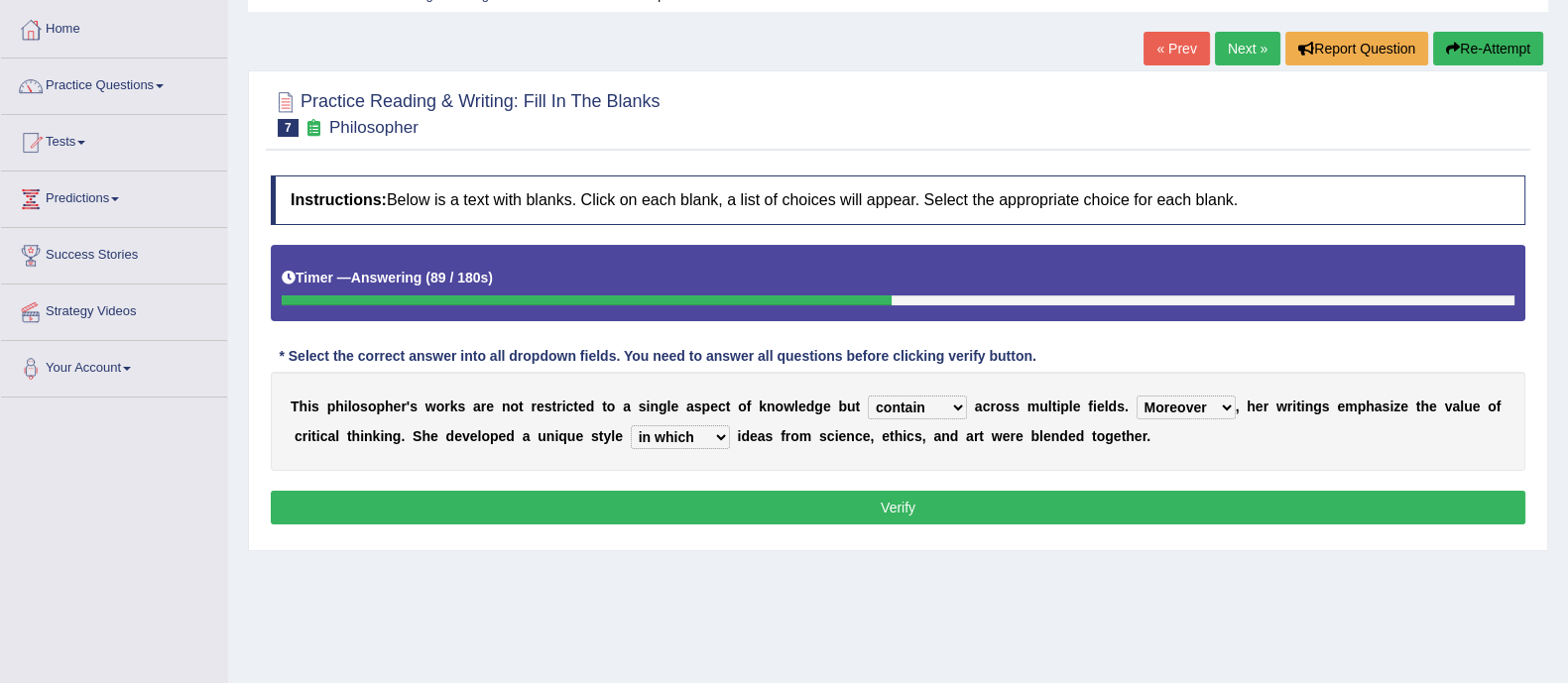
click at [626, 520] on button "Verify" at bounding box center [898, 508] width 1255 height 34
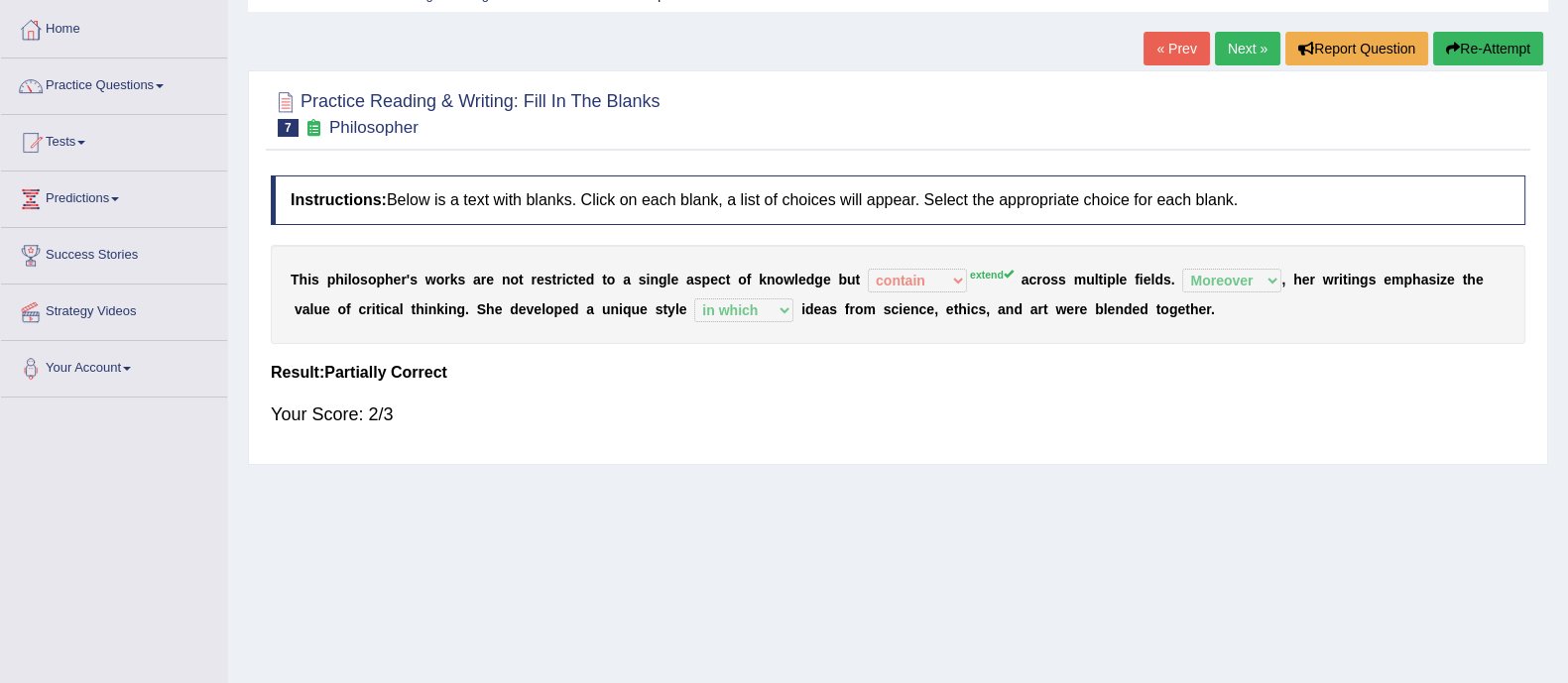
click at [1245, 45] on link "Next »" at bounding box center [1247, 49] width 65 height 34
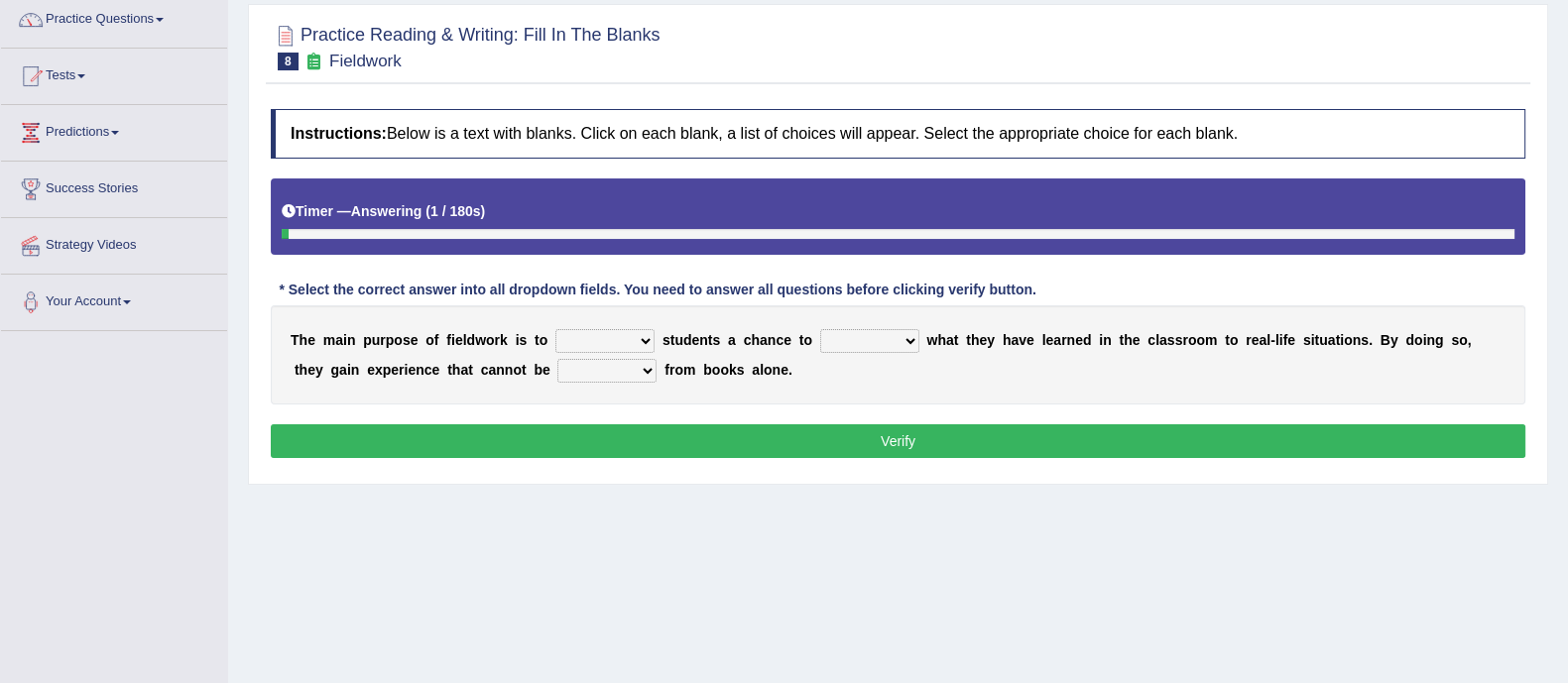
scroll to position [166, 0]
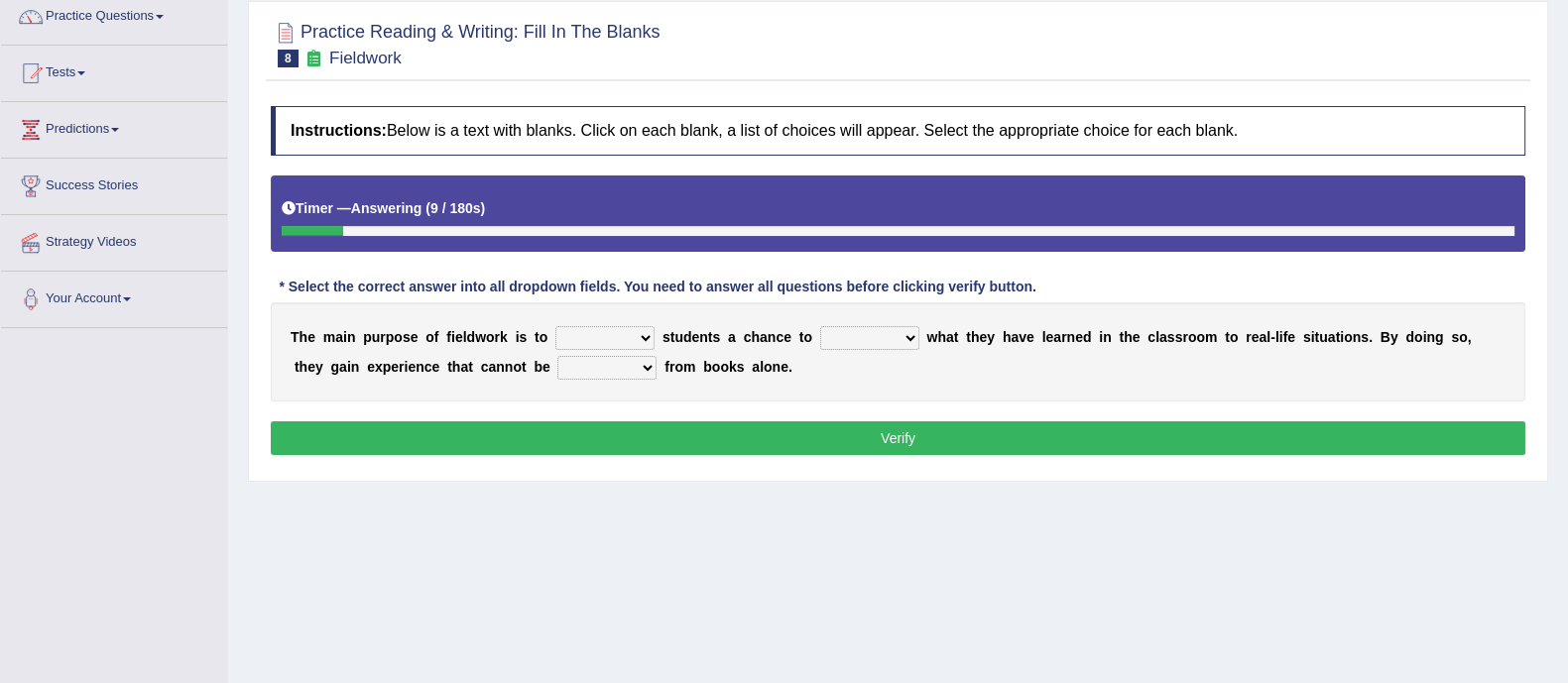
click at [607, 337] on select "resemble stow rave offer" at bounding box center [604, 338] width 99 height 24
select select "offer"
click at [555, 326] on select "resemble stow rave offer" at bounding box center [604, 338] width 99 height 24
click at [893, 344] on select "compare align apply dismount" at bounding box center [869, 338] width 99 height 24
select select "compare"
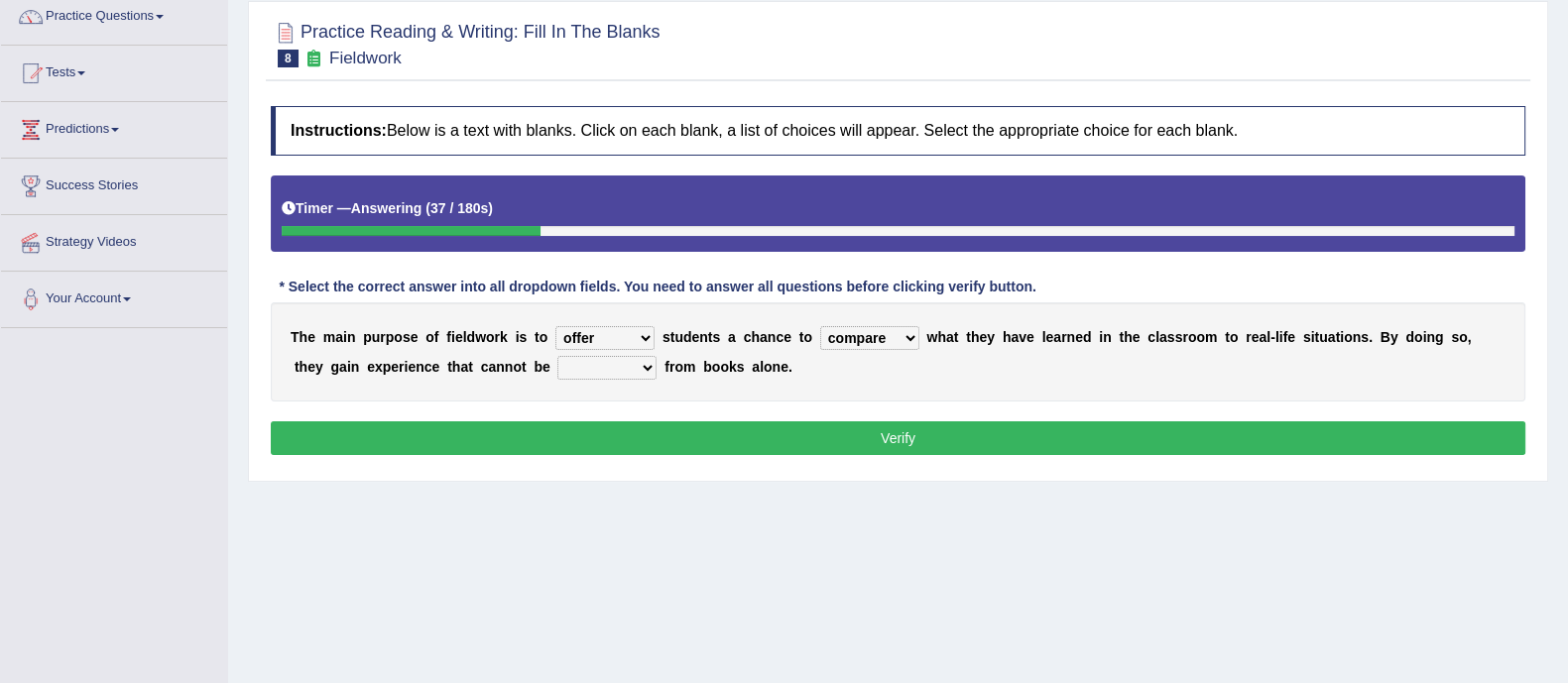
click at [820, 326] on select "compare align apply dismount" at bounding box center [869, 338] width 99 height 24
click at [588, 365] on select "originated prepared obtained touted" at bounding box center [606, 368] width 99 height 24
select select "obtained"
click at [557, 356] on select "originated prepared obtained touted" at bounding box center [606, 368] width 99 height 24
click at [664, 432] on button "Verify" at bounding box center [898, 438] width 1255 height 34
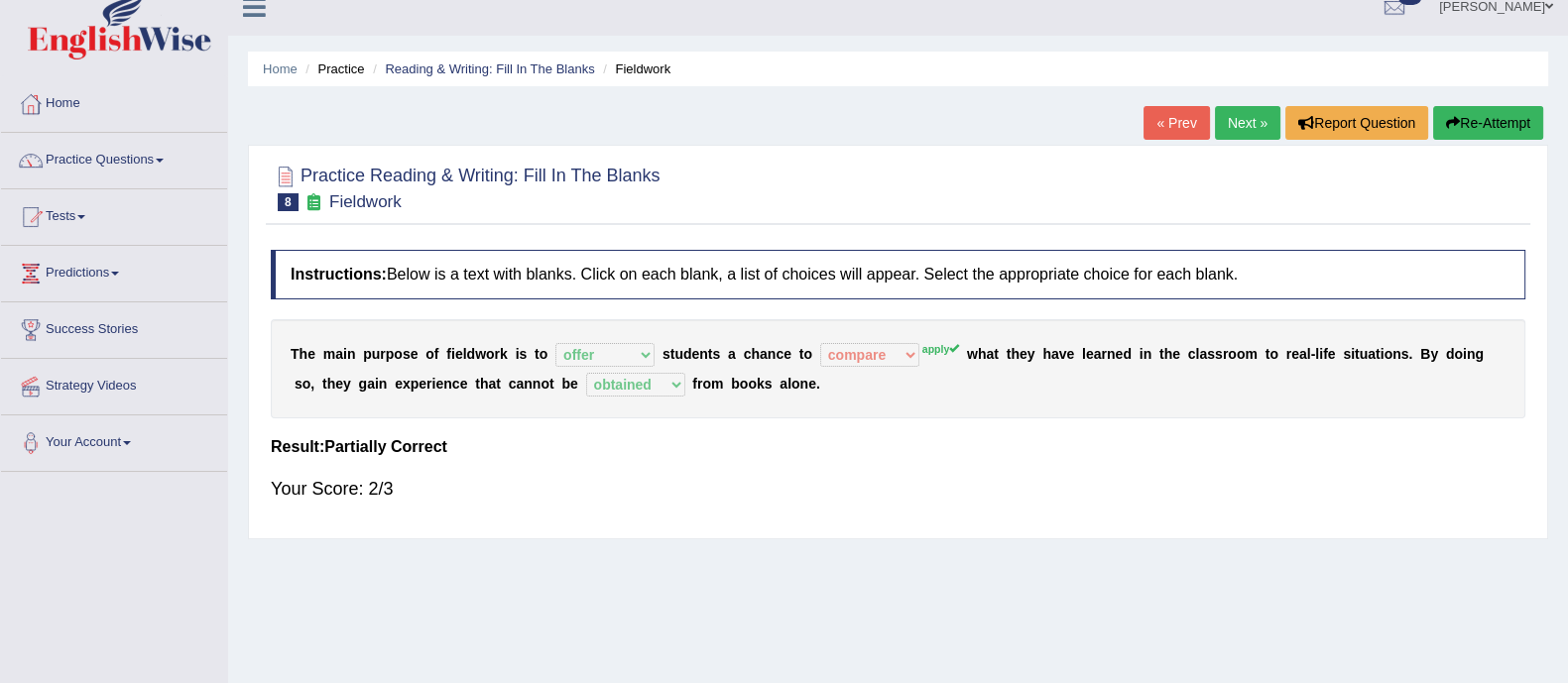
scroll to position [0, 0]
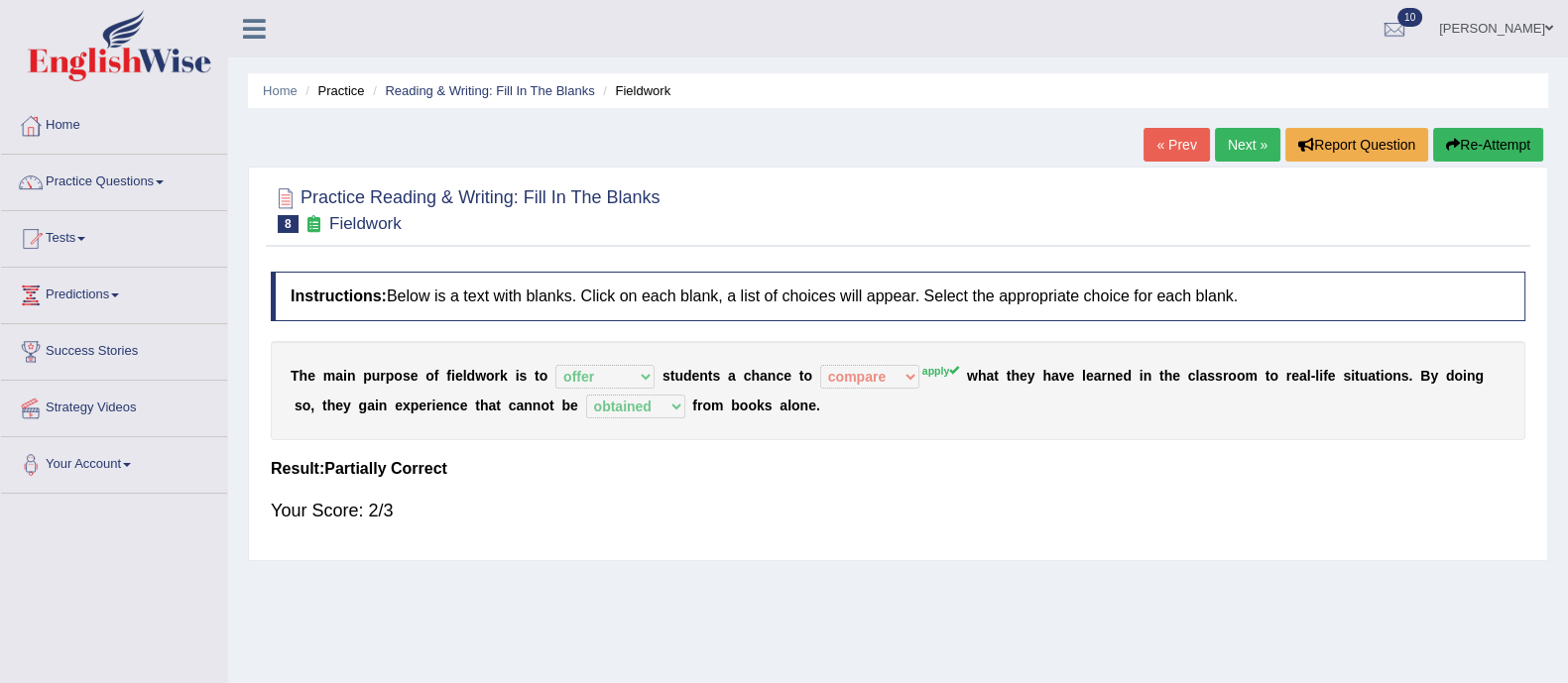
click at [1245, 146] on link "Next »" at bounding box center [1247, 145] width 65 height 34
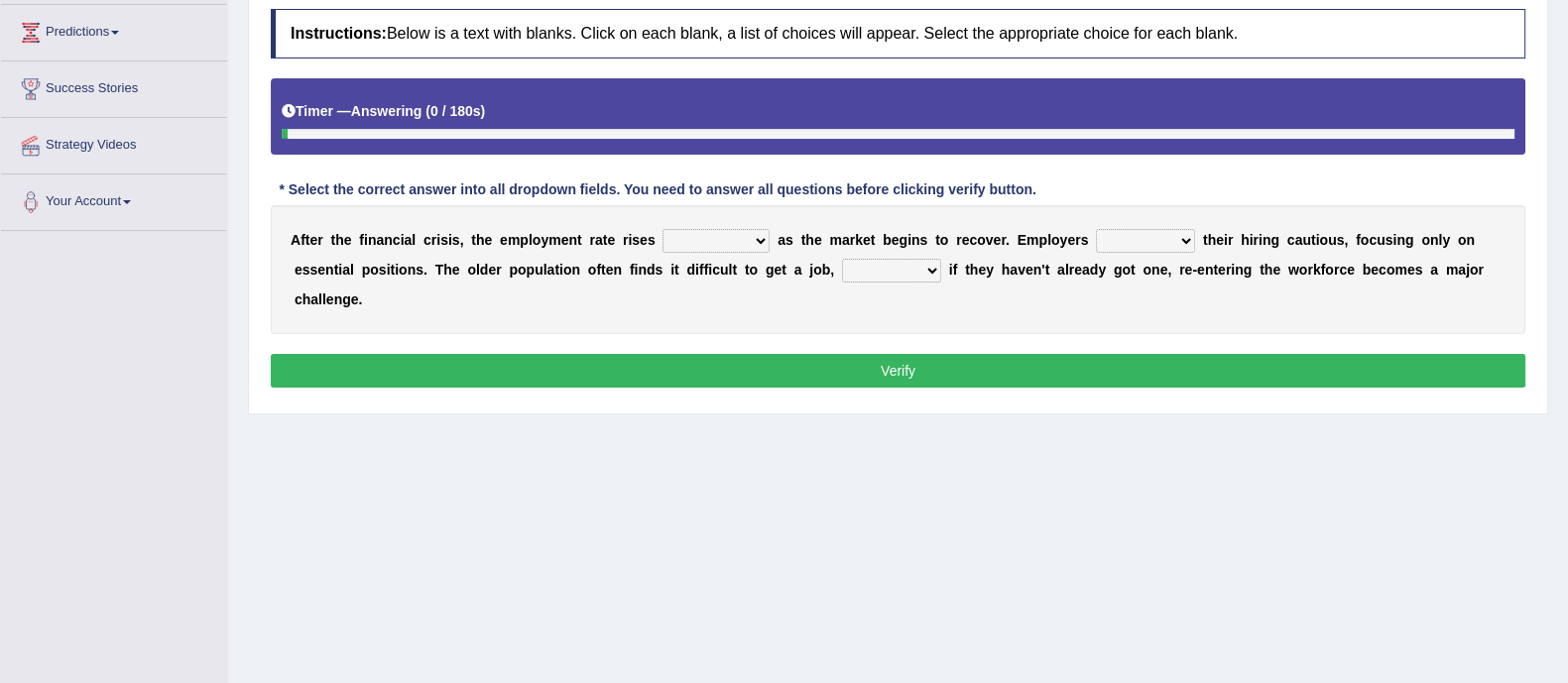
scroll to position [277, 0]
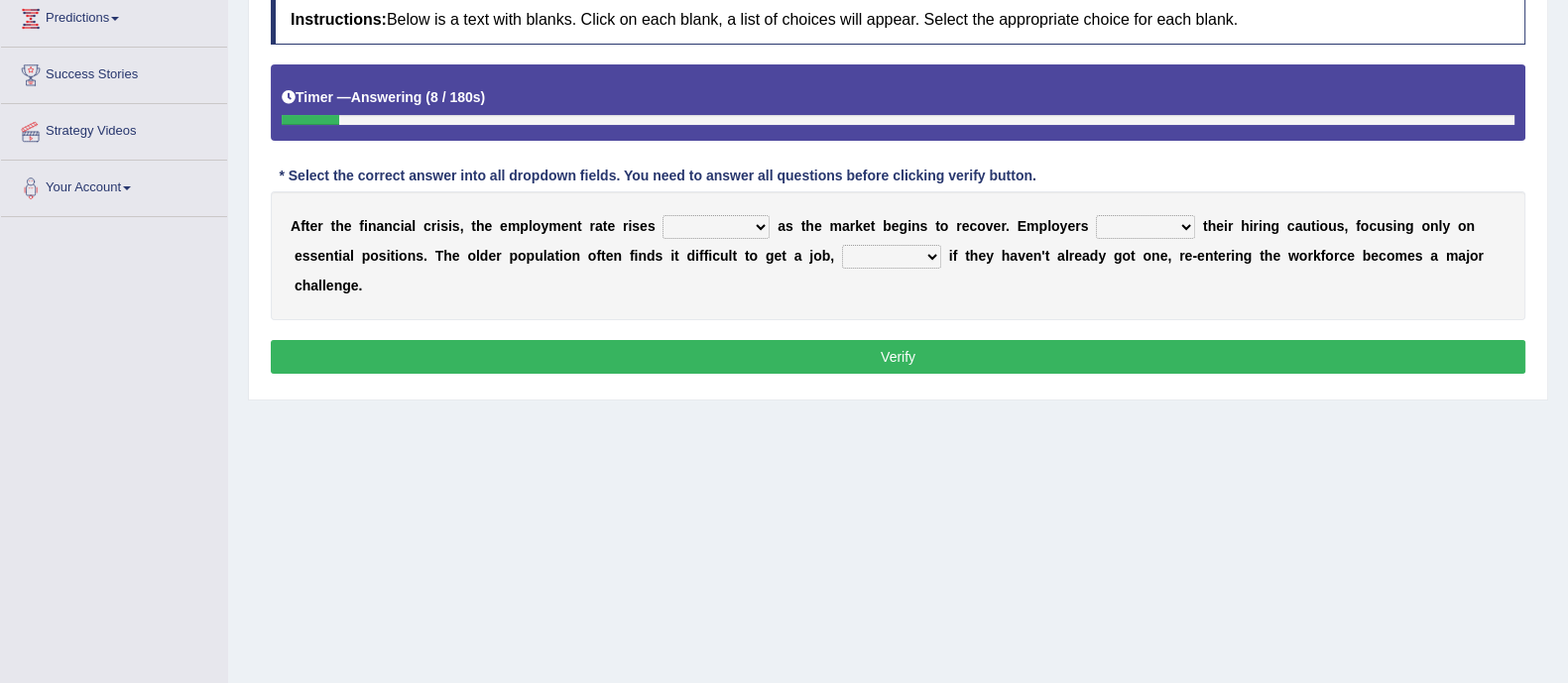
click at [744, 234] on select "normally conversely strenuously sharply" at bounding box center [715, 227] width 107 height 24
select select "strenuously"
click at [662, 215] on select "normally conversely strenuously sharply" at bounding box center [715, 227] width 107 height 24
click at [1121, 229] on select "keeping kept keep are kept" at bounding box center [1145, 227] width 99 height 24
select select "keeping"
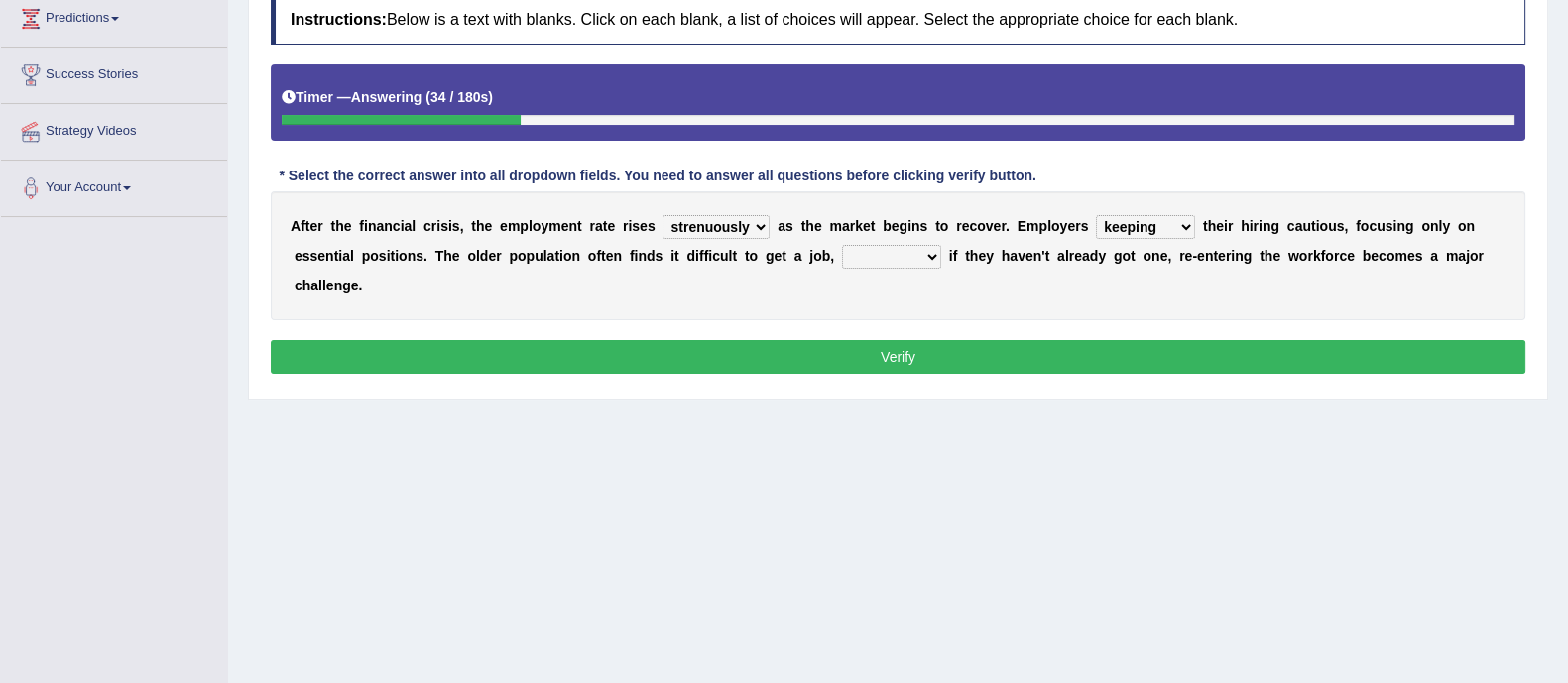
click at [1097, 215] on select "keeping kept keep are kept" at bounding box center [1145, 227] width 99 height 24
click at [895, 260] on select "although while then because" at bounding box center [891, 257] width 99 height 24
select select "because"
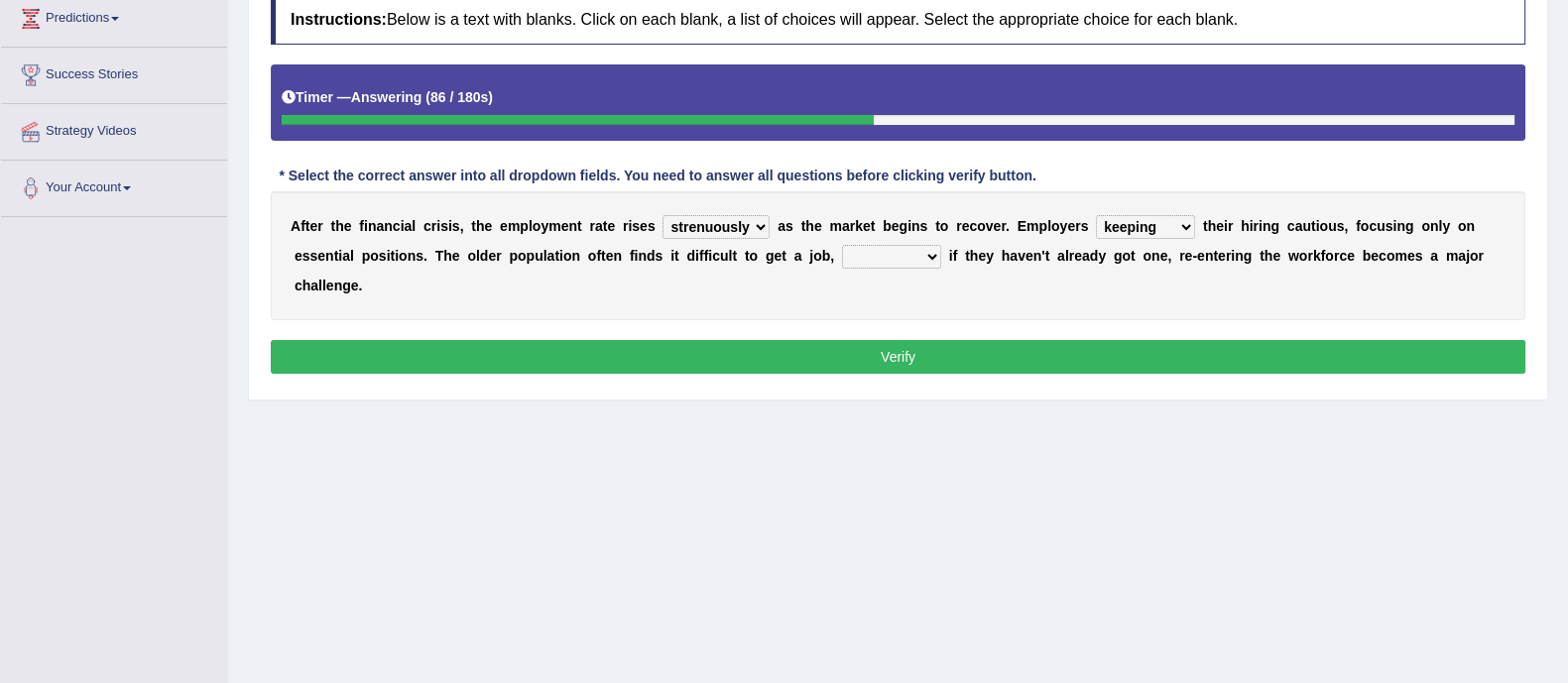
click at [842, 245] on select "although while then because" at bounding box center [891, 257] width 99 height 24
click at [717, 221] on select "normally conversely strenuously sharply" at bounding box center [715, 227] width 107 height 24
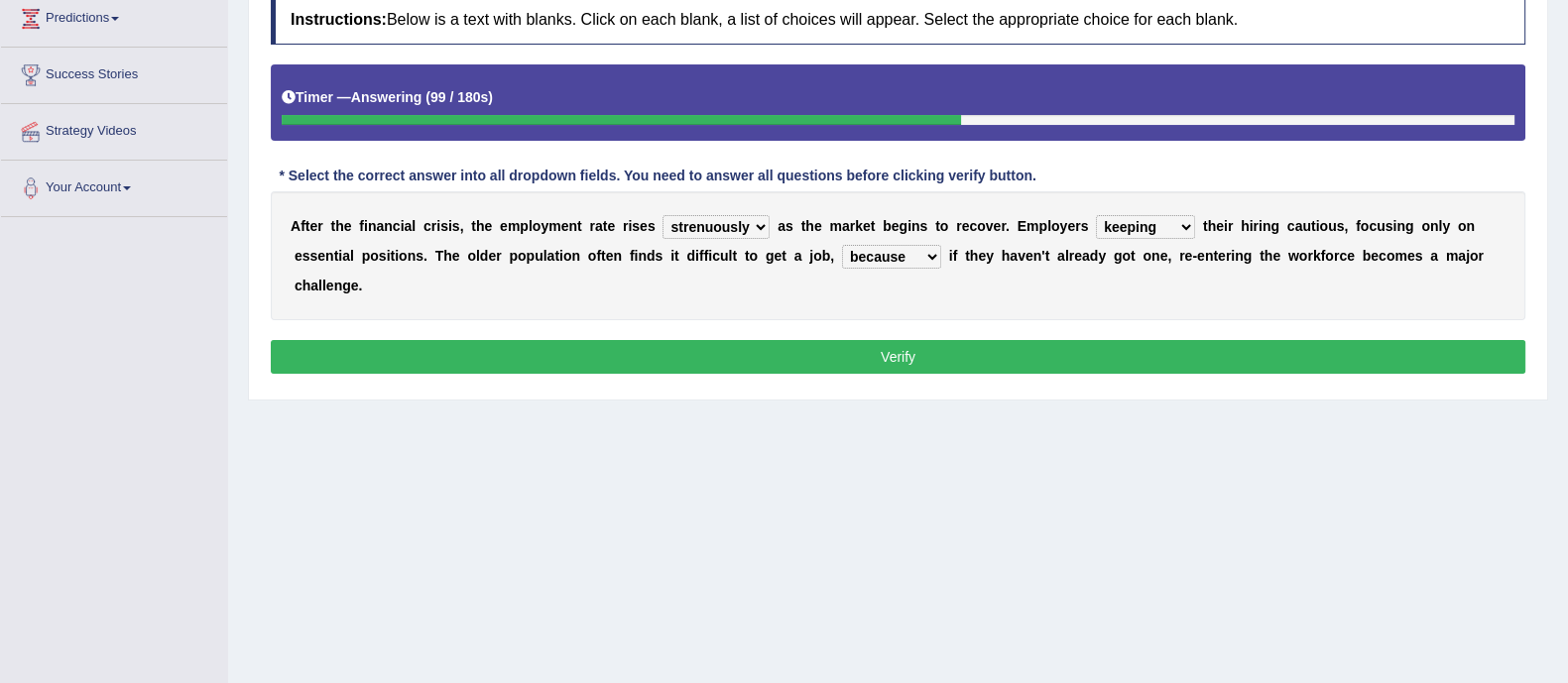
click at [719, 361] on button "Verify" at bounding box center [898, 357] width 1255 height 34
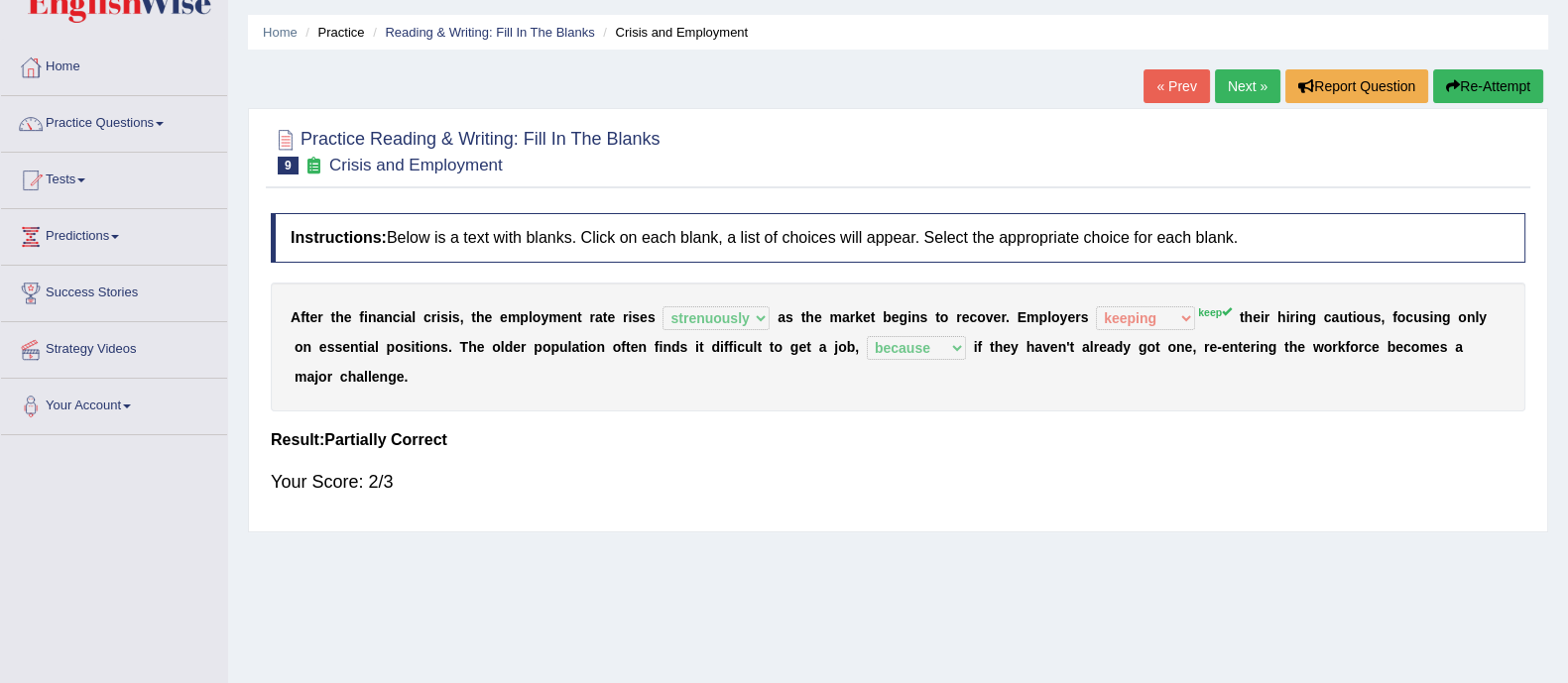
scroll to position [0, 0]
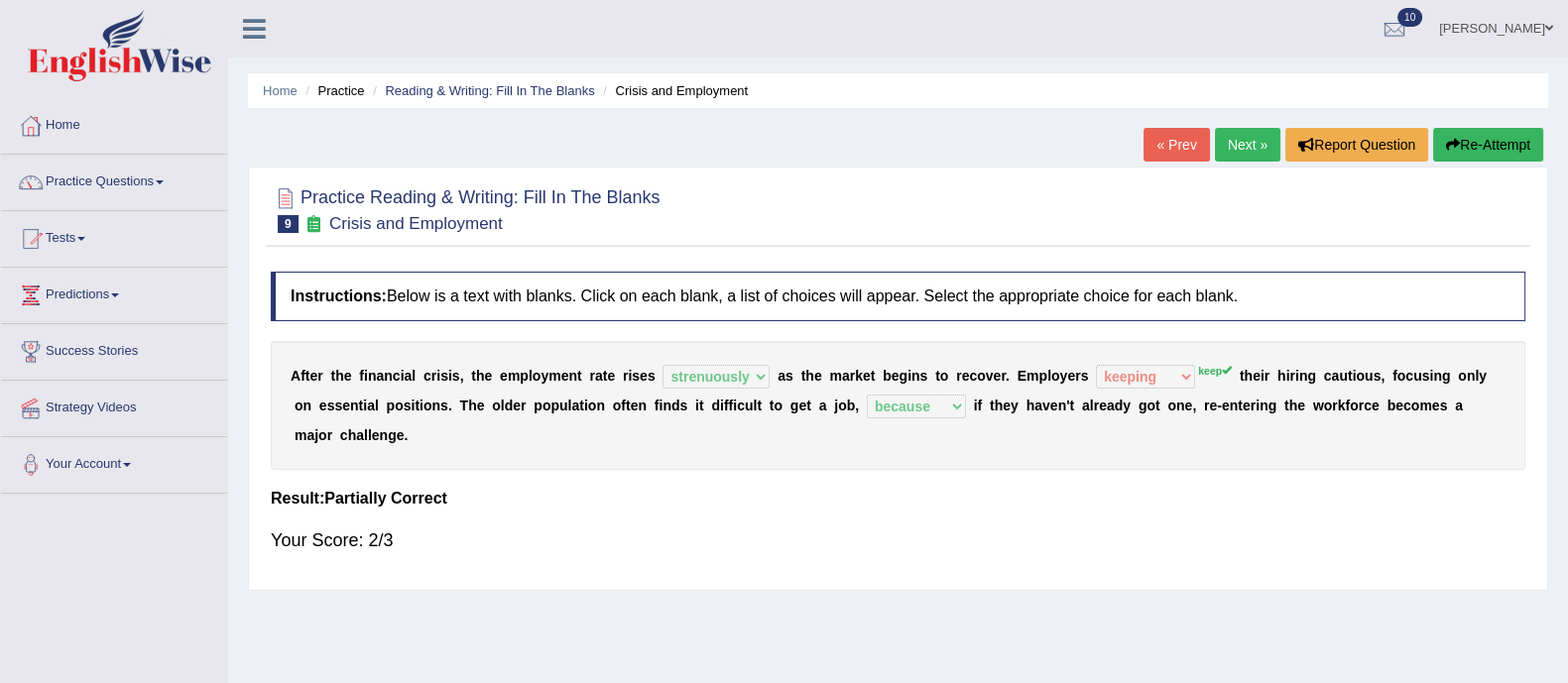
click at [1238, 130] on link "Next »" at bounding box center [1247, 145] width 65 height 34
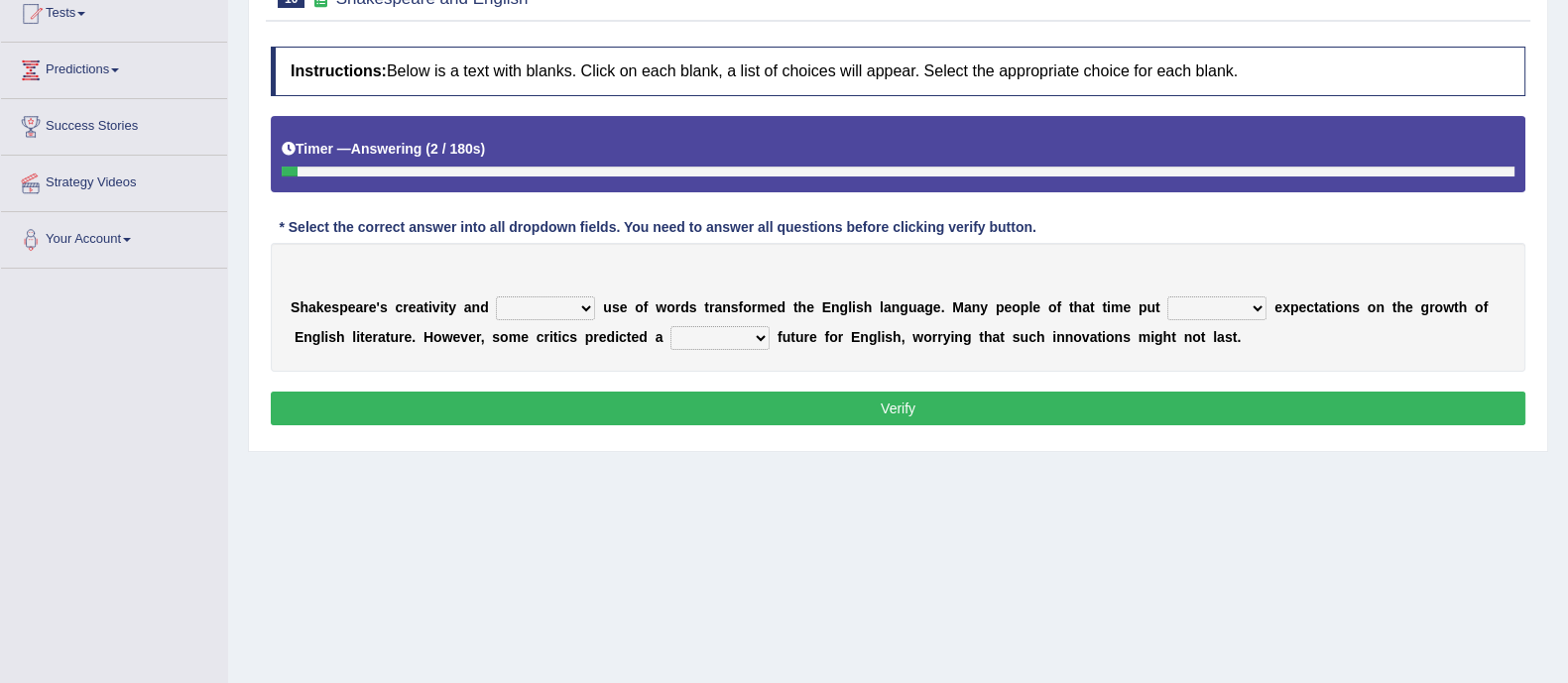
scroll to position [229, 0]
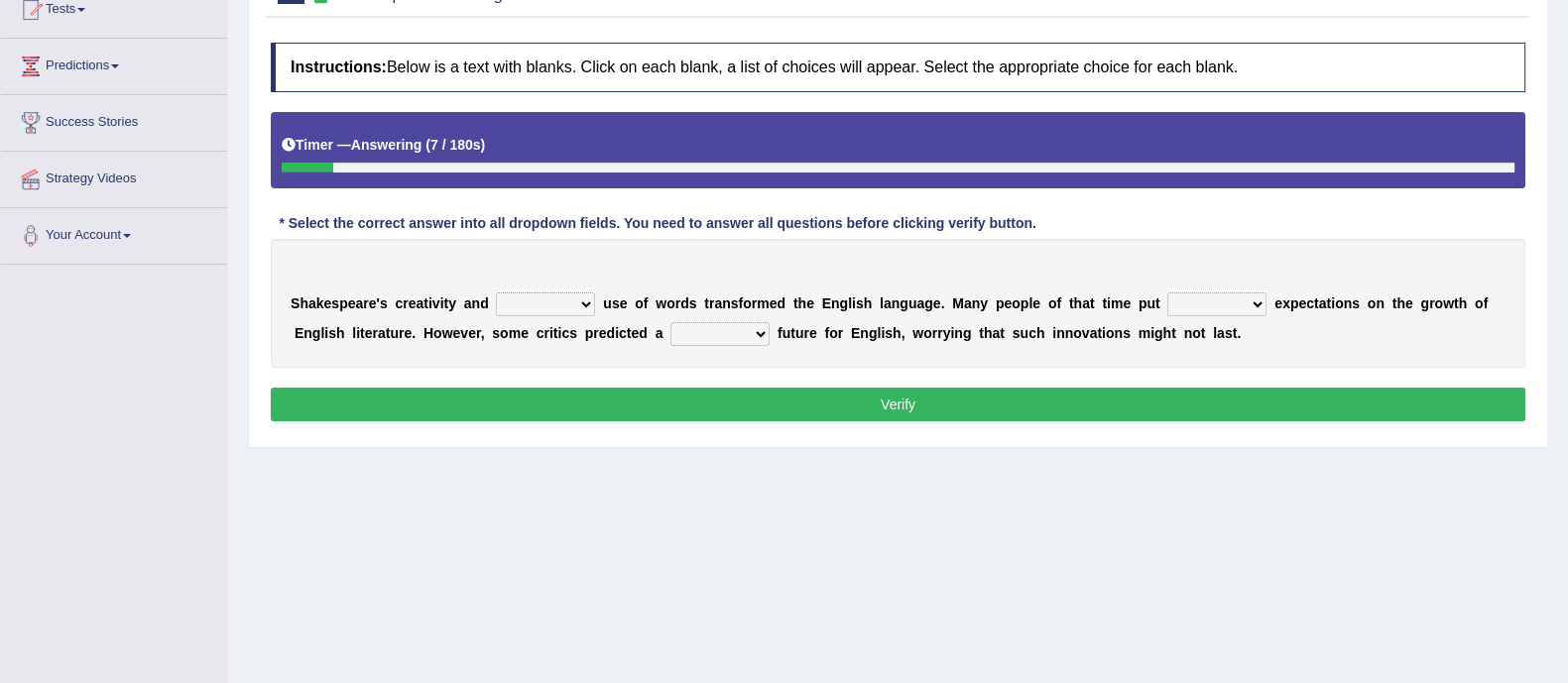
click at [538, 298] on select "idealized intensive fancied inventive" at bounding box center [545, 305] width 99 height 24
select select "intensive"
click at [496, 293] on select "idealized intensive fancied inventive" at bounding box center [545, 305] width 99 height 24
click at [1218, 301] on select "wide much high more" at bounding box center [1216, 305] width 99 height 24
select select "high"
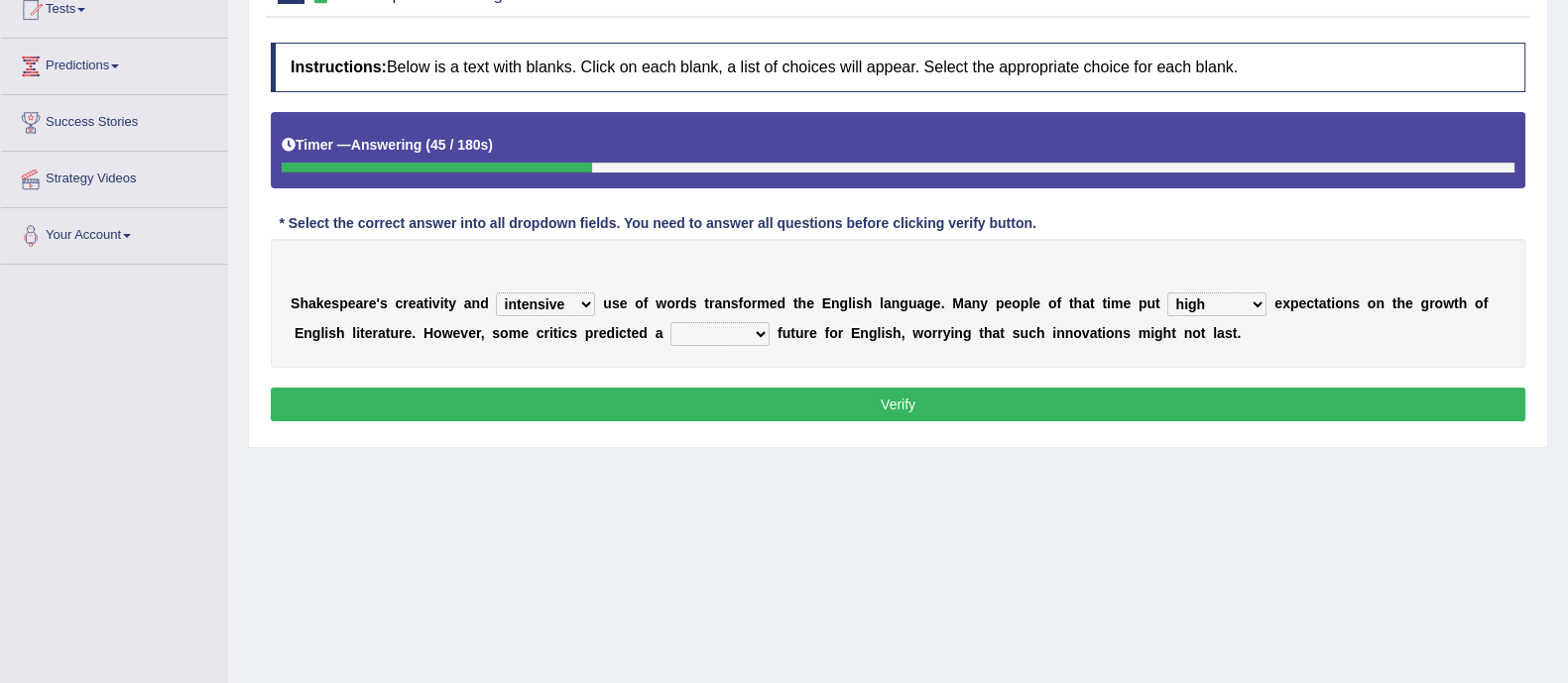
click at [1167, 293] on select "wide much high more" at bounding box center [1216, 305] width 99 height 24
click at [716, 334] on select "monetary promising irresistible daunting" at bounding box center [719, 334] width 99 height 24
select select "daunting"
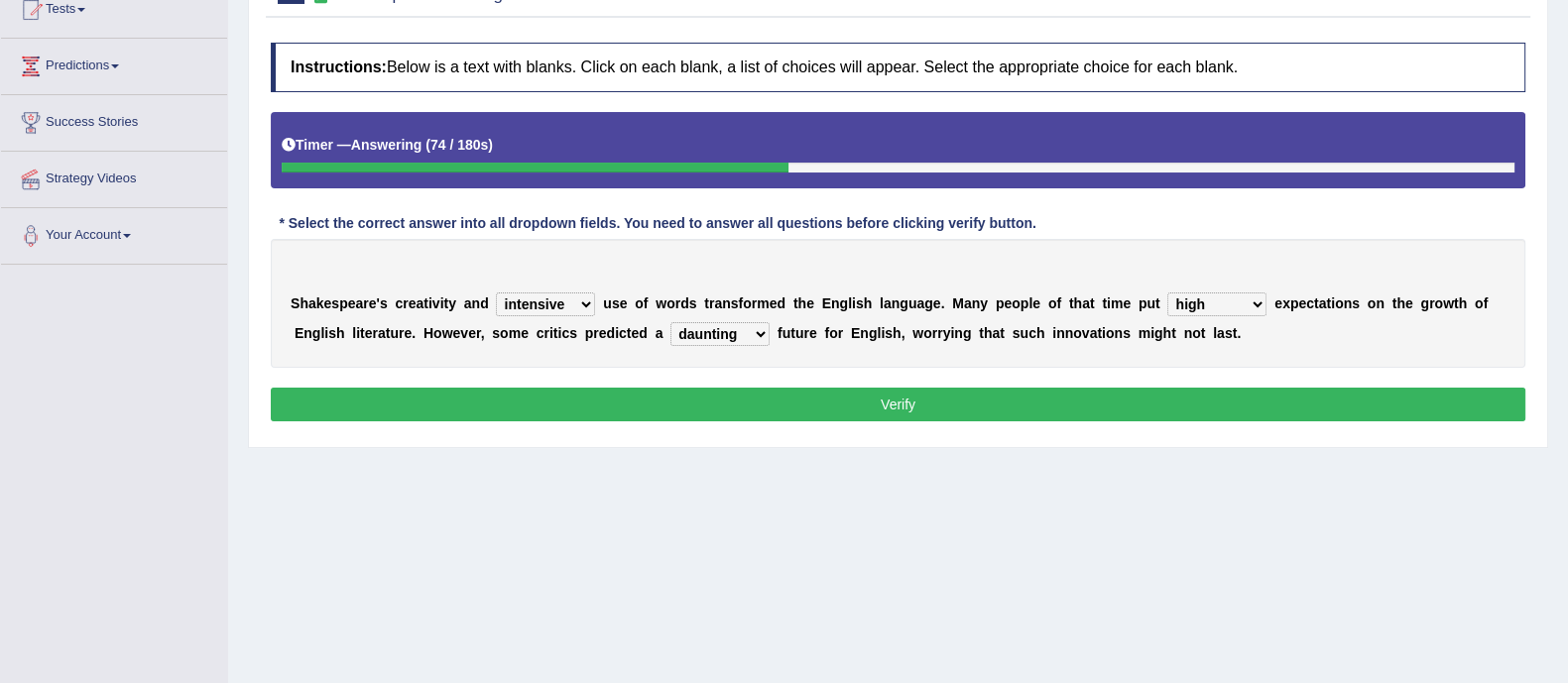
click at [670, 322] on select "monetary promising irresistible daunting" at bounding box center [719, 334] width 99 height 24
click at [726, 412] on button "Verify" at bounding box center [898, 405] width 1255 height 34
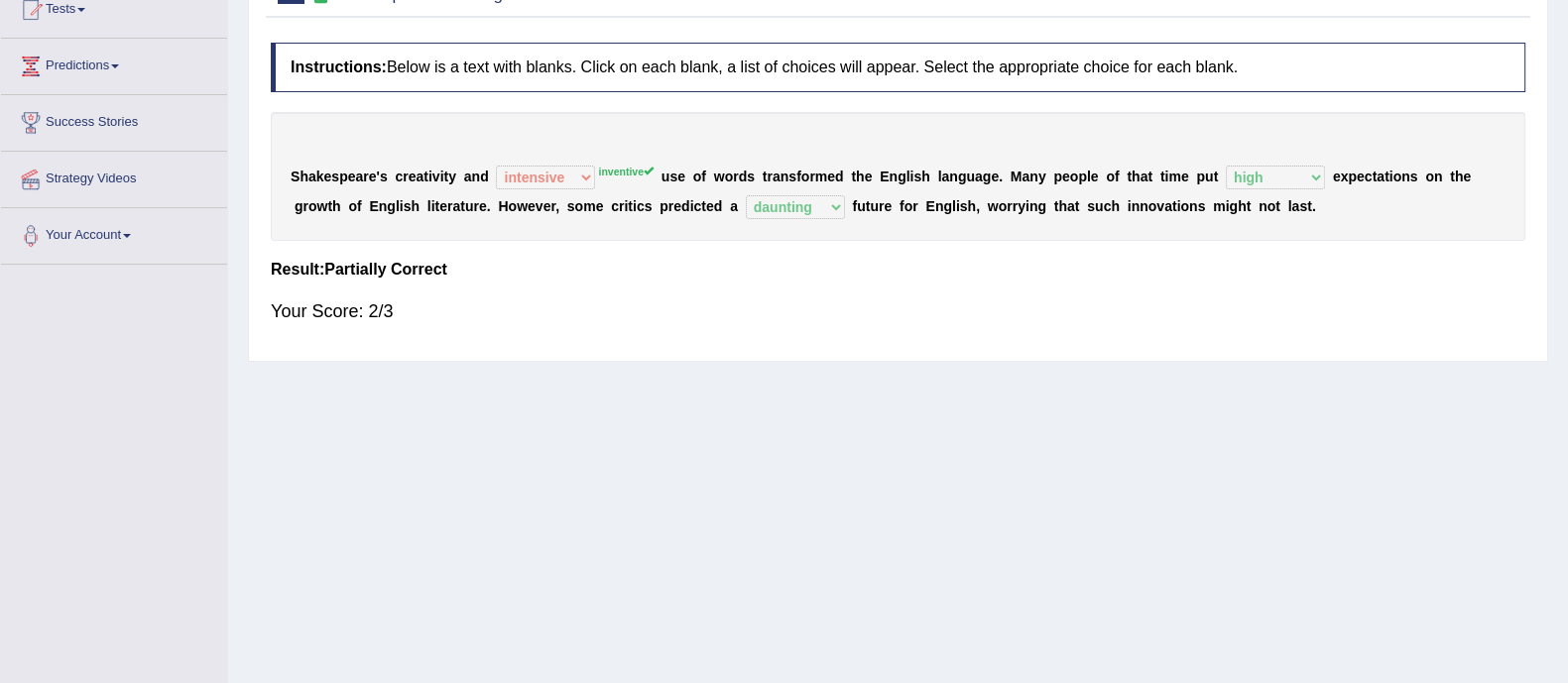
scroll to position [0, 0]
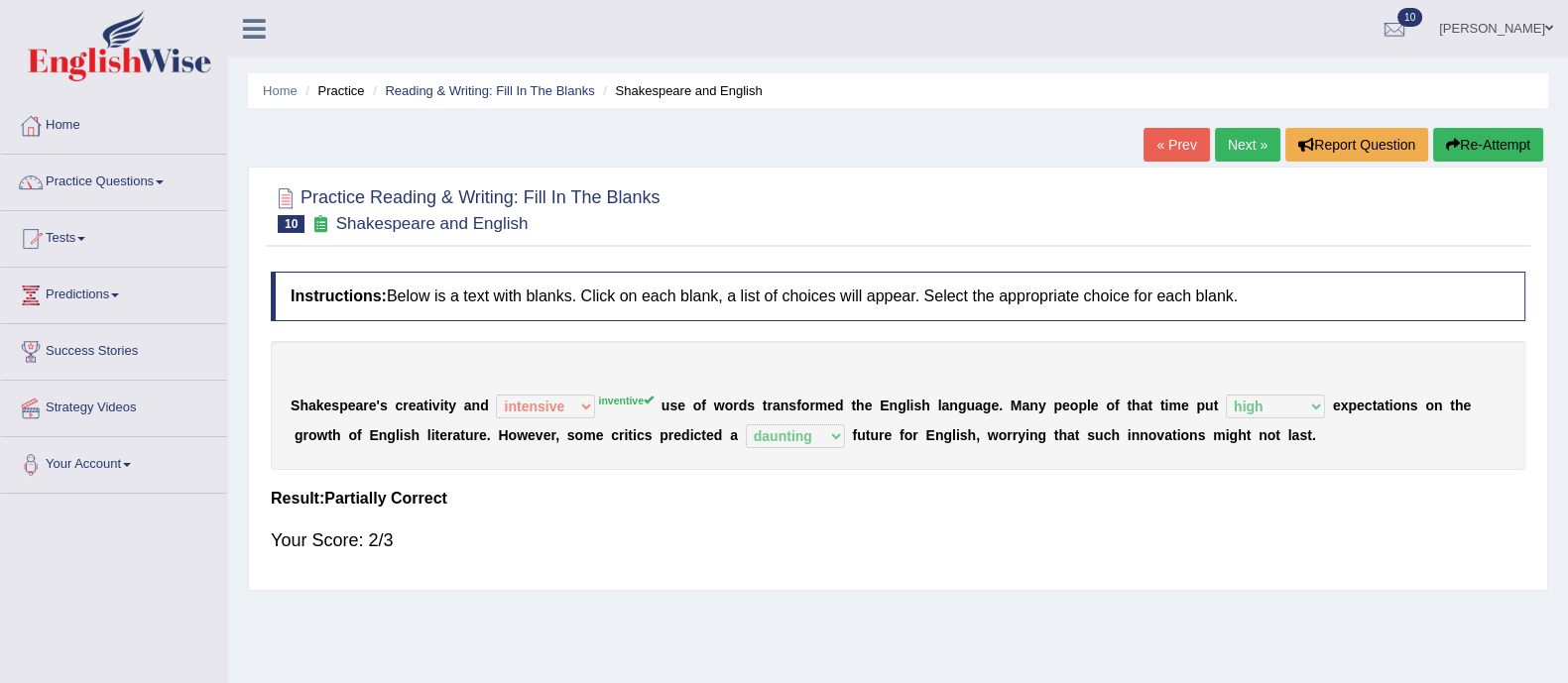
click at [1242, 142] on link "Next »" at bounding box center [1247, 145] width 65 height 34
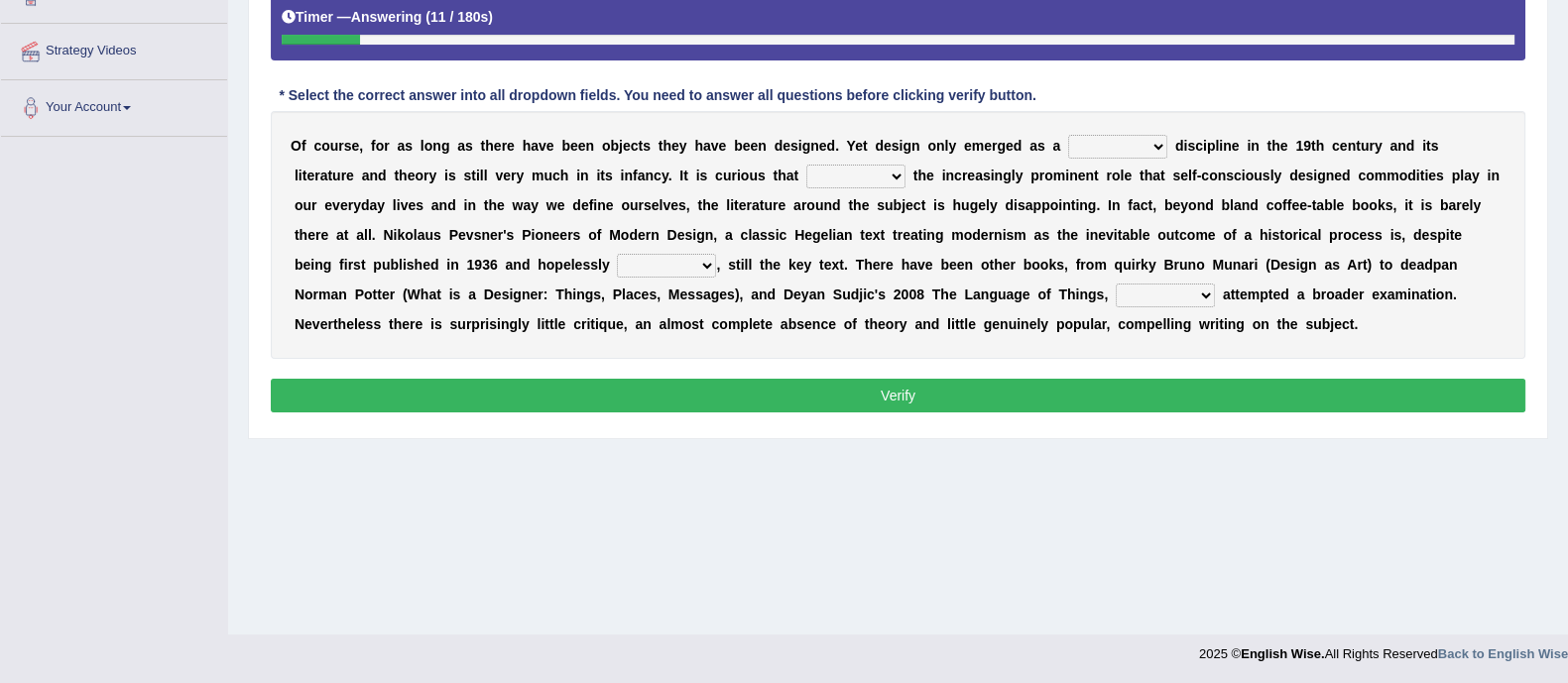
click at [1092, 149] on select "bilateral ubiquitous foremost dedicated" at bounding box center [1117, 147] width 99 height 24
click at [1068, 135] on select "bilateral ubiquitous foremost dedicated" at bounding box center [1117, 147] width 99 height 24
click at [1152, 136] on select "bilateral ubiquitous foremost dedicated" at bounding box center [1117, 147] width 99 height 24
click at [1068, 135] on select "bilateral ubiquitous foremost dedicated" at bounding box center [1117, 147] width 99 height 24
click at [1102, 140] on select "bilateral ubiquitous foremost dedicated" at bounding box center [1117, 147] width 99 height 24
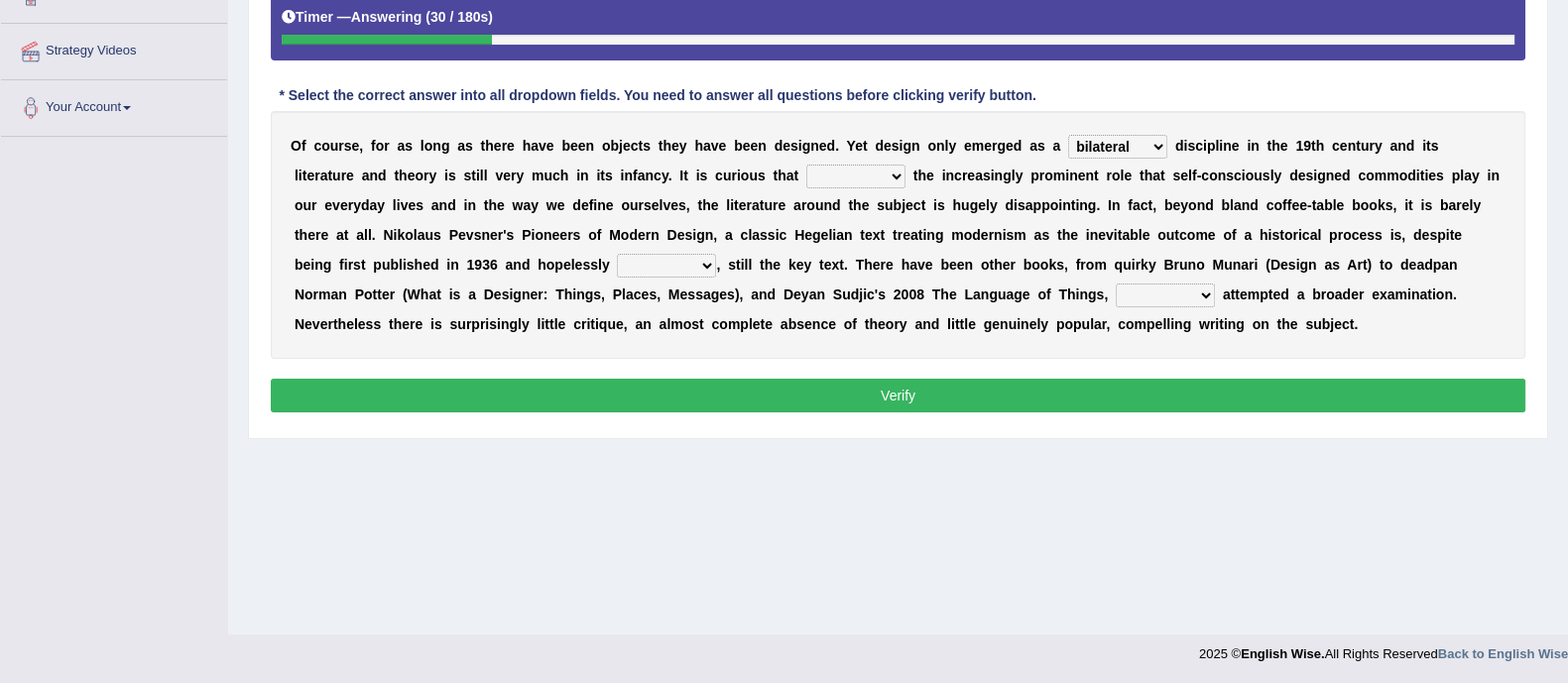
select select "foremost"
click at [1068, 135] on select "bilateral ubiquitous foremost dedicated" at bounding box center [1117, 147] width 99 height 24
click at [907, 168] on b at bounding box center [909, 176] width 8 height 16
click at [880, 171] on select "since despite within through" at bounding box center [855, 177] width 99 height 24
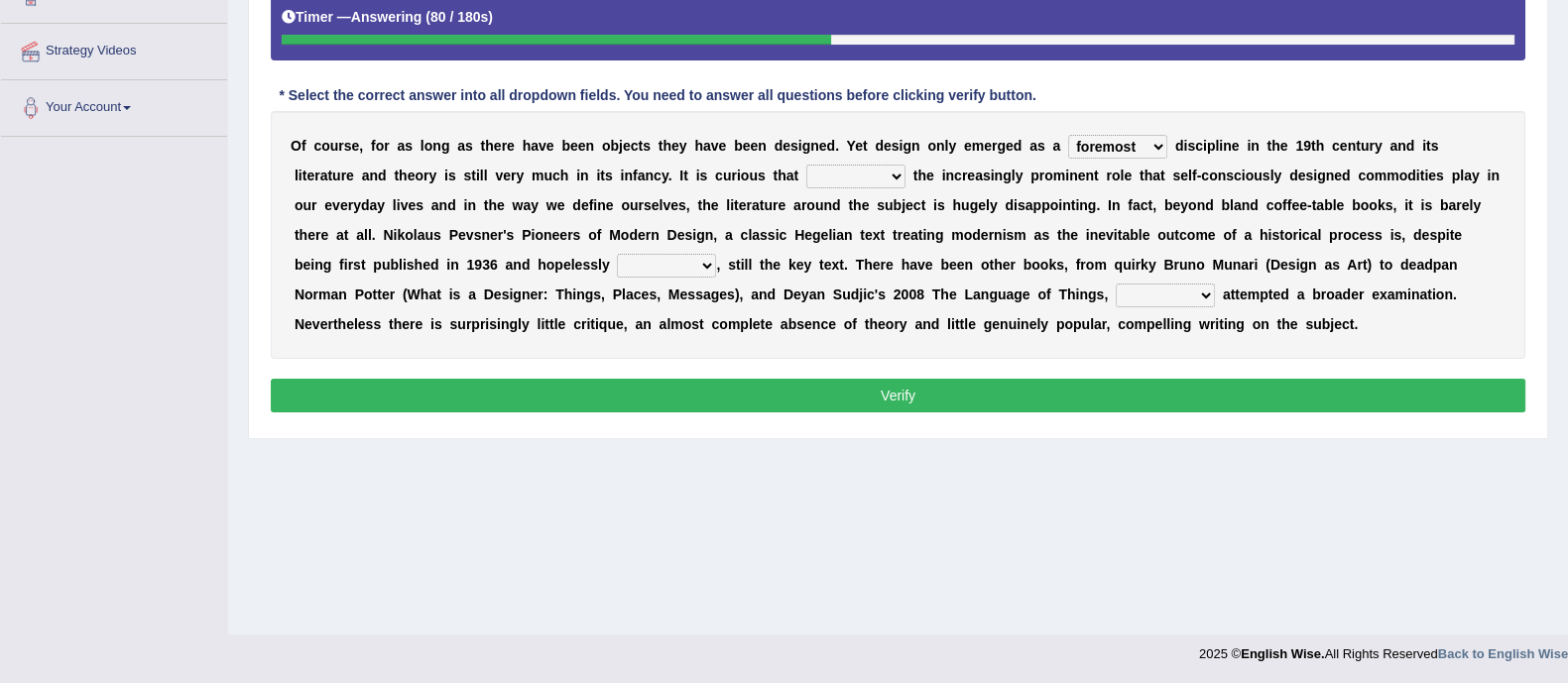
select select "through"
click at [806, 165] on select "since despite within through" at bounding box center [855, 177] width 99 height 24
click at [617, 265] on select "dates dating date dated" at bounding box center [666, 266] width 99 height 24
click at [617, 254] on select "dates dating date dated" at bounding box center [666, 266] width 99 height 24
click at [623, 270] on select "dates dating date dated" at bounding box center [666, 266] width 99 height 24
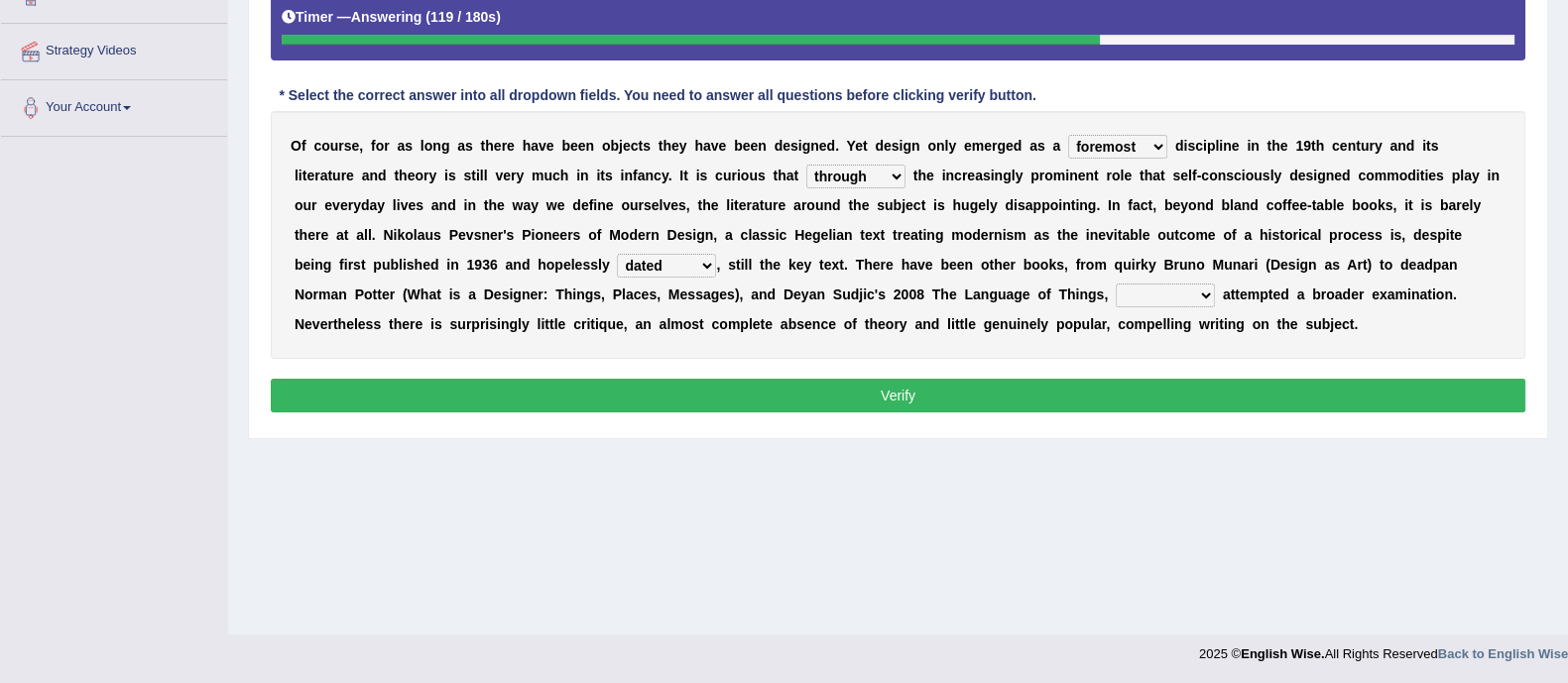
select select "dating"
click at [617, 254] on select "dates dating date dated" at bounding box center [666, 266] width 99 height 24
click at [1116, 285] on select "which then however as" at bounding box center [1165, 296] width 99 height 24
select select "which"
click at [1116, 284] on select "which then however as" at bounding box center [1165, 296] width 99 height 24
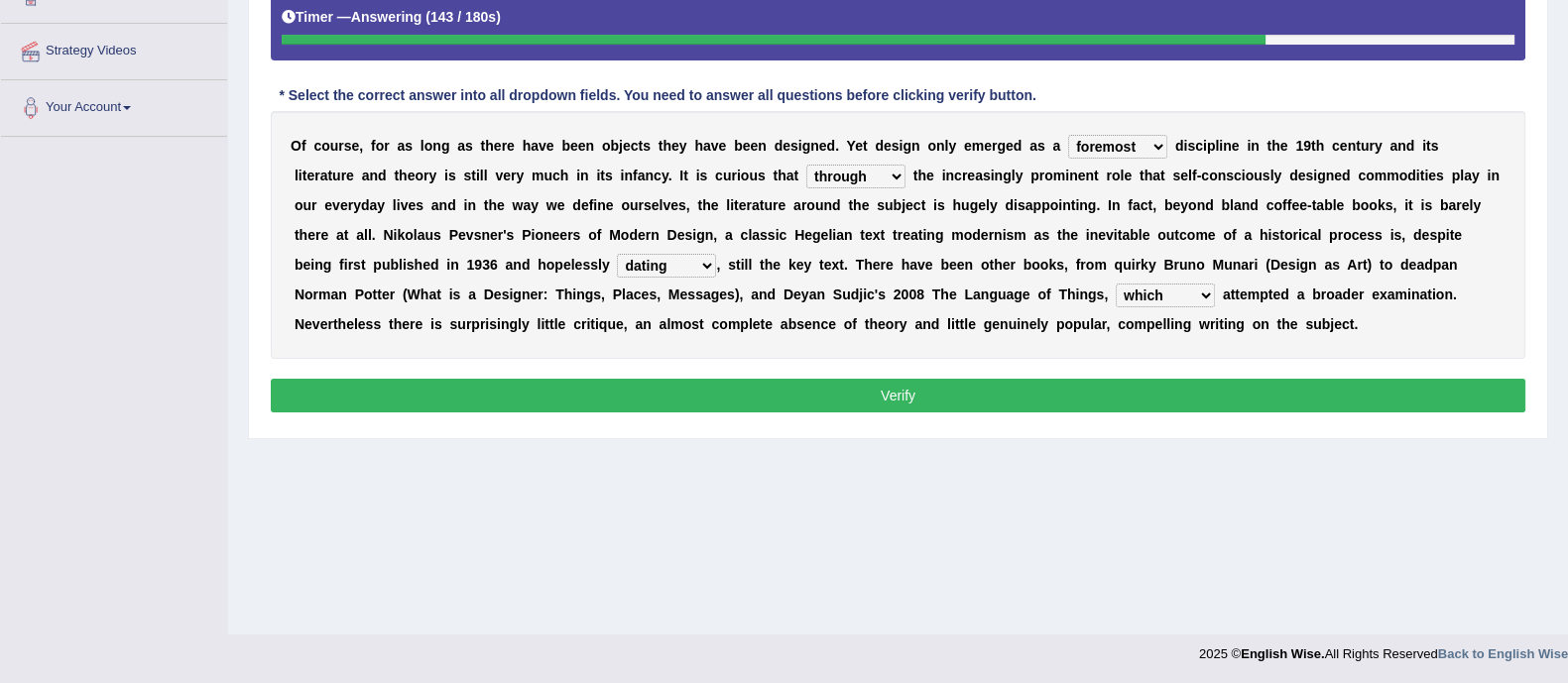
click at [917, 401] on button "Verify" at bounding box center [898, 396] width 1255 height 34
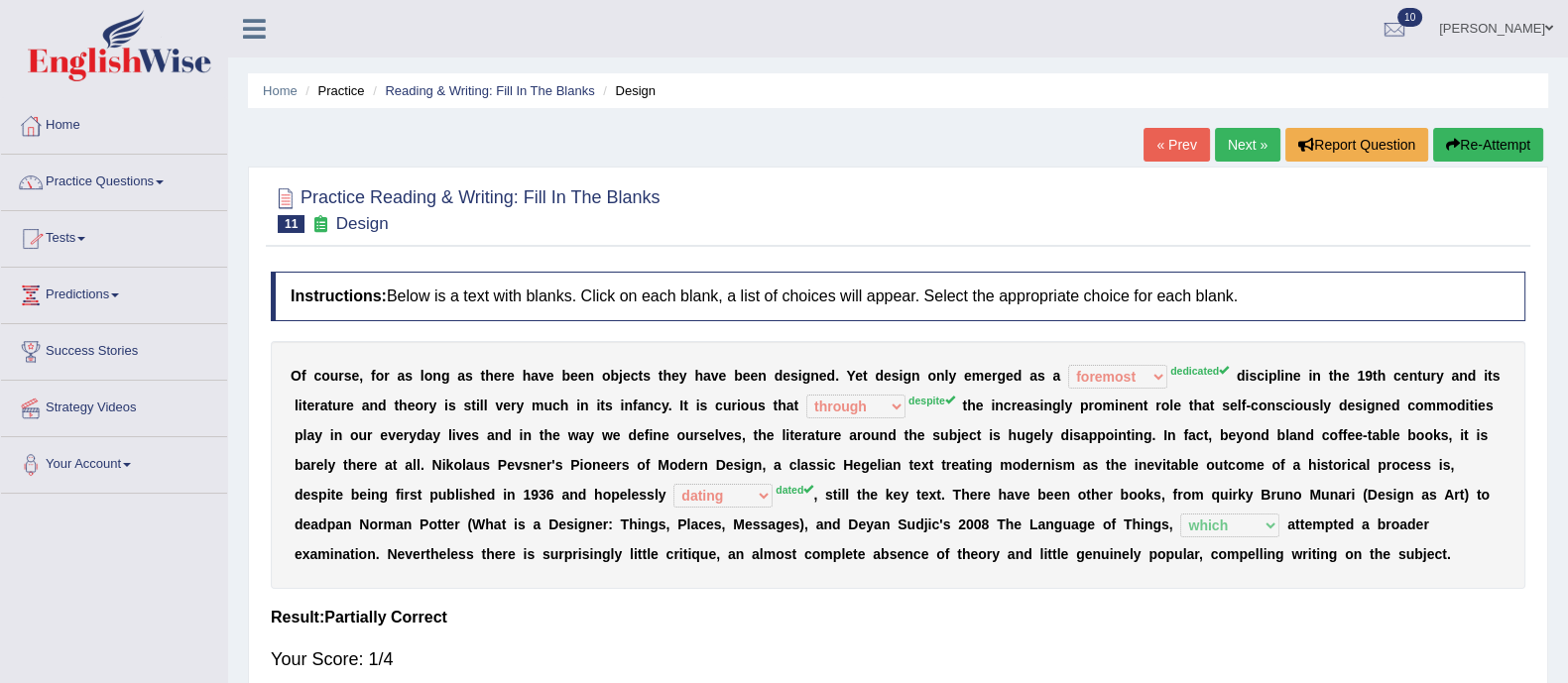
click at [130, 173] on link "Practice Questions" at bounding box center [114, 180] width 226 height 50
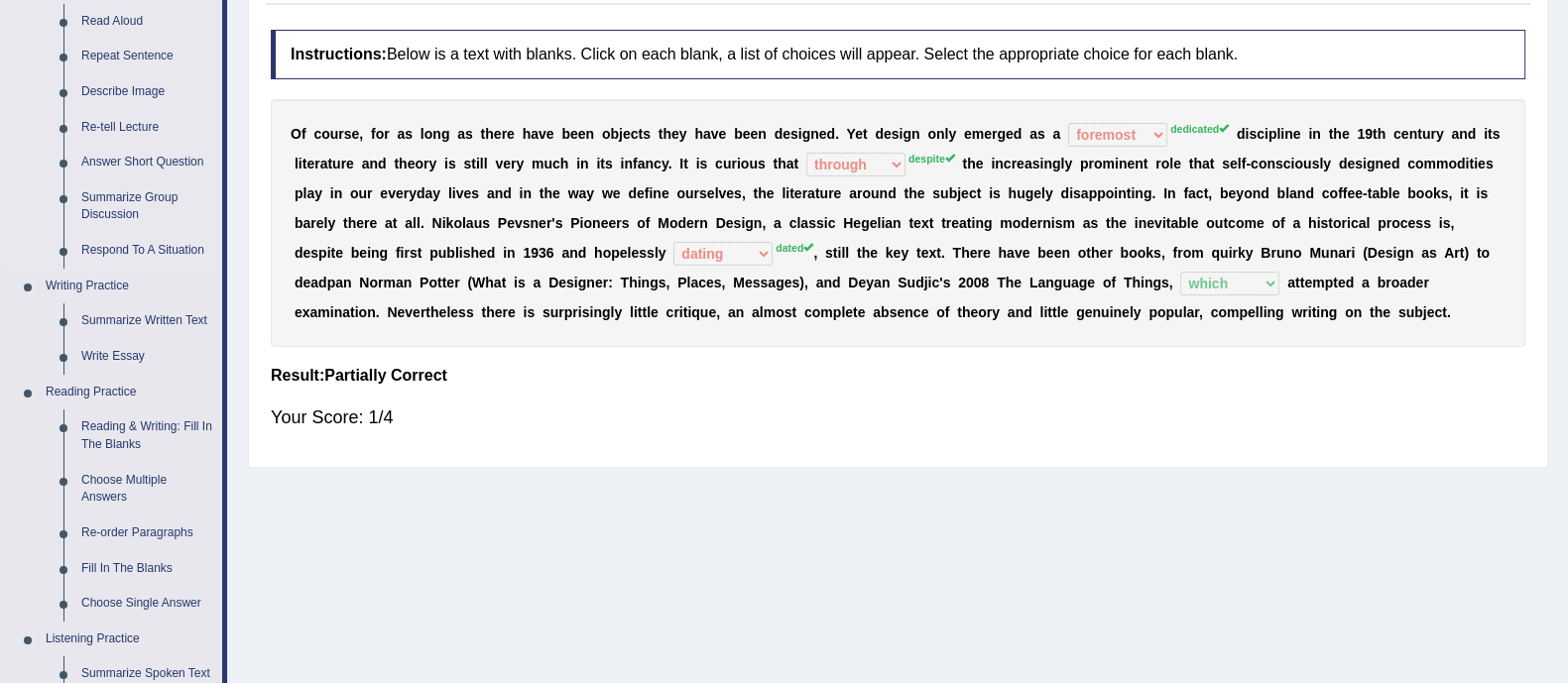
scroll to position [245, 0]
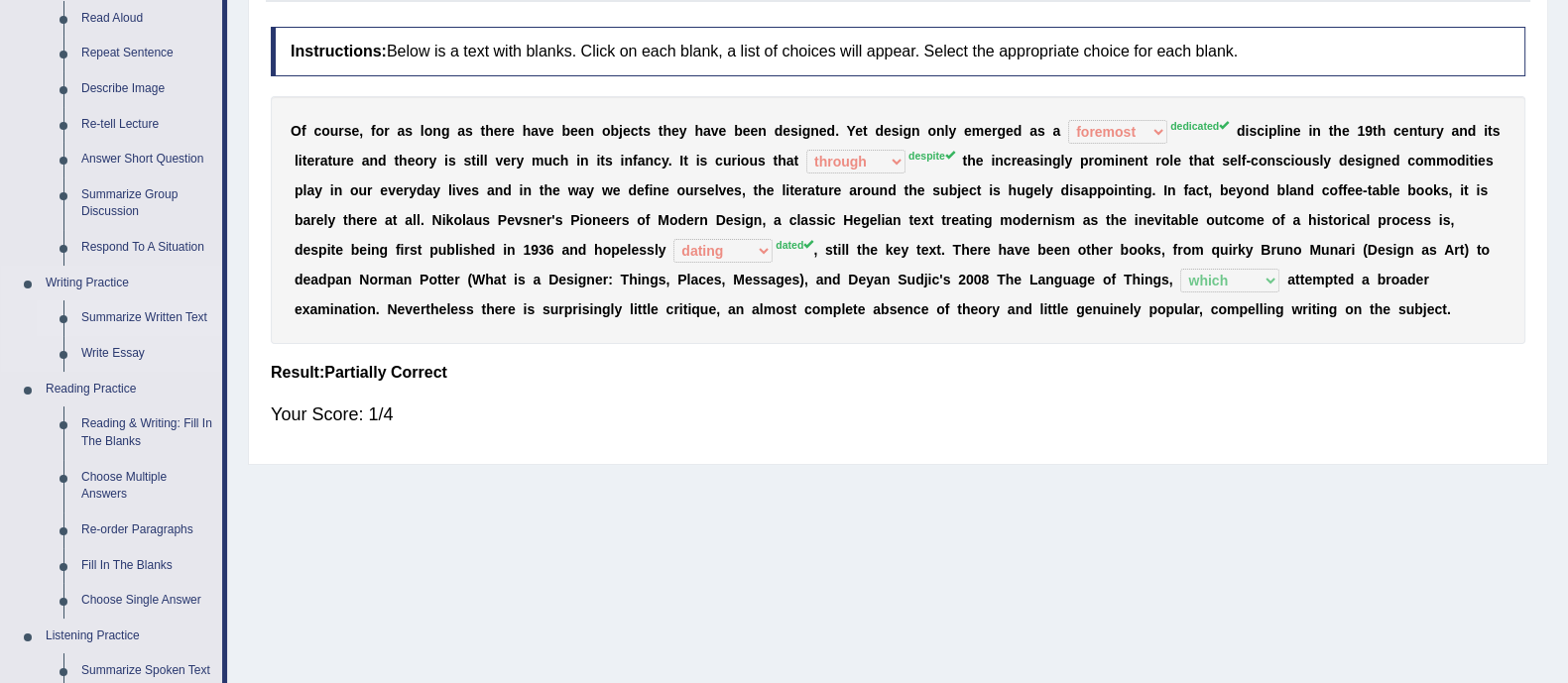
click at [152, 318] on link "Summarize Written Text" at bounding box center [147, 318] width 150 height 36
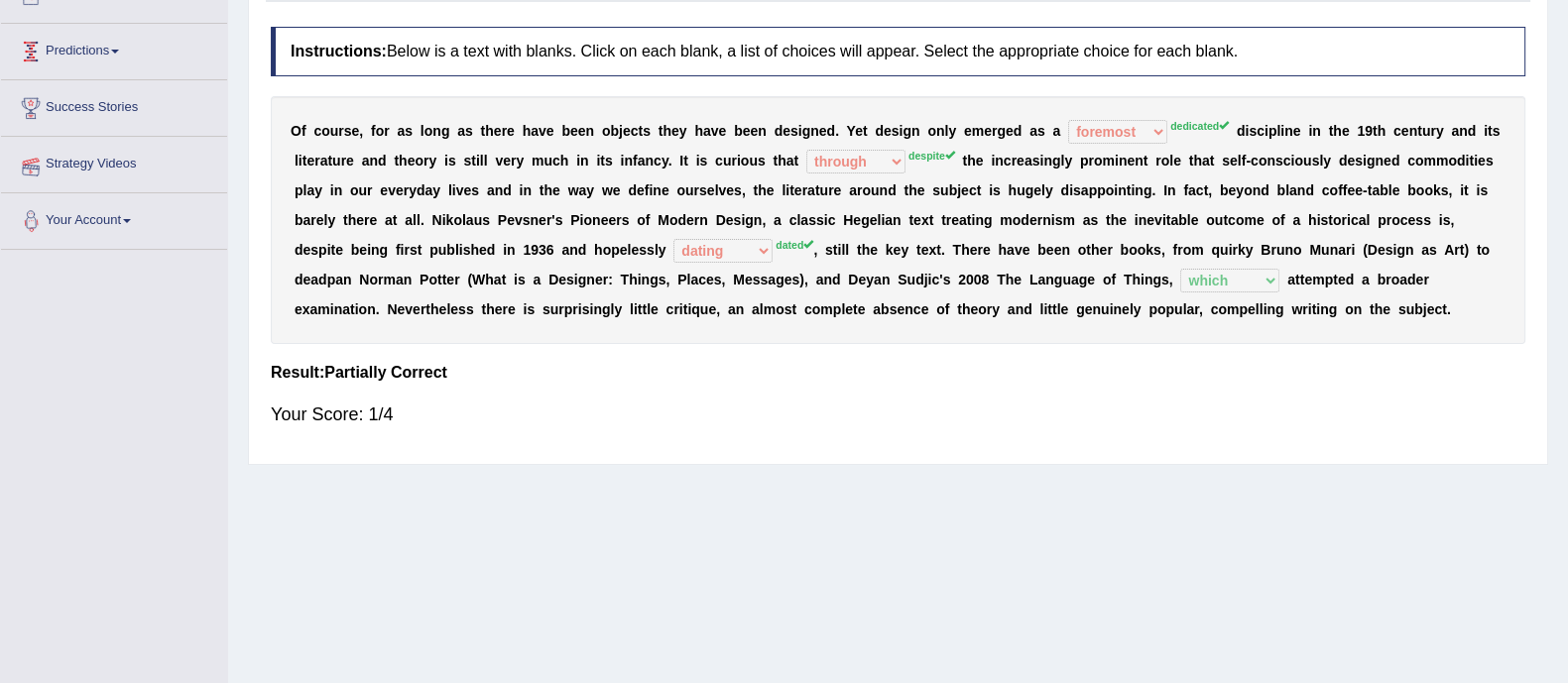
scroll to position [298, 0]
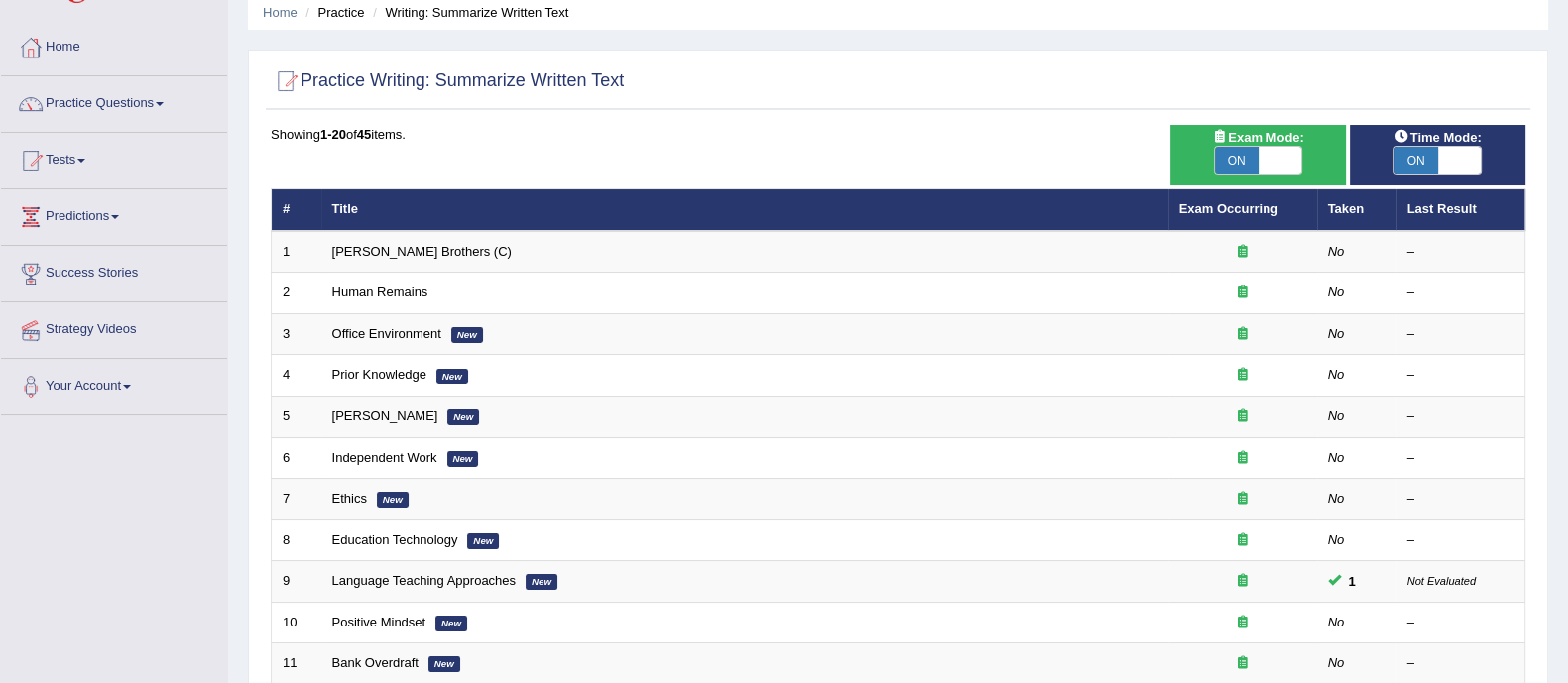
scroll to position [86, 0]
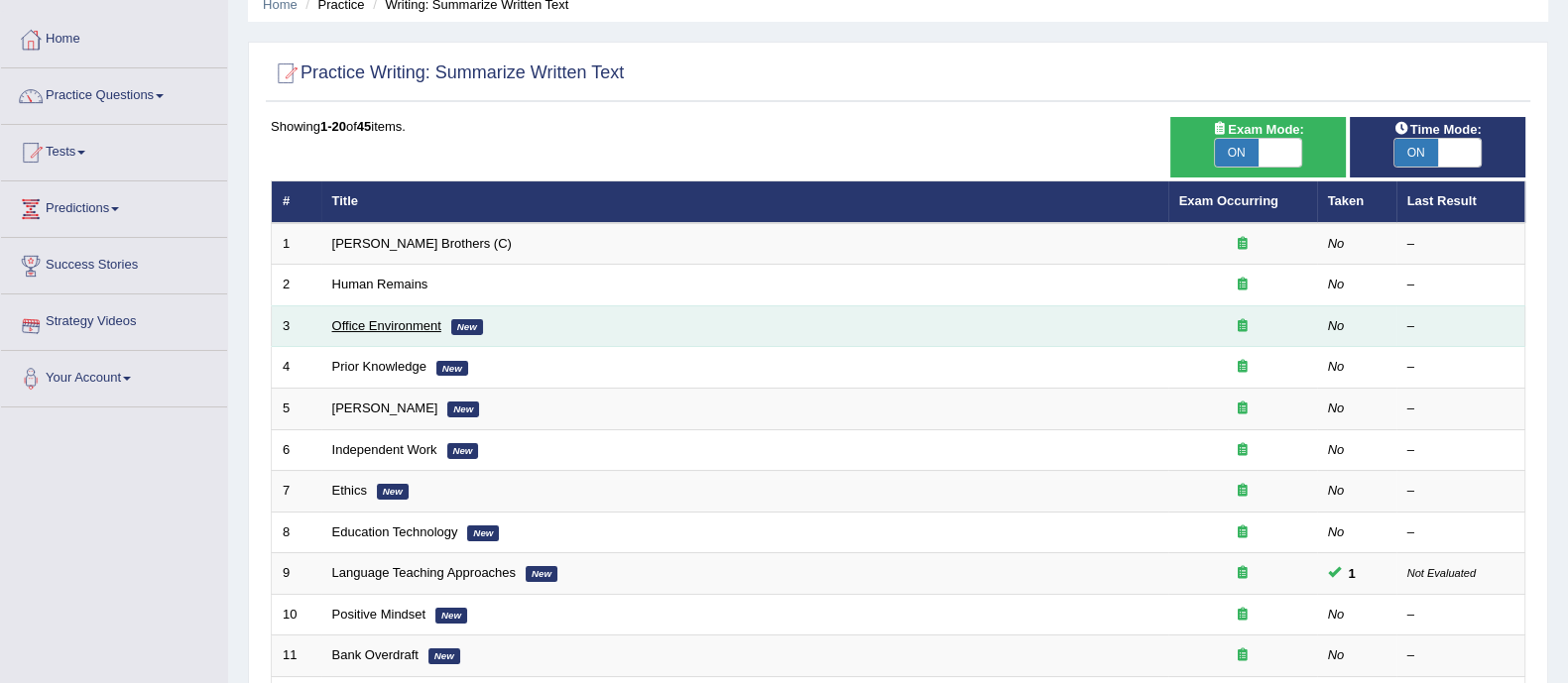
click at [382, 323] on link "Office Environment" at bounding box center [386, 325] width 109 height 15
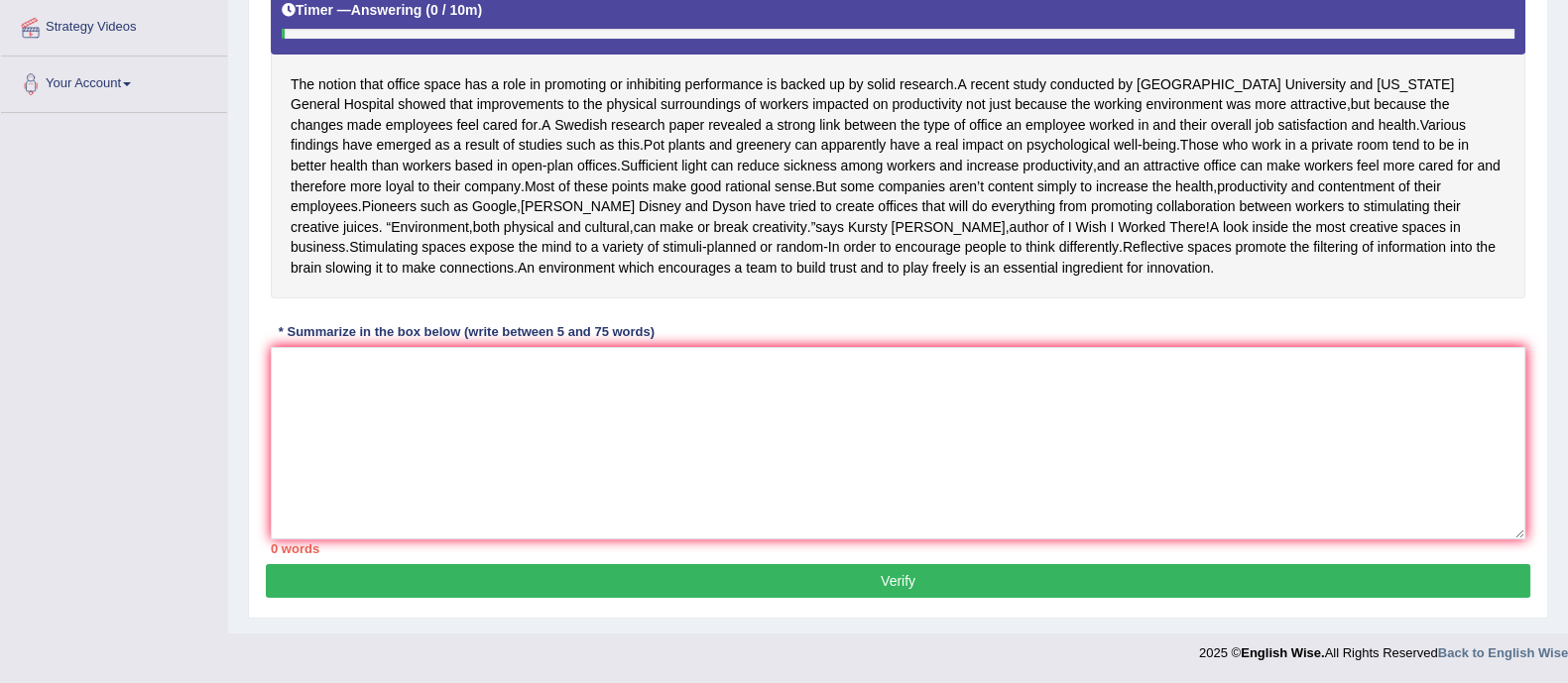
scroll to position [379, 0]
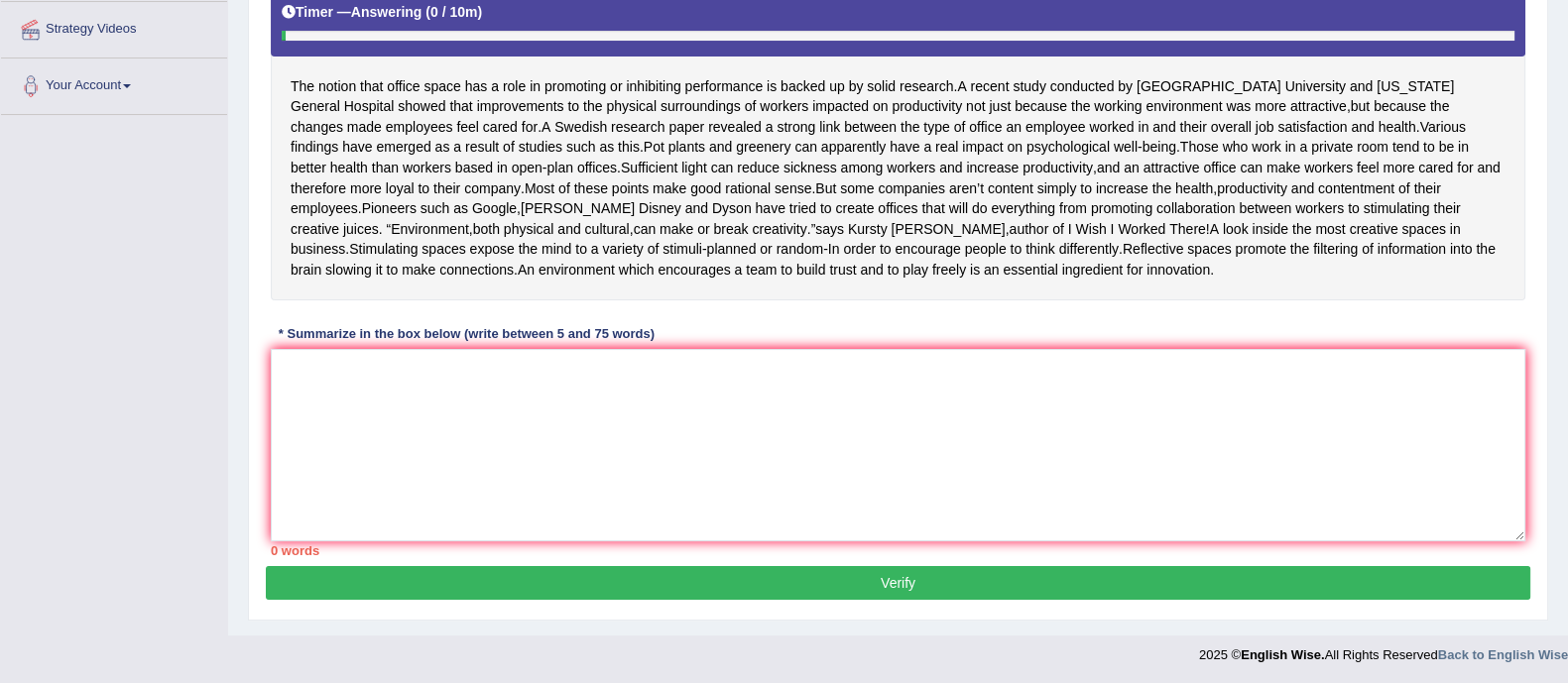
click at [382, 300] on div "The notion that office space has a role in promoting or inhibiting performance …" at bounding box center [898, 139] width 1255 height 320
click at [342, 440] on textarea at bounding box center [898, 445] width 1255 height 192
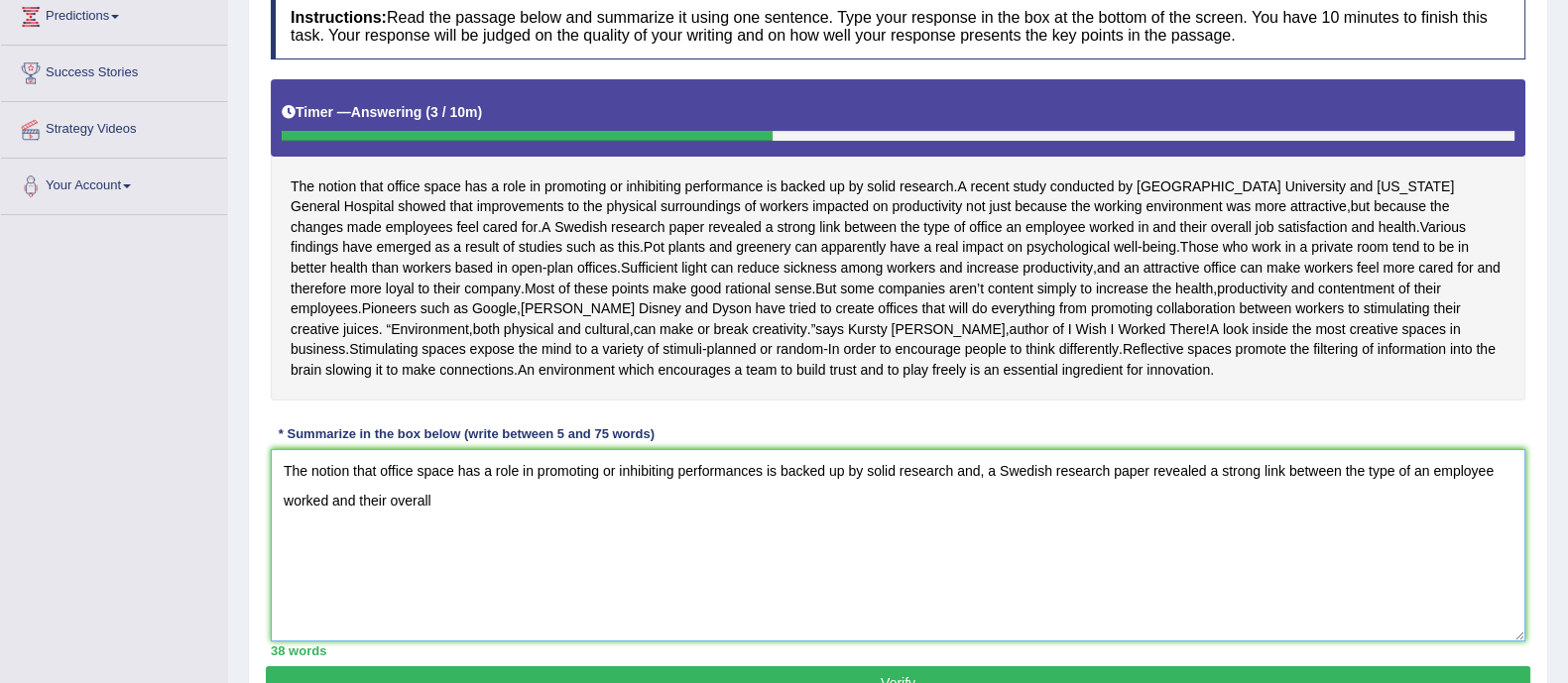
scroll to position [284, 0]
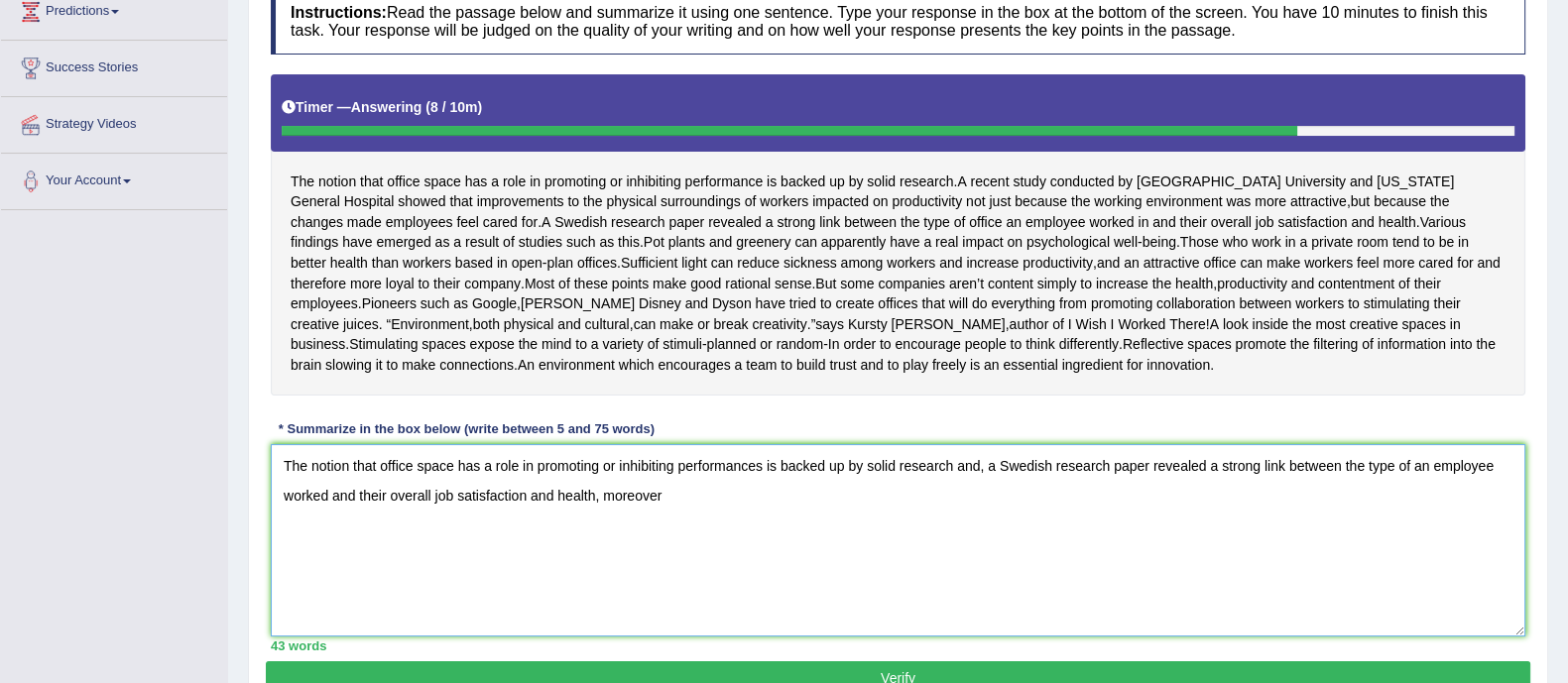
type textarea "The notion that office space has a role in promoting or inhibiting performances…"
